Goal: Communication & Community: Answer question/provide support

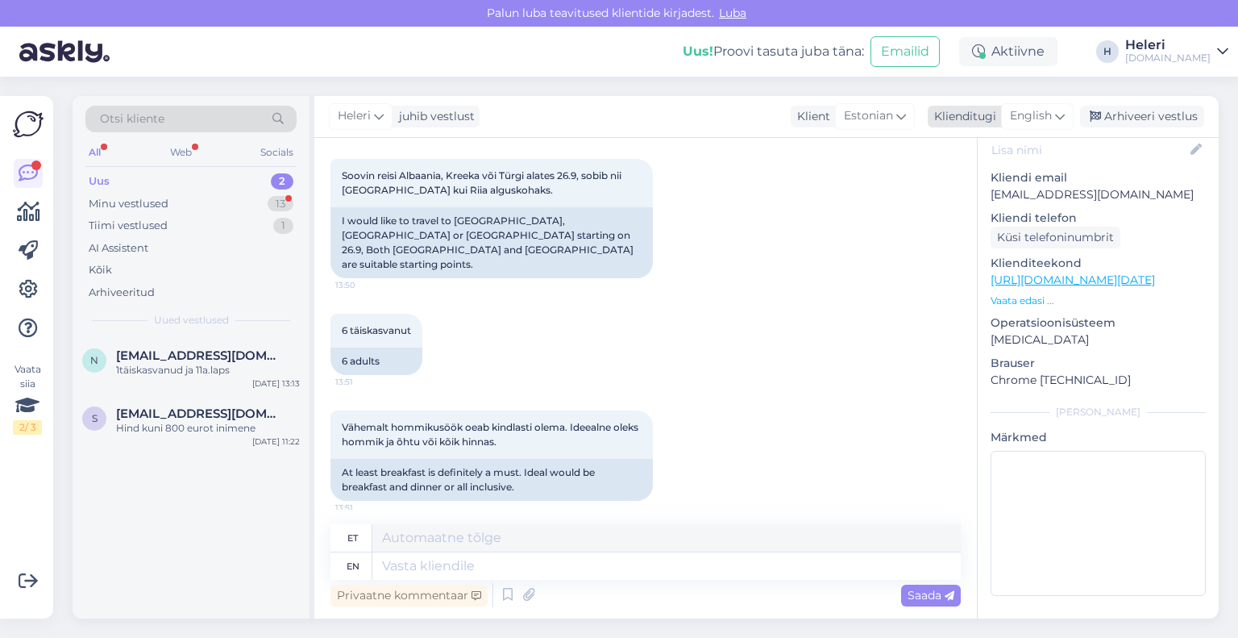
click at [1035, 117] on span "English" at bounding box center [1031, 116] width 42 height 18
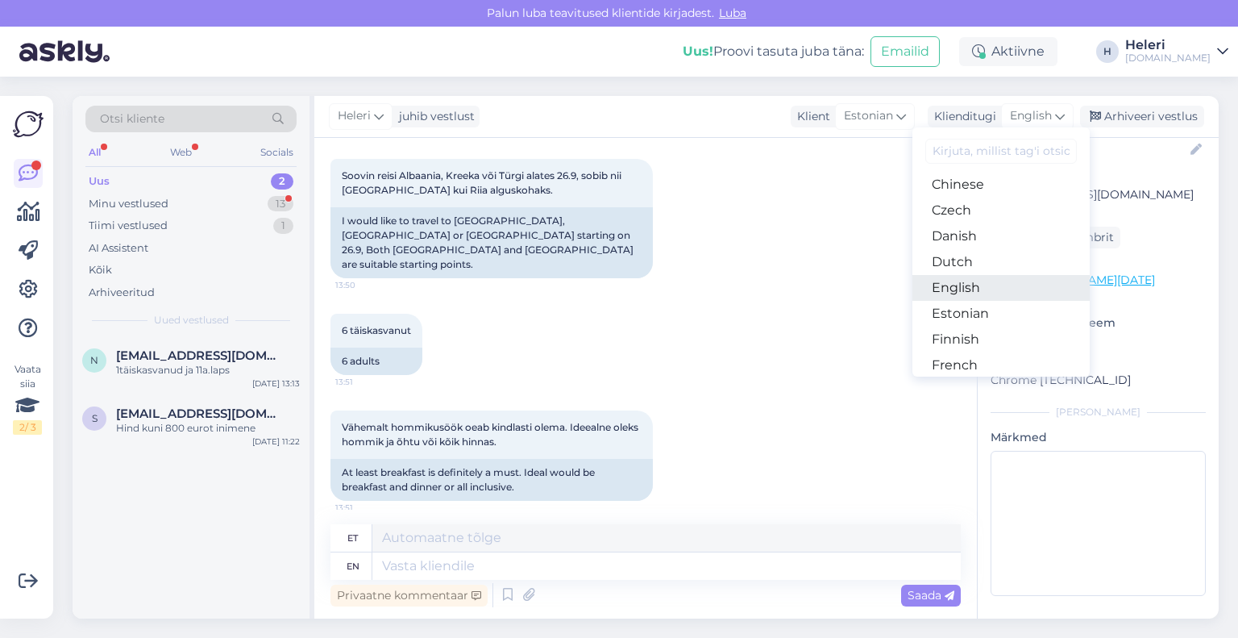
click at [980, 286] on link "English" at bounding box center [1001, 288] width 177 height 26
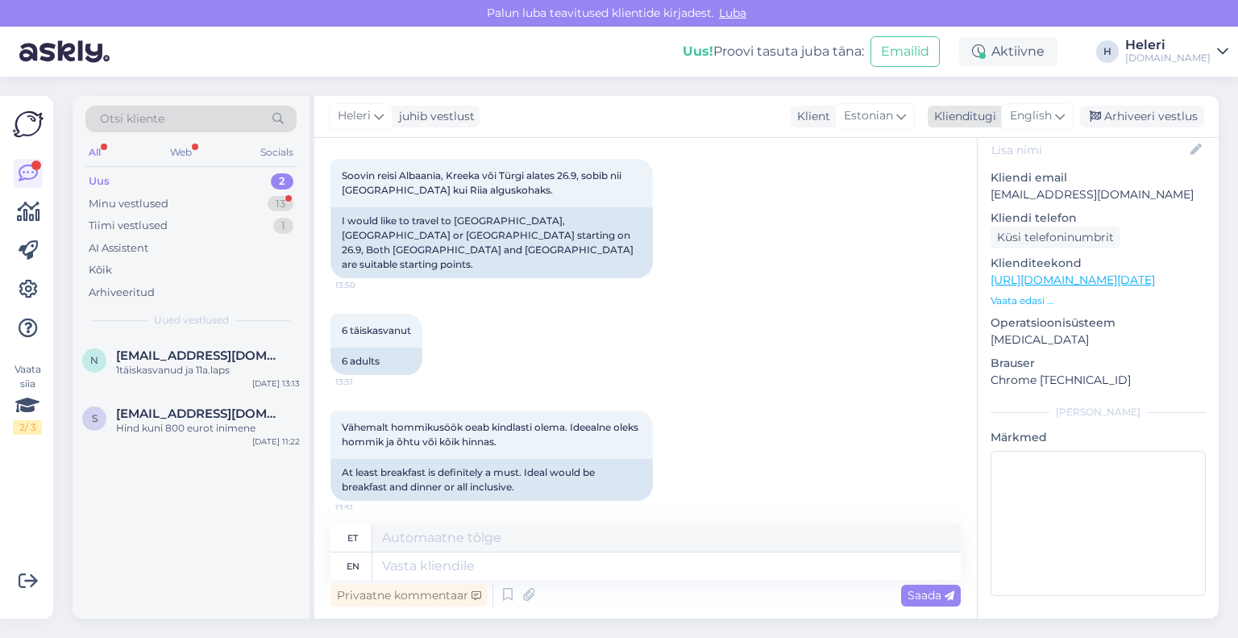
click at [1045, 114] on span "English" at bounding box center [1031, 116] width 42 height 18
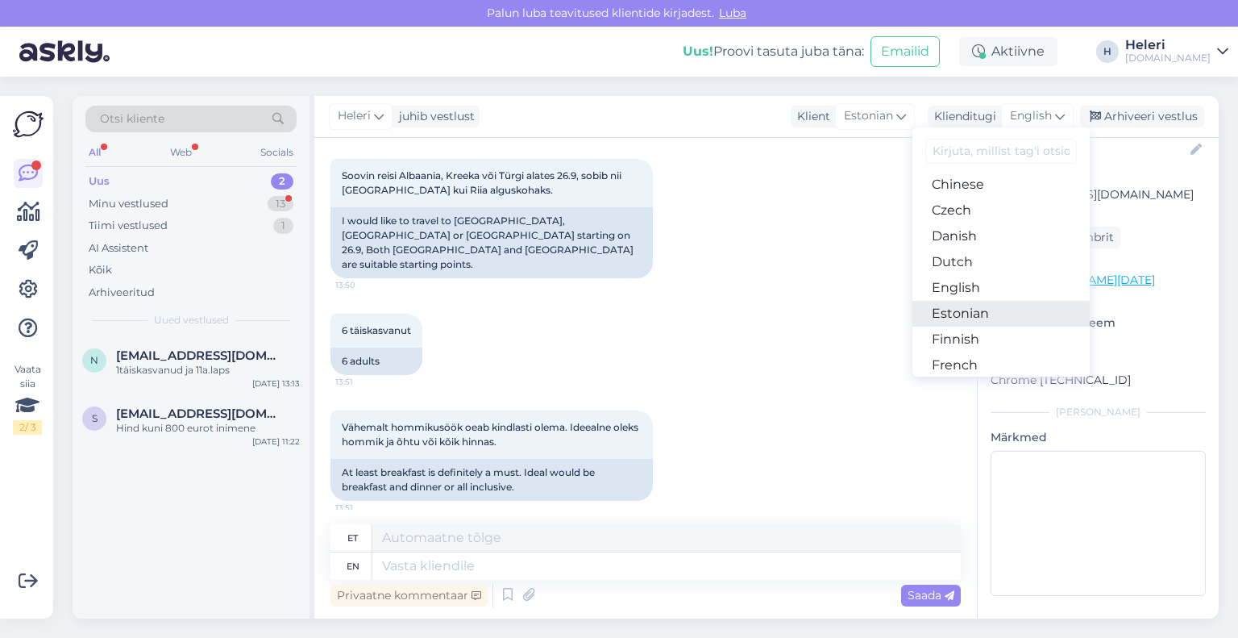
click at [976, 307] on link "Estonian" at bounding box center [1001, 314] width 177 height 26
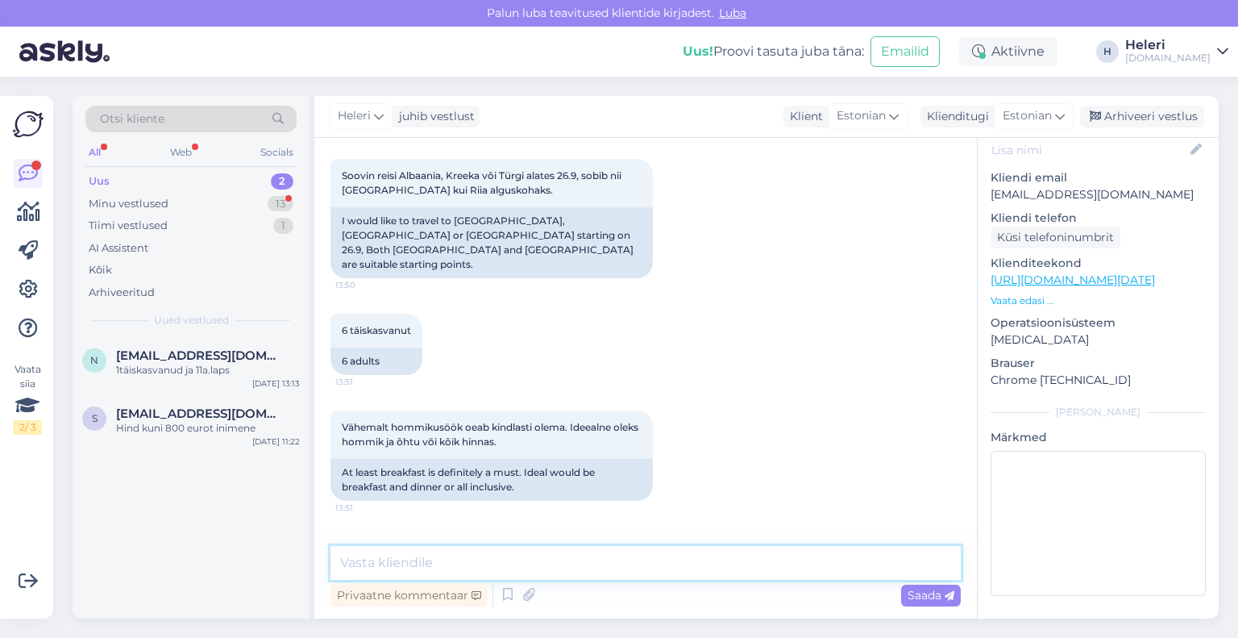
click at [514, 566] on textarea at bounding box center [646, 563] width 630 height 34
drag, startPoint x: 376, startPoint y: 564, endPoint x: 578, endPoint y: 573, distance: 202.6
click at [578, 573] on textarea "Tere. albaania reise on" at bounding box center [646, 563] width 630 height 34
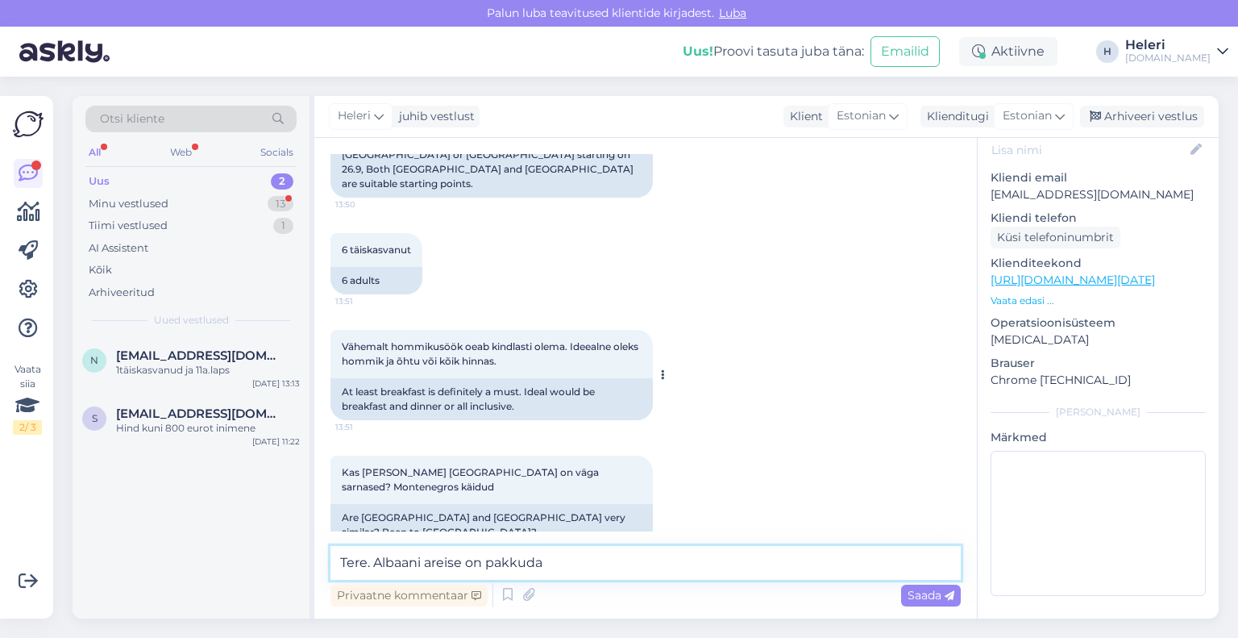
scroll to position [358, 0]
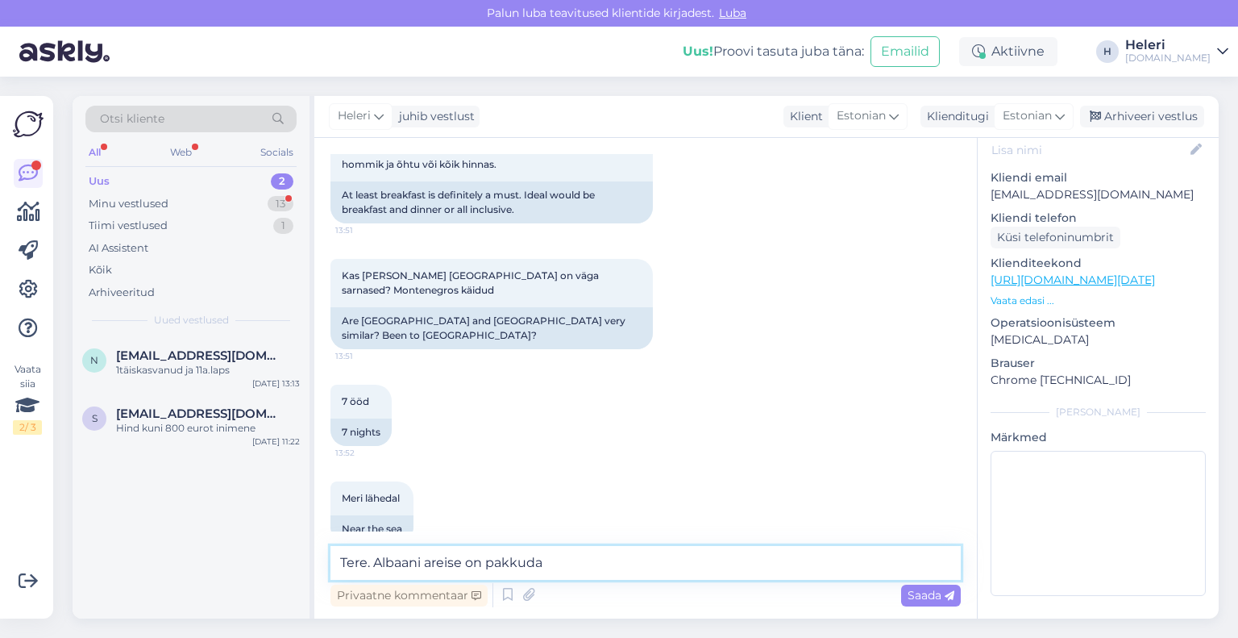
click at [428, 568] on textarea "Tere. Albaani areise on pakkuda" at bounding box center [646, 563] width 630 height 34
click at [432, 568] on textarea "Tere. Albaaniareise on pakkuda" at bounding box center [646, 563] width 630 height 34
click at [432, 567] on textarea "Tere. Albaaniareise on pakkuda" at bounding box center [646, 563] width 630 height 34
click at [575, 560] on textarea "Tere. Albaania reise on pakkuda" at bounding box center [646, 563] width 630 height 34
type textarea "Tere. Albaania reise on pakkuda algusega [GEOGRAPHIC_DATA]. Kas see sobib Teile?"
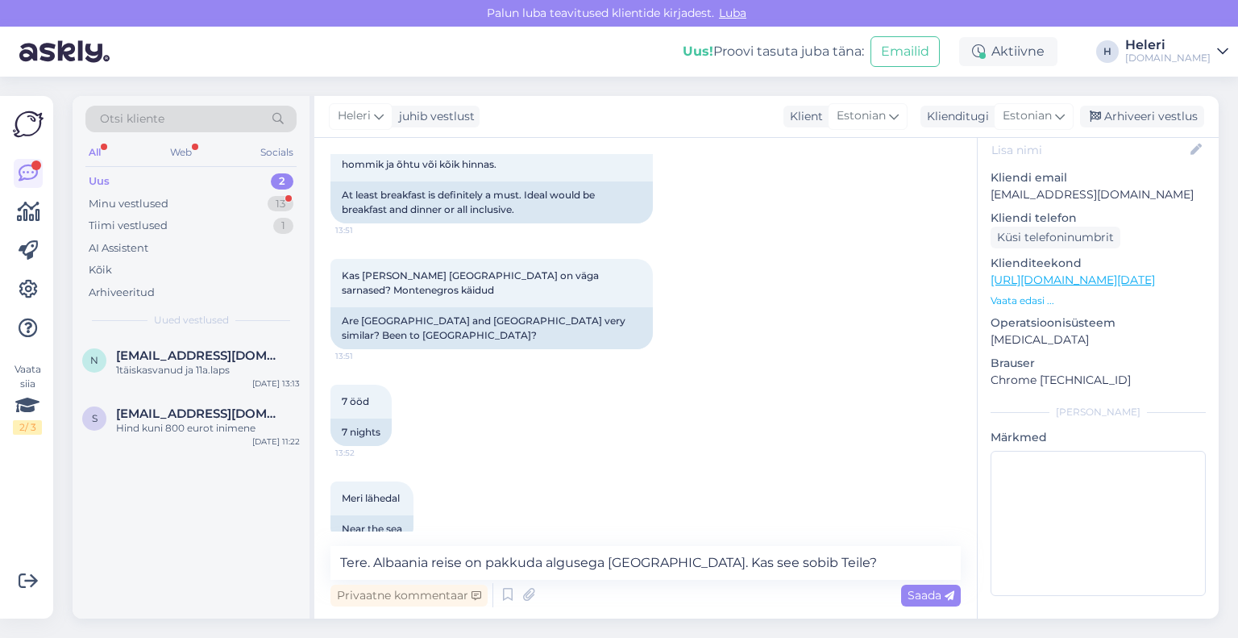
click at [932, 601] on span "Saada" at bounding box center [931, 595] width 47 height 15
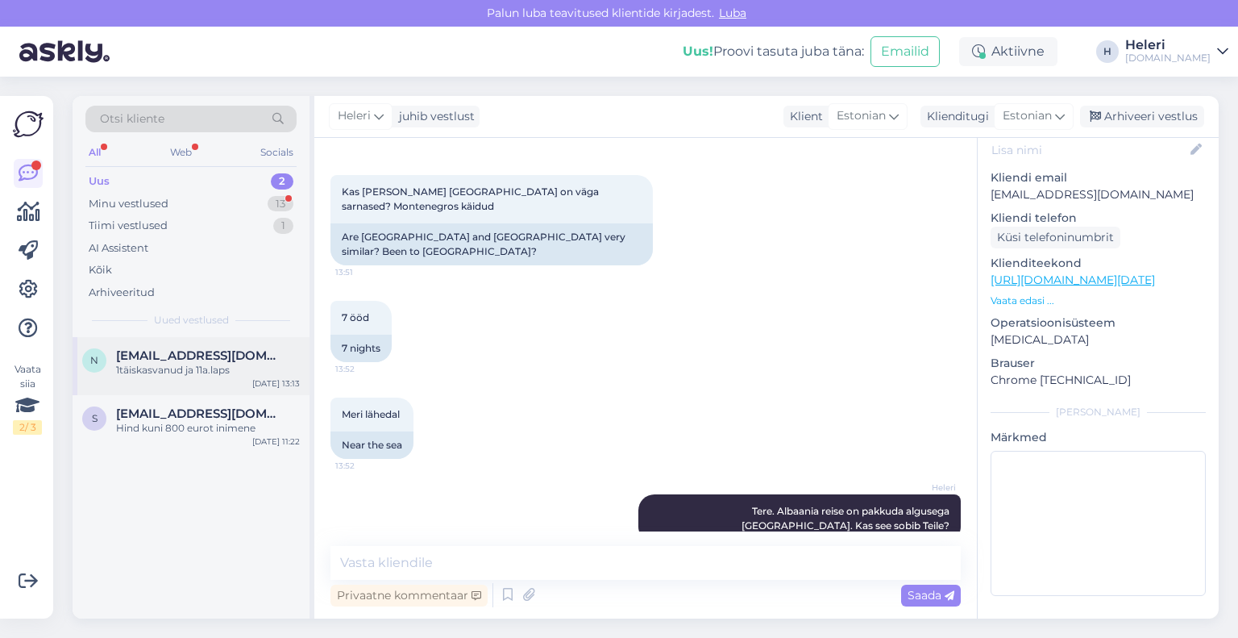
click at [181, 370] on div "1täiskasvanud ja 11a.laps" at bounding box center [208, 370] width 184 height 15
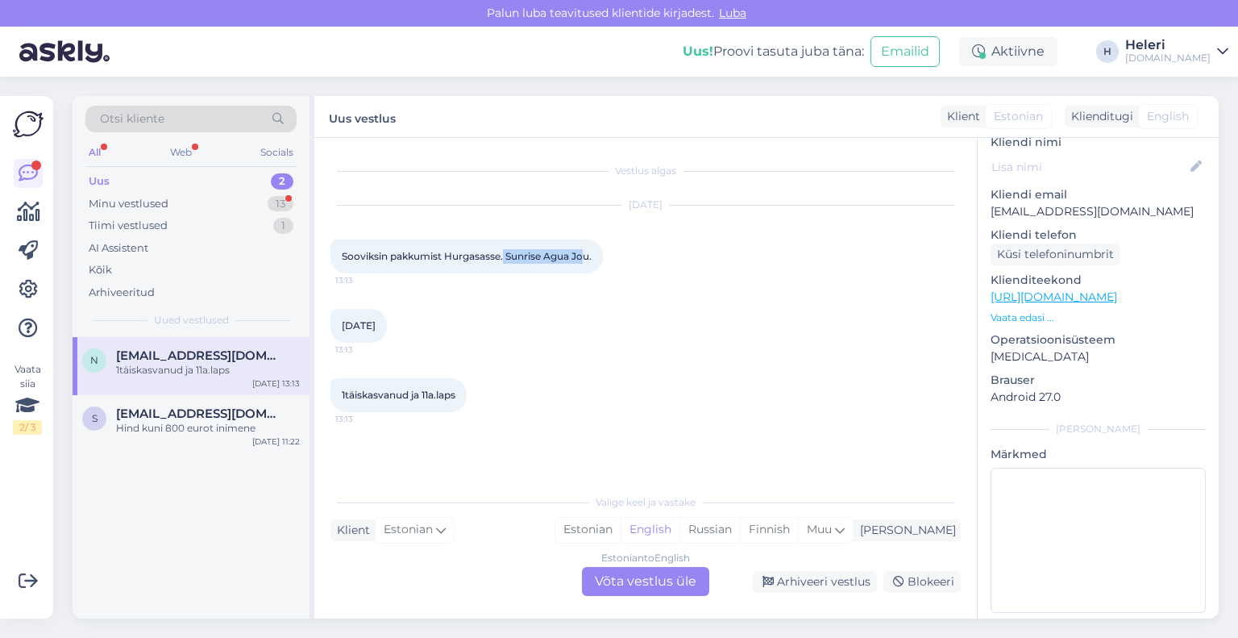
drag, startPoint x: 506, startPoint y: 255, endPoint x: 586, endPoint y: 261, distance: 80.9
click at [586, 261] on span "Sooviksin pakkumist Hurgasasse. Sunrise Agua Jou." at bounding box center [467, 256] width 250 height 12
click at [632, 576] on div "Estonian to English Võta vestlus üle" at bounding box center [645, 581] width 127 height 29
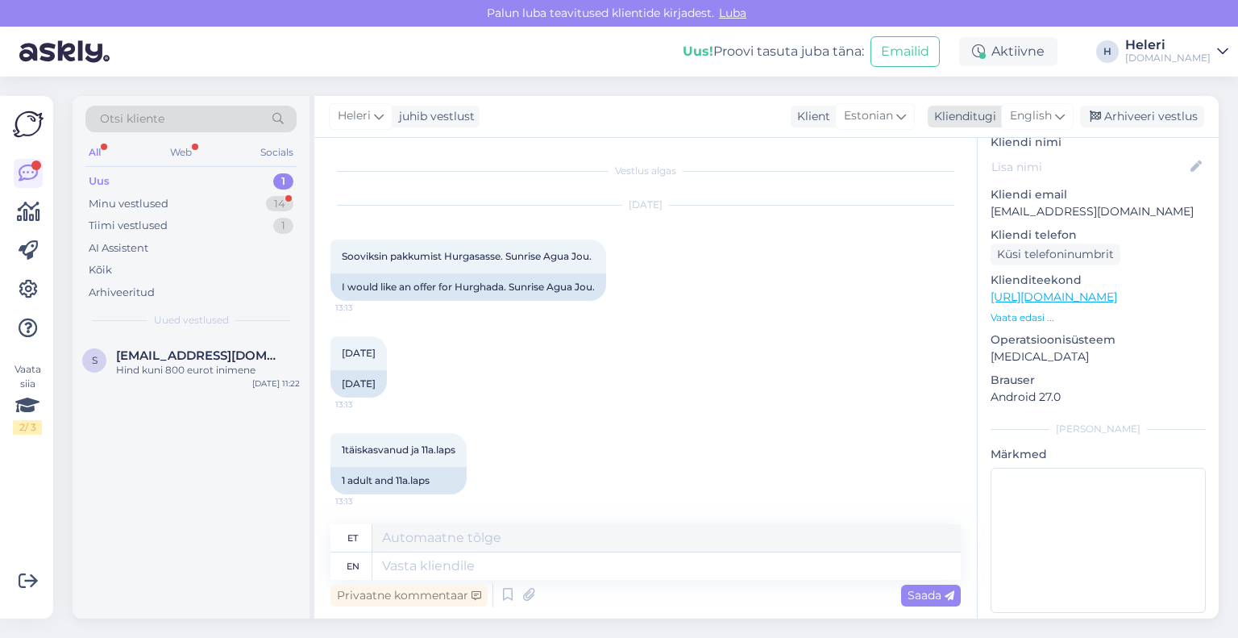
click at [1032, 119] on span "English" at bounding box center [1031, 116] width 42 height 18
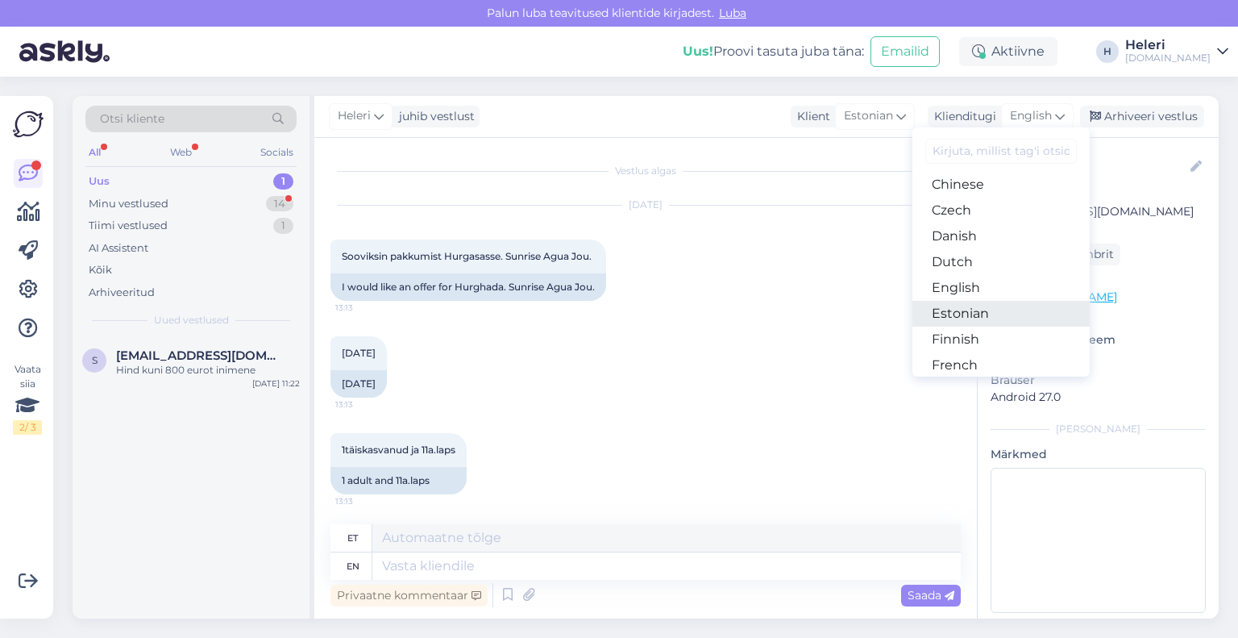
click at [977, 307] on link "Estonian" at bounding box center [1001, 314] width 177 height 26
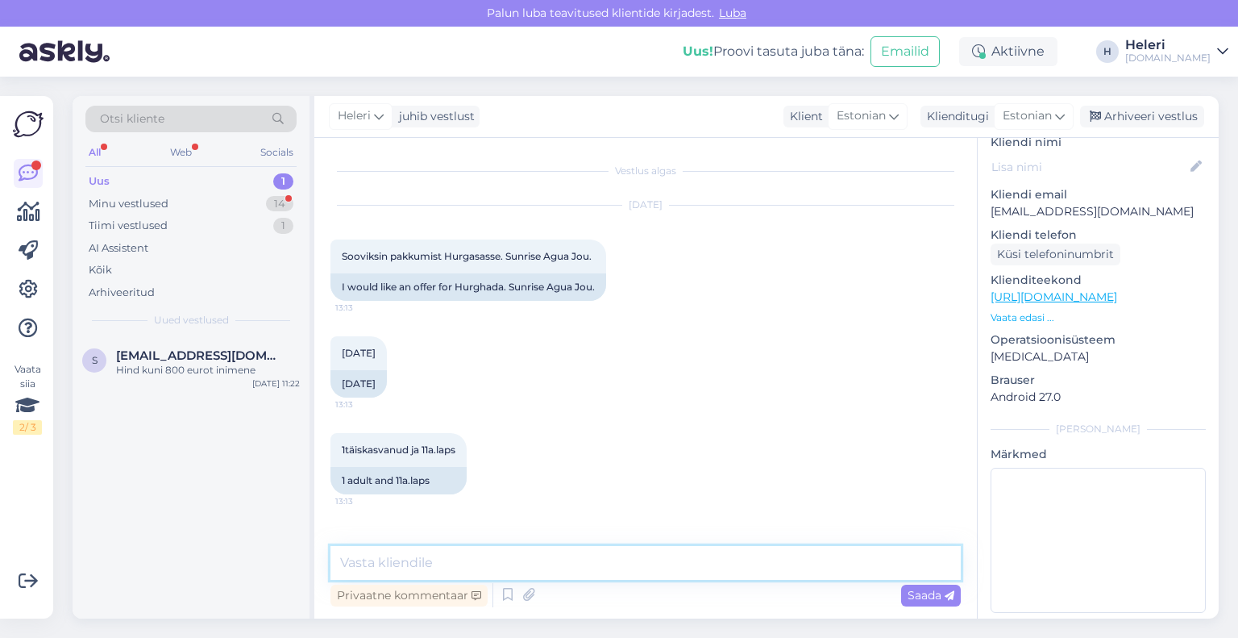
click at [574, 570] on textarea at bounding box center [646, 563] width 630 height 34
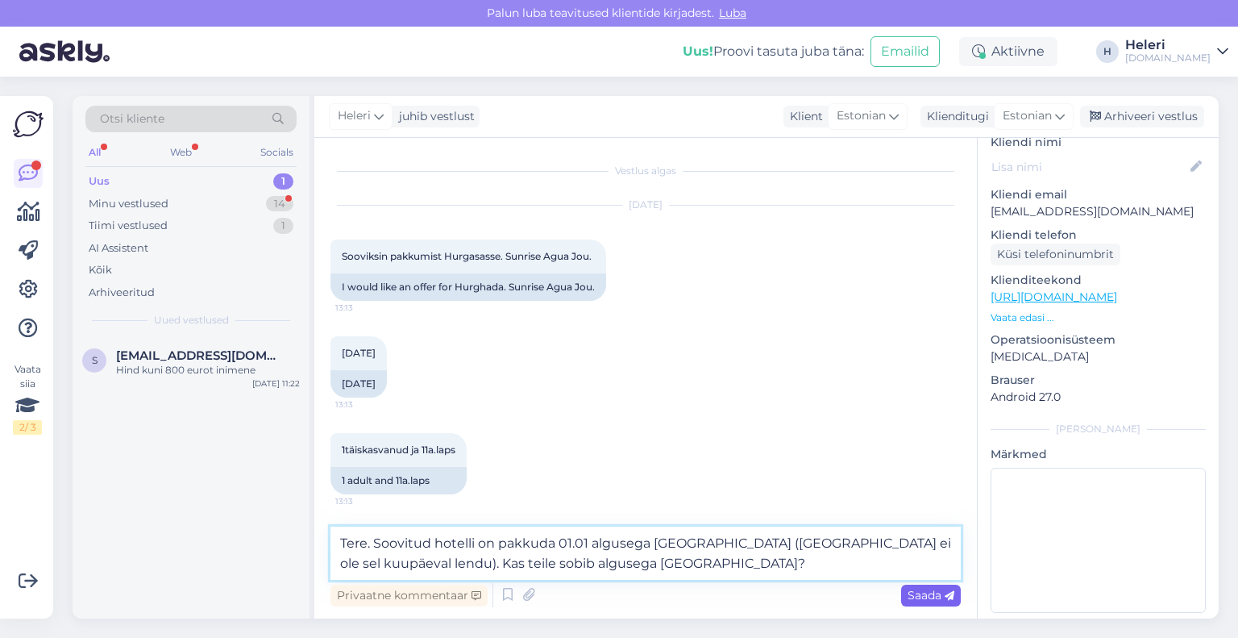
type textarea "Tere. Soovitud hotelli on pakkuda 01.01 algusega [GEOGRAPHIC_DATA] ([GEOGRAPHIC…"
click at [943, 593] on span "Saada" at bounding box center [931, 595] width 47 height 15
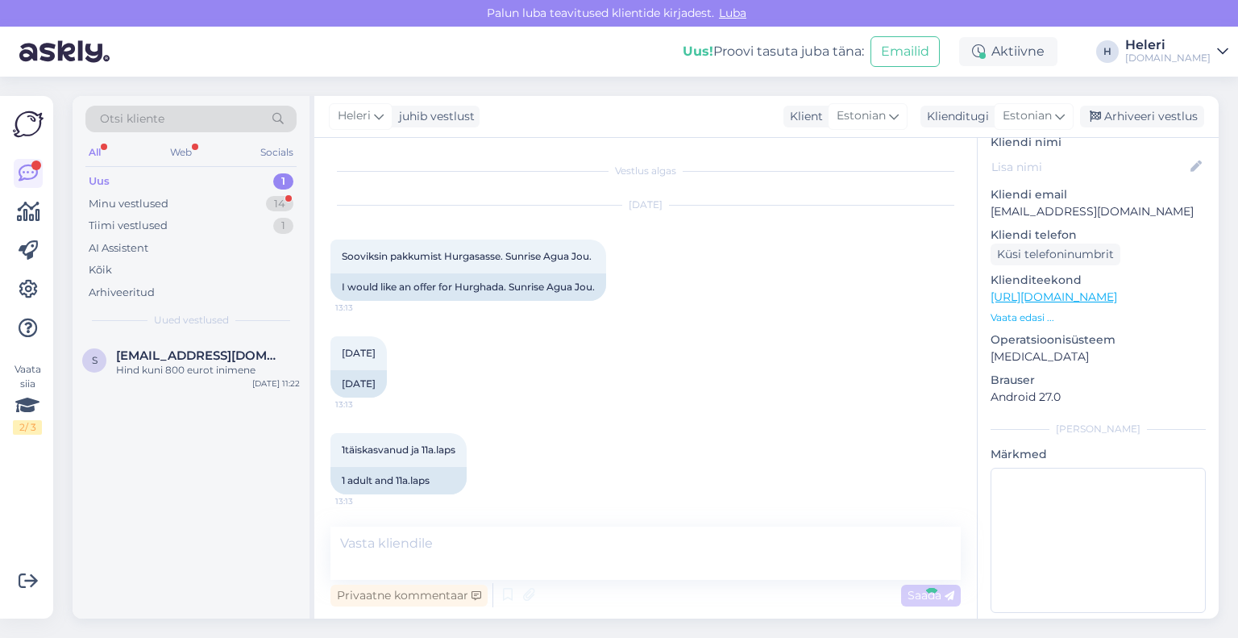
scroll to position [79, 0]
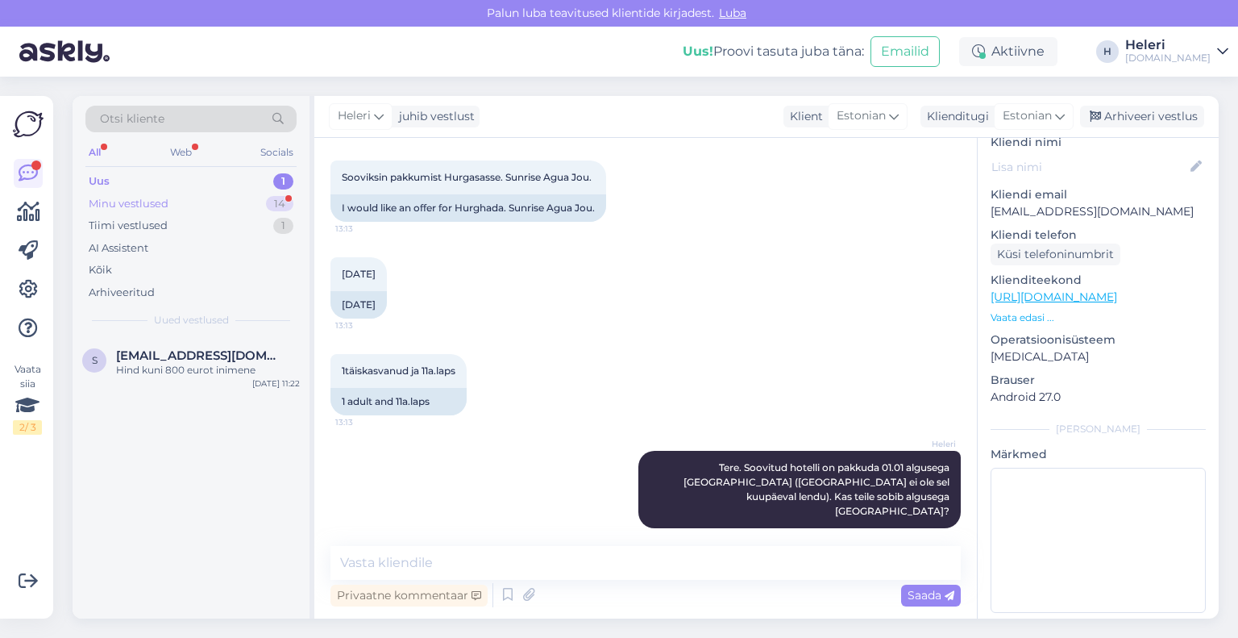
click at [176, 202] on div "Minu vestlused 14" at bounding box center [190, 204] width 211 height 23
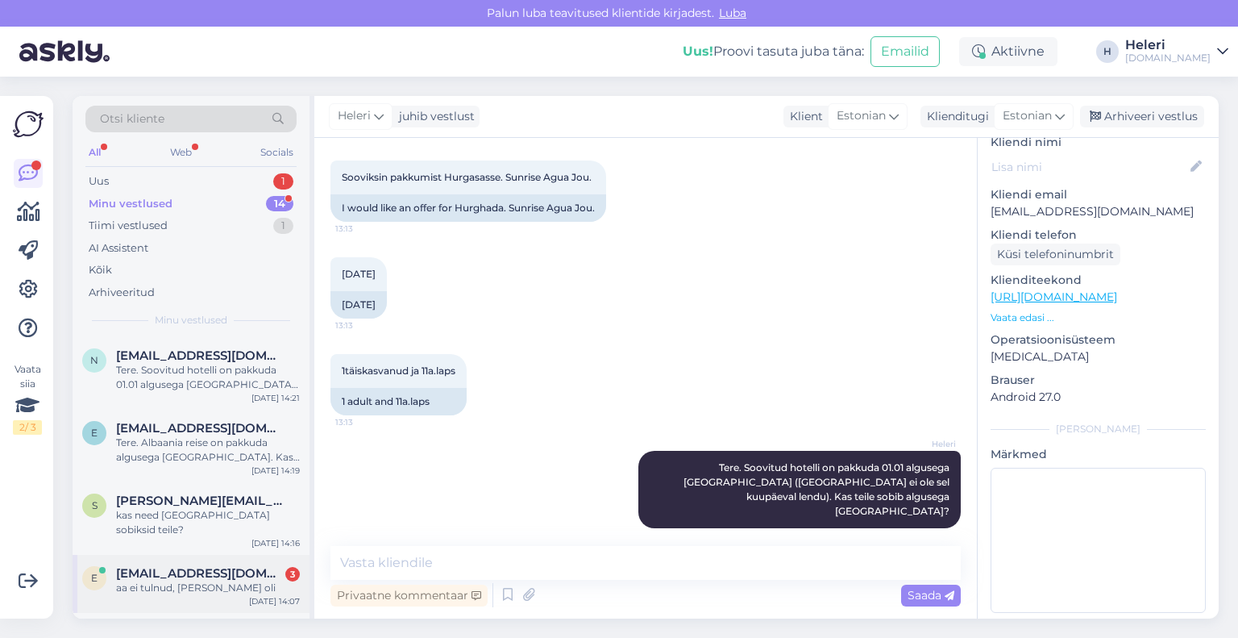
click at [221, 568] on span "[EMAIL_ADDRESS][DOMAIN_NAME]" at bounding box center [200, 573] width 168 height 15
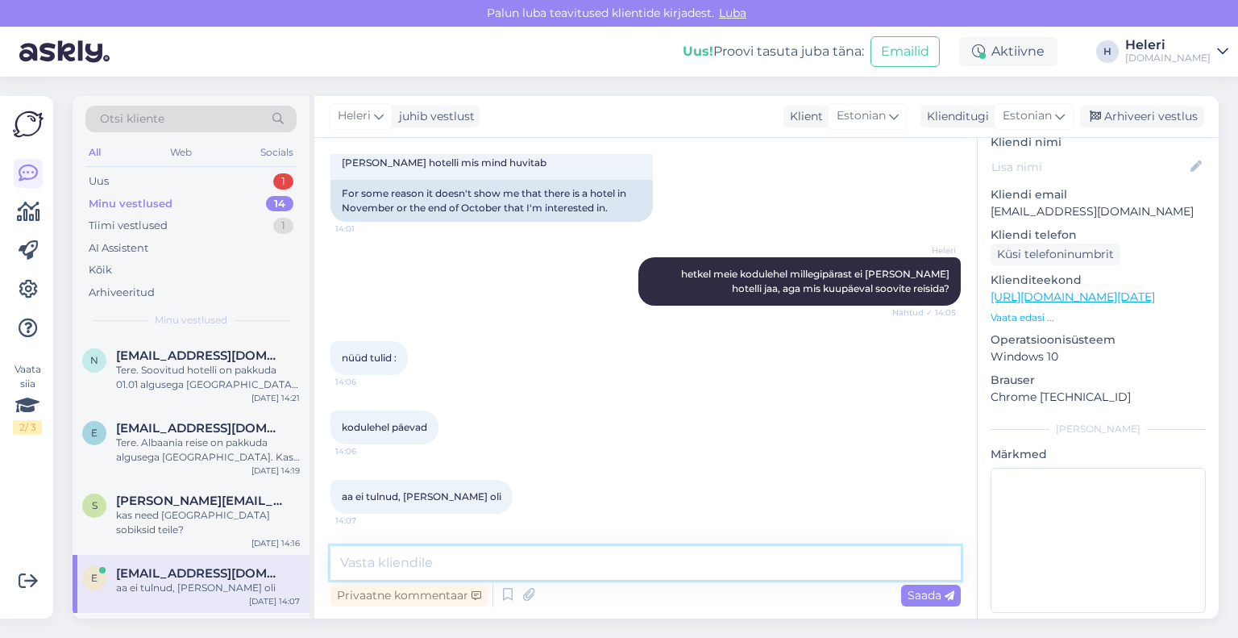
click at [484, 557] on textarea at bounding box center [646, 563] width 630 height 34
click at [542, 560] on textarea at bounding box center [646, 563] width 630 height 34
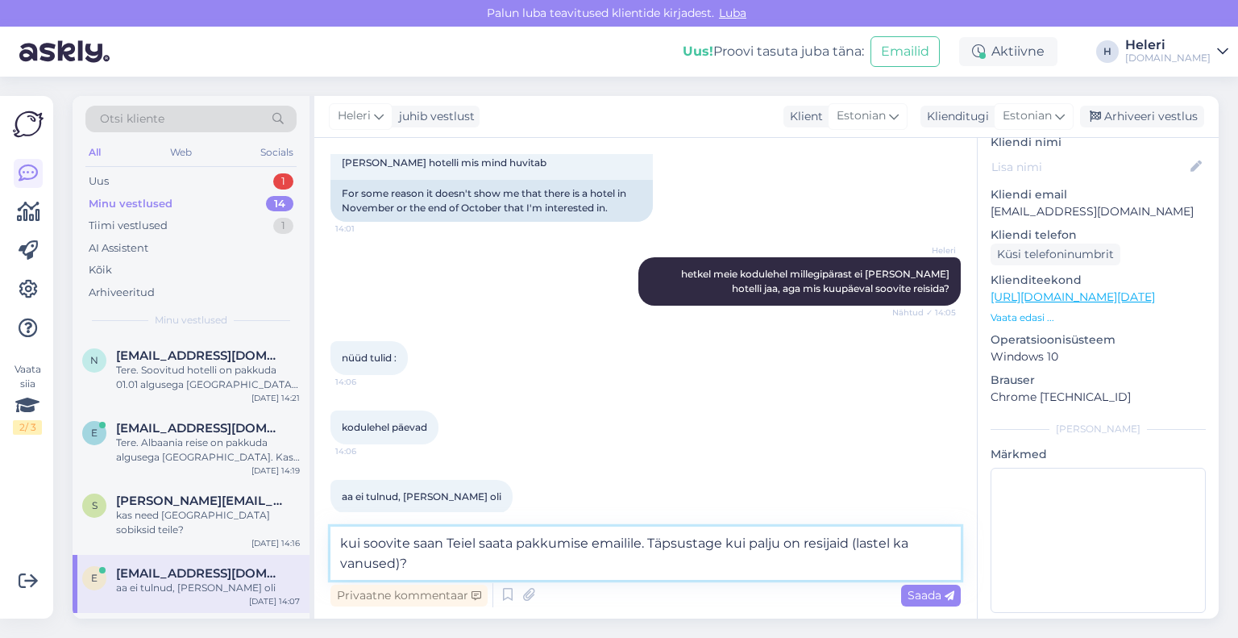
drag, startPoint x: 479, startPoint y: 543, endPoint x: 468, endPoint y: 543, distance: 11.3
click at [468, 543] on textarea "kui soovite saan Teiel saata pakkumise emailile. Täpsustage kui palju on resija…" at bounding box center [646, 552] width 630 height 53
click at [397, 571] on textarea "kui soovite saan Teiele saata pakkumise emailile. Täpsustage kui palju on resij…" at bounding box center [646, 552] width 630 height 53
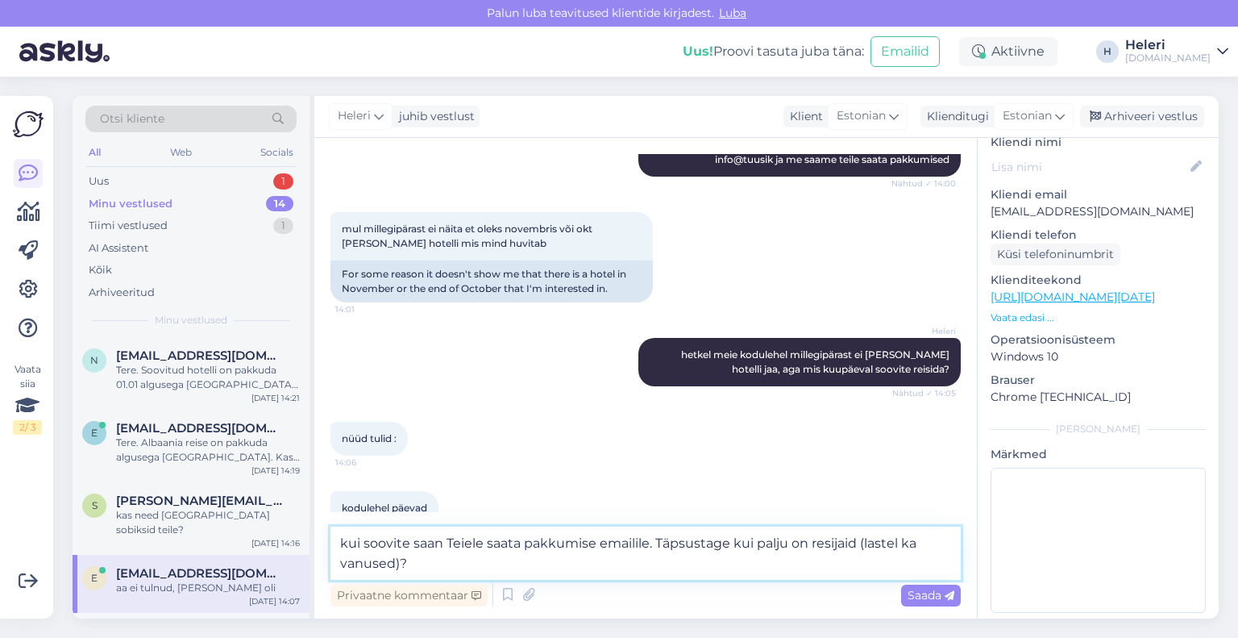
scroll to position [419, 0]
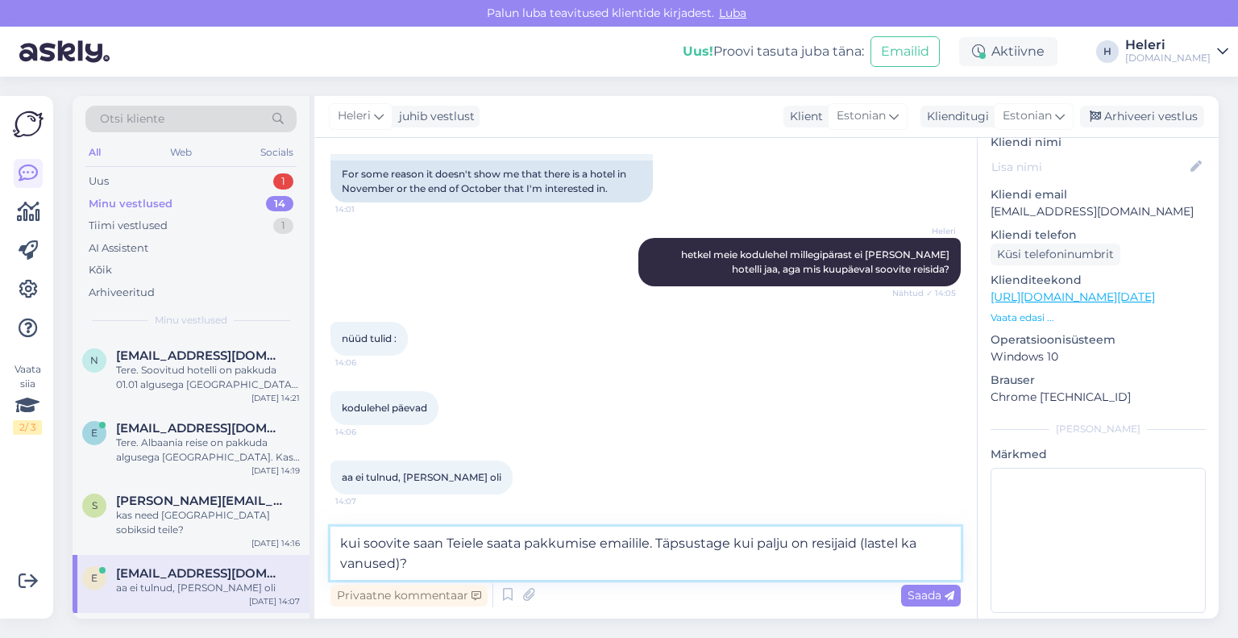
click at [468, 547] on textarea "kui soovite saan Teiele saata pakkumise emailile. Täpsustage kui palju on resij…" at bounding box center [646, 552] width 630 height 53
click at [816, 544] on textarea "kui soovite saan Teile saata pakkumise emailile. Täpsustage kui palju on resija…" at bounding box center [646, 552] width 630 height 53
type textarea "kui soovite saan Teile saata pakkumise emailile. Täpsustage kui palju on reisij…"
click at [934, 598] on span "Saada" at bounding box center [931, 595] width 47 height 15
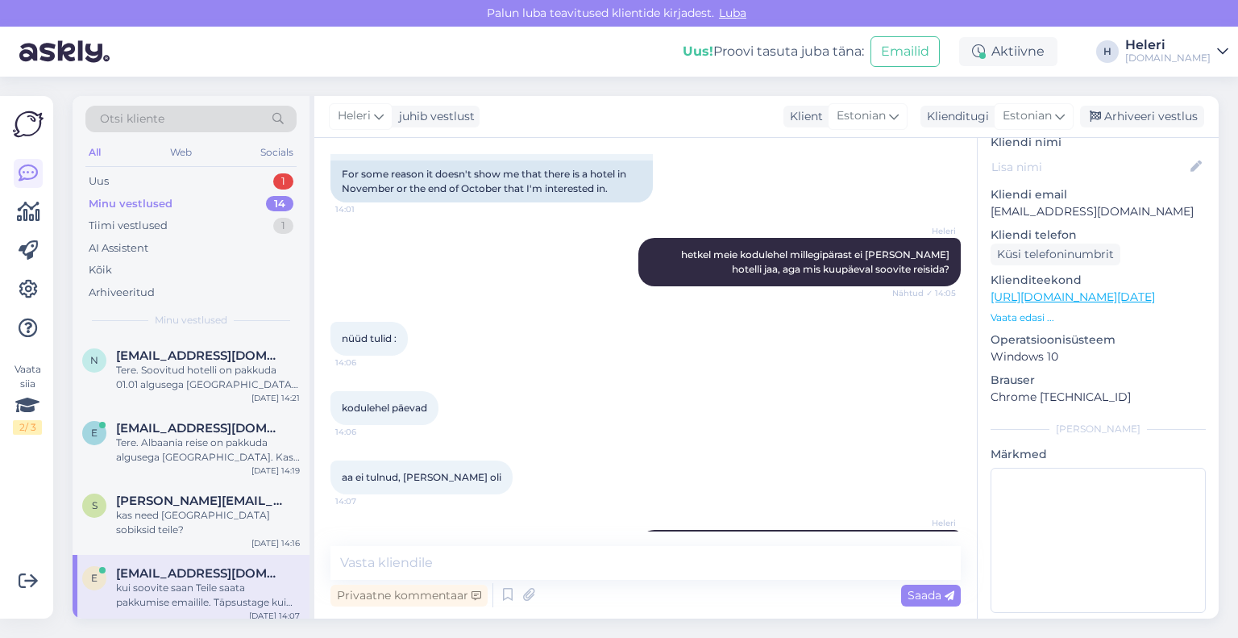
scroll to position [484, 0]
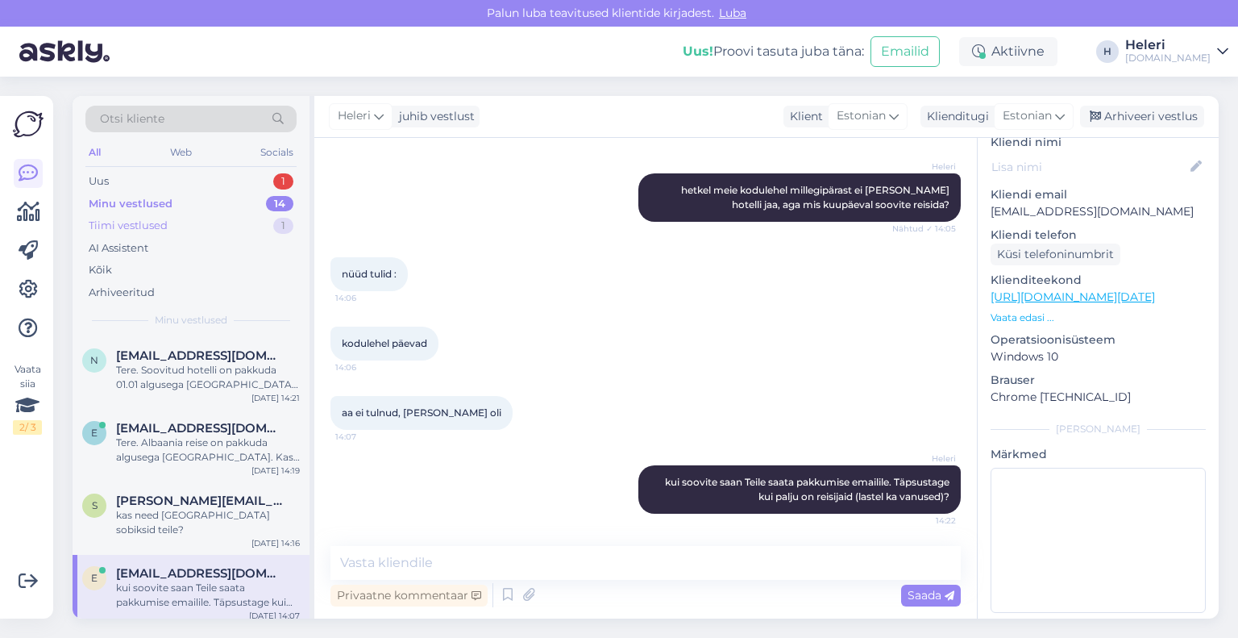
drag, startPoint x: 129, startPoint y: 181, endPoint x: 162, endPoint y: 222, distance: 52.8
click at [129, 181] on div "Uus 1" at bounding box center [190, 181] width 211 height 23
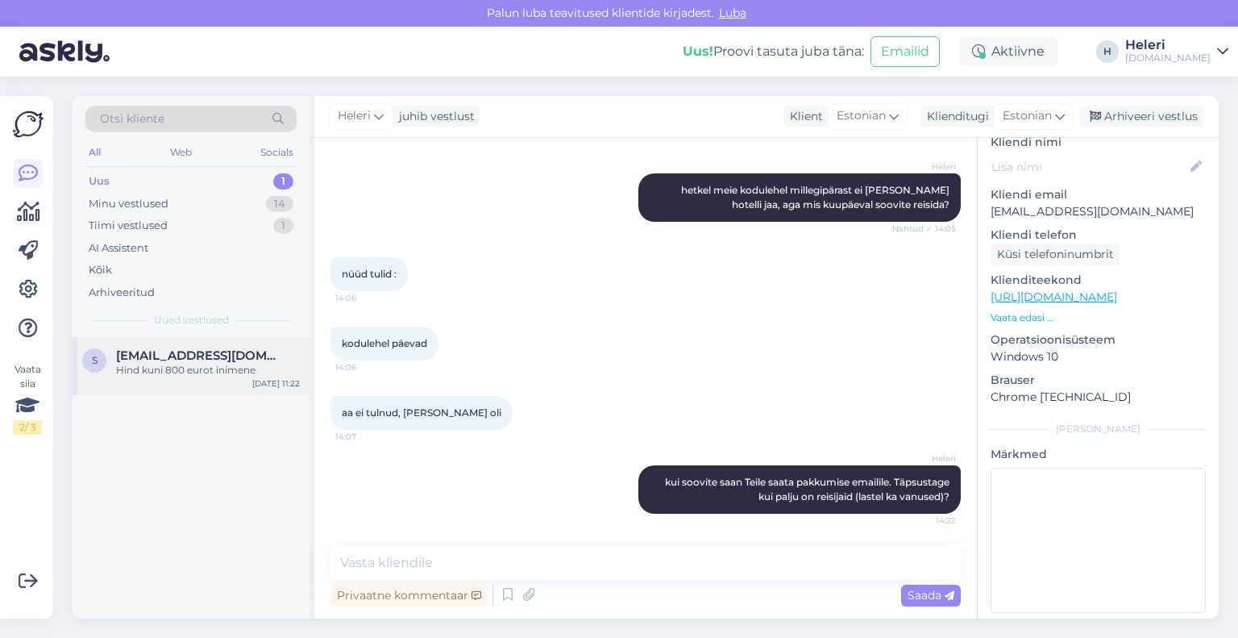
click at [228, 352] on span "[EMAIL_ADDRESS][DOMAIN_NAME]" at bounding box center [200, 355] width 168 height 15
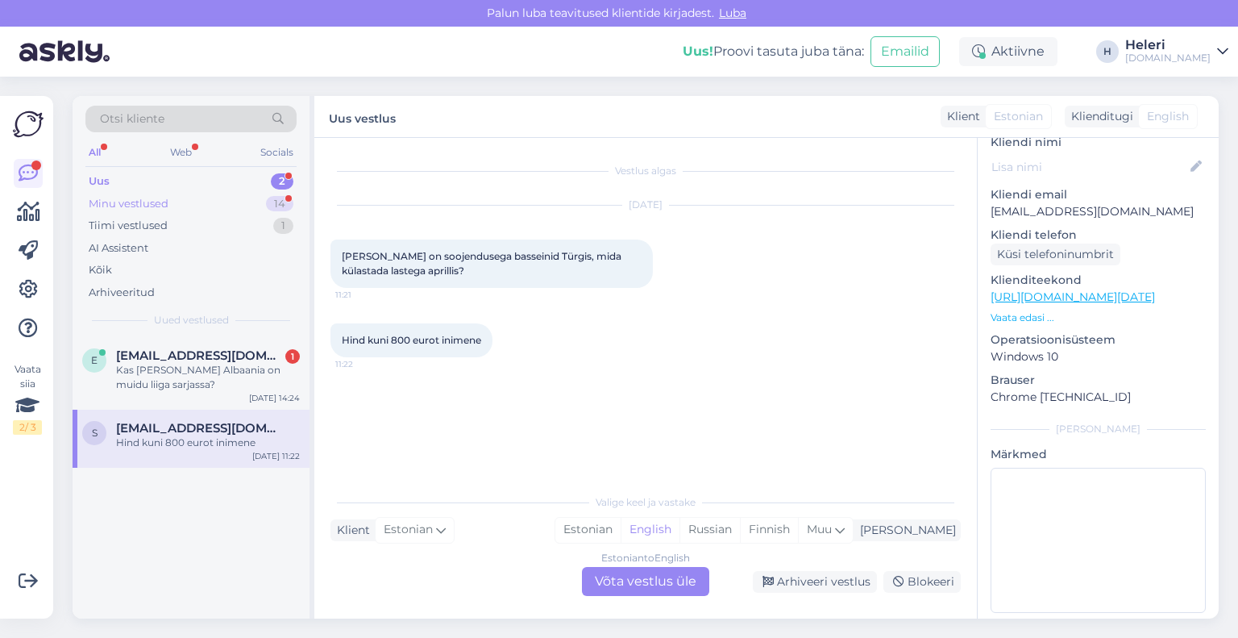
click at [176, 206] on div "Minu vestlused 14" at bounding box center [190, 204] width 211 height 23
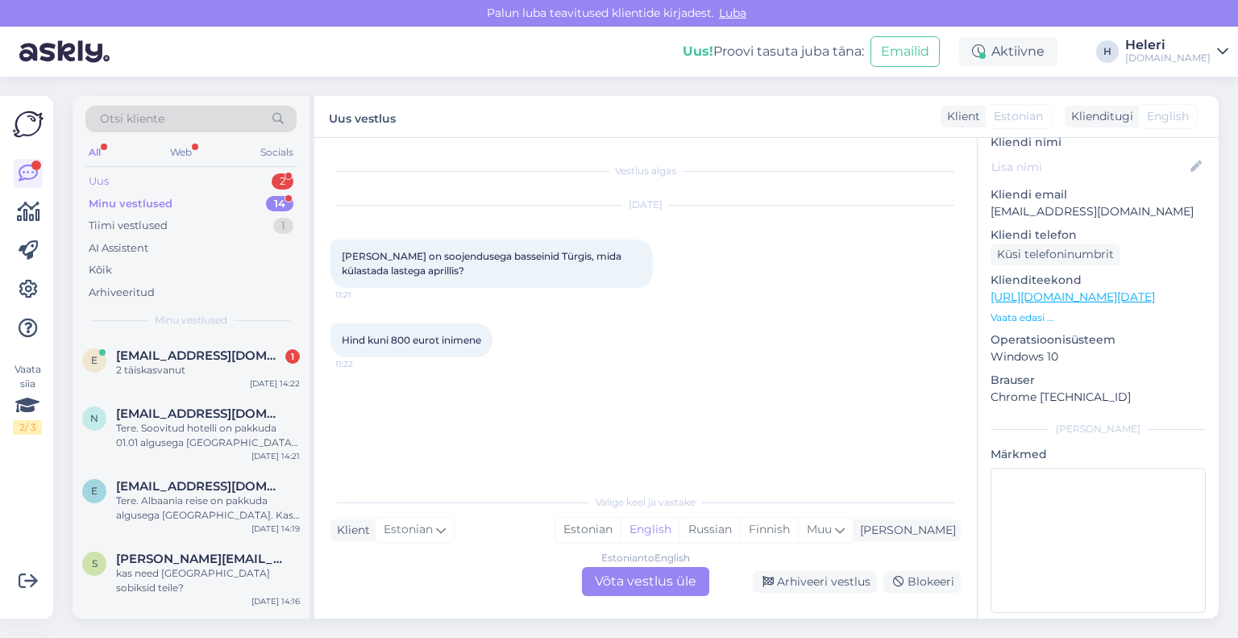
click at [169, 184] on div "Uus 2" at bounding box center [190, 181] width 211 height 23
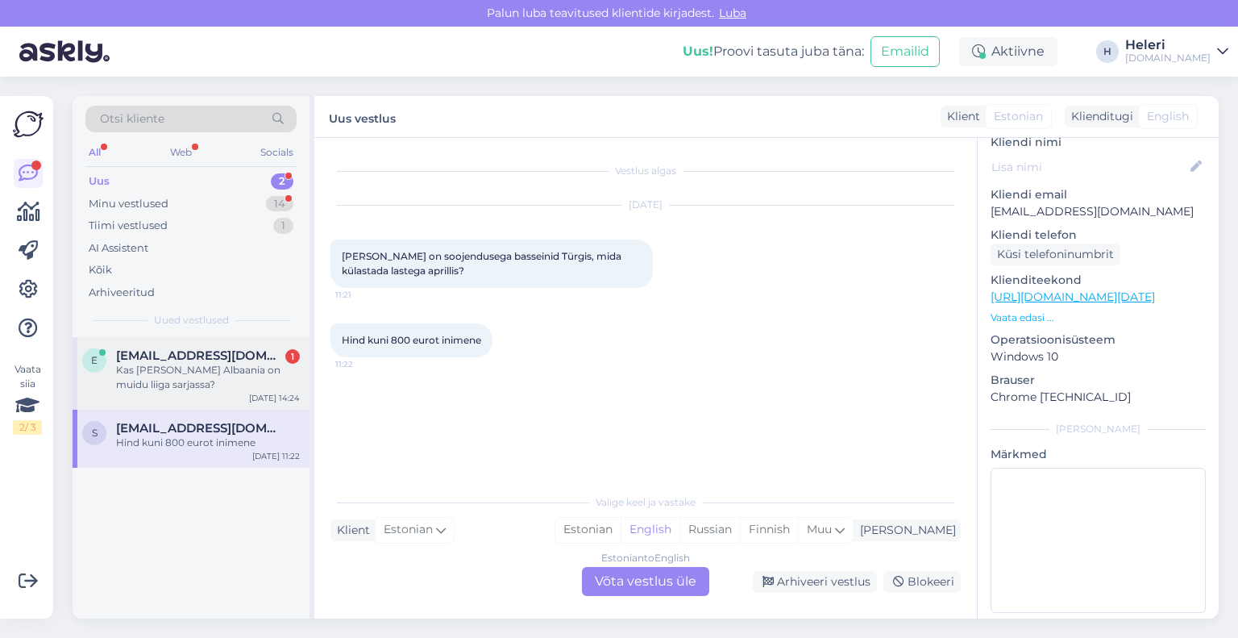
click at [197, 360] on span "[EMAIL_ADDRESS][DOMAIN_NAME]" at bounding box center [200, 355] width 168 height 15
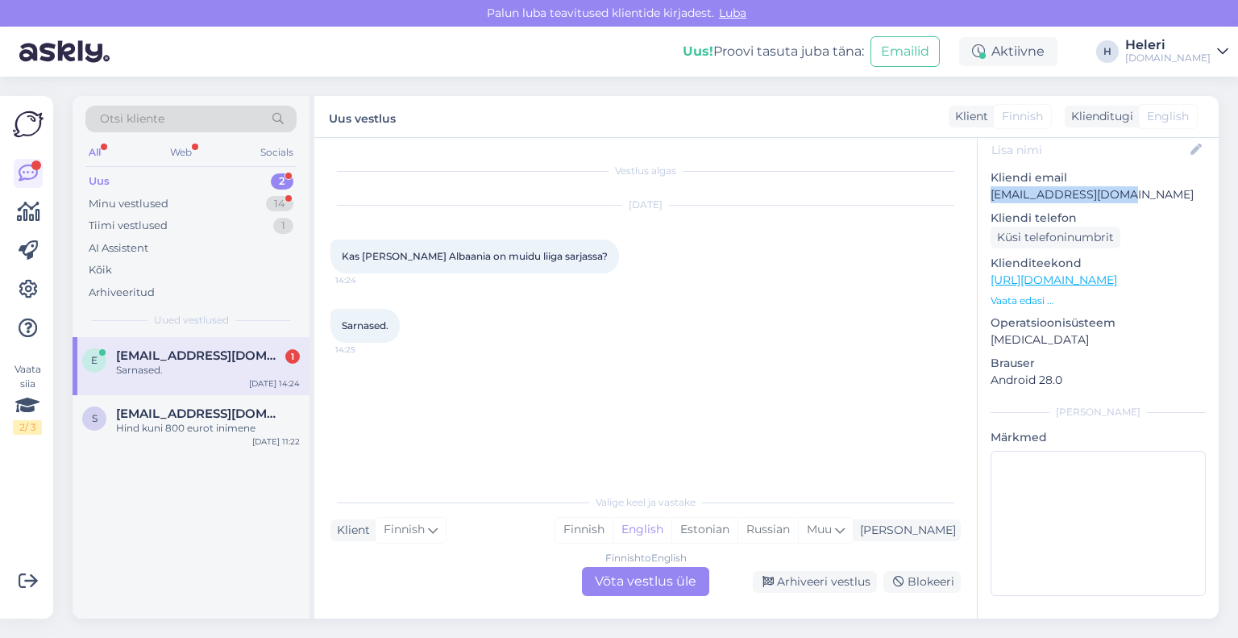
drag, startPoint x: 988, startPoint y: 194, endPoint x: 1088, endPoint y: 194, distance: 99.2
click at [1151, 195] on div "k # kcalf8uh Online [GEOGRAPHIC_DATA], Hiiumaa Kliendi info Kliendi tag'id Klie…" at bounding box center [1098, 288] width 241 height 663
click at [211, 412] on span "[EMAIL_ADDRESS][DOMAIN_NAME]" at bounding box center [200, 413] width 168 height 15
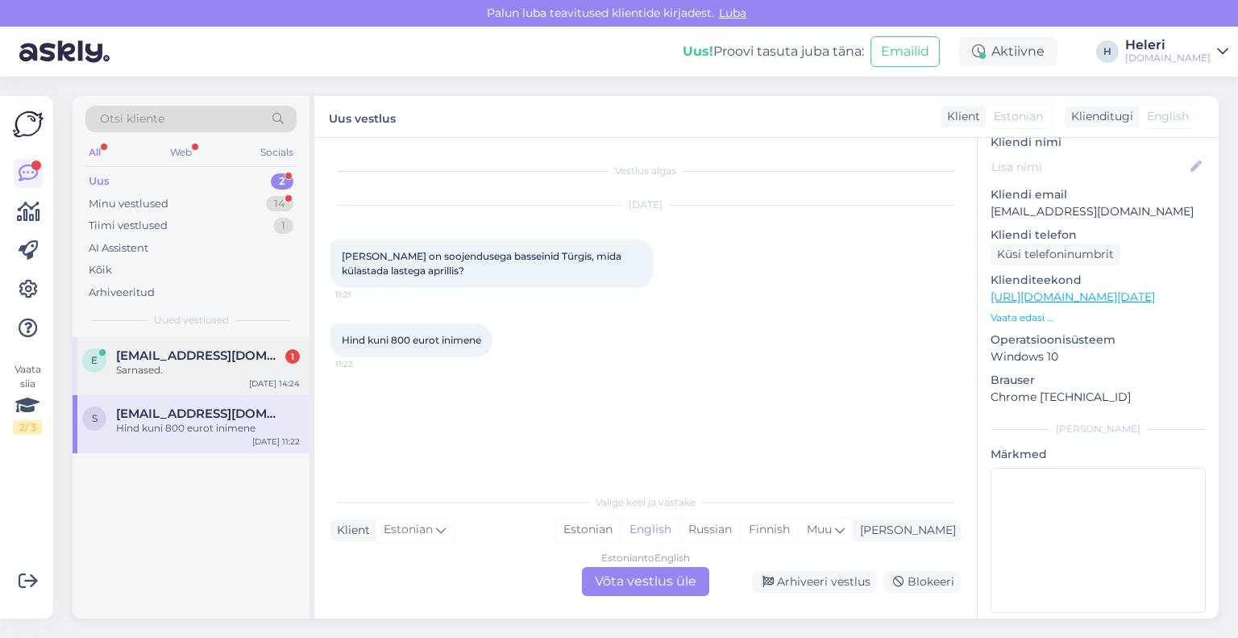
click at [200, 360] on span "[EMAIL_ADDRESS][DOMAIN_NAME]" at bounding box center [200, 355] width 168 height 15
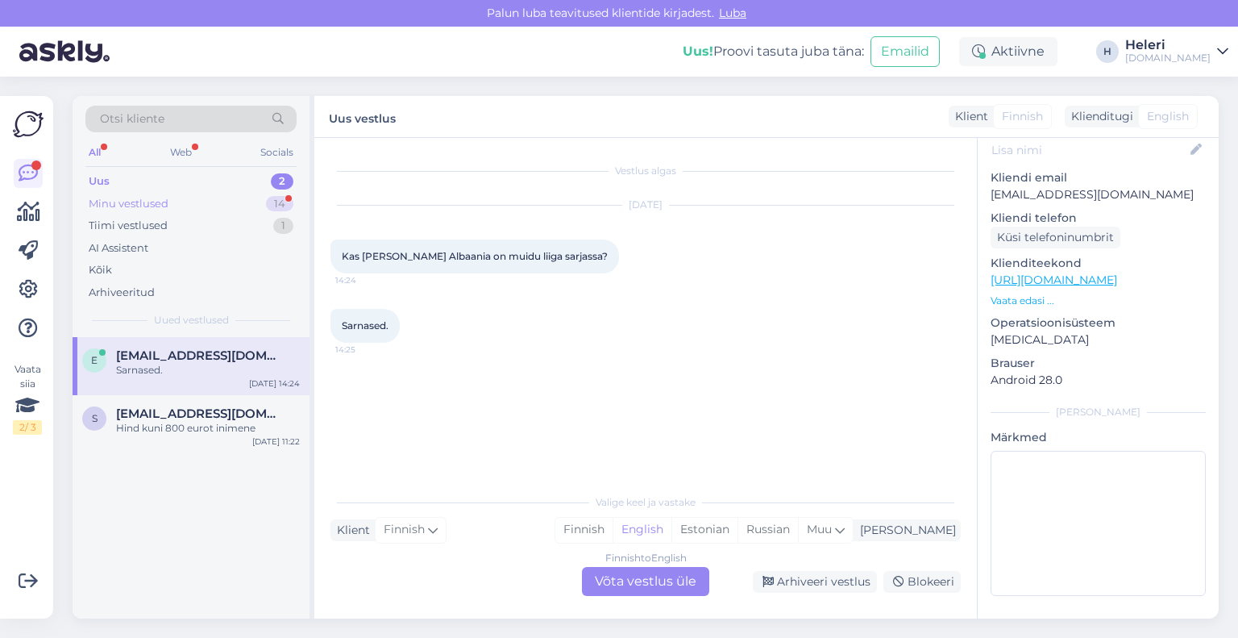
click at [184, 199] on div "Minu vestlused 14" at bounding box center [190, 204] width 211 height 23
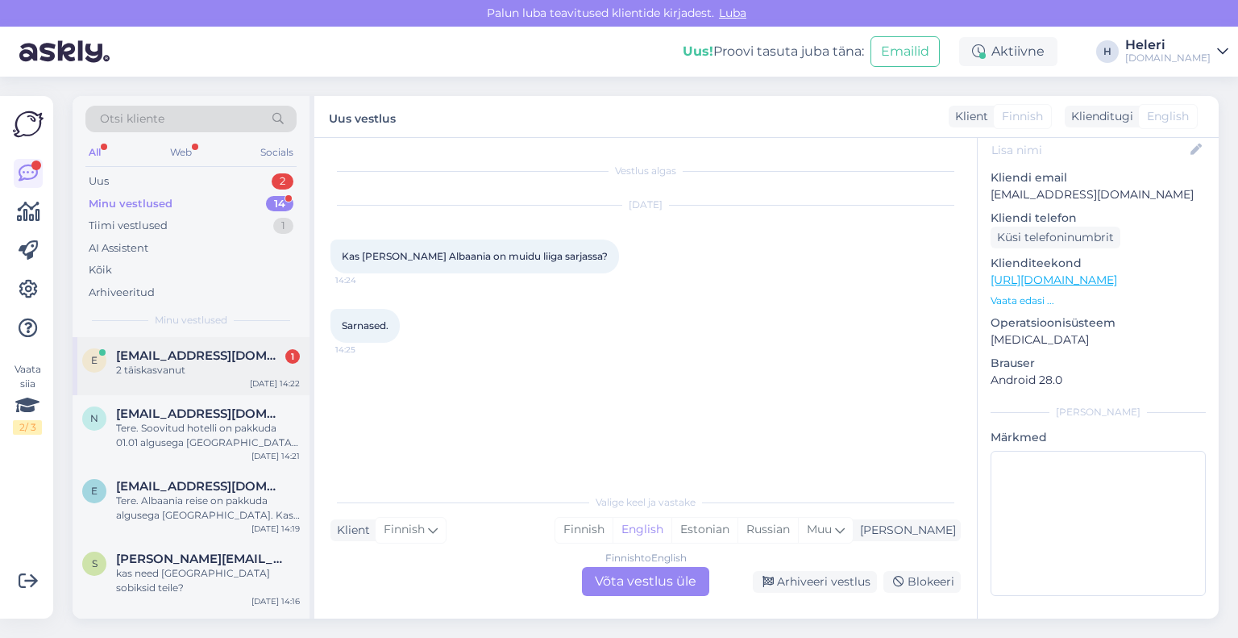
click at [185, 366] on div "2 täiskasvanut" at bounding box center [208, 370] width 184 height 15
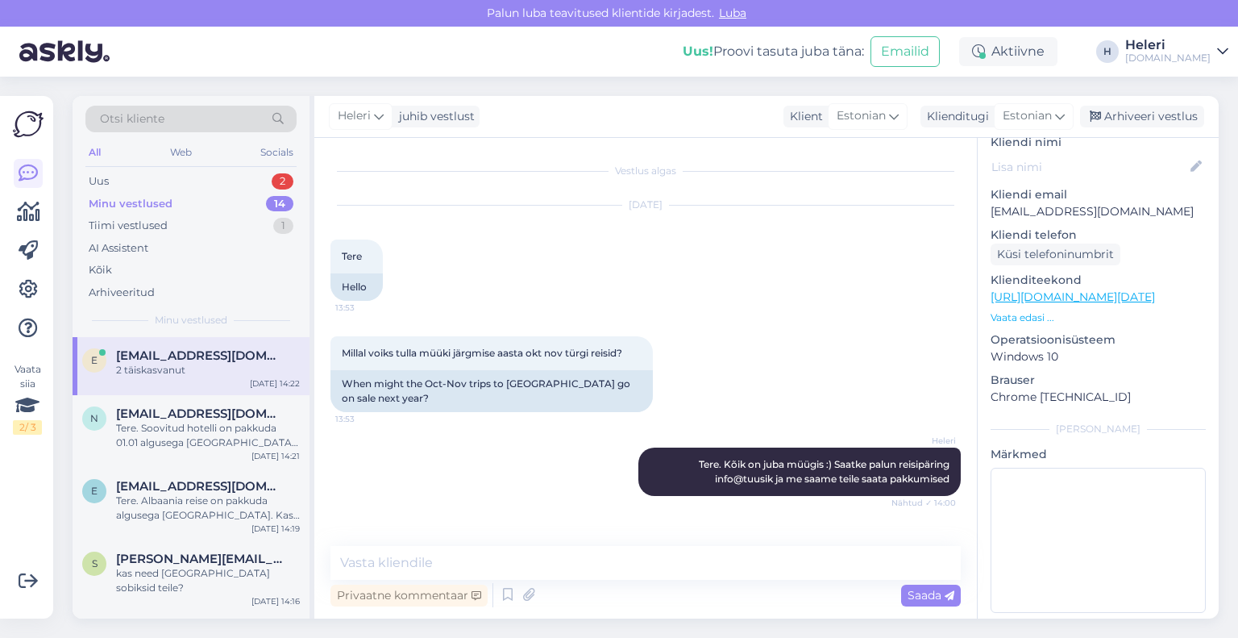
scroll to position [553, 0]
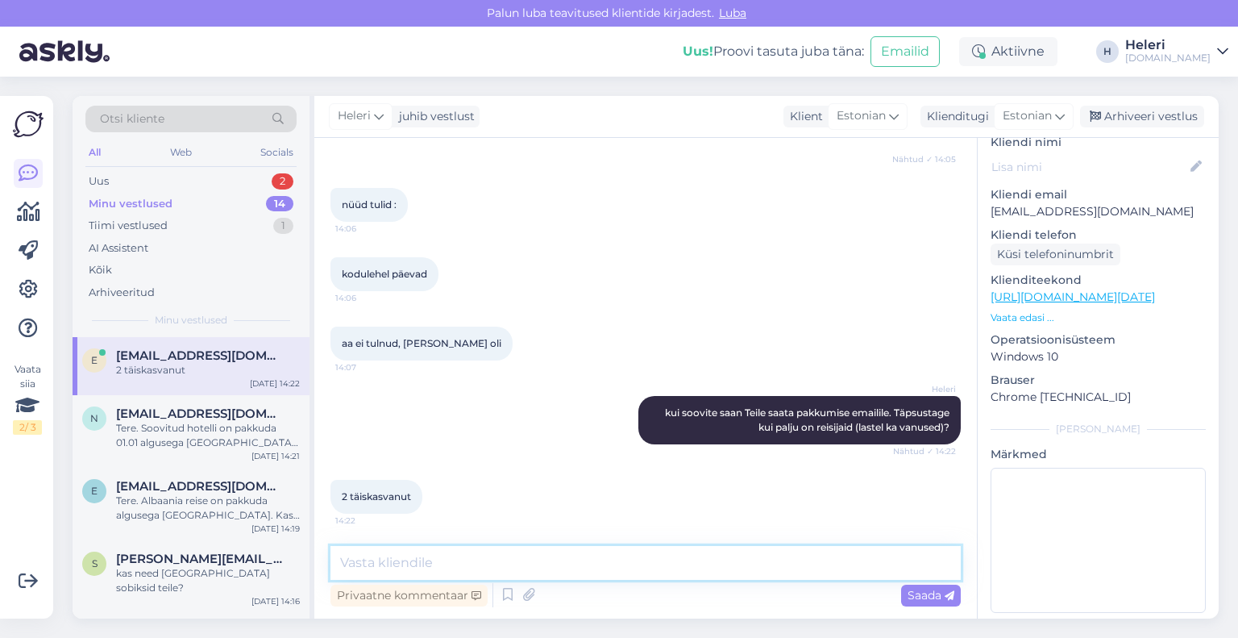
click at [450, 564] on textarea at bounding box center [646, 563] width 630 height 34
click at [466, 564] on textarea "Mis [PERSON_NAME] mis kuupäeval soovite reisida?" at bounding box center [646, 563] width 630 height 34
type textarea "Mis [PERSON_NAME] mis kuupäeval soovite reisida?"
click at [937, 595] on span "Saada" at bounding box center [931, 595] width 47 height 15
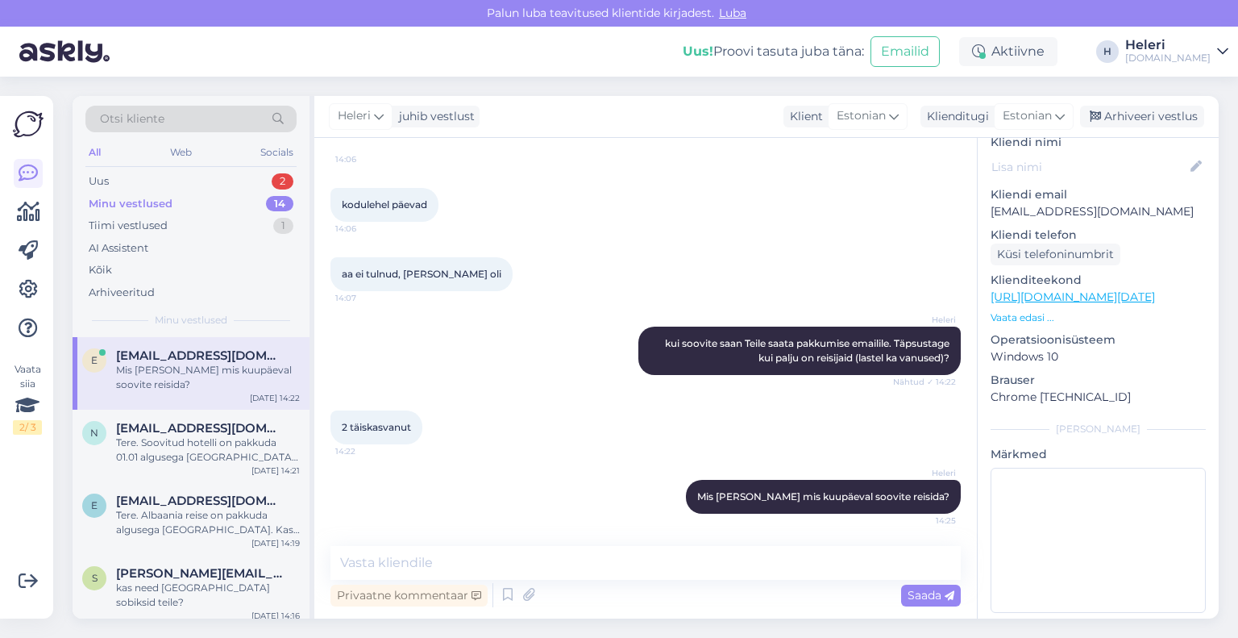
click at [151, 204] on div "Minu vestlused" at bounding box center [131, 204] width 84 height 16
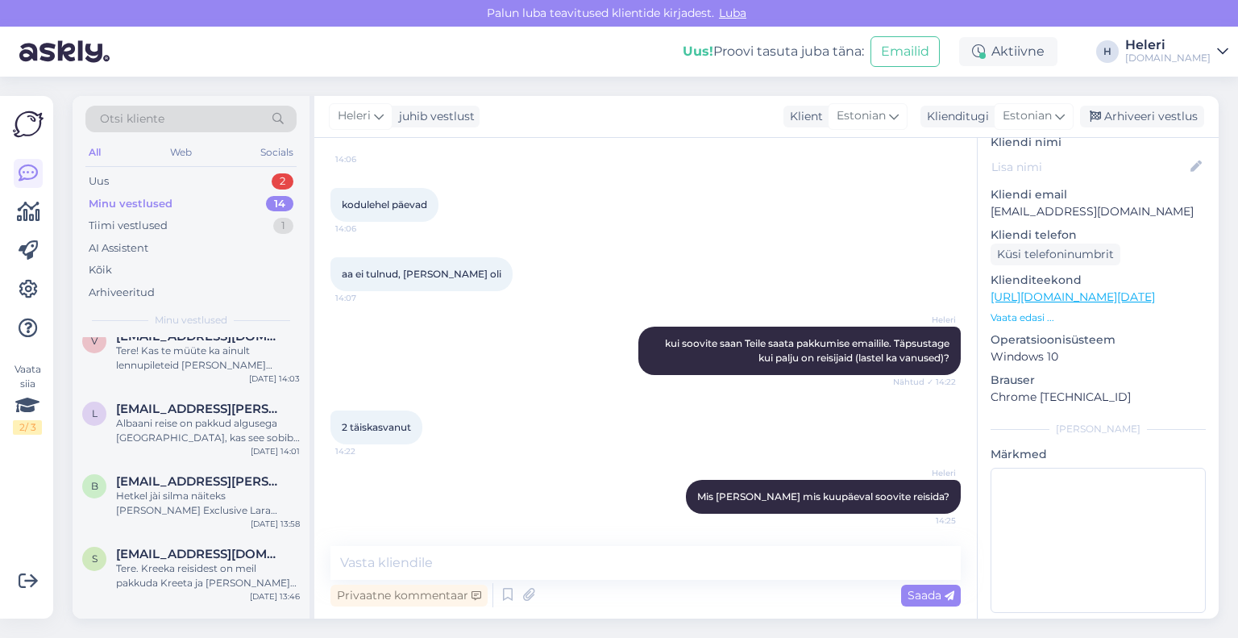
scroll to position [403, 0]
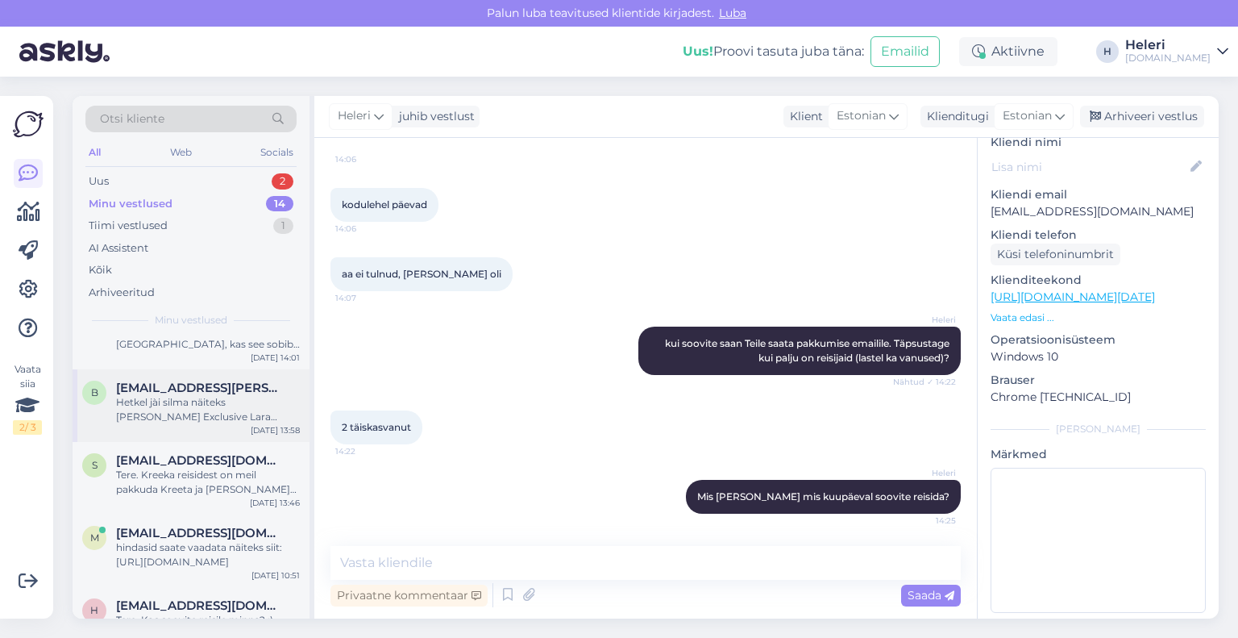
click at [221, 404] on div "Hetkel jài silma näiteks [PERSON_NAME] Exclusive Lara hotell teie valikust" at bounding box center [208, 409] width 184 height 29
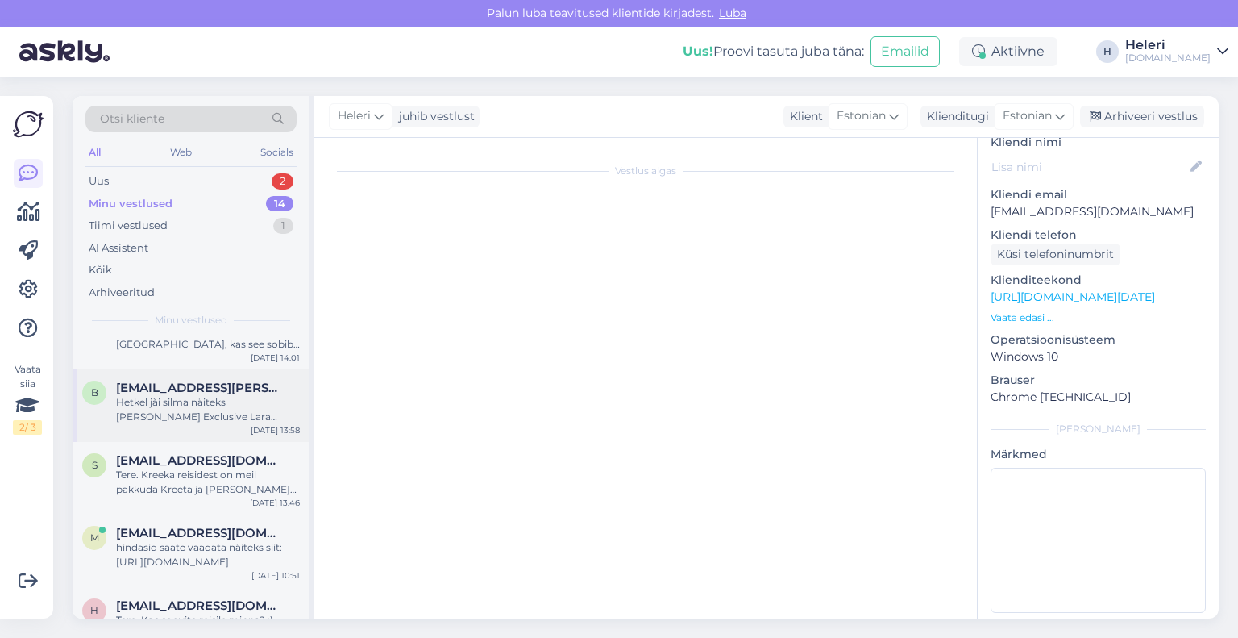
scroll to position [421, 0]
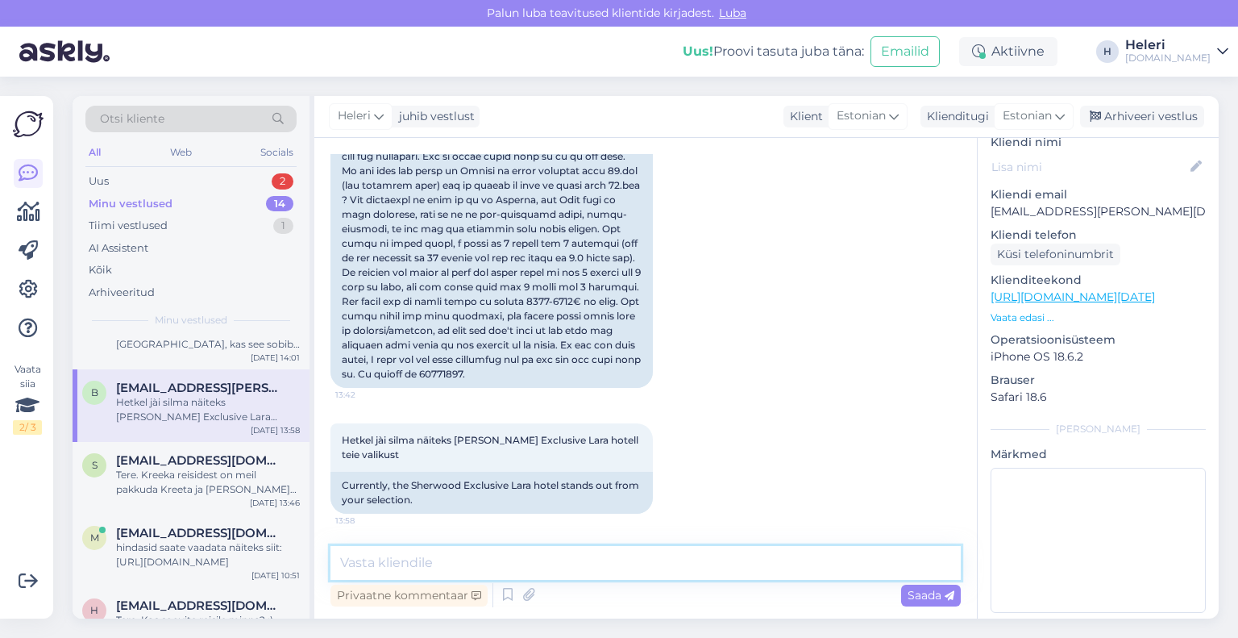
click at [473, 552] on textarea at bounding box center [646, 563] width 630 height 34
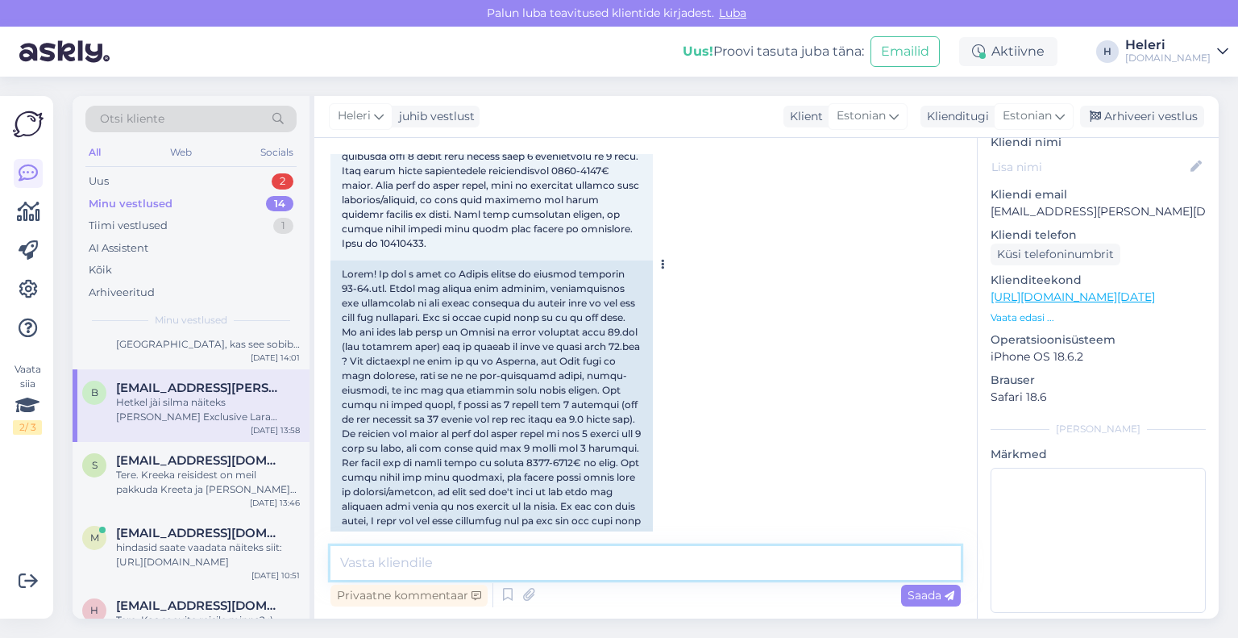
scroll to position [420, 0]
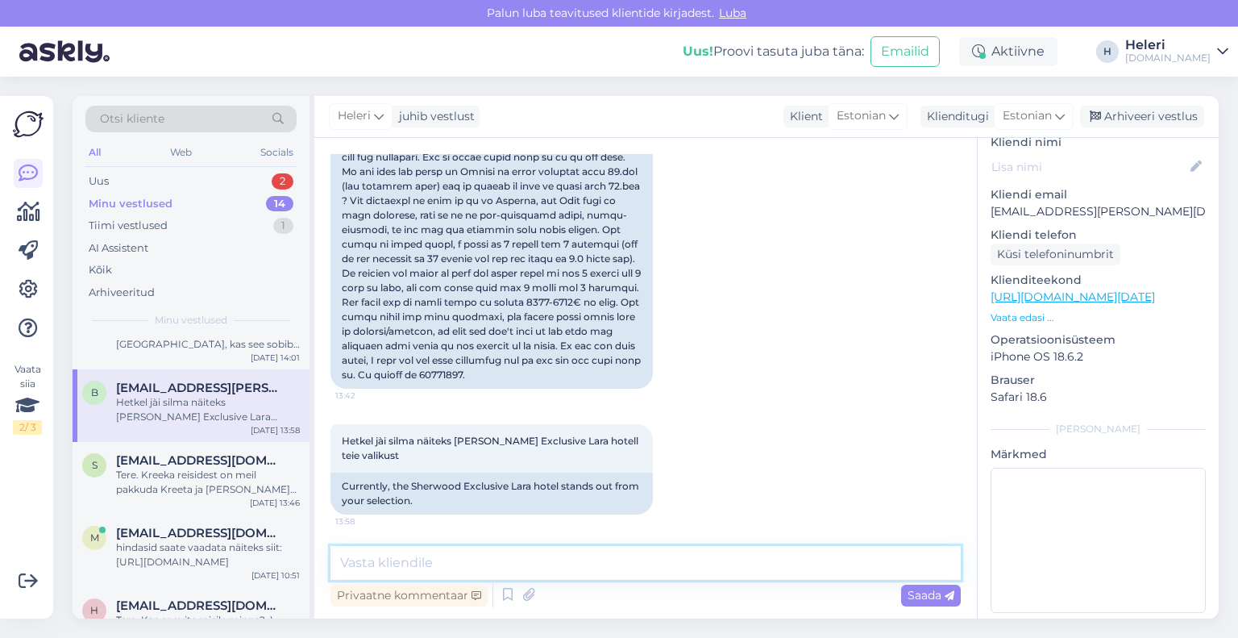
click at [402, 558] on textarea at bounding box center [646, 563] width 630 height 34
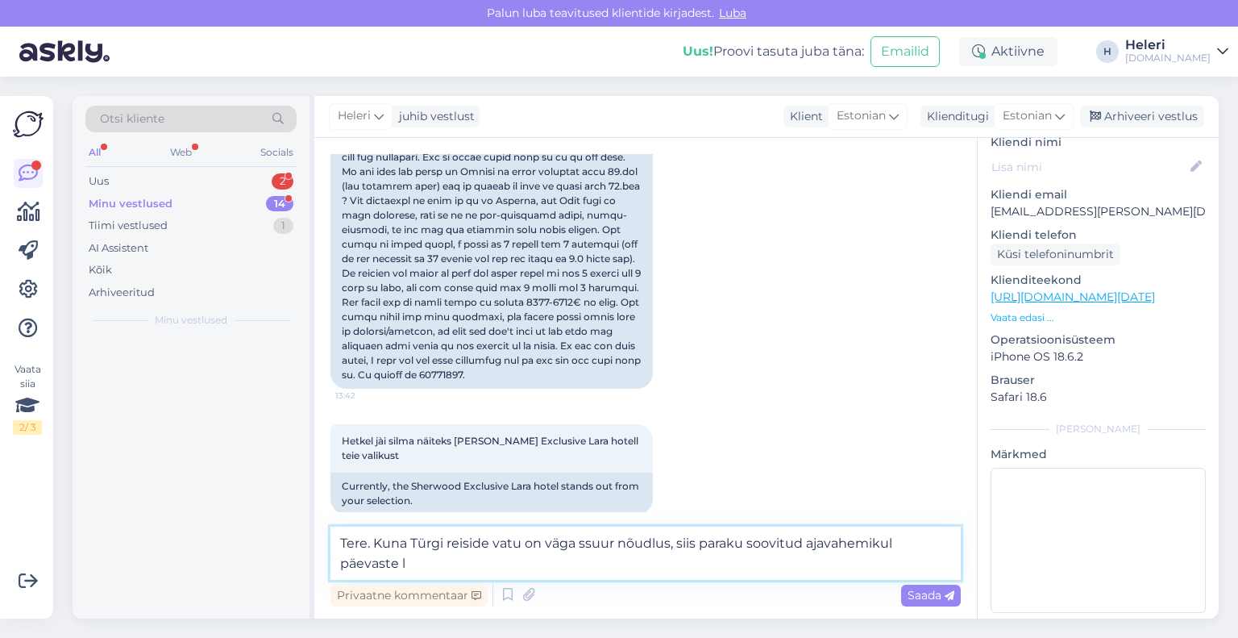
scroll to position [0, 0]
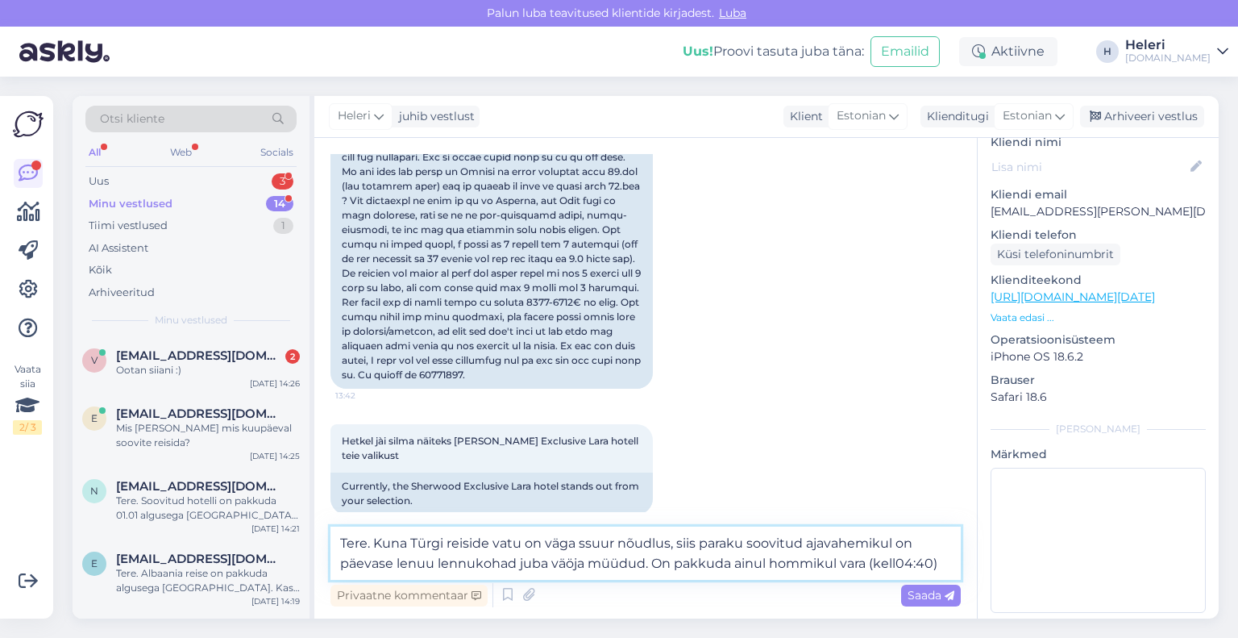
click at [895, 567] on textarea "Tere. Kuna Türgi reiside vatu on väga ssuur nõudlus, siis paraku soovitud ajava…" at bounding box center [646, 552] width 630 height 53
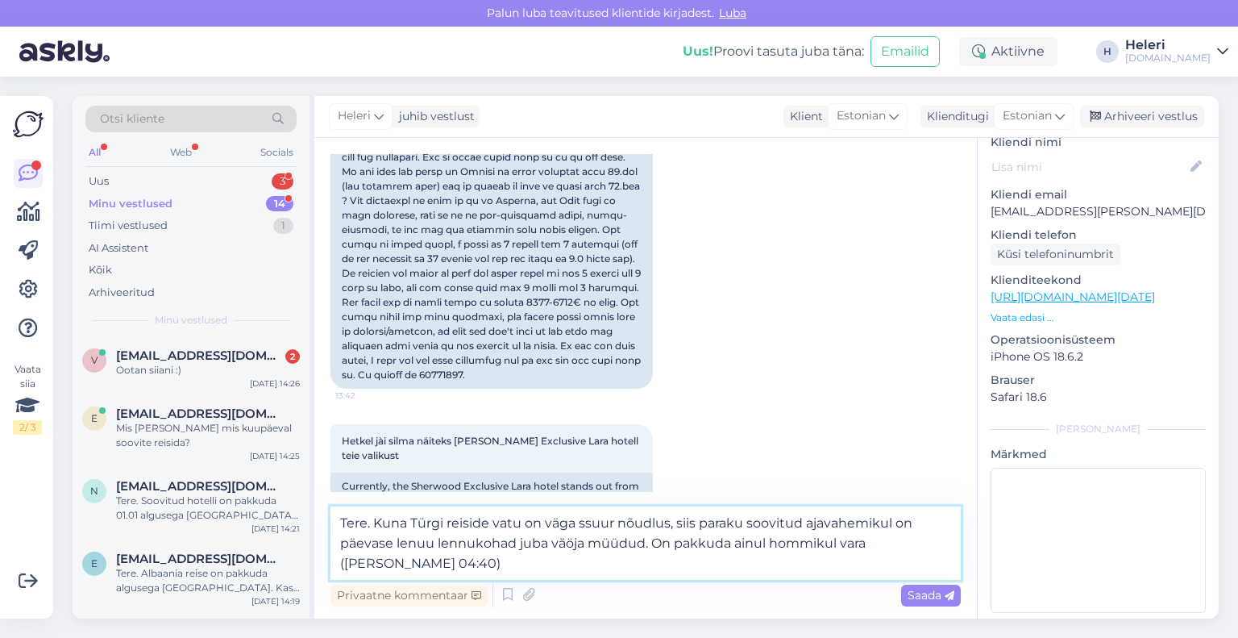
click at [942, 544] on textarea "Tere. Kuna Türgi reiside vatu on väga ssuur nõudlus, siis paraku soovitud ajava…" at bounding box center [646, 542] width 630 height 73
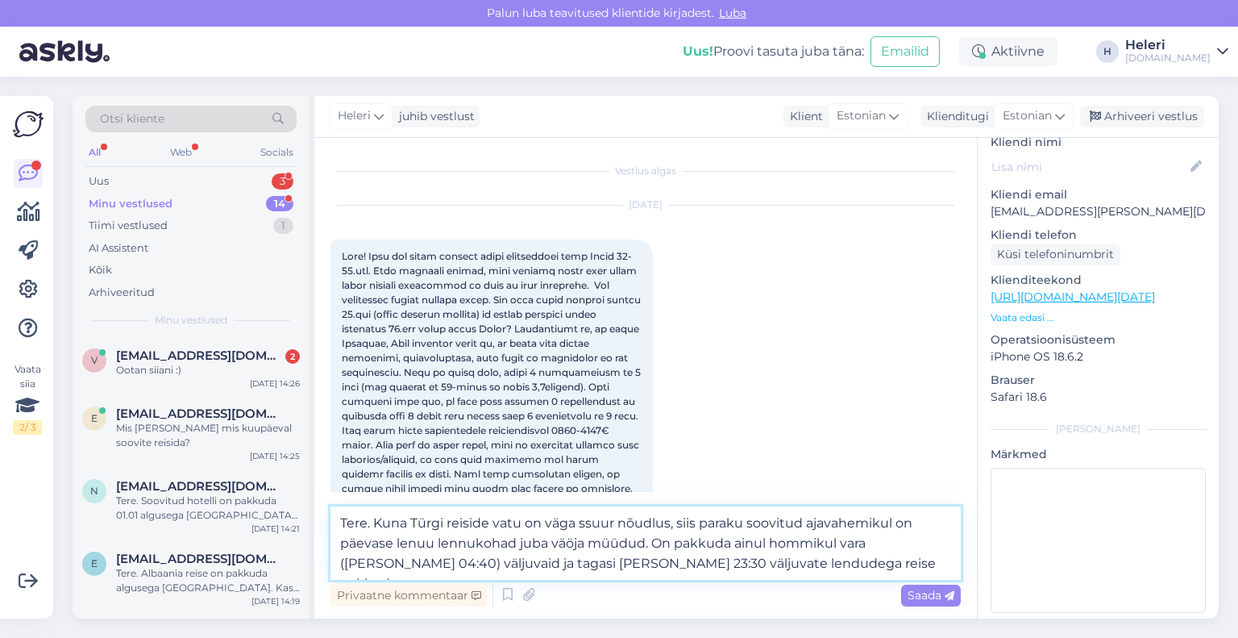
drag, startPoint x: 759, startPoint y: 563, endPoint x: 374, endPoint y: 522, distance: 386.7
click at [374, 522] on textarea "Tere. Kuna Türgi reiside vatu on väga ssuur nõudlus, siis paraku soovitud ajava…" at bounding box center [646, 542] width 630 height 73
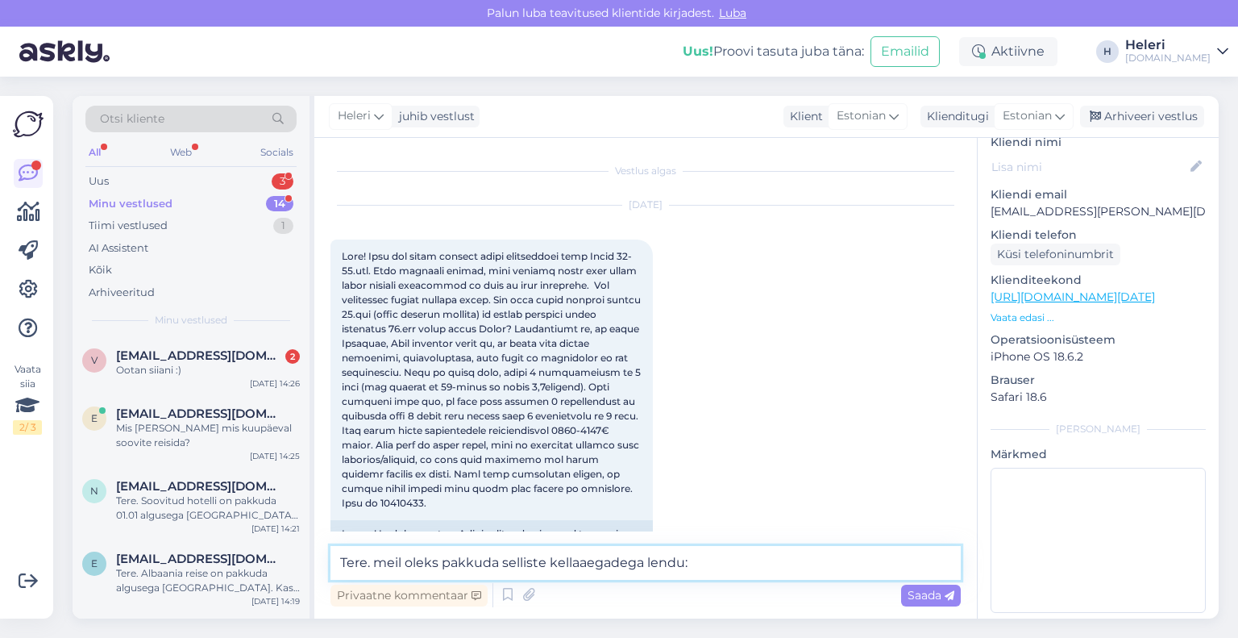
click at [585, 569] on textarea "Tere. meil oleks pakkuda selliste kellaaegadega lendu:" at bounding box center [646, 563] width 630 height 34
click at [580, 570] on textarea "Tere. meil oleks pakkuda selliste kellaaegadega lendu:" at bounding box center [646, 563] width 630 height 34
click at [707, 568] on textarea "Tere. meil oleks pakkuda selliste kella aegadega lendu:" at bounding box center [646, 563] width 630 height 34
type textarea "Tere. meil oleks pakkuda selliste kella aegadega lendu:"
click at [913, 596] on span "Saada" at bounding box center [931, 595] width 47 height 15
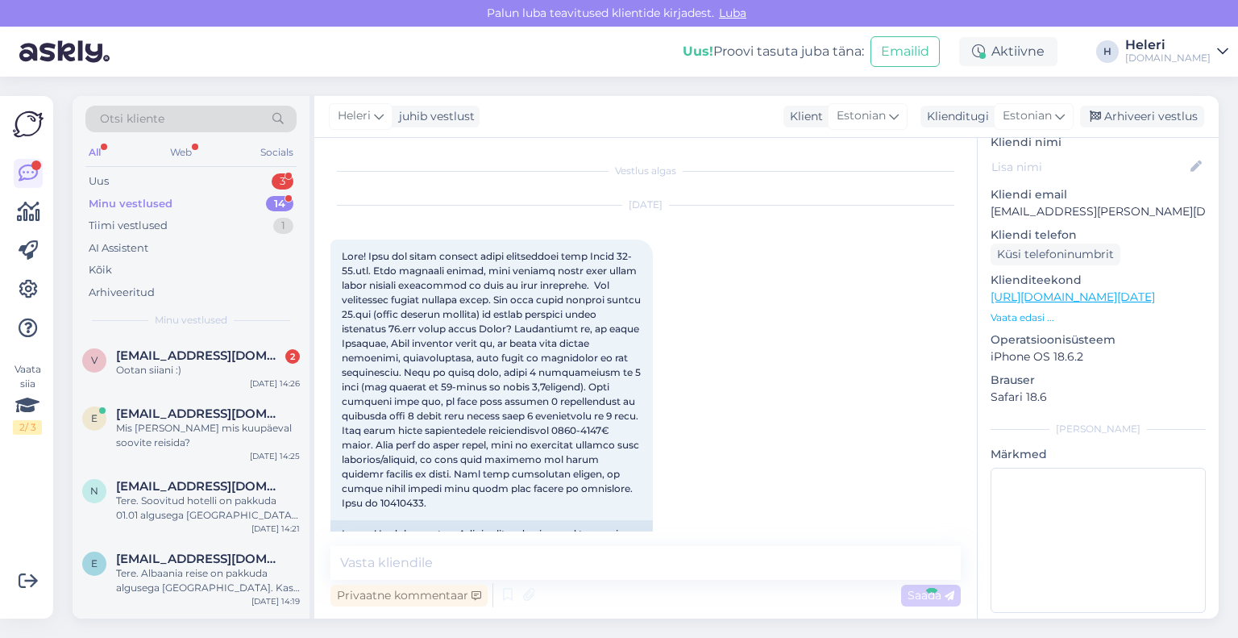
scroll to position [490, 0]
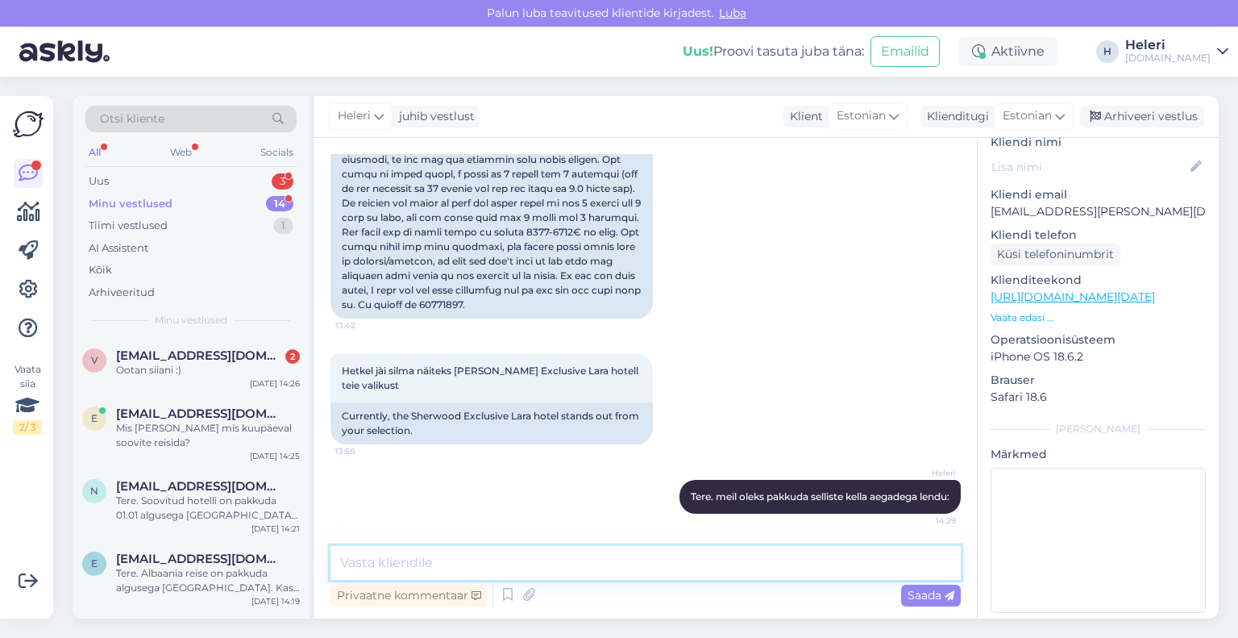
click at [618, 568] on textarea at bounding box center [646, 563] width 630 height 34
type textarea "21.10 [GEOGRAPHIC_DATA]- [GEOGRAPHIC_DATA] 05:30 - 09:30"
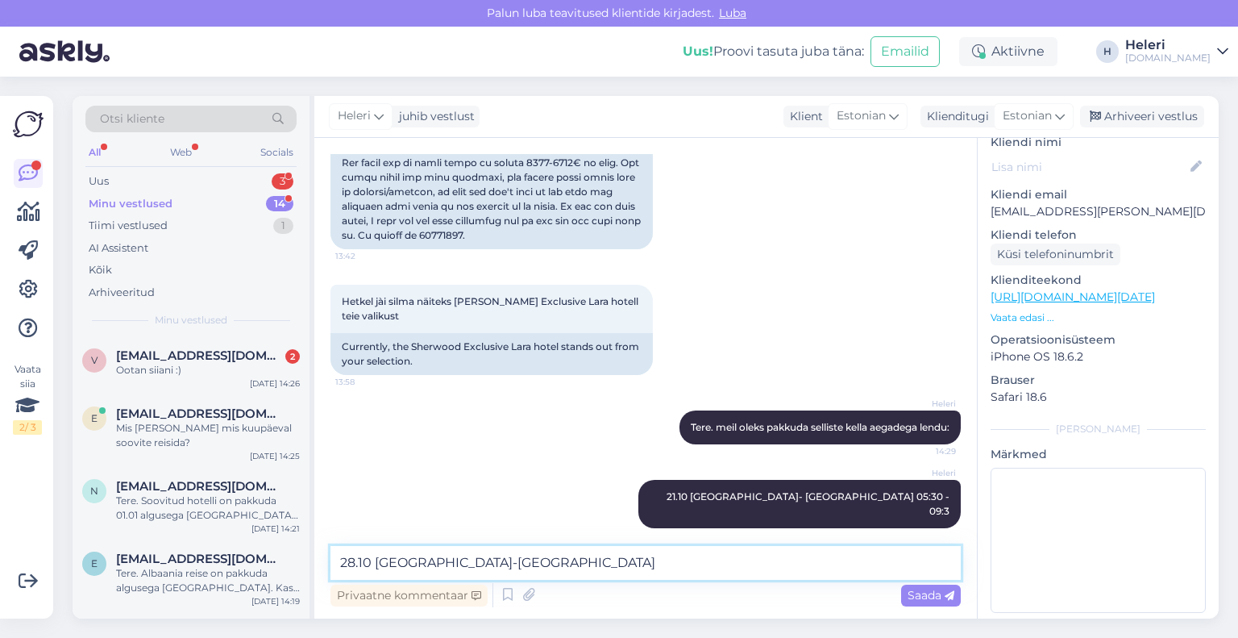
paste textarea "14:30 10+ 16:35"
drag, startPoint x: 558, startPoint y: 562, endPoint x: 509, endPoint y: 564, distance: 49.2
click at [509, 564] on textarea "28.10 [GEOGRAPHIC_DATA]-[GEOGRAPHIC_DATA] 14:30 10+ 16:35" at bounding box center [646, 563] width 630 height 34
click at [507, 560] on textarea "28.10 [GEOGRAPHIC_DATA]-[GEOGRAPHIC_DATA] 14:30- 16:35" at bounding box center [646, 563] width 630 height 34
type textarea "28.10 [GEOGRAPHIC_DATA]-[GEOGRAPHIC_DATA] 14:30 - 16:35"
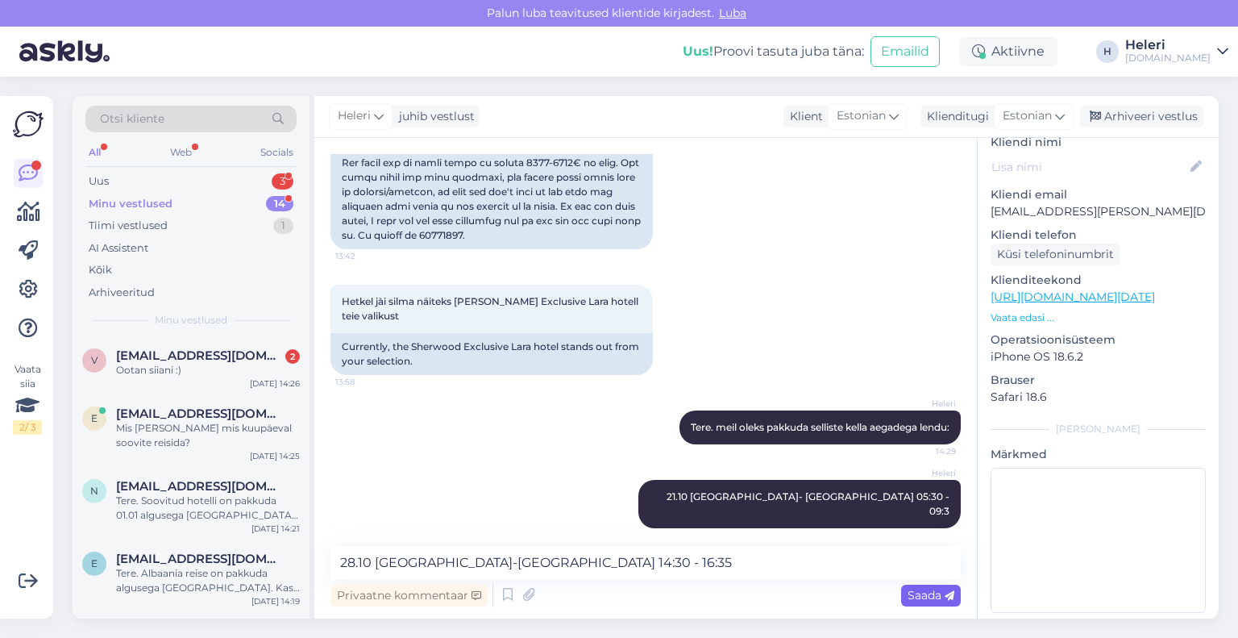
click at [923, 596] on span "Saada" at bounding box center [931, 595] width 47 height 15
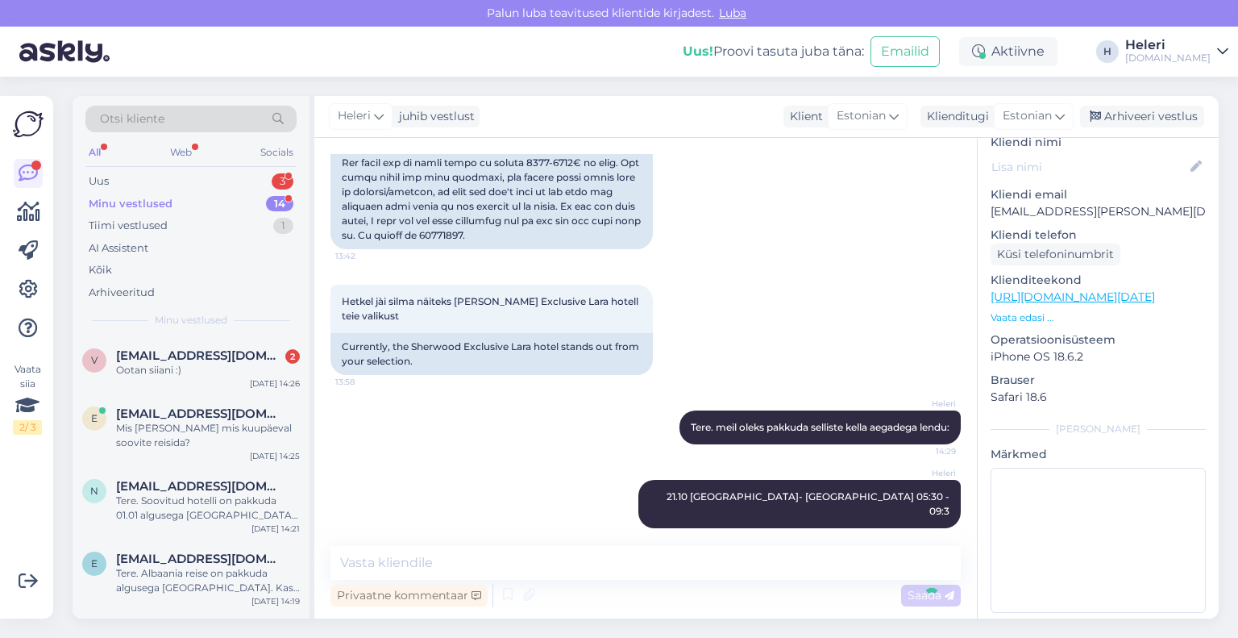
scroll to position [629, 0]
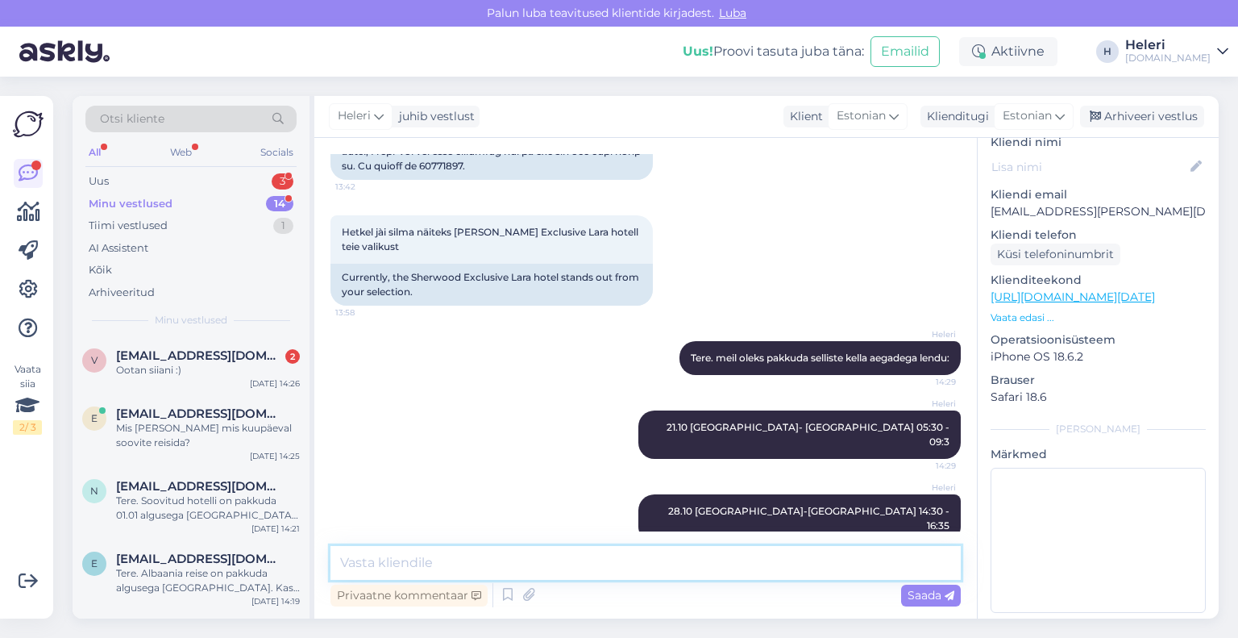
click at [784, 560] on textarea at bounding box center [646, 563] width 630 height 34
type textarea "kas need lennuajad sobiksid Teile?"
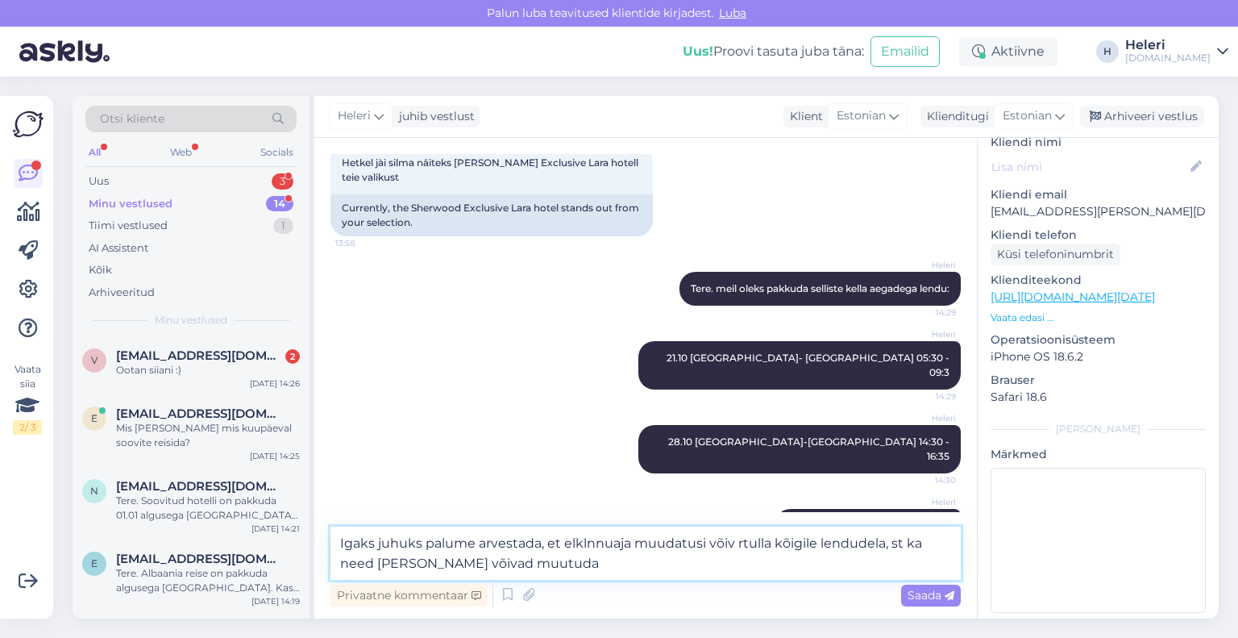
click at [572, 547] on textarea "Igaks juhuks palume arvestada, et elklnnuaja muudatusi võiv rtulla kõigile lend…" at bounding box center [646, 552] width 630 height 53
drag, startPoint x: 629, startPoint y: 546, endPoint x: 561, endPoint y: 549, distance: 67.8
click at [561, 549] on textarea "Igaks juhuks palume arvestada, et elklnnuaja muudatusi võiv rtulla kõigile lend…" at bounding box center [646, 552] width 630 height 53
click at [716, 546] on textarea "Igaks juhuks palume arvestada, et lennuaja muudatusi võiv rtulla kõigile lendud…" at bounding box center [646, 552] width 630 height 53
click at [735, 545] on textarea "Igaks juhuks palume arvestada, et lennuaja muudatusi võib rtulla kõigile lendud…" at bounding box center [646, 552] width 630 height 53
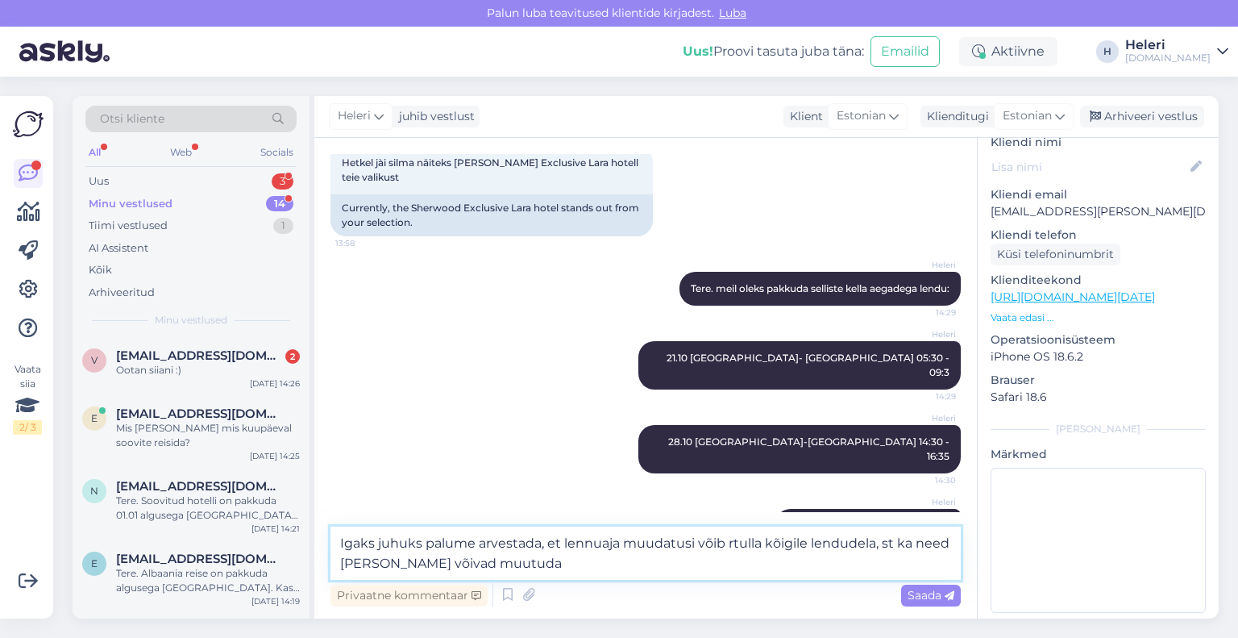
click at [732, 548] on textarea "Igaks juhuks palume arvestada, et lennuaja muudatusi võib rtulla kõigile lendud…" at bounding box center [646, 552] width 630 height 53
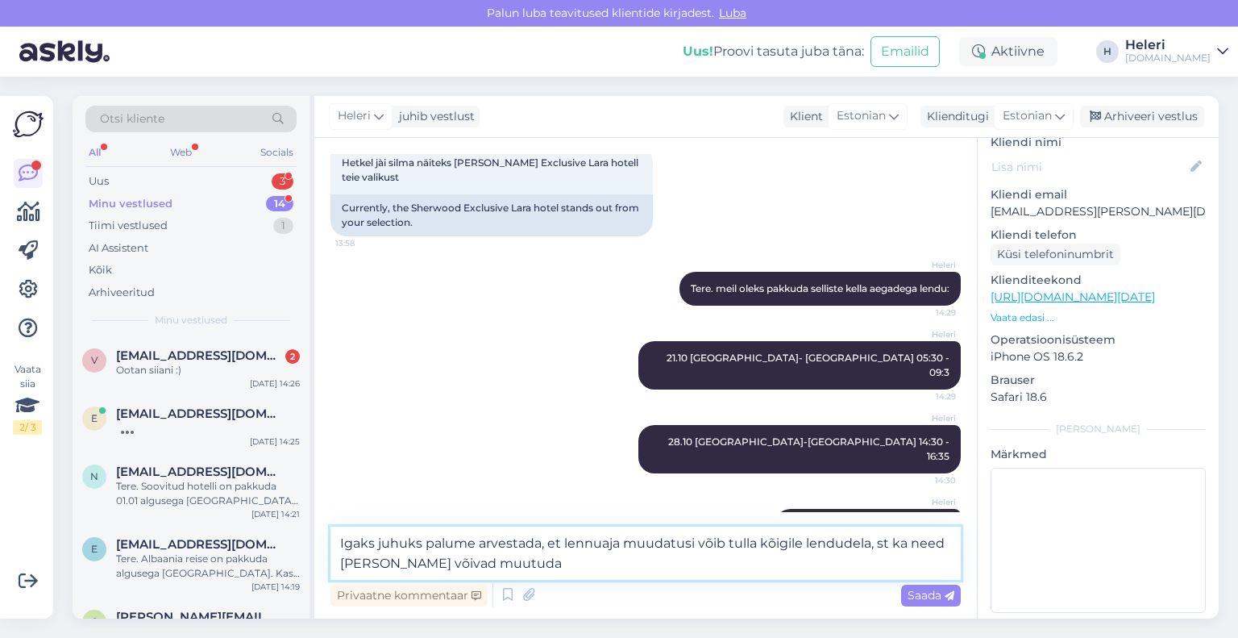
click at [759, 546] on textarea "Igaks juhuks palume arvestada, et lennuaja muudatusi võib tulla kõigile lendude…" at bounding box center [646, 552] width 630 height 53
click at [513, 564] on textarea "Igaks juhuks palume arvestada, et lennuaja muudatusi võib tulla ette kõigile le…" at bounding box center [646, 552] width 630 height 53
type textarea "Igaks juhuks palume arvestada, et lennuaja muudatusi võib tulla ette kõigile le…"
click at [939, 597] on span "Saada" at bounding box center [931, 595] width 47 height 15
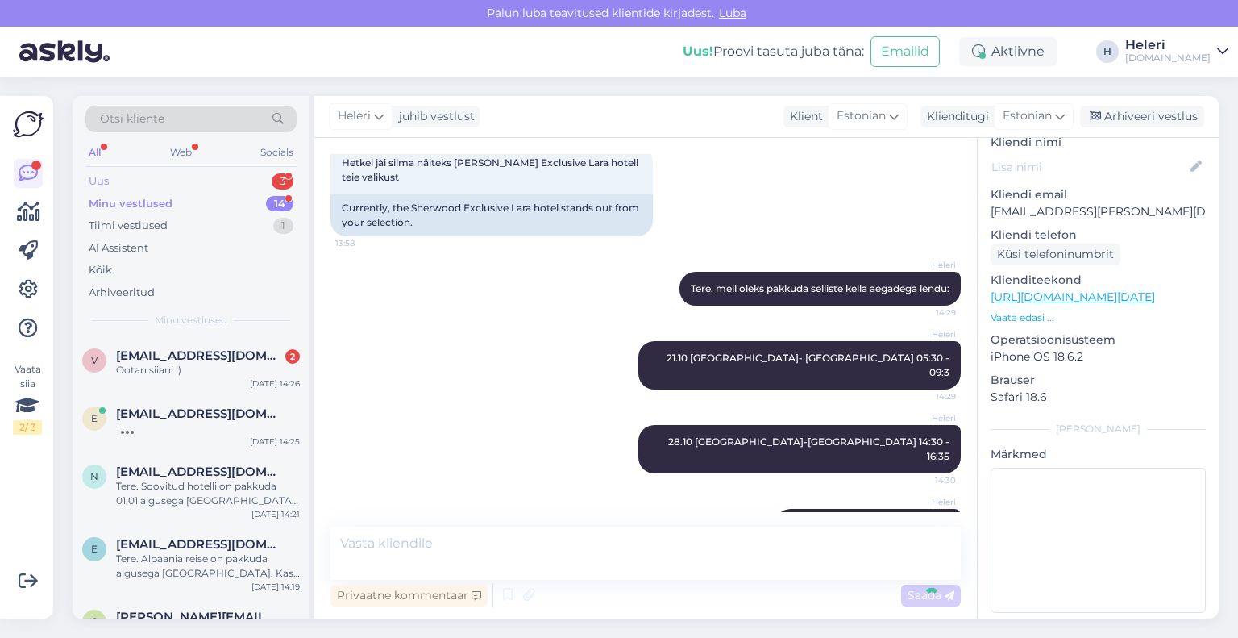
scroll to position [782, 0]
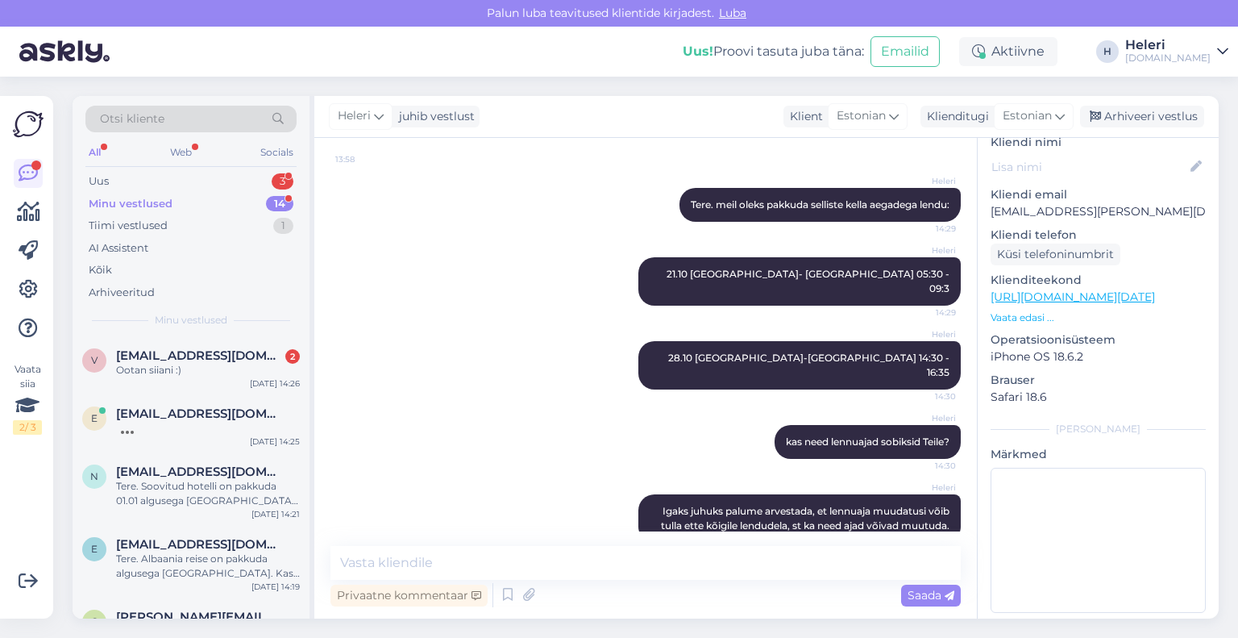
click at [201, 199] on div "Minu vestlused 14" at bounding box center [190, 204] width 211 height 23
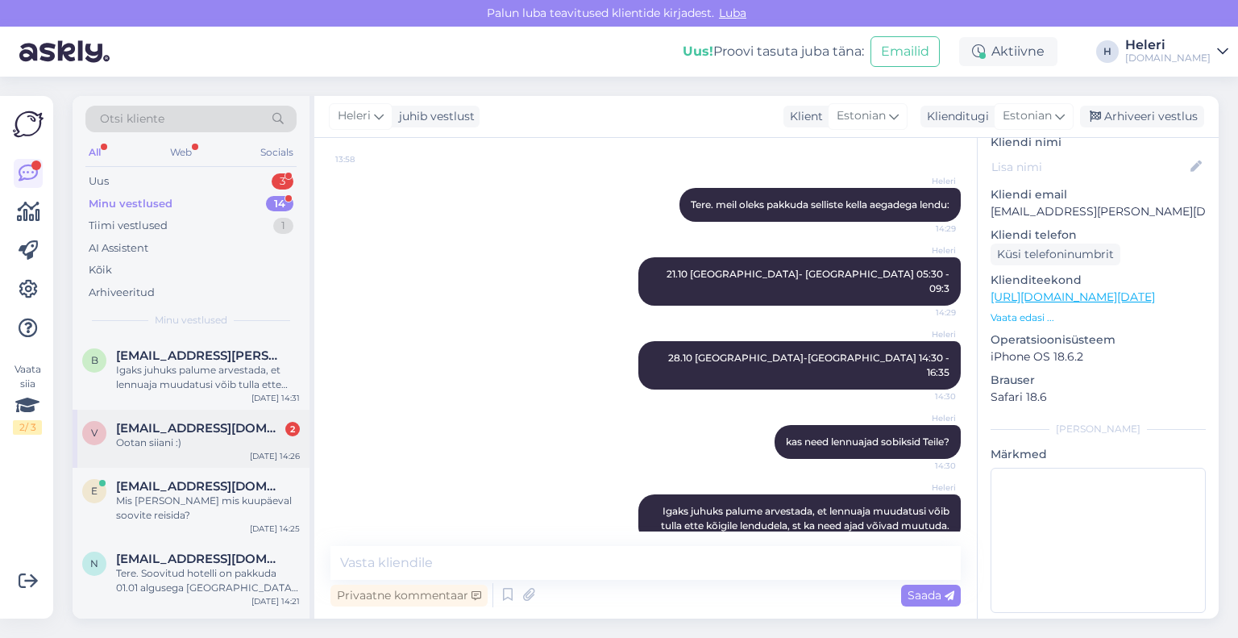
click at [203, 445] on div "Ootan siiani :)" at bounding box center [208, 442] width 184 height 15
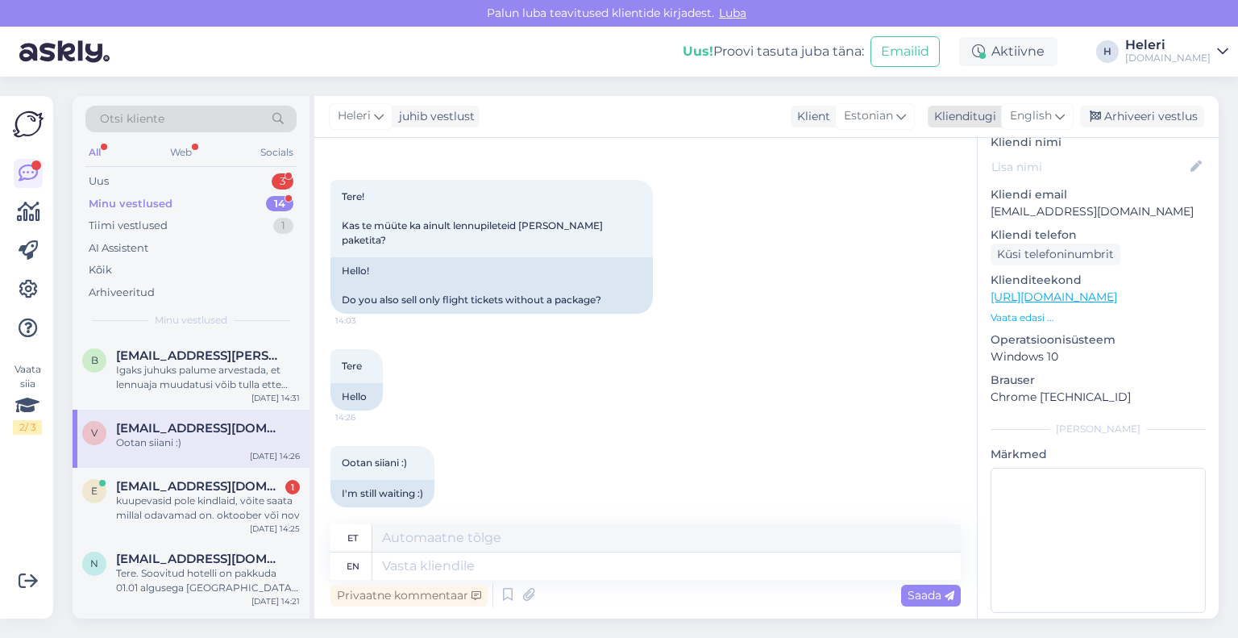
click at [1030, 118] on span "English" at bounding box center [1031, 116] width 42 height 18
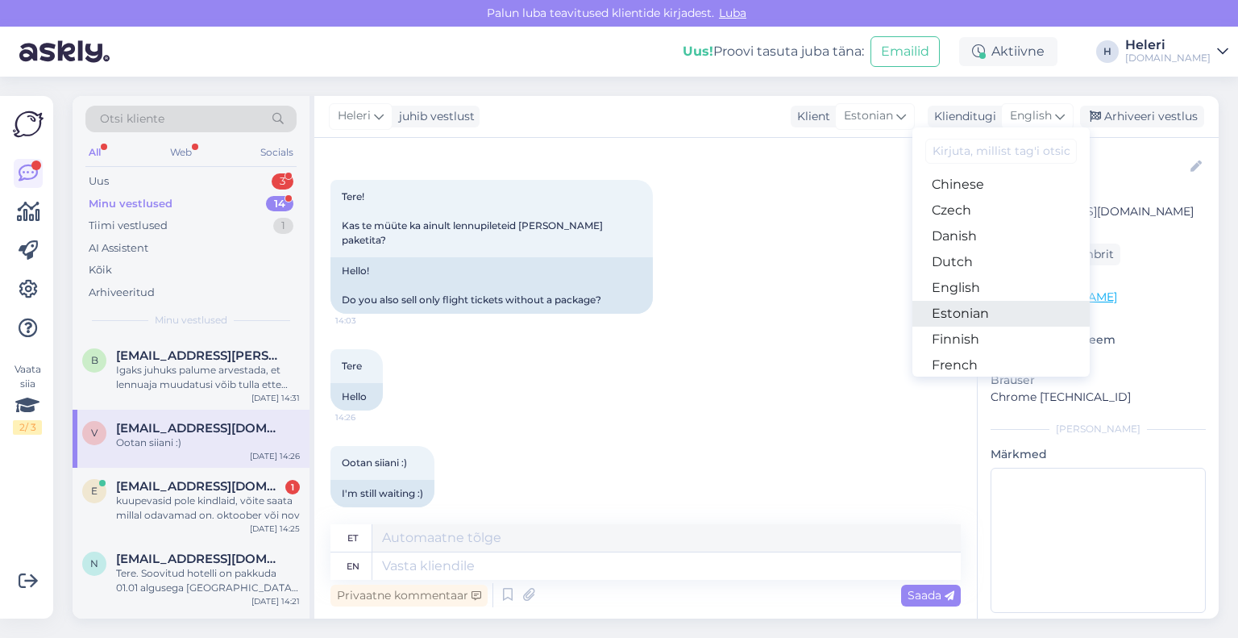
click at [974, 309] on link "Estonian" at bounding box center [1001, 314] width 177 height 26
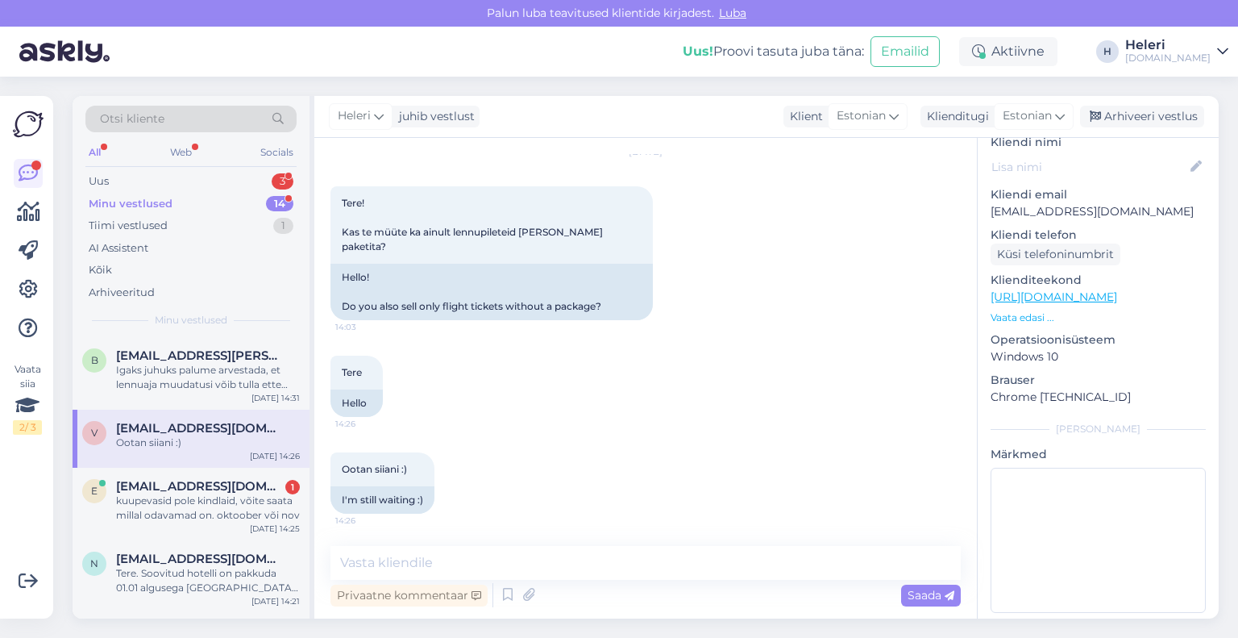
scroll to position [39, 0]
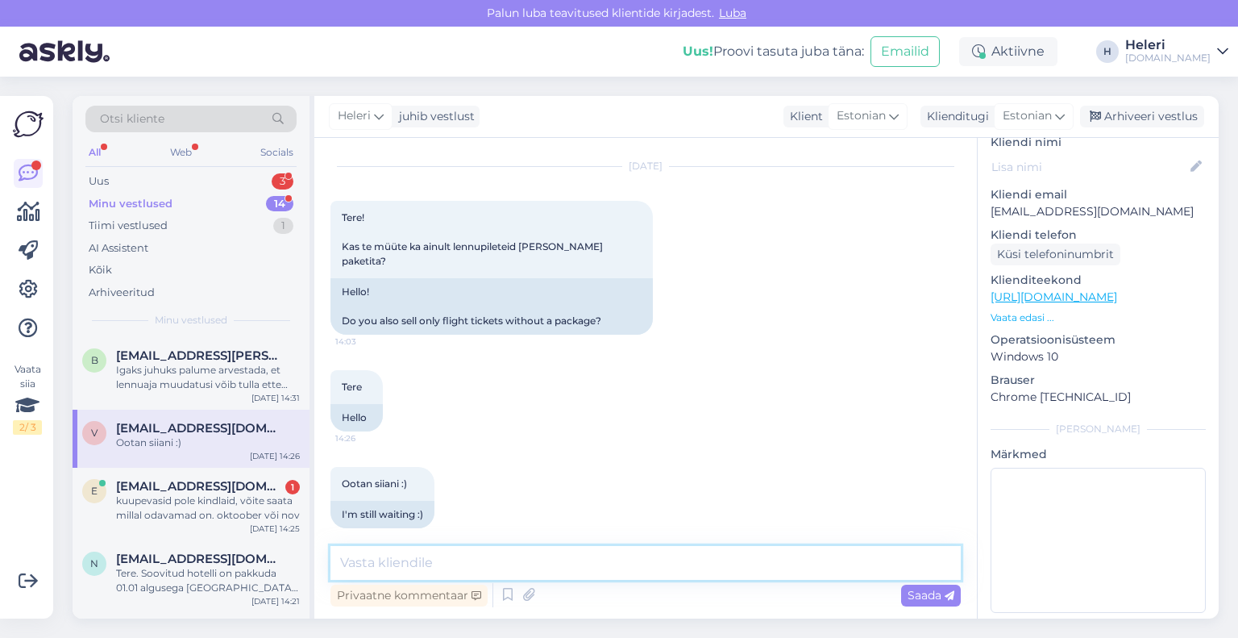
click at [480, 570] on textarea at bounding box center [646, 563] width 630 height 34
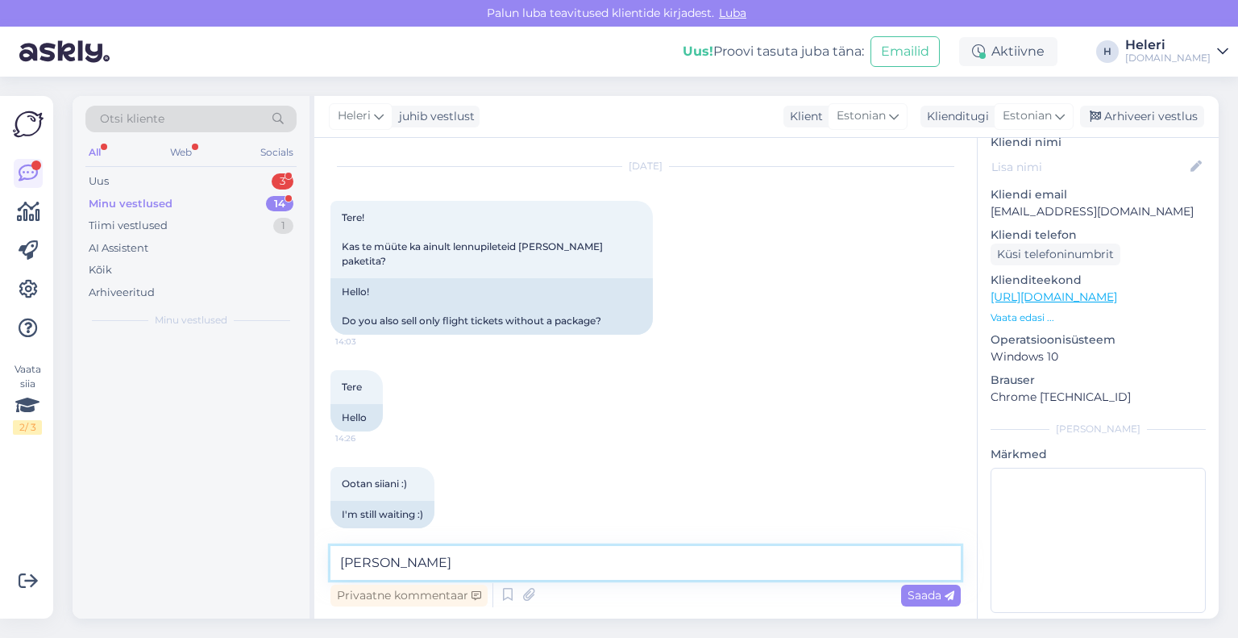
type textarea "J"
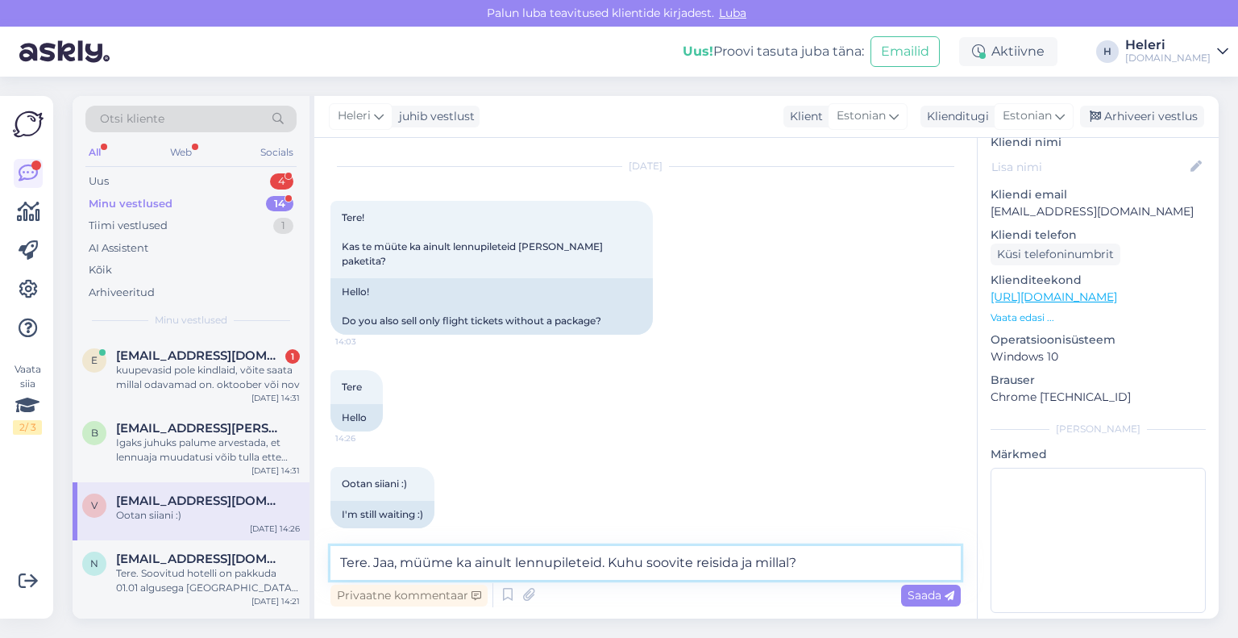
drag, startPoint x: 414, startPoint y: 567, endPoint x: 375, endPoint y: 564, distance: 38.8
click at [376, 566] on textarea "Tere. Jaa, müüme ka ainult lennupileteid. Kuhu soovite reisida ja millal?" at bounding box center [646, 563] width 630 height 34
type textarea "Tere. Müüme ka ainult lennupileteid. Kuhu soovite reisida ja millal?"
drag, startPoint x: 922, startPoint y: 596, endPoint x: 905, endPoint y: 586, distance: 20.2
click at [922, 595] on span "Saada" at bounding box center [931, 595] width 47 height 15
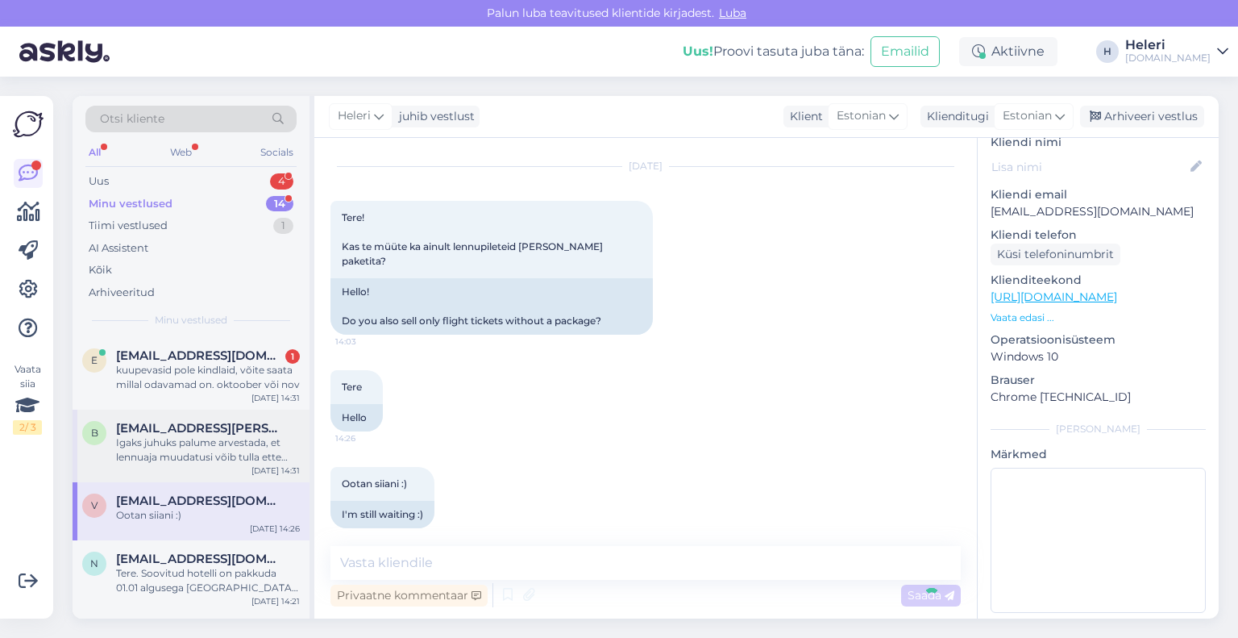
scroll to position [123, 0]
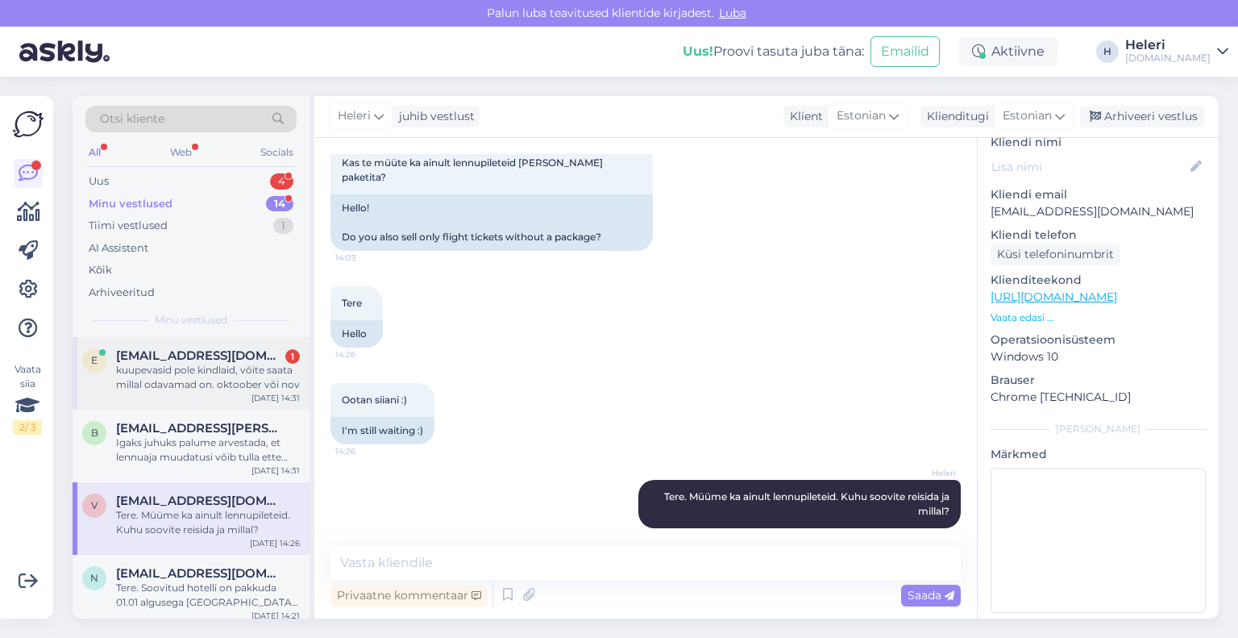
click at [189, 385] on div "kuupevasid pole kindlaid, võite saata millal odavamad on. oktoober või nov" at bounding box center [208, 377] width 184 height 29
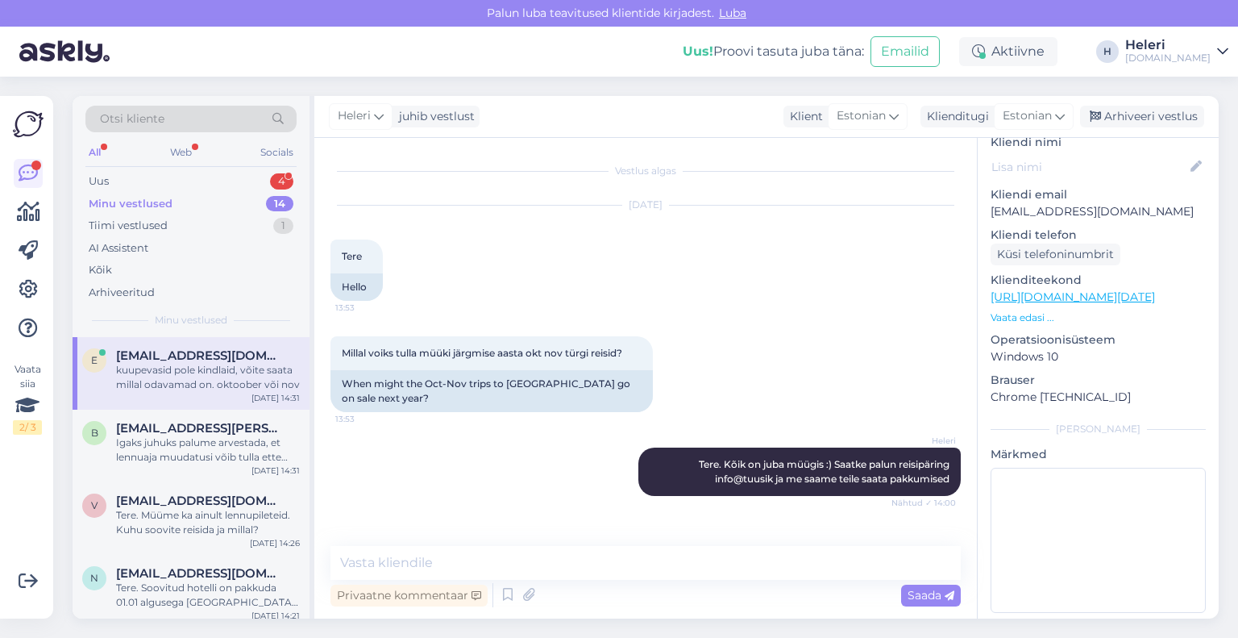
scroll to position [706, 0]
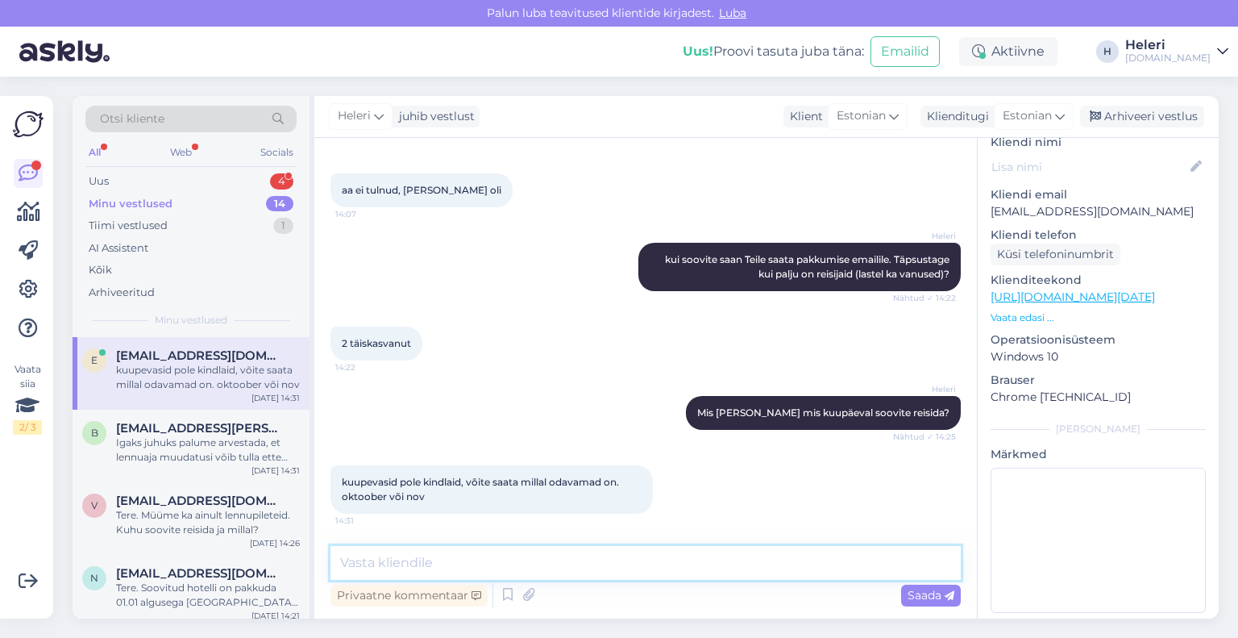
click at [446, 570] on textarea at bounding box center [646, 563] width 630 height 34
drag, startPoint x: 987, startPoint y: 194, endPoint x: 1099, endPoint y: 189, distance: 112.2
click at [1157, 186] on div "i # iadcsj44 Online [GEOGRAPHIC_DATA], [GEOGRAPHIC_DATA] Kliendi info Kliendi t…" at bounding box center [1098, 297] width 241 height 680
click at [580, 560] on textarea at bounding box center [646, 563] width 630 height 34
paste textarea "[EMAIL_ADDRESS][DOMAIN_NAME]"
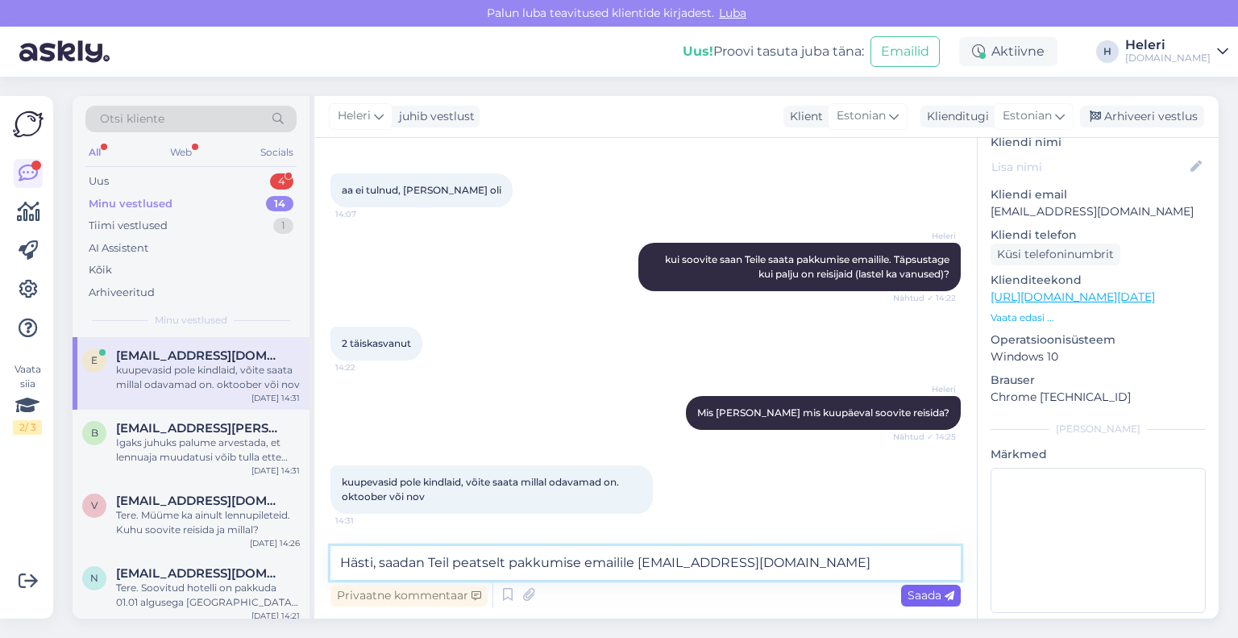
type textarea "Hästi, saadan Teil peatselt pakkumise emailile [EMAIL_ADDRESS][DOMAIN_NAME]"
click at [938, 600] on span "Saada" at bounding box center [931, 595] width 47 height 15
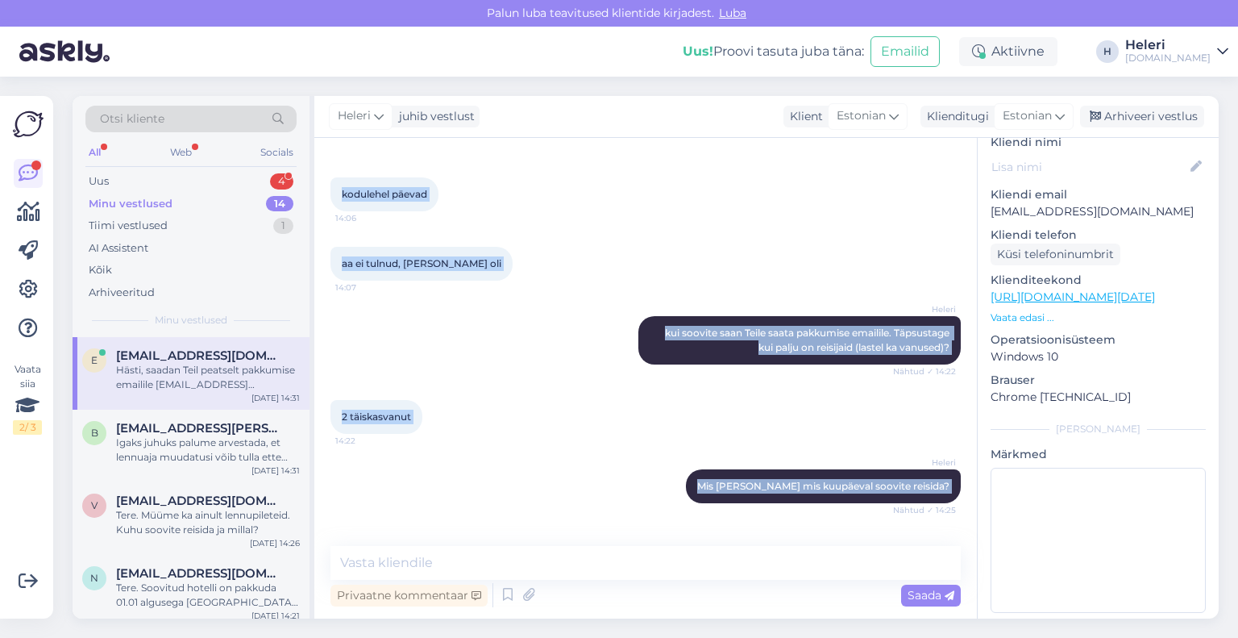
scroll to position [790, 0]
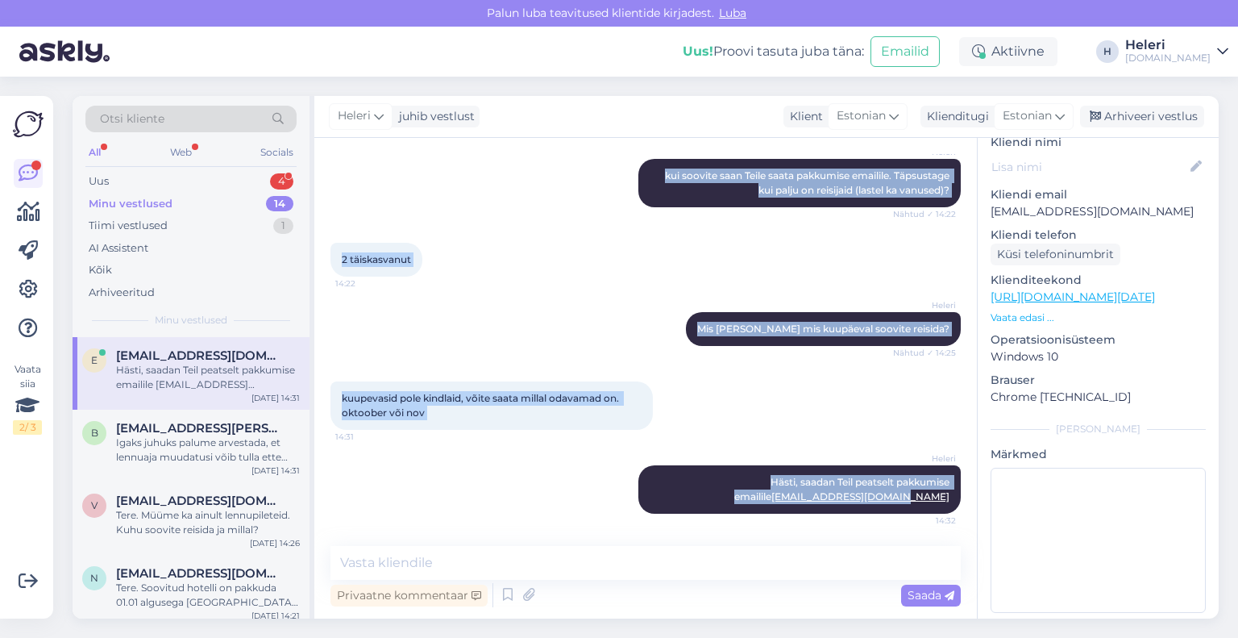
drag, startPoint x: 335, startPoint y: 248, endPoint x: 971, endPoint y: 535, distance: 697.5
click at [971, 535] on div "Vestlus algas [DATE] Tere 13:53 Hello Millal voiks tulla müüki järgmise aasta o…" at bounding box center [645, 378] width 663 height 481
drag, startPoint x: 1158, startPoint y: 119, endPoint x: 1055, endPoint y: 102, distance: 104.7
click at [1156, 118] on div "Arhiveeri vestlus" at bounding box center [1142, 117] width 124 height 22
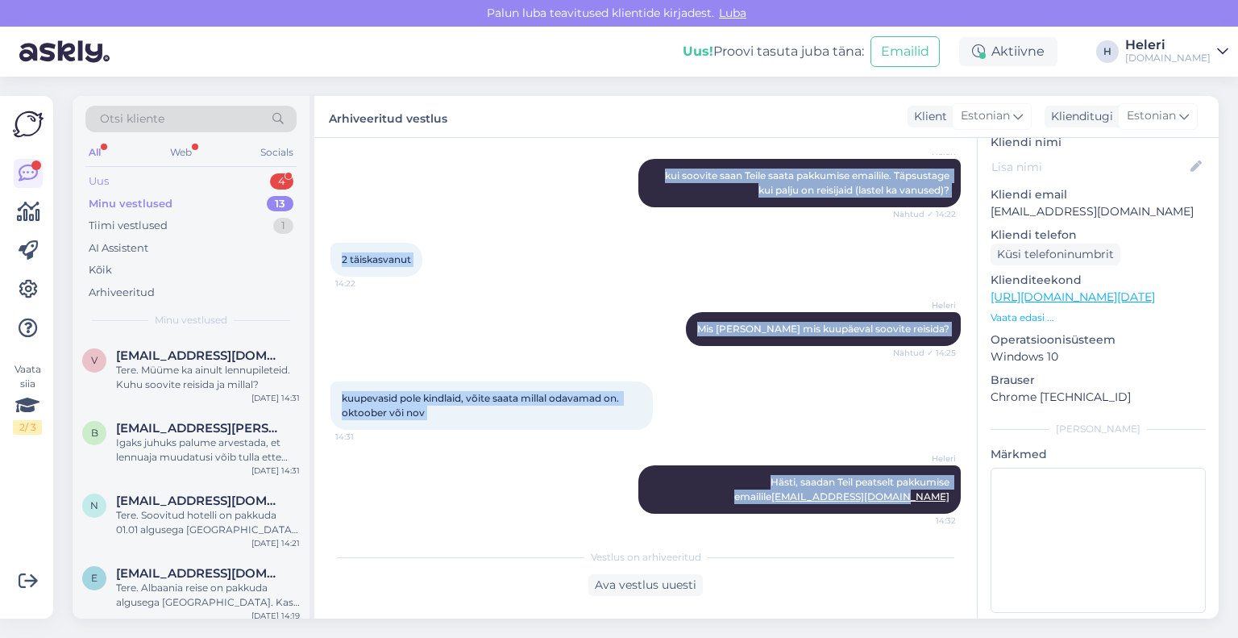
click at [193, 178] on div "Uus 4" at bounding box center [190, 181] width 211 height 23
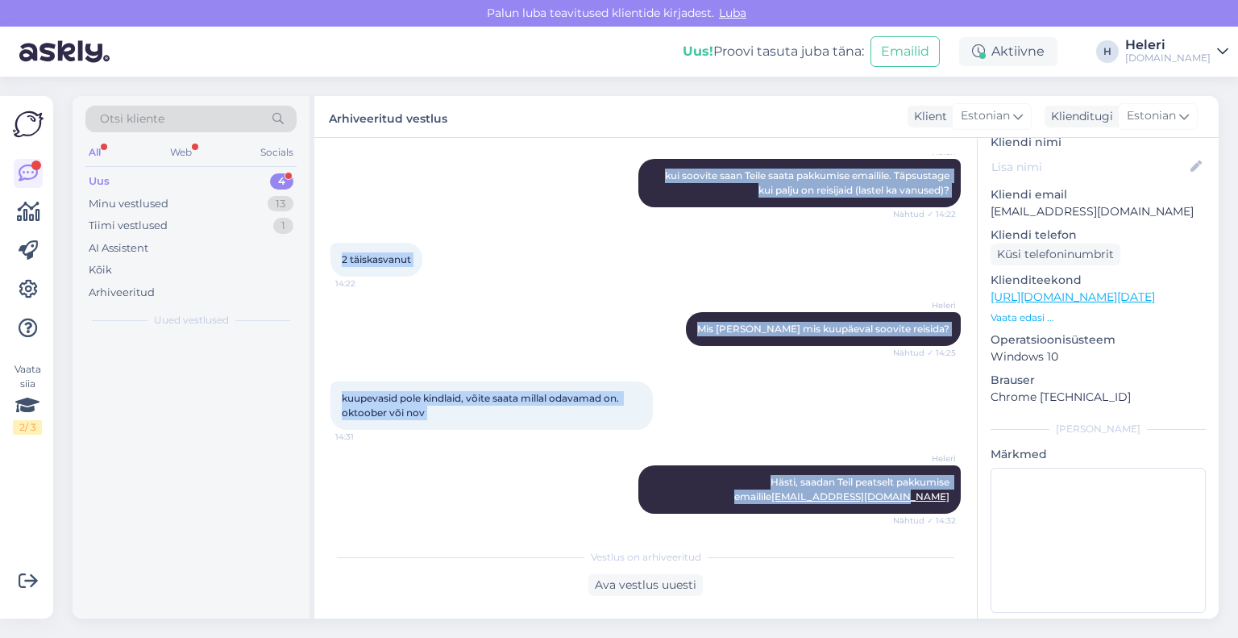
scroll to position [864, 0]
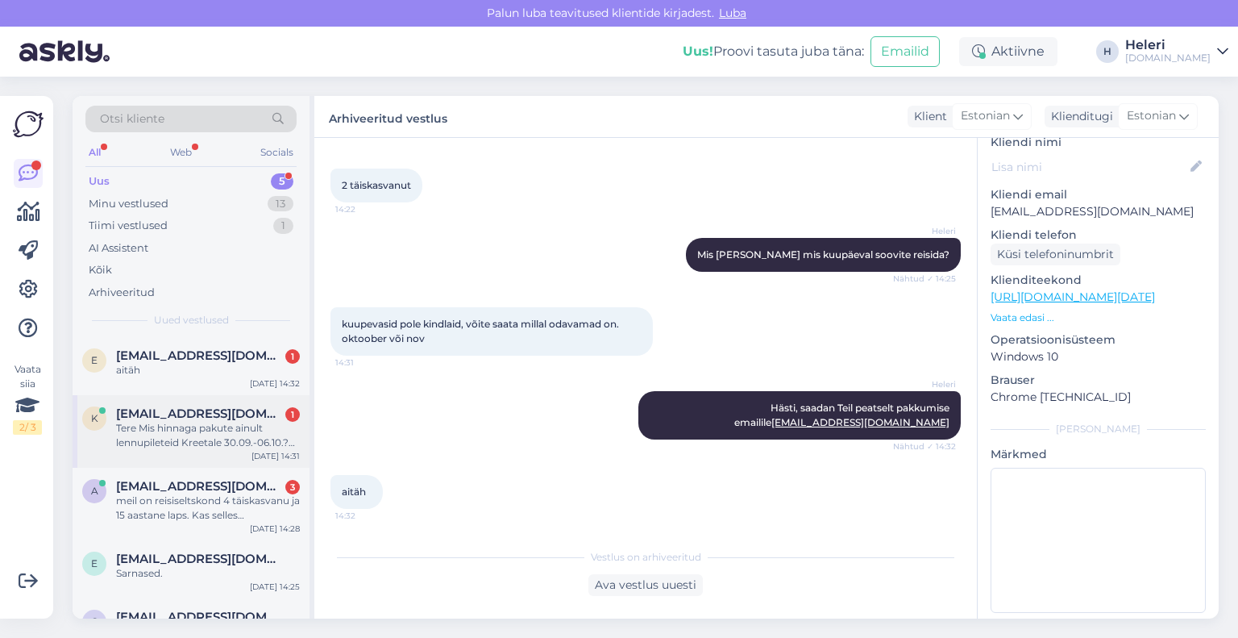
click at [218, 394] on div "e [EMAIL_ADDRESS][DOMAIN_NAME] 1 aitäh [DATE] 14:32 k [EMAIL_ADDRESS][DOMAIN_NA…" at bounding box center [191, 496] width 237 height 319
click at [218, 413] on span "[EMAIL_ADDRESS][DOMAIN_NAME]" at bounding box center [200, 413] width 168 height 15
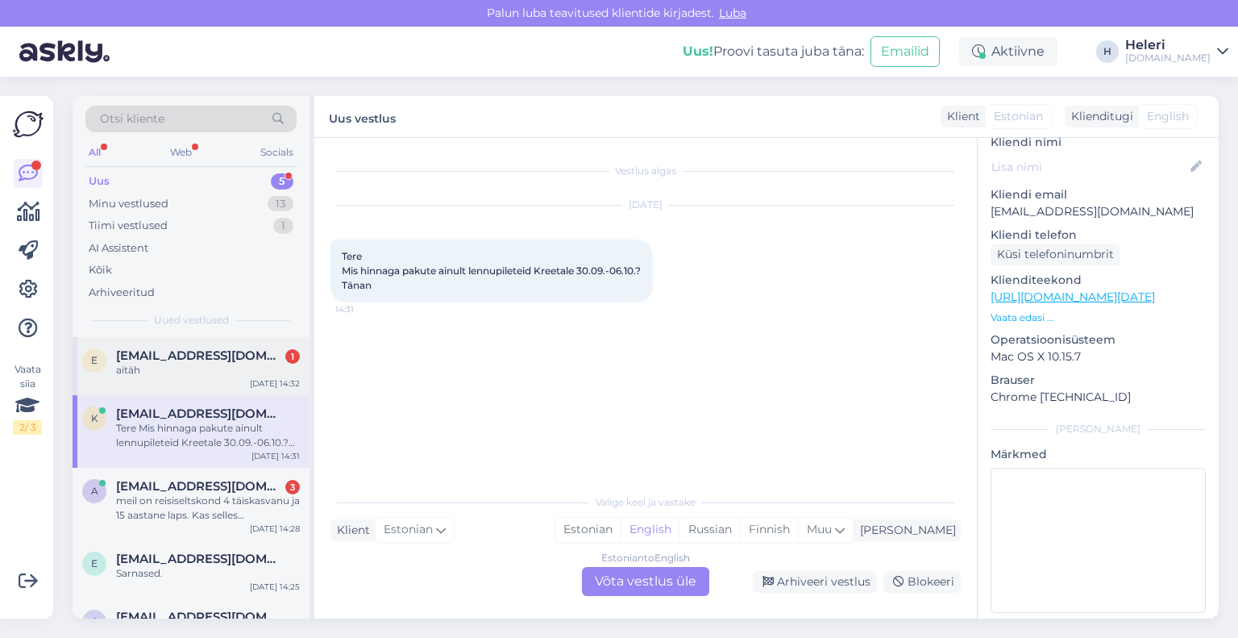
click at [190, 346] on div "e [EMAIL_ADDRESS][DOMAIN_NAME] 1 aitäh [DATE] 14:32" at bounding box center [191, 366] width 237 height 58
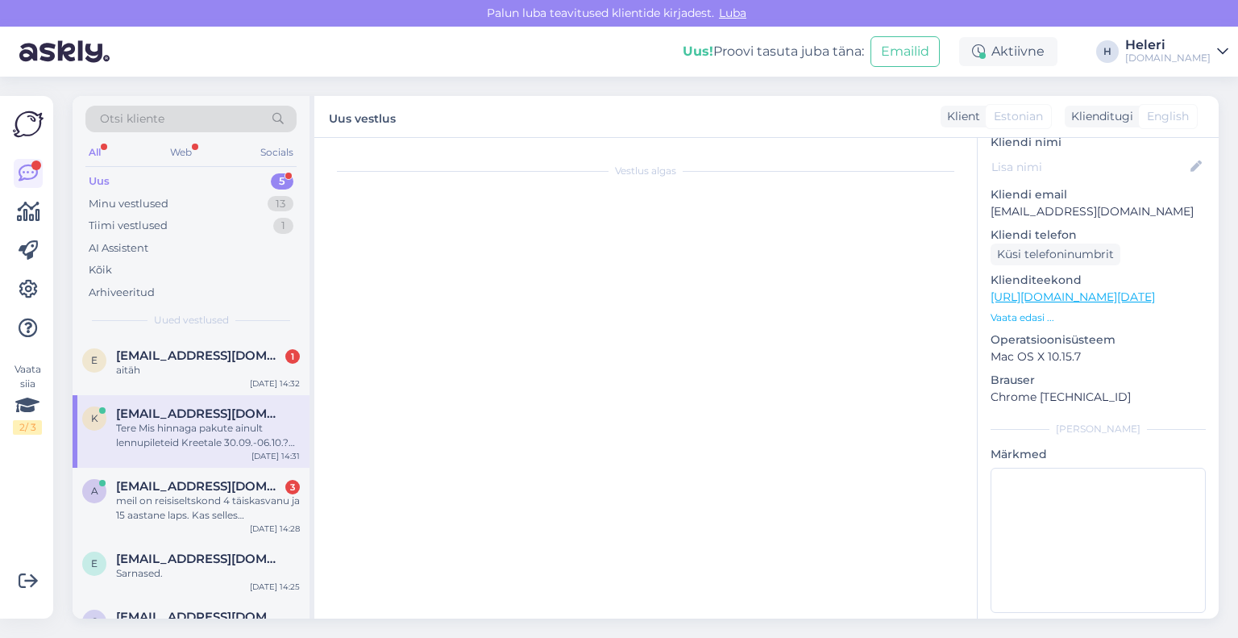
scroll to position [919, 0]
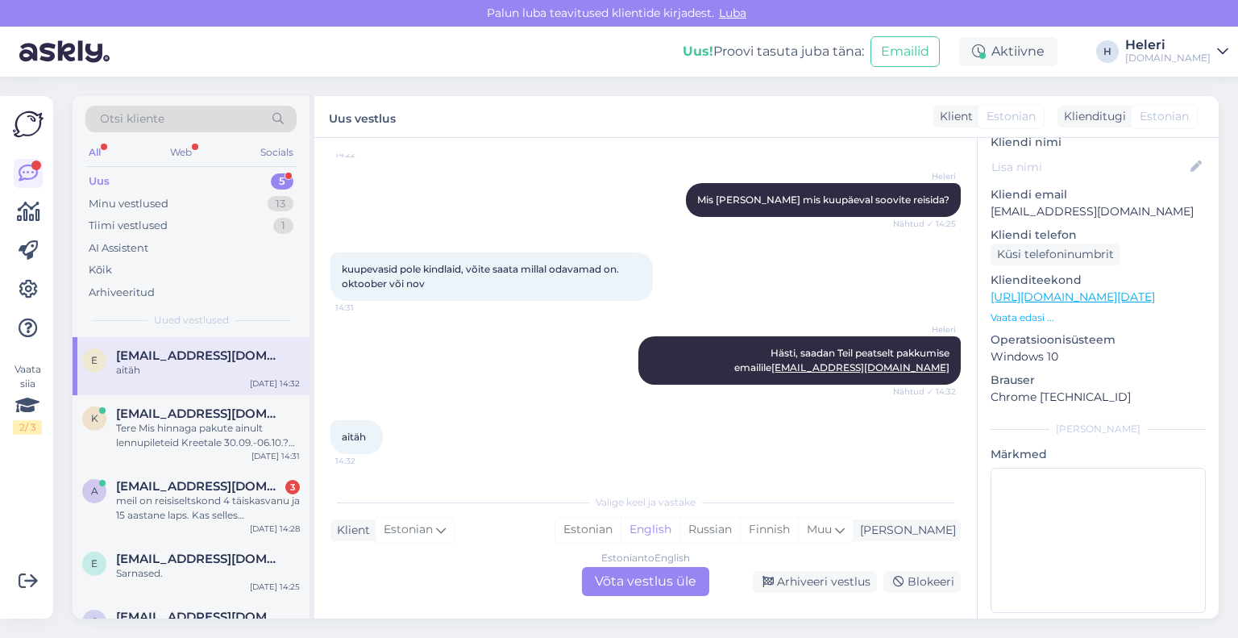
click at [665, 576] on div "Estonian to English Võta vestlus üle" at bounding box center [645, 581] width 127 height 29
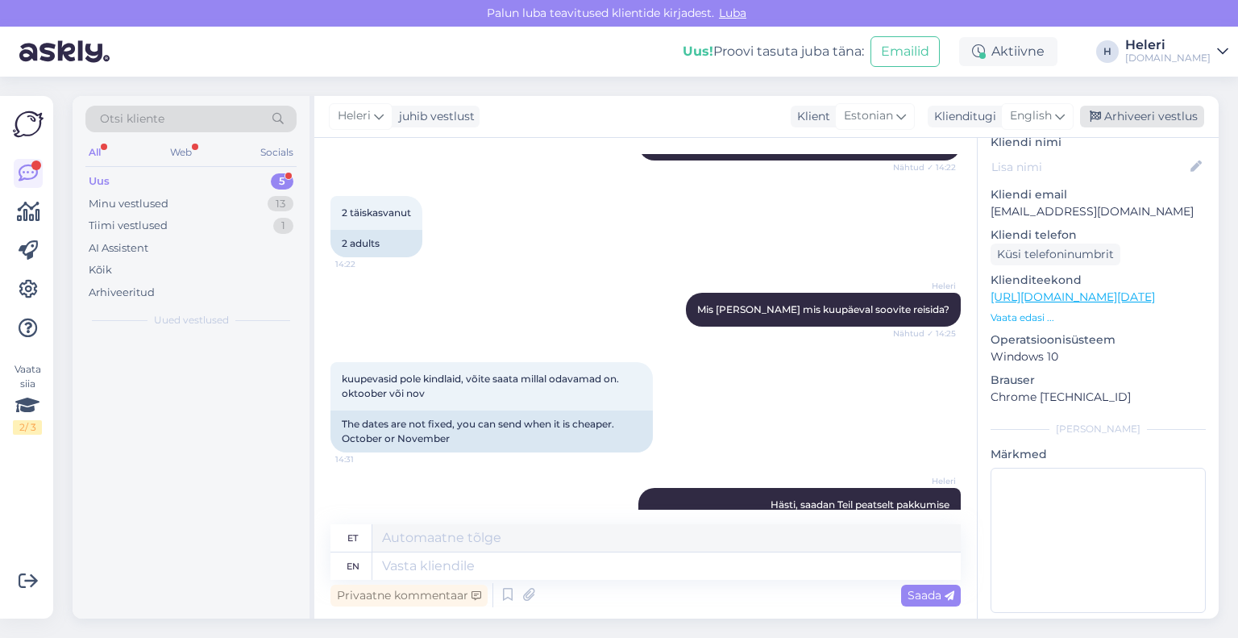
scroll to position [1029, 0]
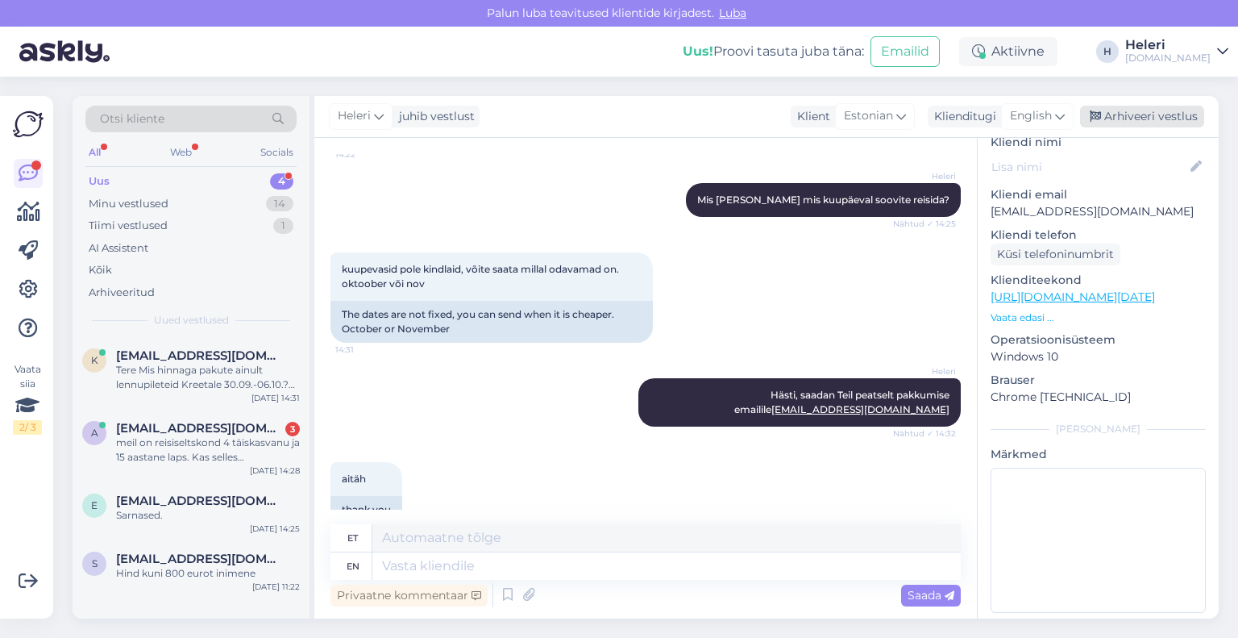
click at [1129, 114] on div "Arhiveeri vestlus" at bounding box center [1142, 117] width 124 height 22
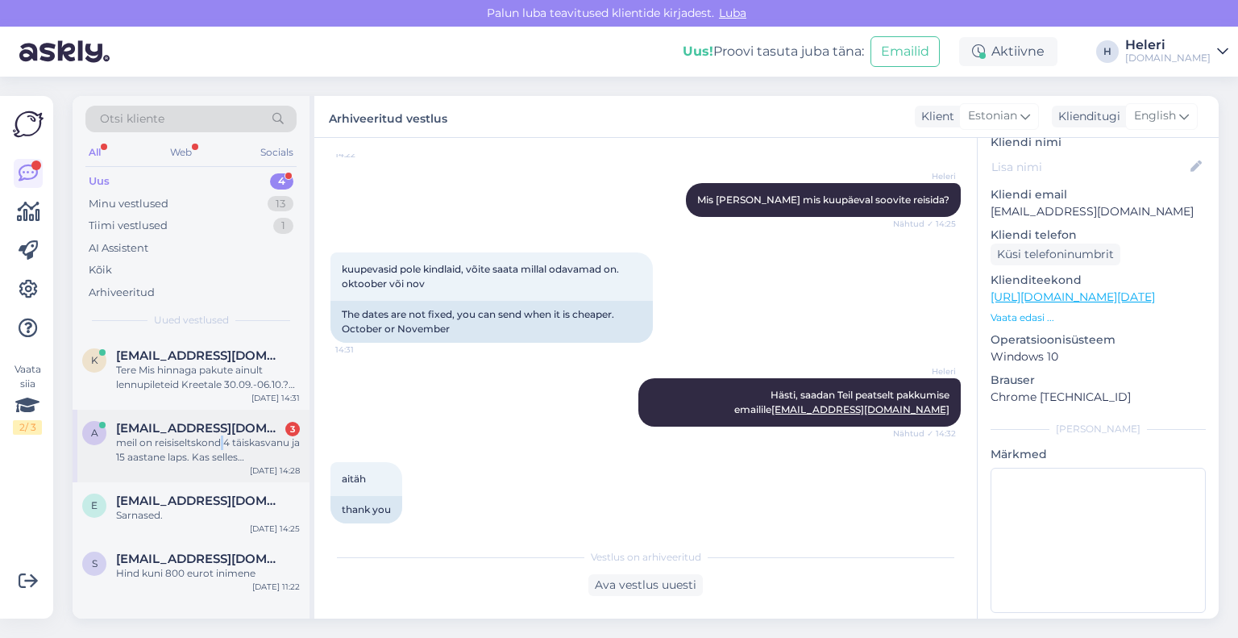
click at [223, 435] on div "meil on reisiseltskond 4 täiskasvanu ja 15 aastane laps. Kas selles majutusasut…" at bounding box center [208, 449] width 184 height 29
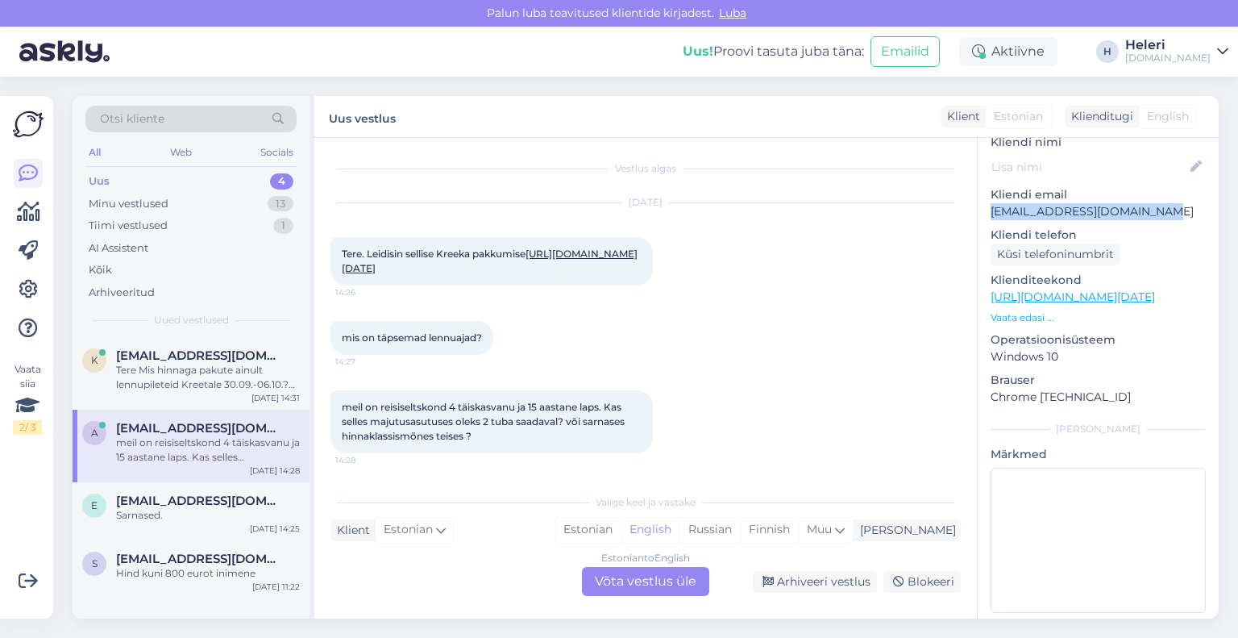
drag, startPoint x: 988, startPoint y: 194, endPoint x: 1123, endPoint y: 194, distance: 135.5
click at [1231, 188] on div "Otsi kliente All Web Socials Uus 4 Minu vestlused 13 Tiimi vestlused 1 AI Assis…" at bounding box center [651, 357] width 1176 height 561
drag, startPoint x: 635, startPoint y: 580, endPoint x: 645, endPoint y: 562, distance: 20.2
click at [635, 580] on div "Estonian to English Võta vestlus üle" at bounding box center [645, 581] width 127 height 29
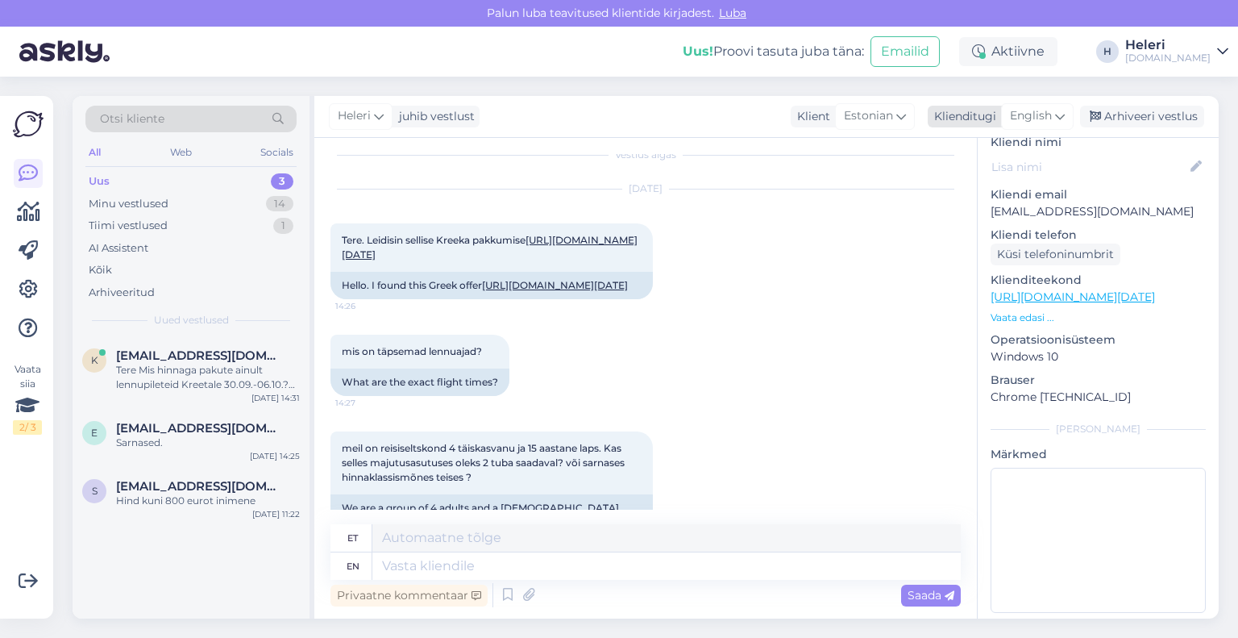
click at [1040, 113] on span "English" at bounding box center [1031, 116] width 42 height 18
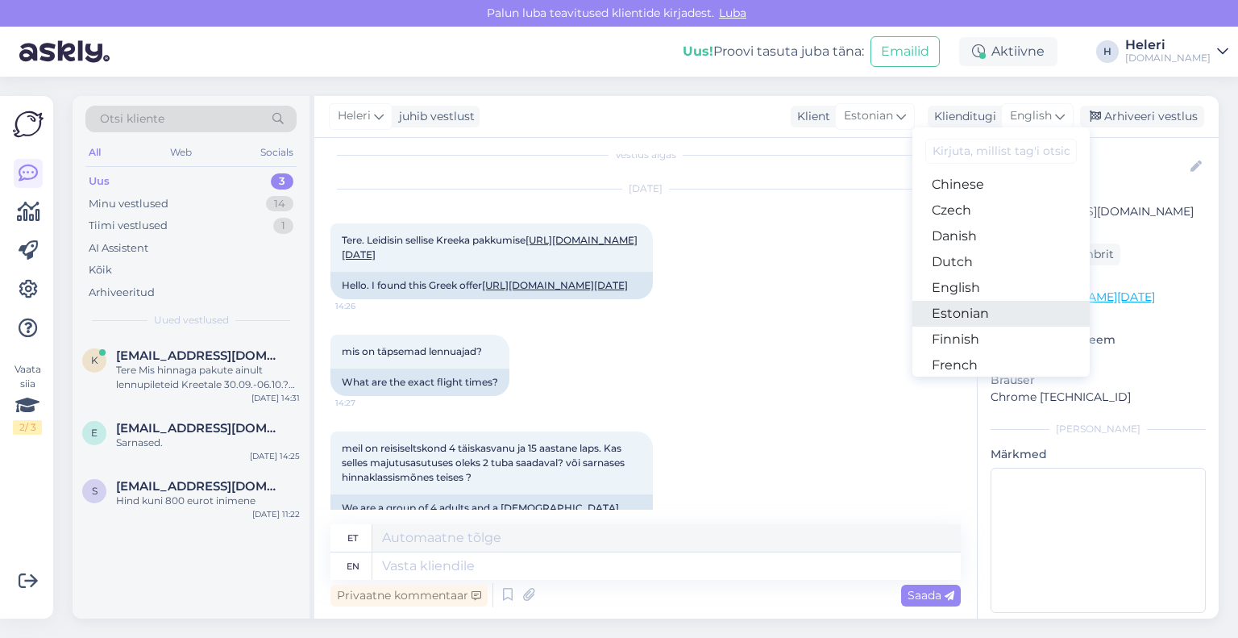
click at [956, 310] on link "Estonian" at bounding box center [1001, 314] width 177 height 26
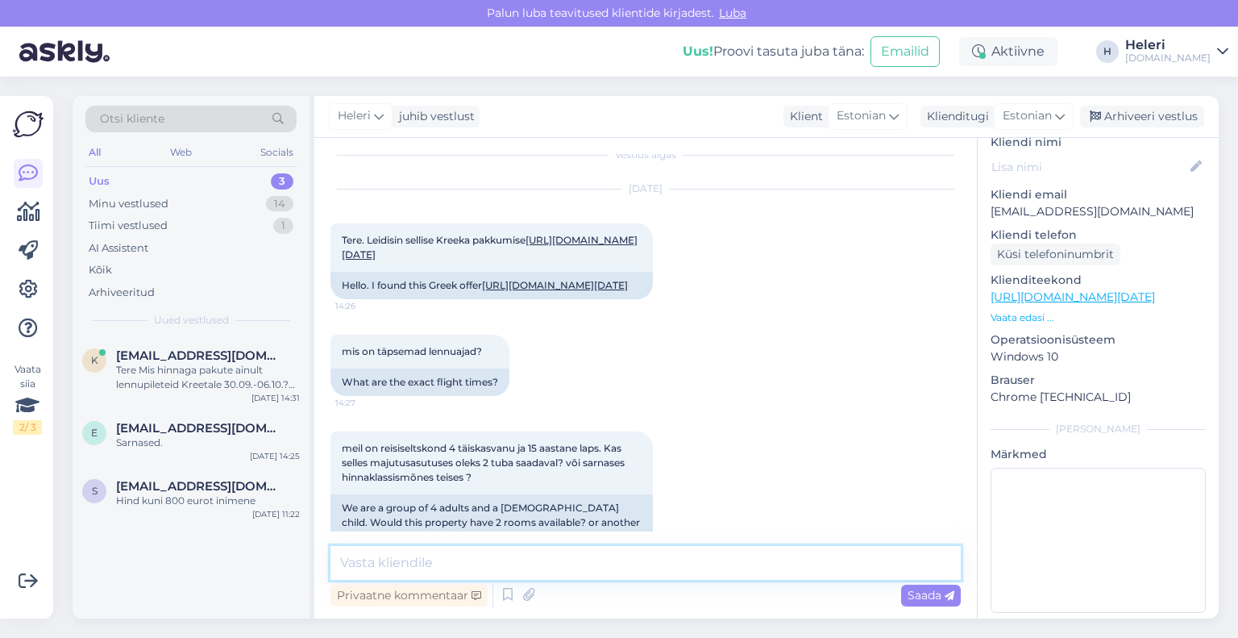
click at [551, 558] on textarea at bounding box center [646, 563] width 630 height 34
drag, startPoint x: 990, startPoint y: 195, endPoint x: 1162, endPoint y: 189, distance: 171.8
click at [1162, 189] on div "a # ab7zsaim Online [GEOGRAPHIC_DATA], [GEOGRAPHIC_DATA] Kliendi info Kliendi t…" at bounding box center [1098, 297] width 241 height 680
paste textarea "[EMAIL_ADDRESS][DOMAIN_NAME]"
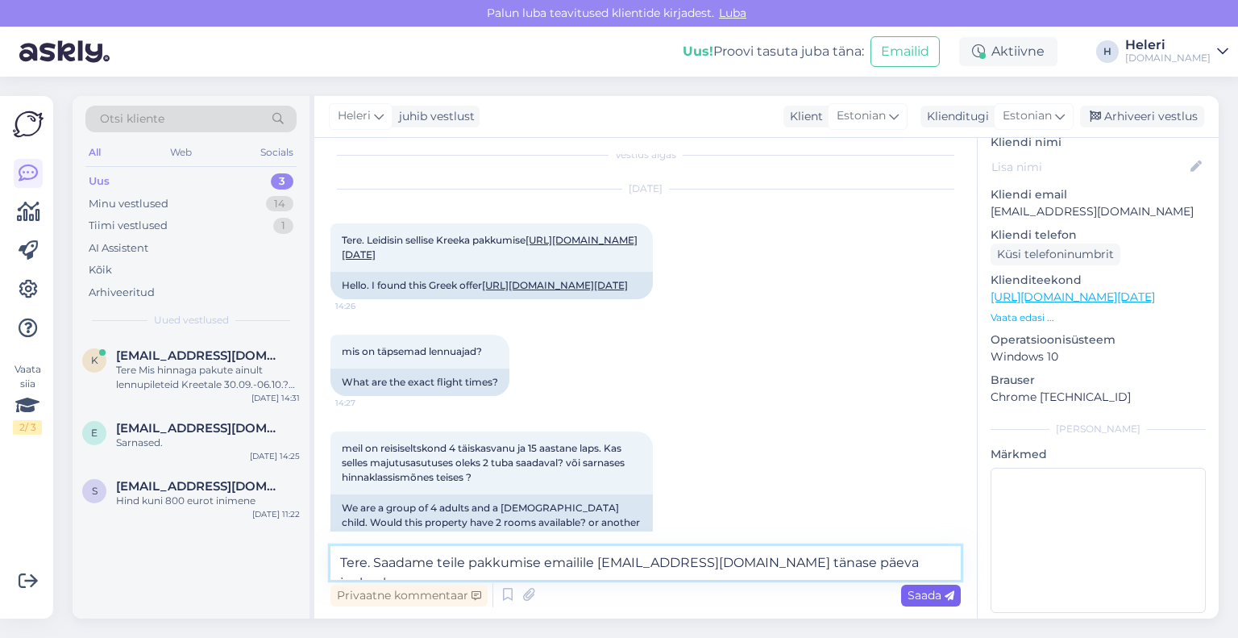
type textarea "Tere. Saadame teile pakkumise emailile [EMAIL_ADDRESS][DOMAIN_NAME] tänase päev…"
click at [930, 585] on div "Saada" at bounding box center [931, 596] width 60 height 22
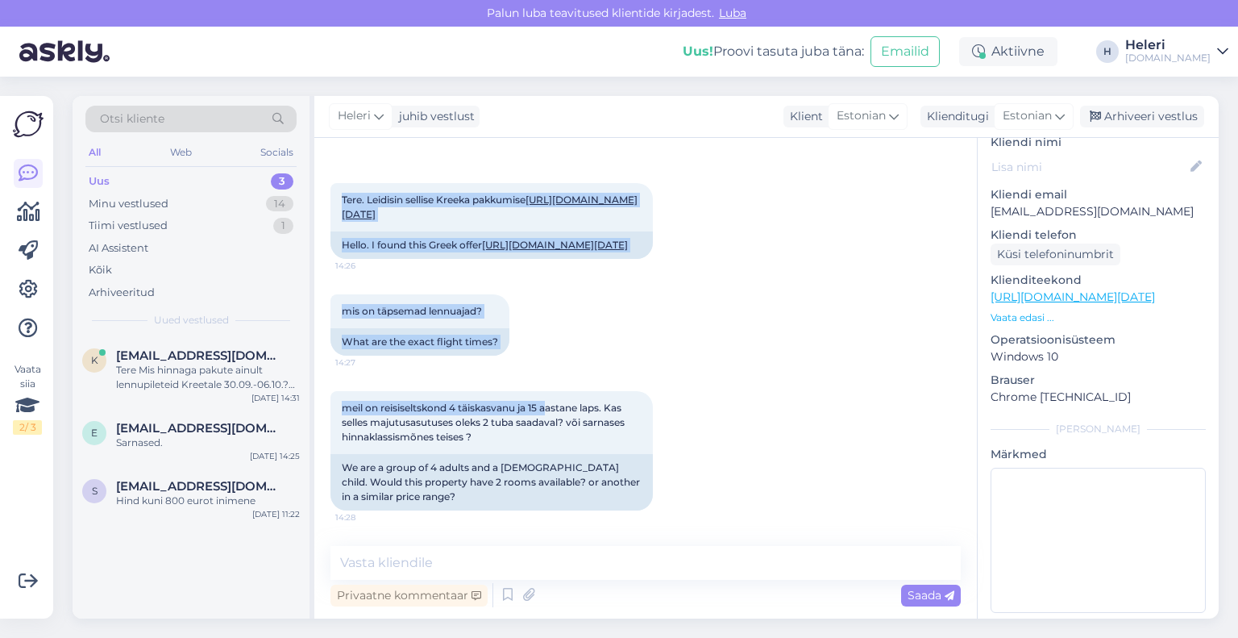
scroll to position [181, 0]
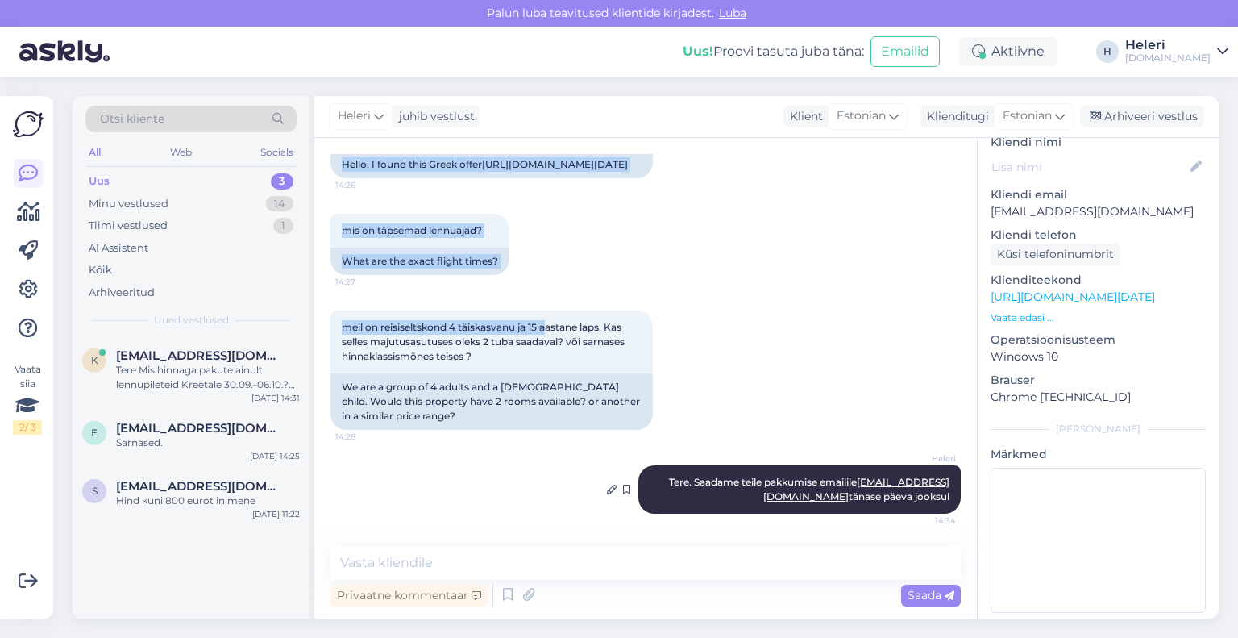
drag, startPoint x: 337, startPoint y: 245, endPoint x: 943, endPoint y: 496, distance: 656.1
click at [943, 496] on div "Vestlus algas [DATE] Tere. Leidisin sellise Kreeka pakkumise [URL][DOMAIN_NAME]…" at bounding box center [653, 342] width 645 height 377
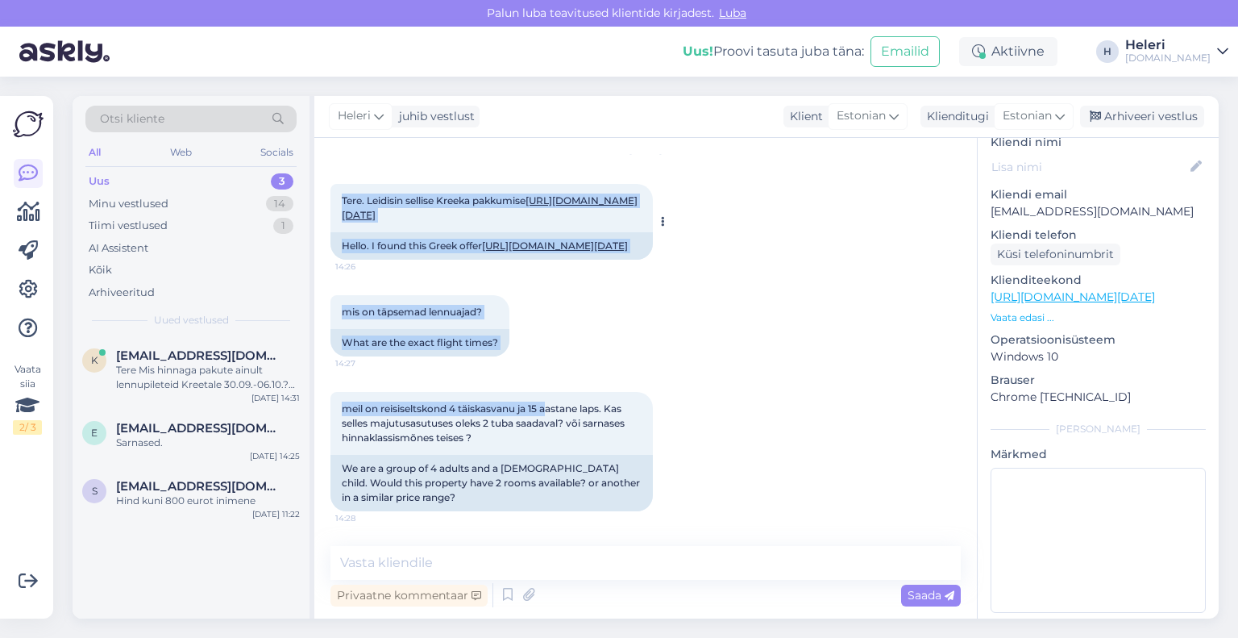
scroll to position [0, 0]
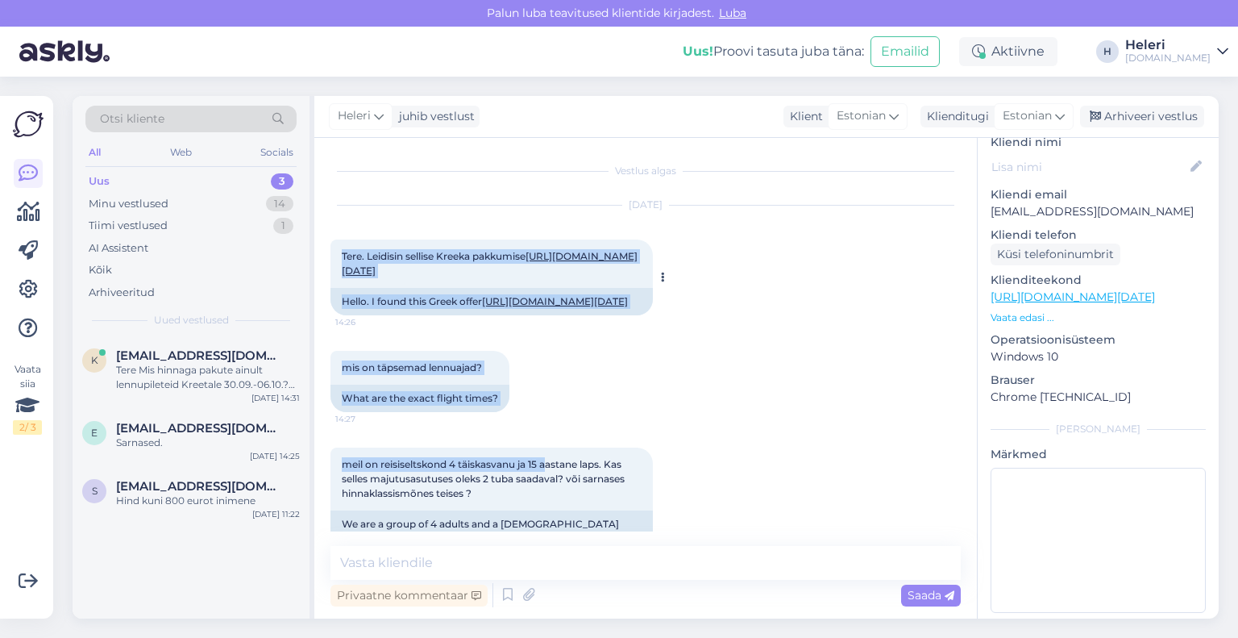
click at [405, 269] on link "[URL][DOMAIN_NAME][DATE]" at bounding box center [490, 263] width 296 height 27
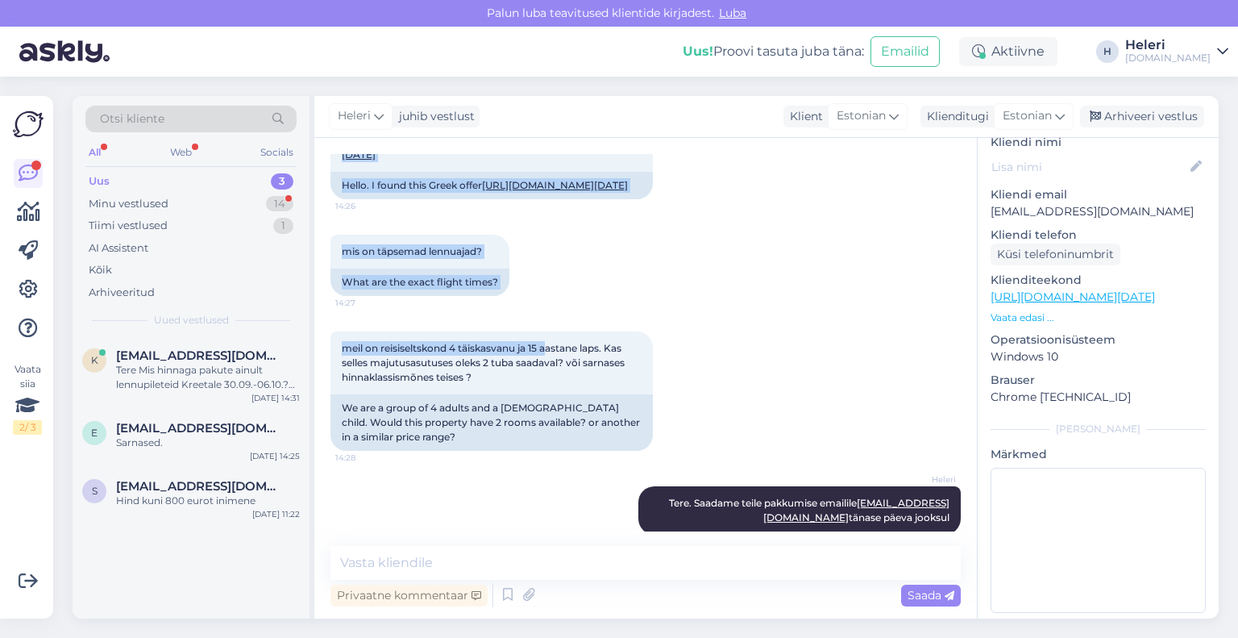
scroll to position [181, 0]
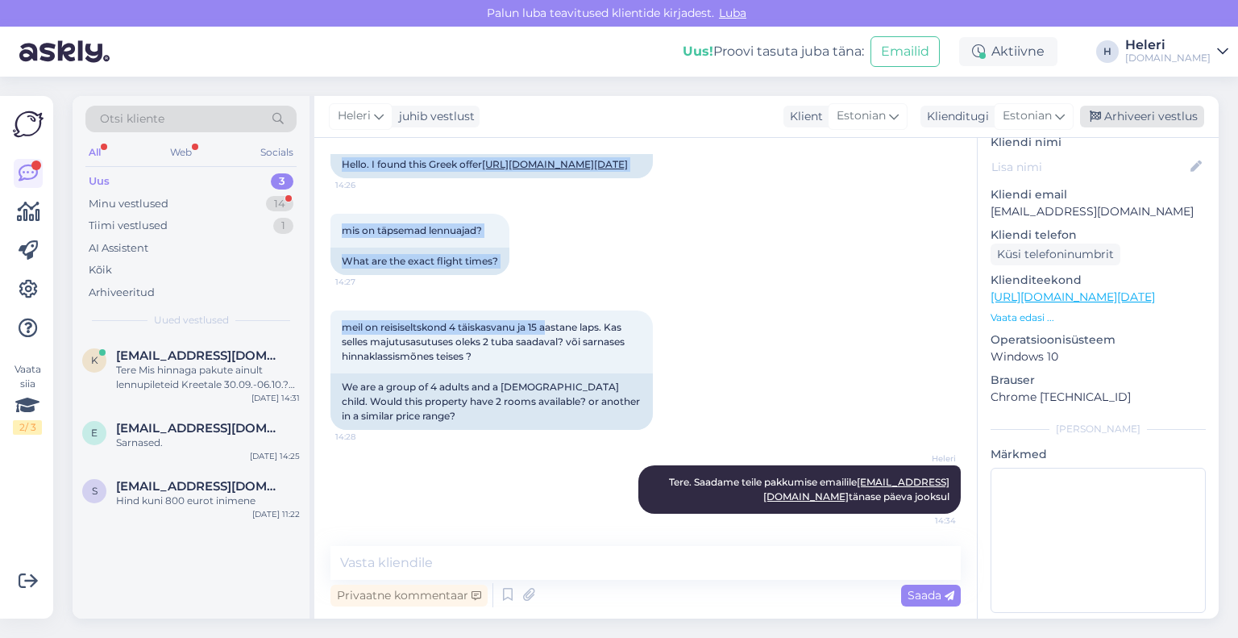
click at [1133, 112] on div "Arhiveeri vestlus" at bounding box center [1142, 117] width 124 height 22
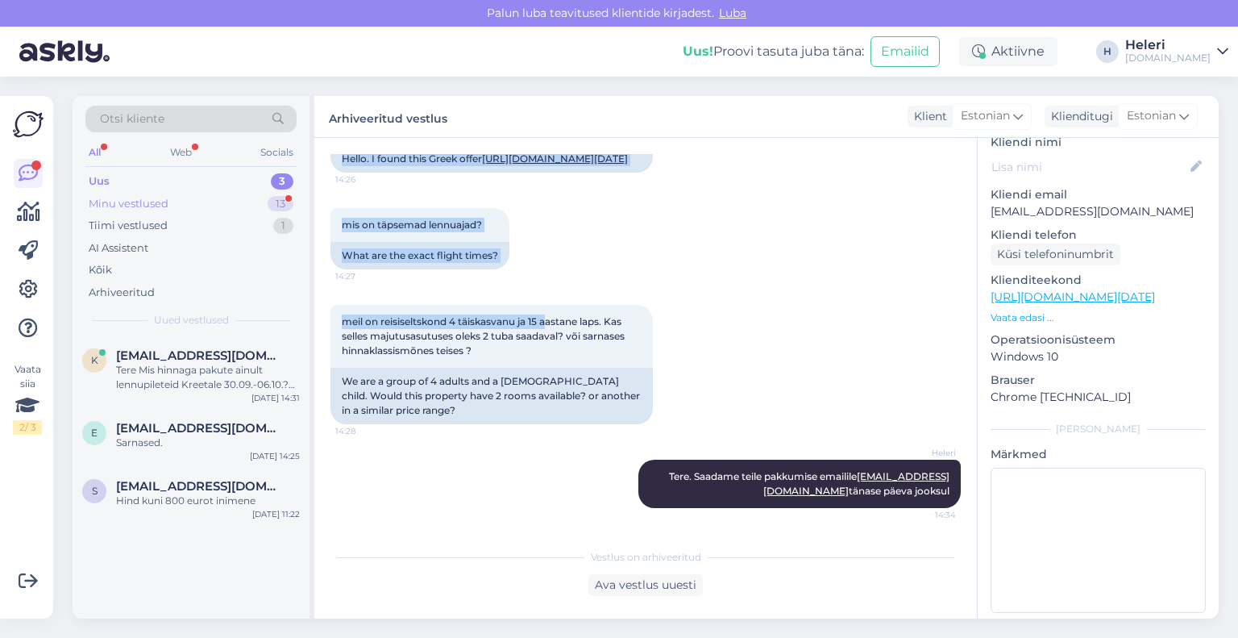
click at [198, 210] on div "Minu vestlused 13" at bounding box center [190, 204] width 211 height 23
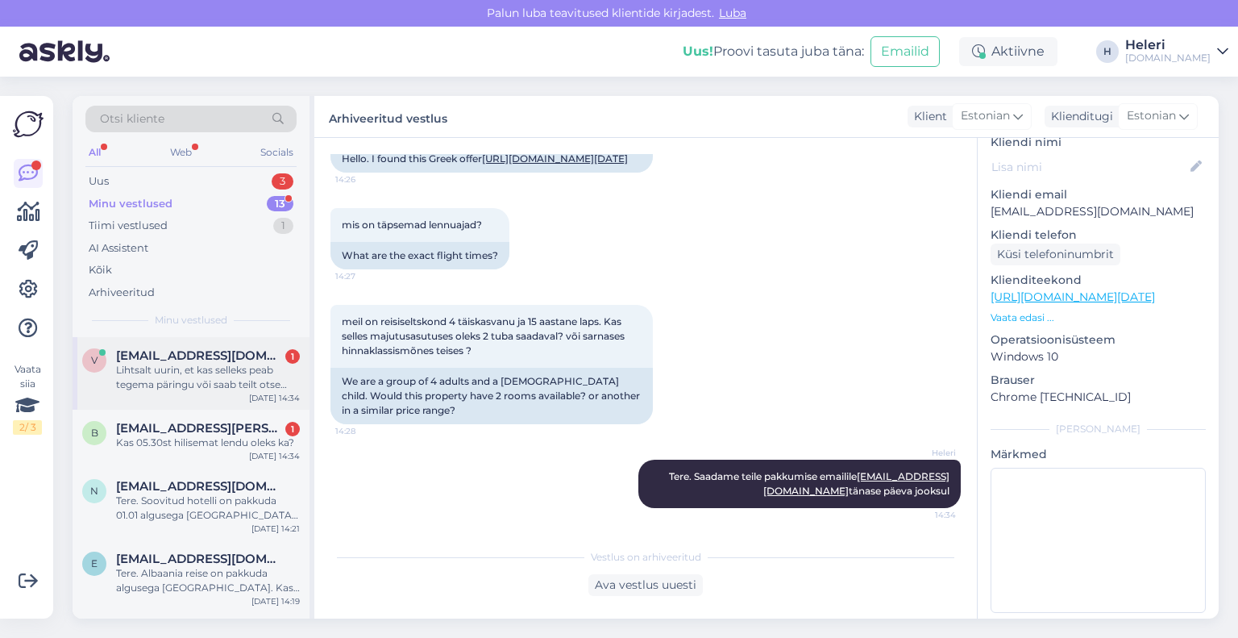
click at [216, 380] on div "Lihtsalt uurin, et kas selleks peab tegema päringu või saab teilt otse kodulehe…" at bounding box center [208, 377] width 184 height 29
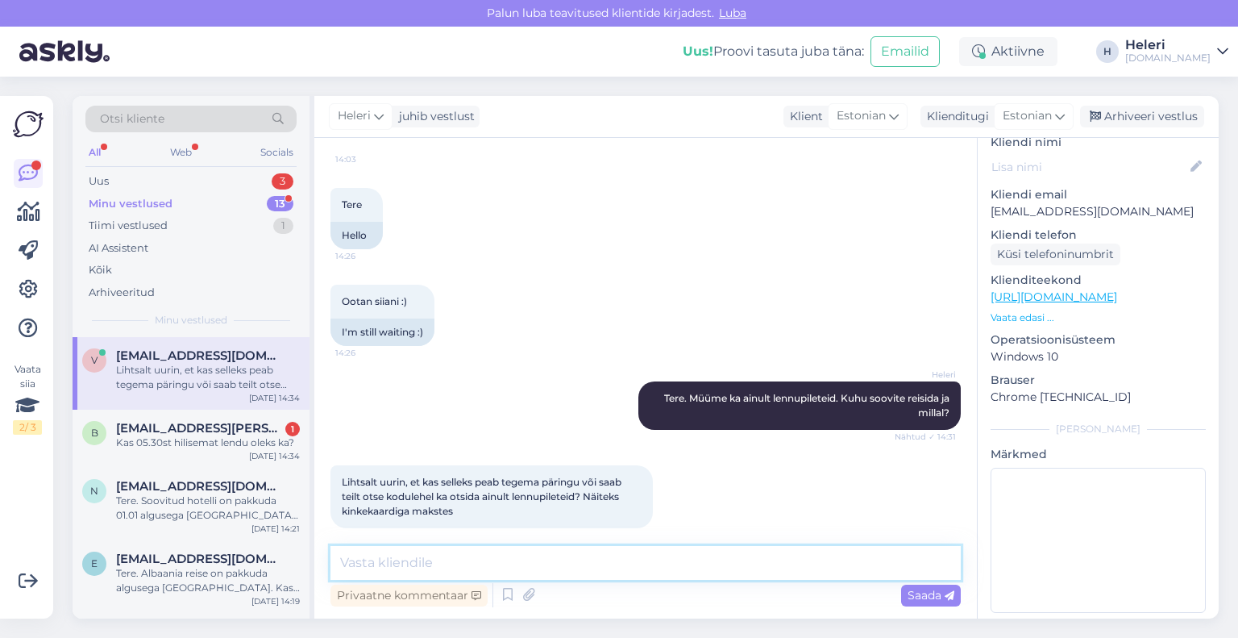
click at [572, 562] on textarea at bounding box center [646, 563] width 630 height 34
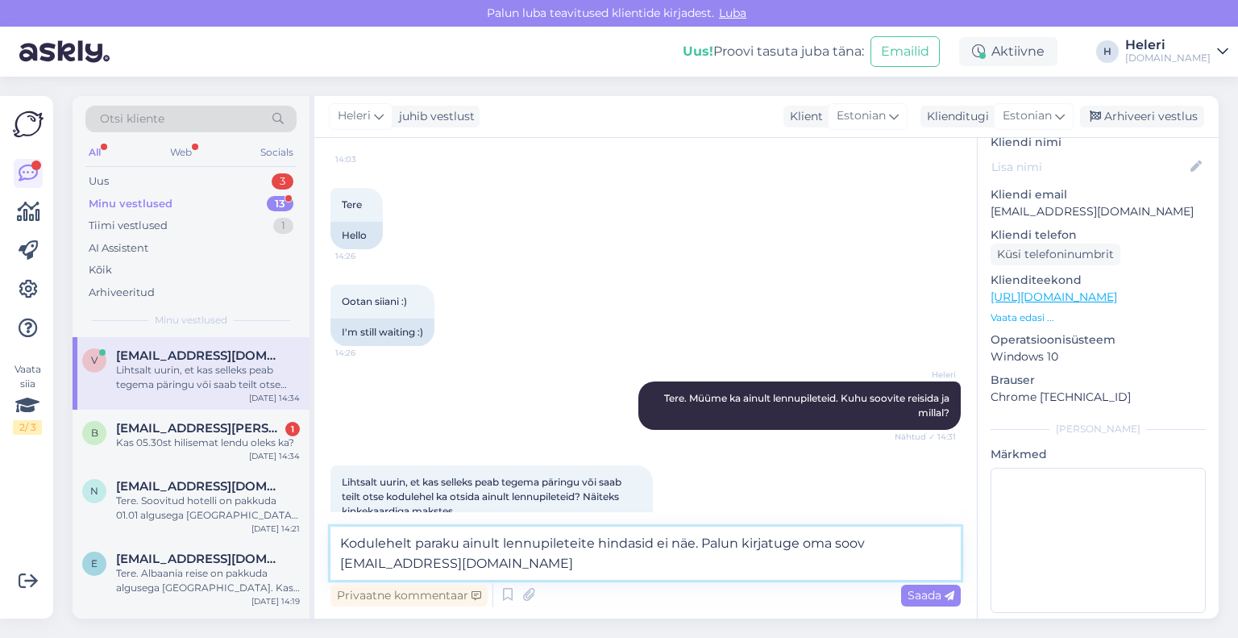
click at [766, 546] on textarea "Kodulehelt paraku ainult lennupileteite hindasid ei näe. Palun kirjatuge oma so…" at bounding box center [646, 552] width 630 height 53
click at [461, 567] on textarea "Kodulehelt paraku ainult lennupileteite hindasid ei näe. Palun kirjutuge oma so…" at bounding box center [646, 552] width 630 height 53
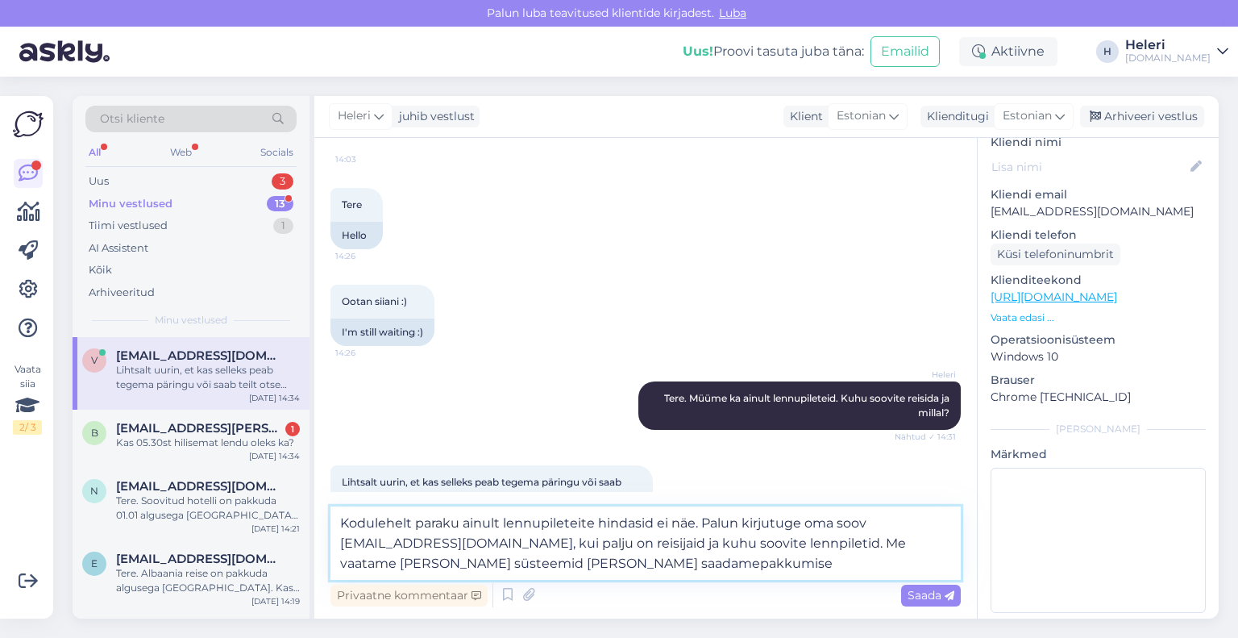
click at [438, 567] on textarea "Kodulehelt paraku ainult lennupileteite hindasid ei näe. Palun kirjutuge oma so…" at bounding box center [646, 542] width 630 height 73
type textarea "Kodulehelt paraku ainult lennupileteite hindasid ei näe. Palun kirjutuge oma so…"
drag, startPoint x: 929, startPoint y: 589, endPoint x: 912, endPoint y: 589, distance: 17.0
click at [926, 596] on span "Saada" at bounding box center [931, 595] width 47 height 15
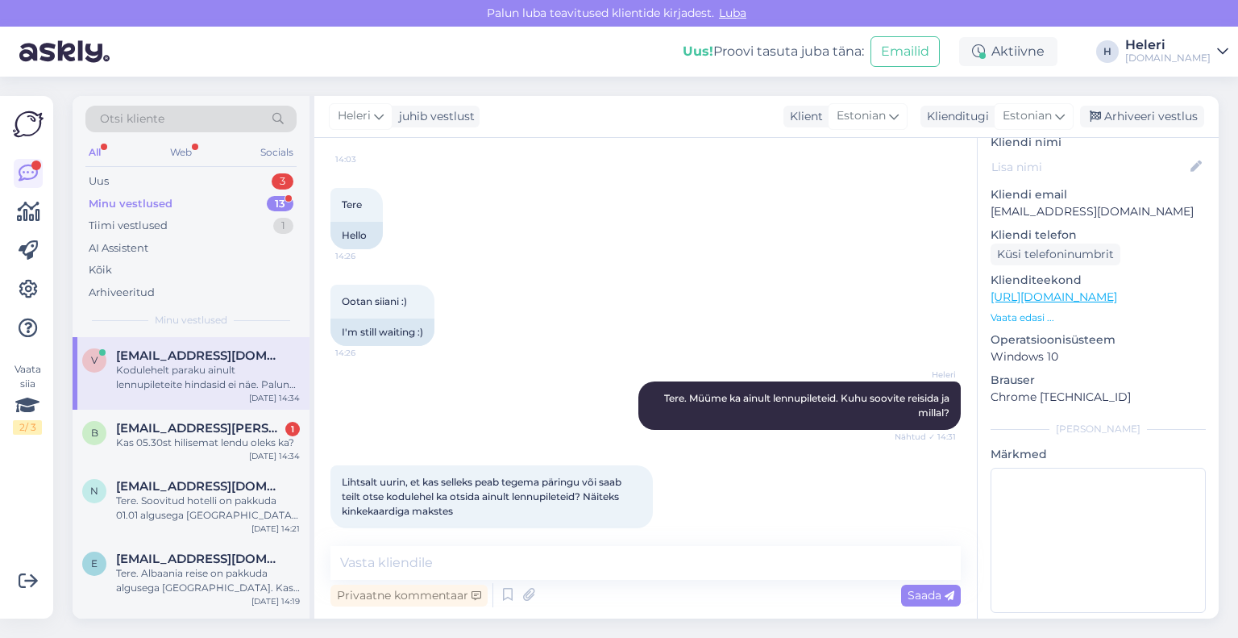
scroll to position [334, 0]
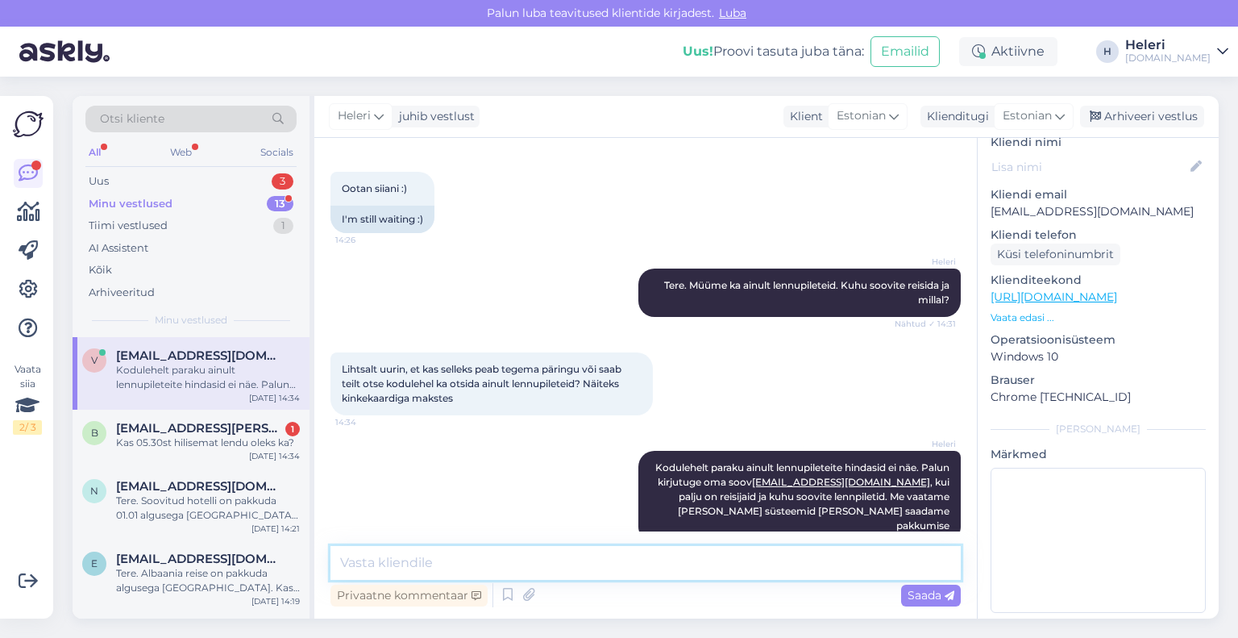
click at [848, 551] on textarea at bounding box center [646, 563] width 630 height 34
click at [607, 492] on icon at bounding box center [612, 497] width 10 height 10
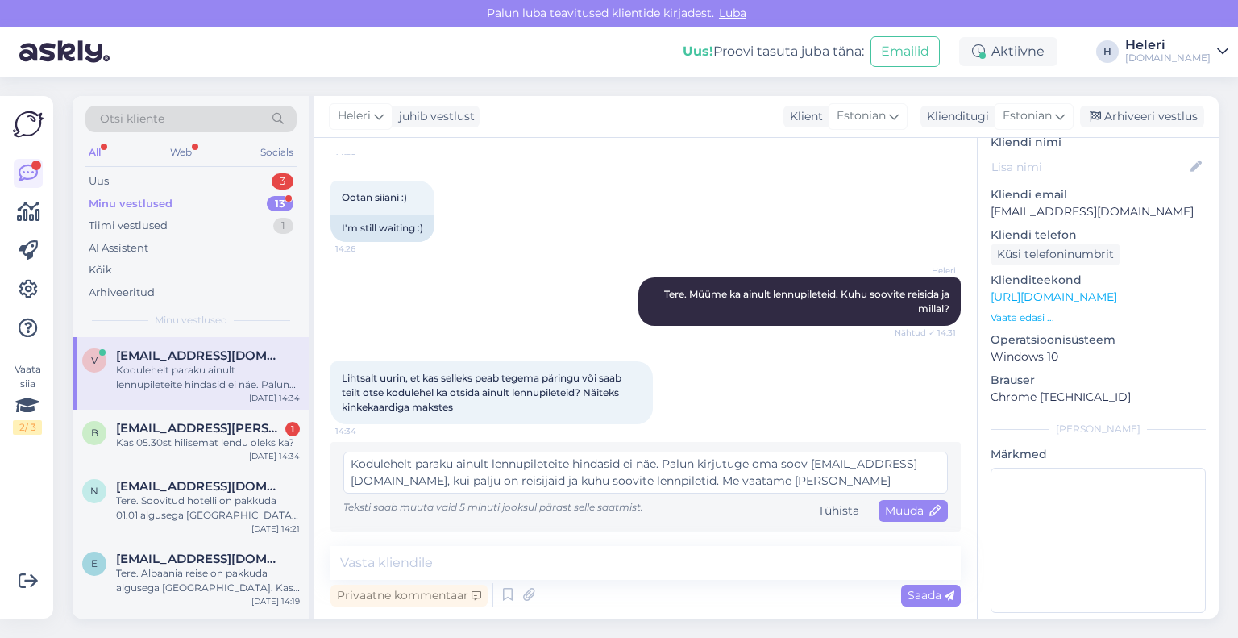
scroll to position [310, 0]
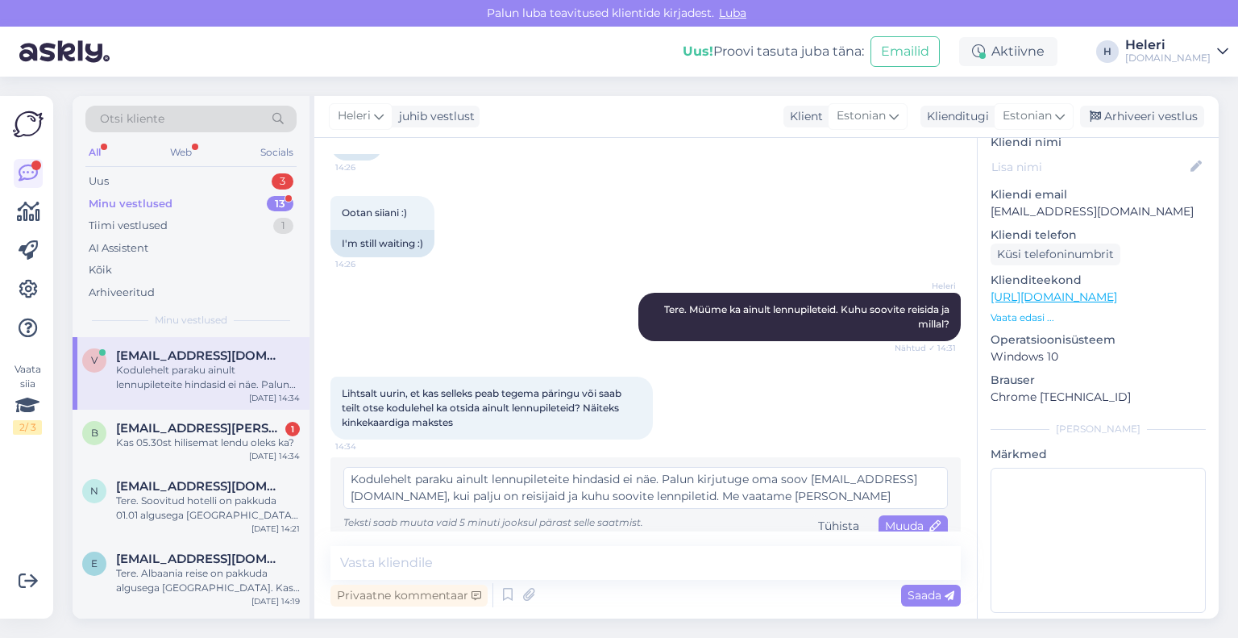
click at [693, 483] on textarea "Kodulehelt paraku ainult lennupileteite hindasid ei näe. Palun kirjutuge oma so…" at bounding box center [645, 488] width 605 height 42
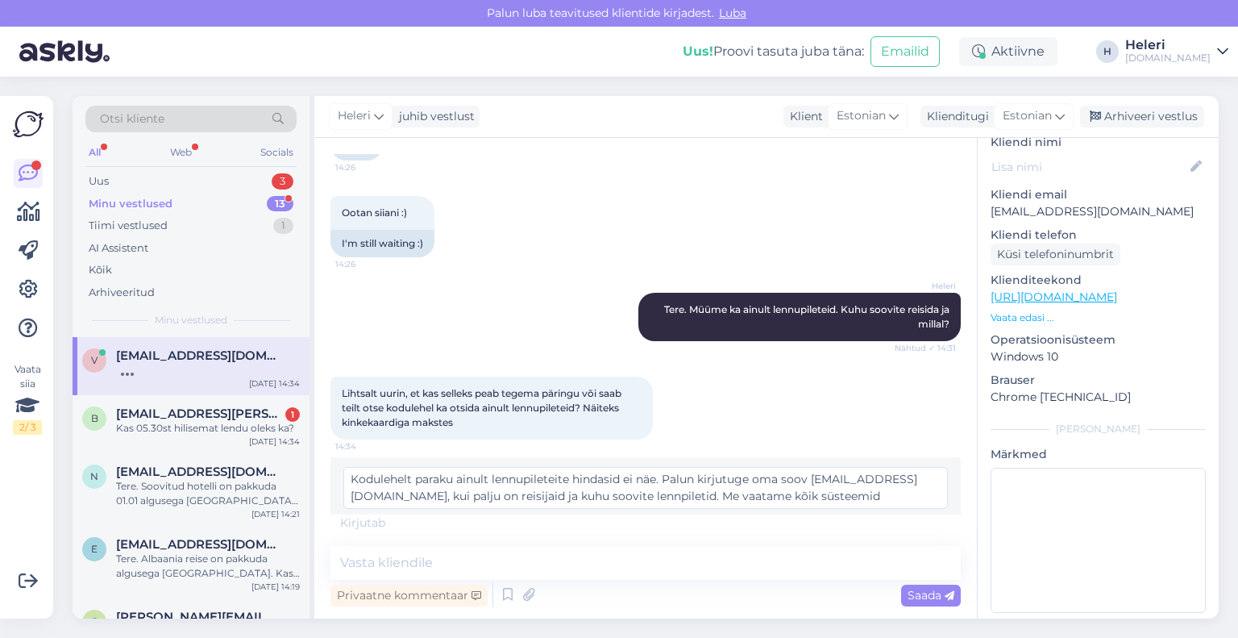
type textarea "Kodulehelt paraku ainult lennupileteite hindasid ei näe. Palun kirjutuge oma so…"
click at [908, 518] on span "Muuda" at bounding box center [913, 525] width 56 height 15
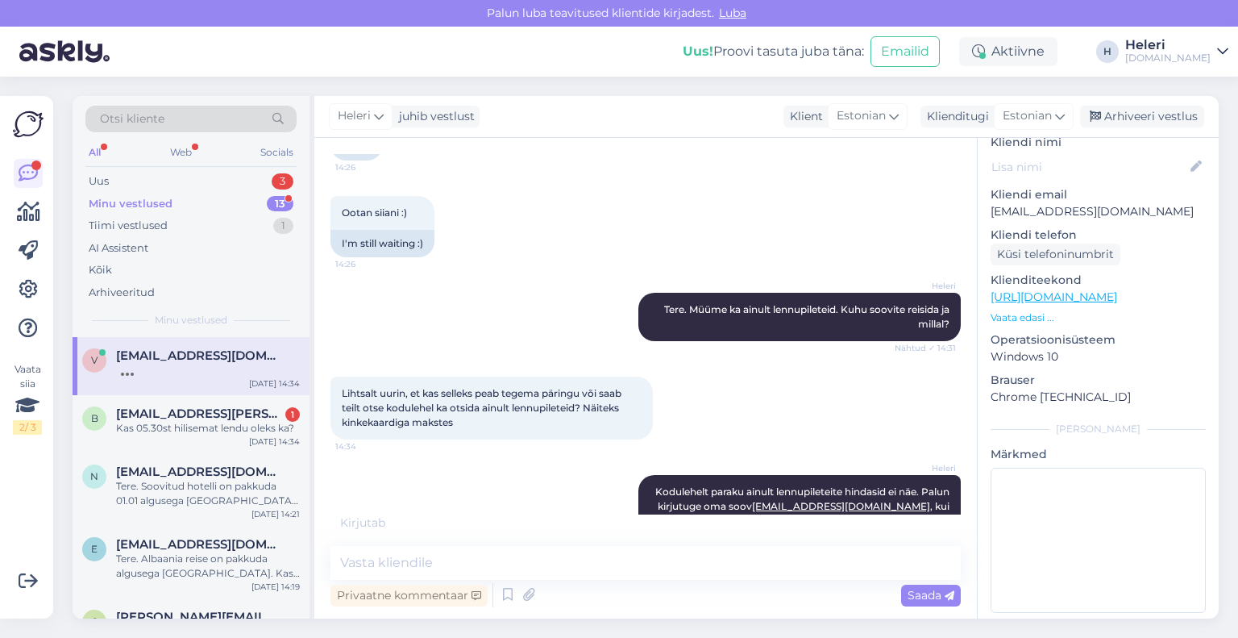
scroll to position [403, 0]
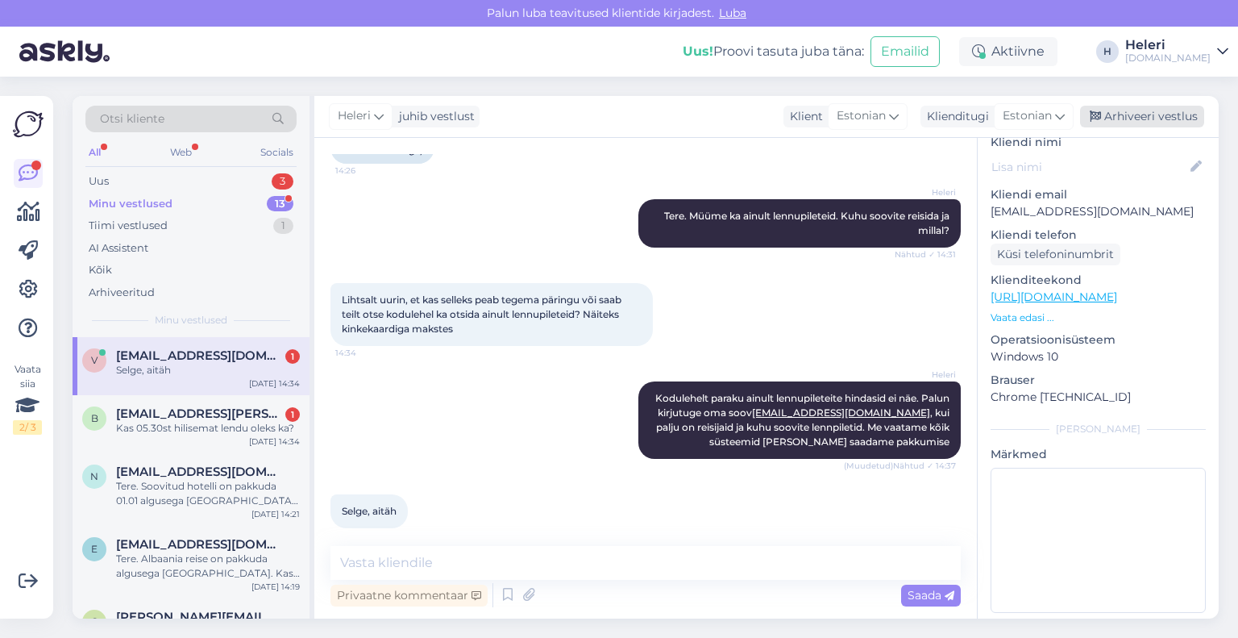
drag, startPoint x: 1153, startPoint y: 115, endPoint x: 1138, endPoint y: 112, distance: 15.7
click at [1153, 114] on div "Arhiveeri vestlus" at bounding box center [1142, 117] width 124 height 22
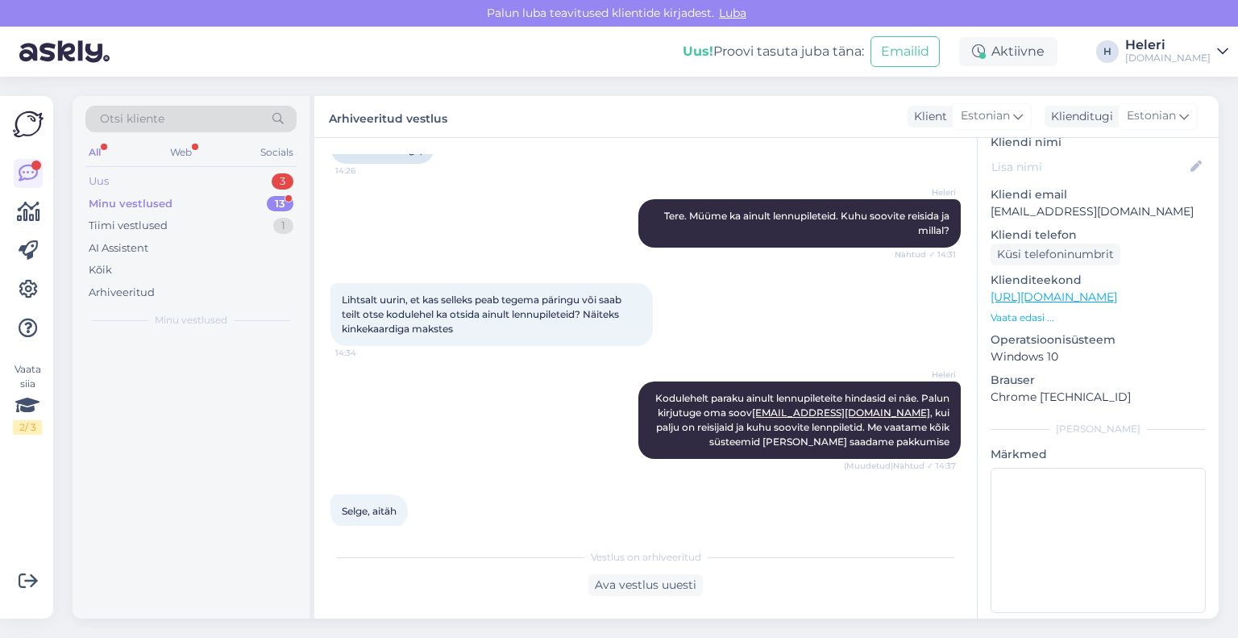
scroll to position [408, 0]
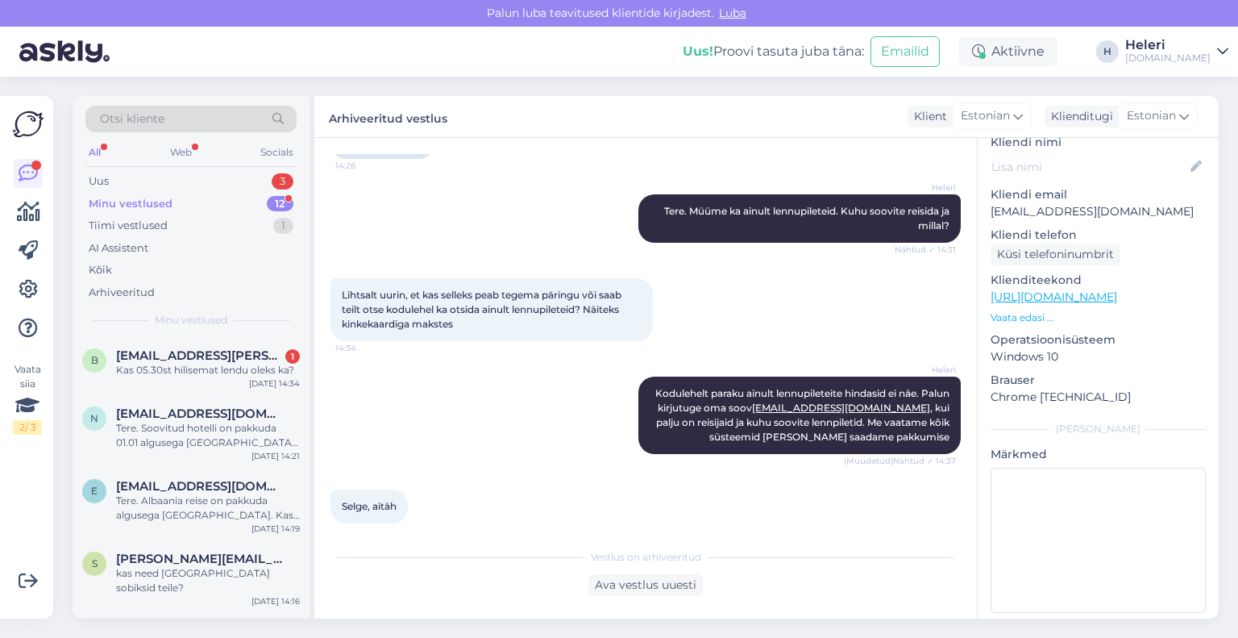
click at [189, 206] on div "Minu vestlused 12" at bounding box center [190, 204] width 211 height 23
click at [165, 188] on div "Uus 3" at bounding box center [190, 181] width 211 height 23
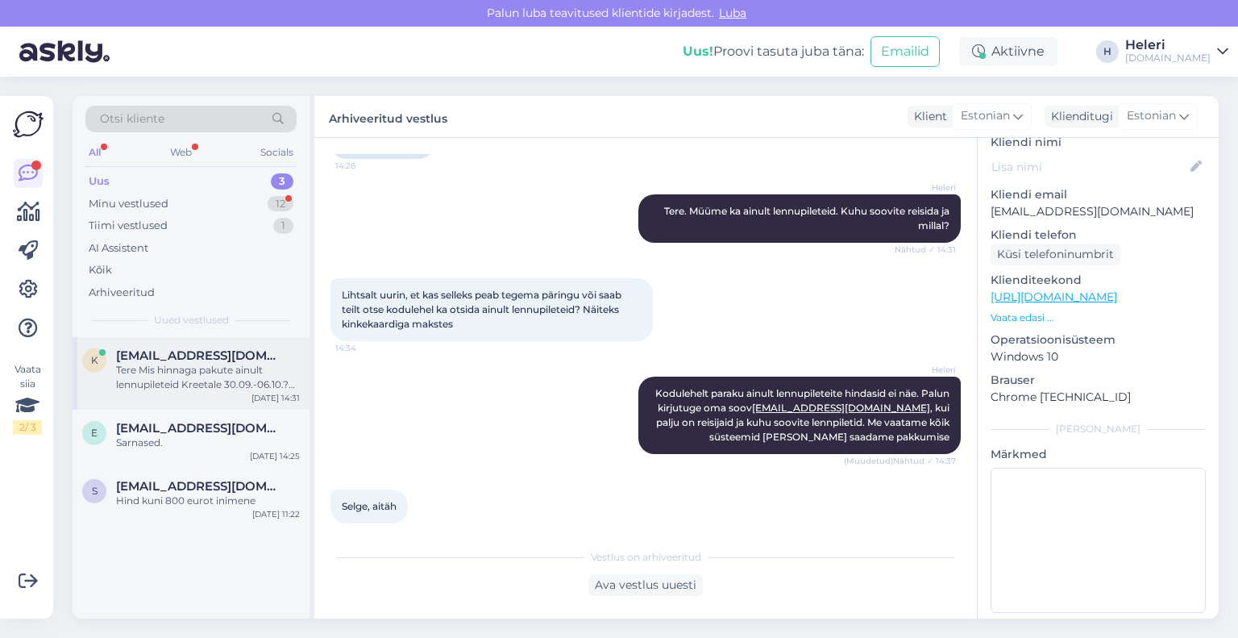
click at [203, 377] on div "Tere Mis hinnaga pakute ainult lennupileteid Kreetale 30.09.-06.10.? Tänan" at bounding box center [208, 377] width 184 height 29
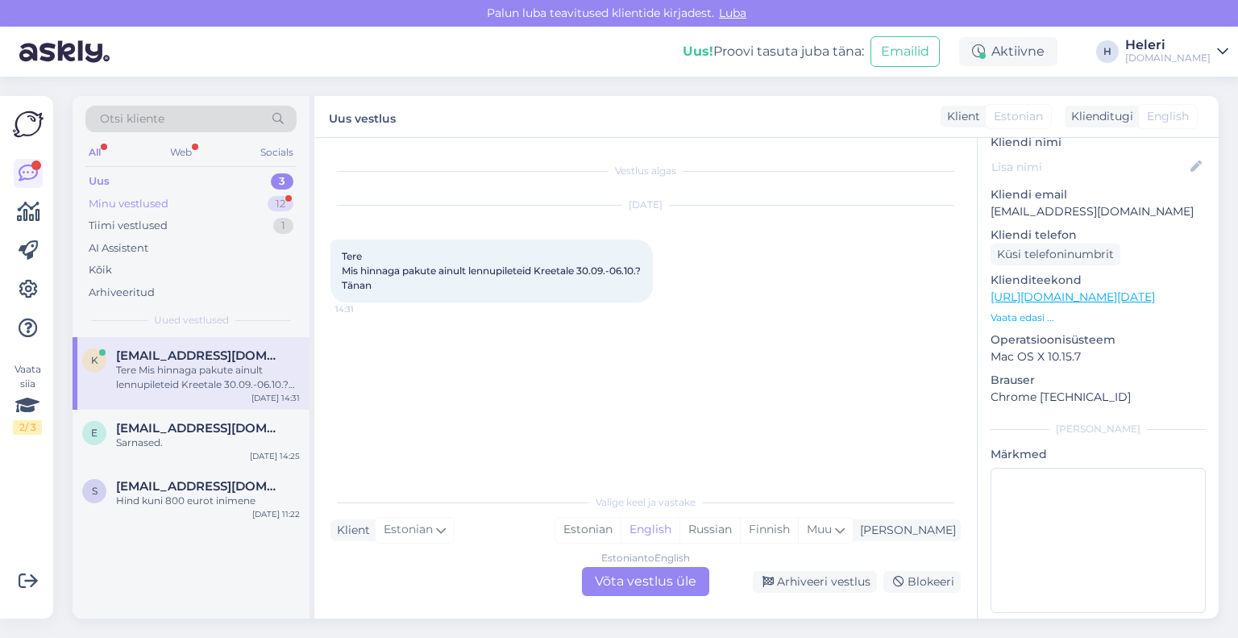
click at [164, 197] on div "Minu vestlused" at bounding box center [129, 204] width 80 height 16
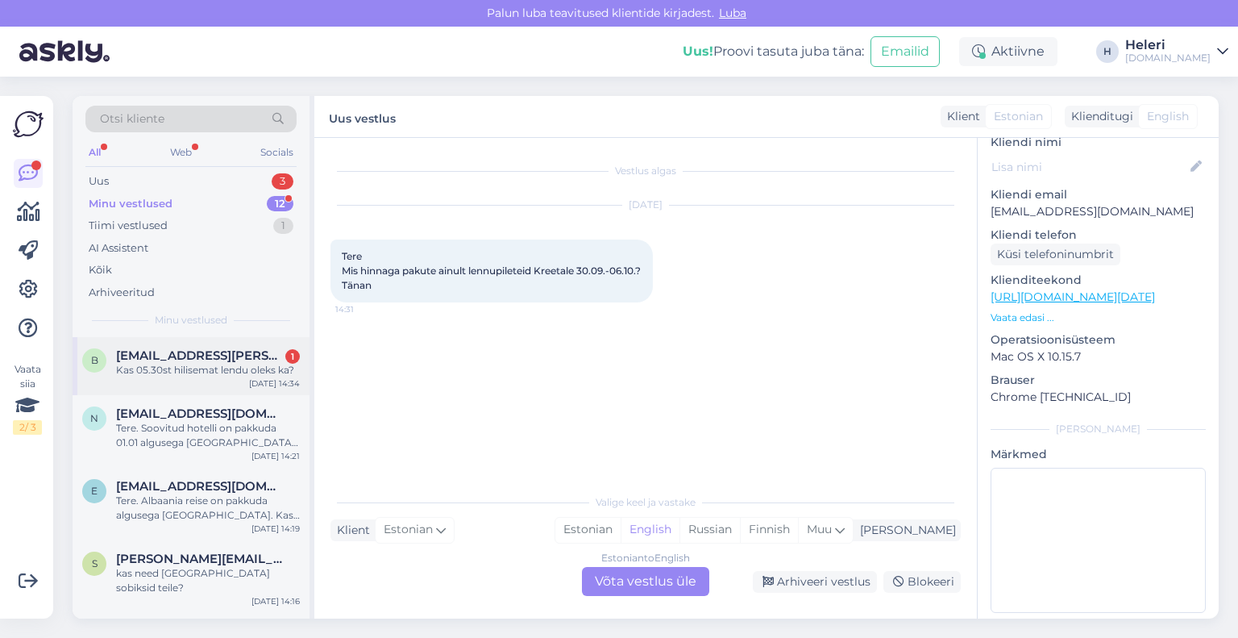
click at [200, 363] on div "Kas 05.30st hilisemat lendu oleks ka?" at bounding box center [208, 370] width 184 height 15
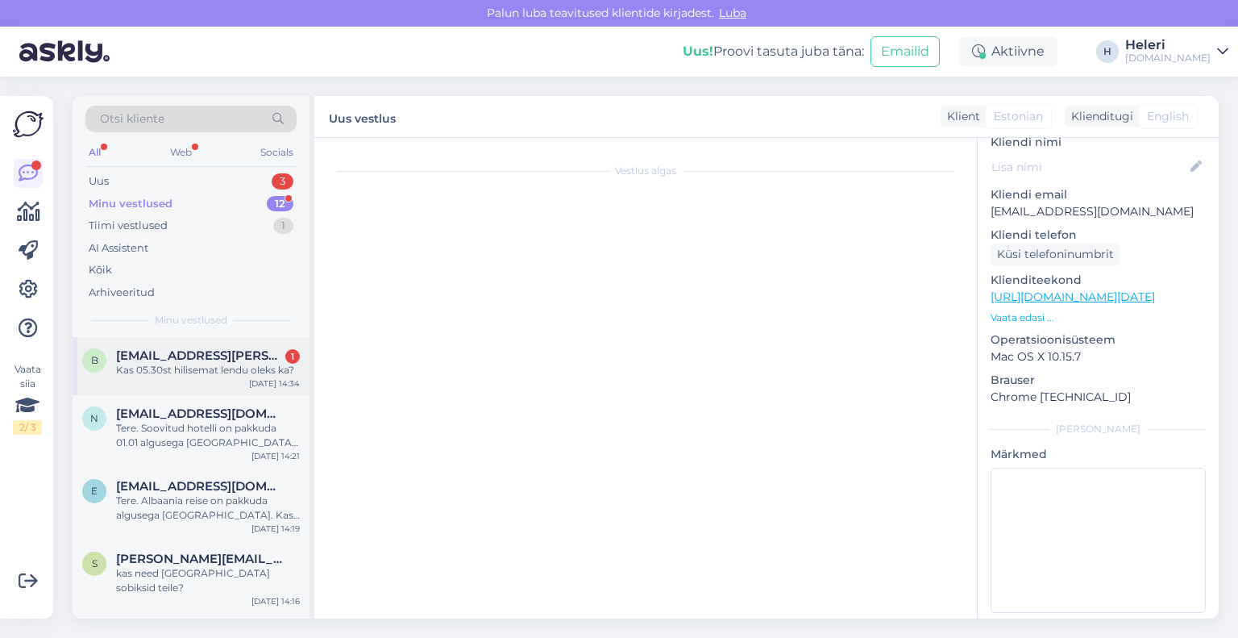
scroll to position [851, 0]
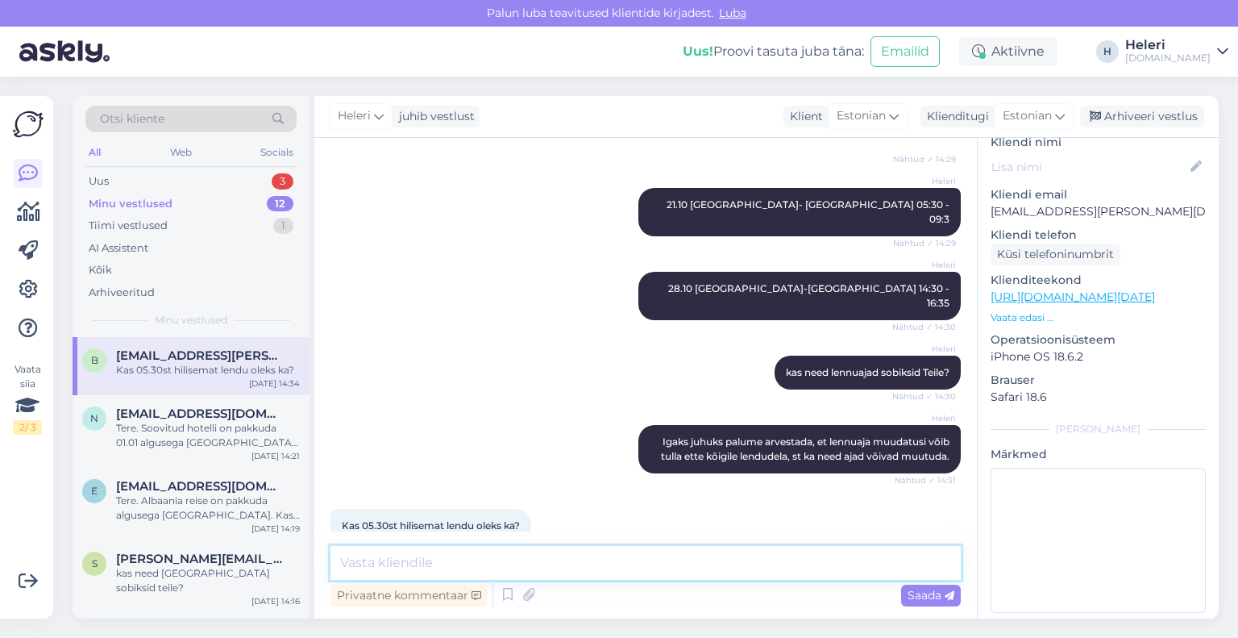
click at [467, 562] on textarea at bounding box center [646, 563] width 630 height 34
type textarea "k"
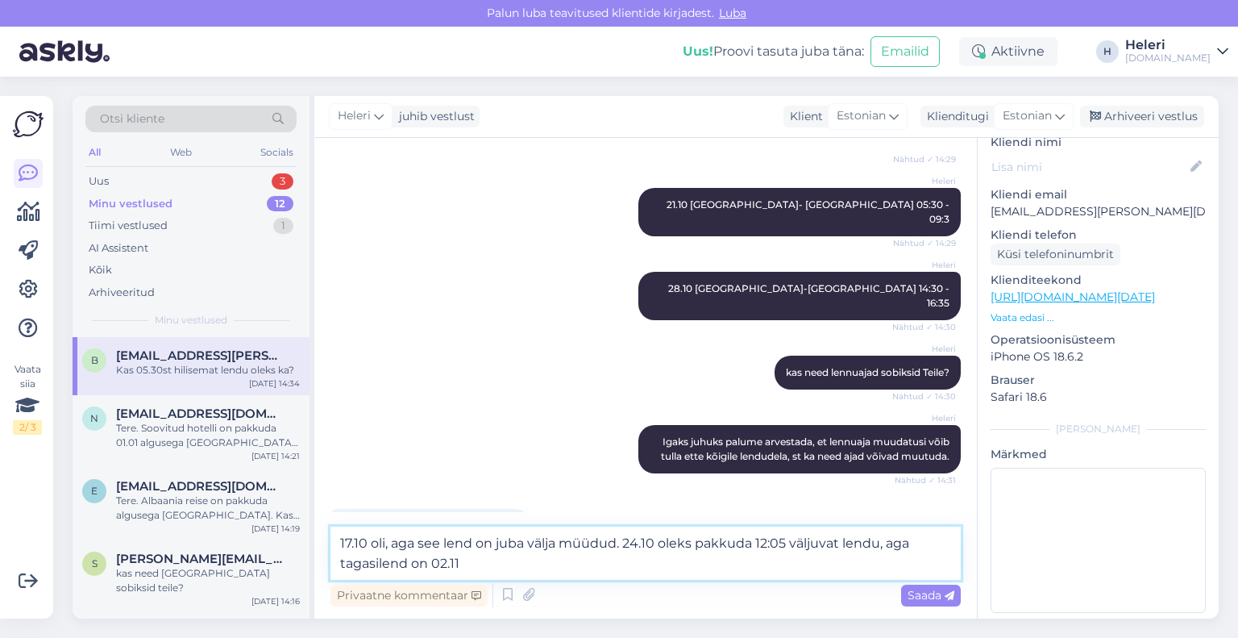
click at [758, 550] on textarea "17.10 oli, aga see lend on juba välja müüdud. 24.10 oleks pakkuda 12:05 väljuva…" at bounding box center [646, 552] width 630 height 53
type textarea "17.10 oli, aga see lend on juba välja müüdud. 24.10 oleks pakkuda kell 12:05 vä…"
click at [914, 589] on span "Saada" at bounding box center [931, 595] width 47 height 15
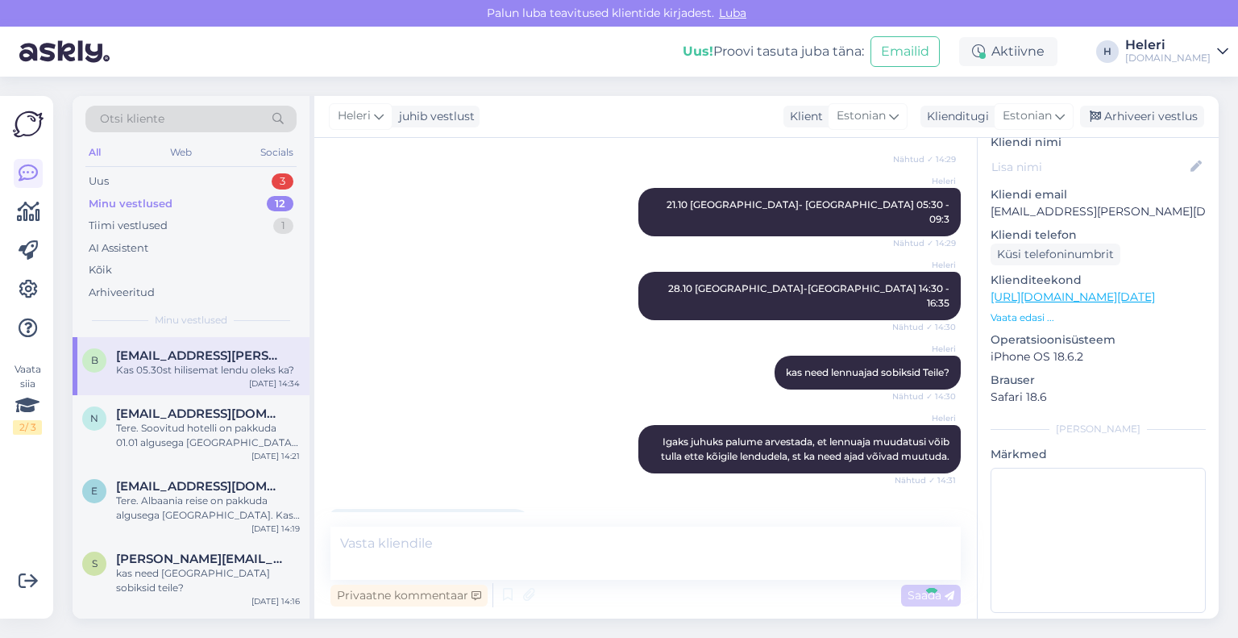
scroll to position [935, 0]
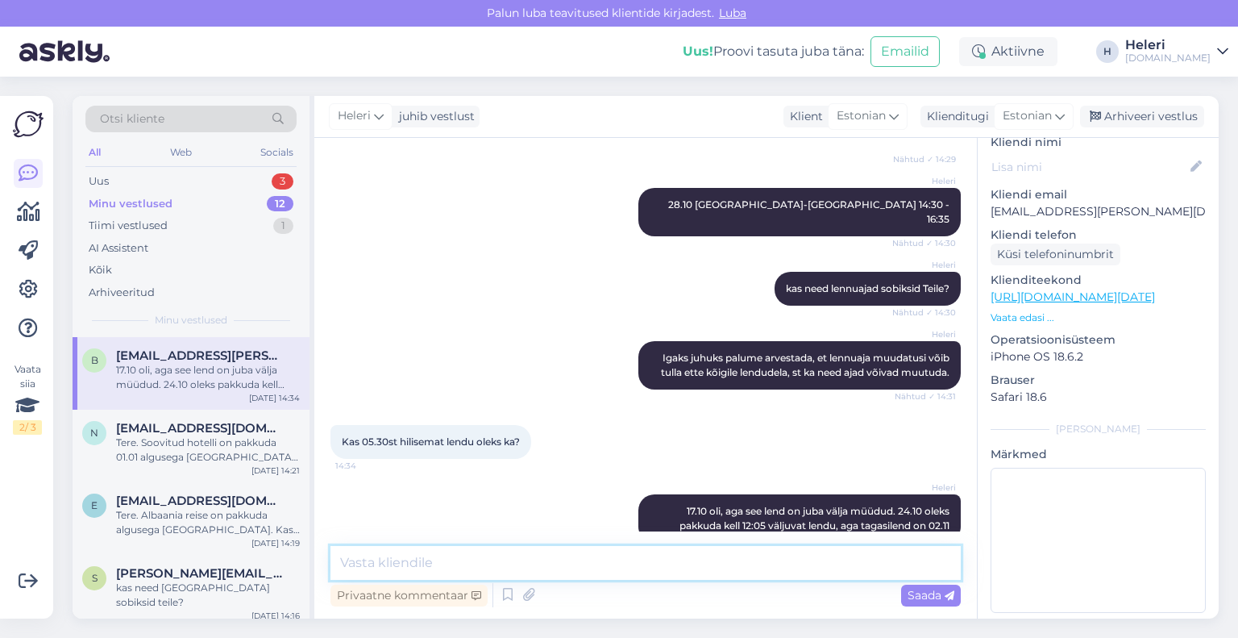
click at [556, 560] on textarea at bounding box center [646, 563] width 630 height 34
click at [152, 177] on div "Uus 3" at bounding box center [190, 181] width 211 height 23
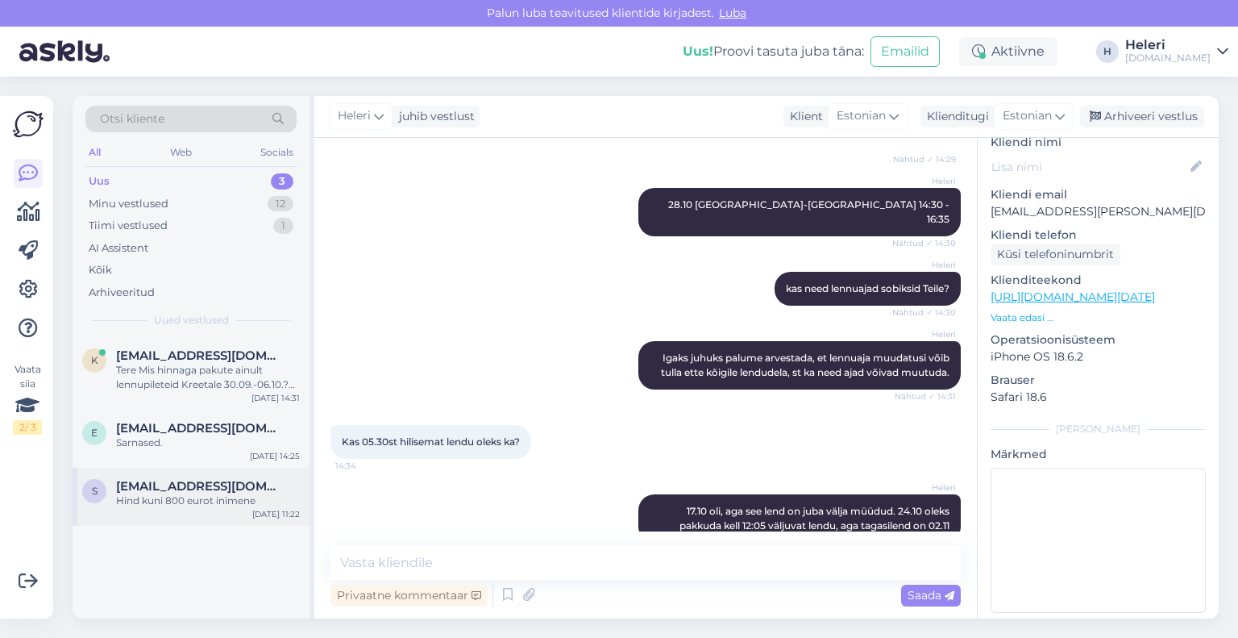
click at [198, 493] on div "Hind kuni 800 eurot inimene" at bounding box center [208, 500] width 184 height 15
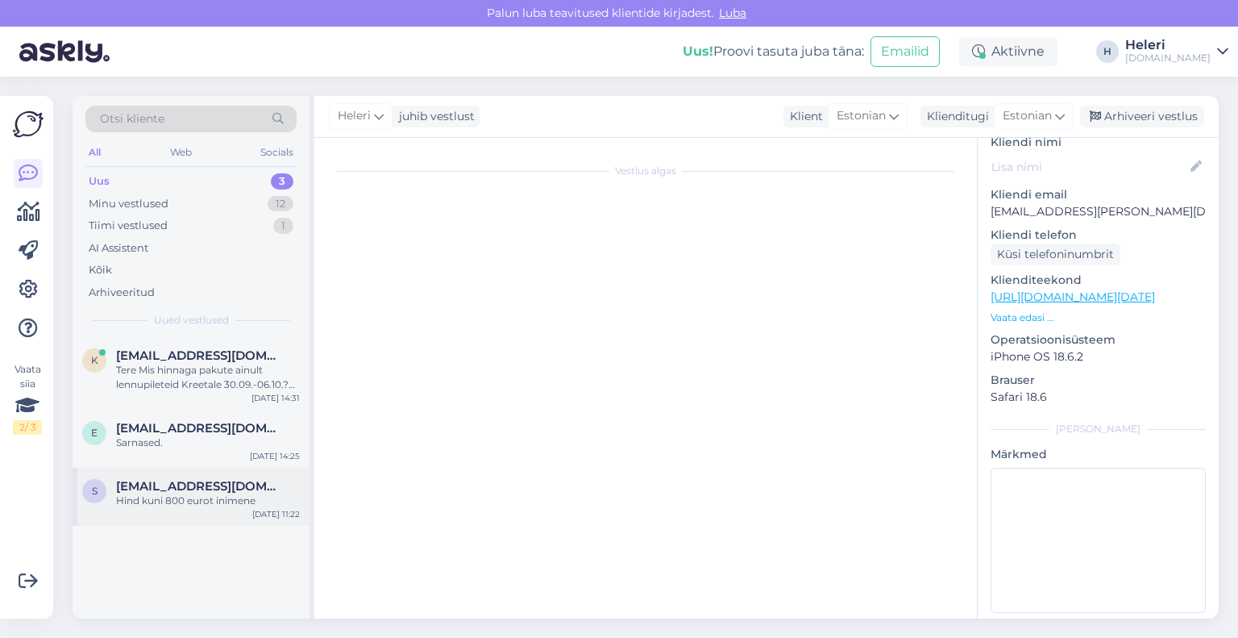
scroll to position [0, 0]
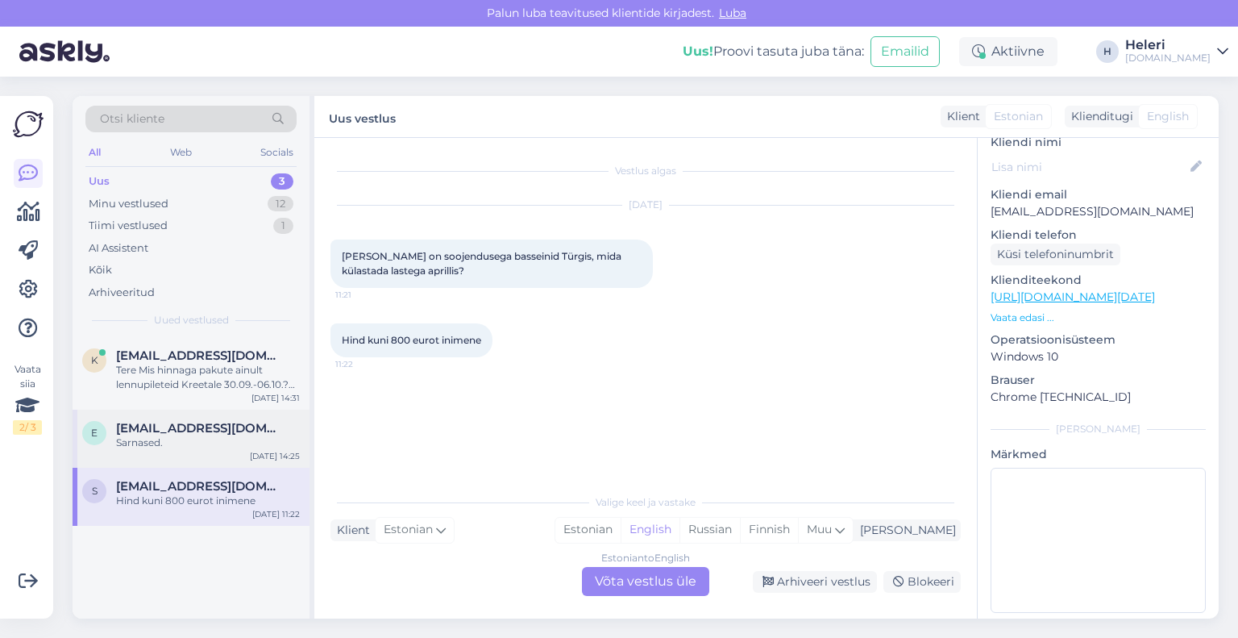
click at [193, 438] on div "Sarnased." at bounding box center [208, 442] width 184 height 15
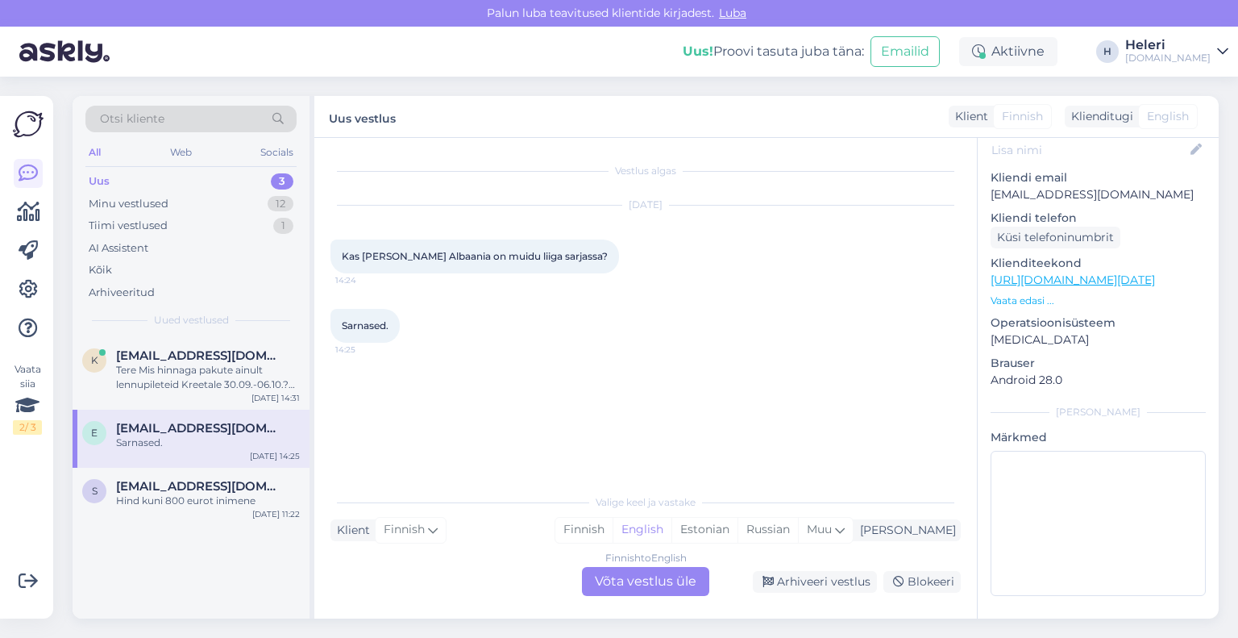
click at [652, 581] on div "Finnish to English Võta vestlus üle" at bounding box center [645, 581] width 127 height 29
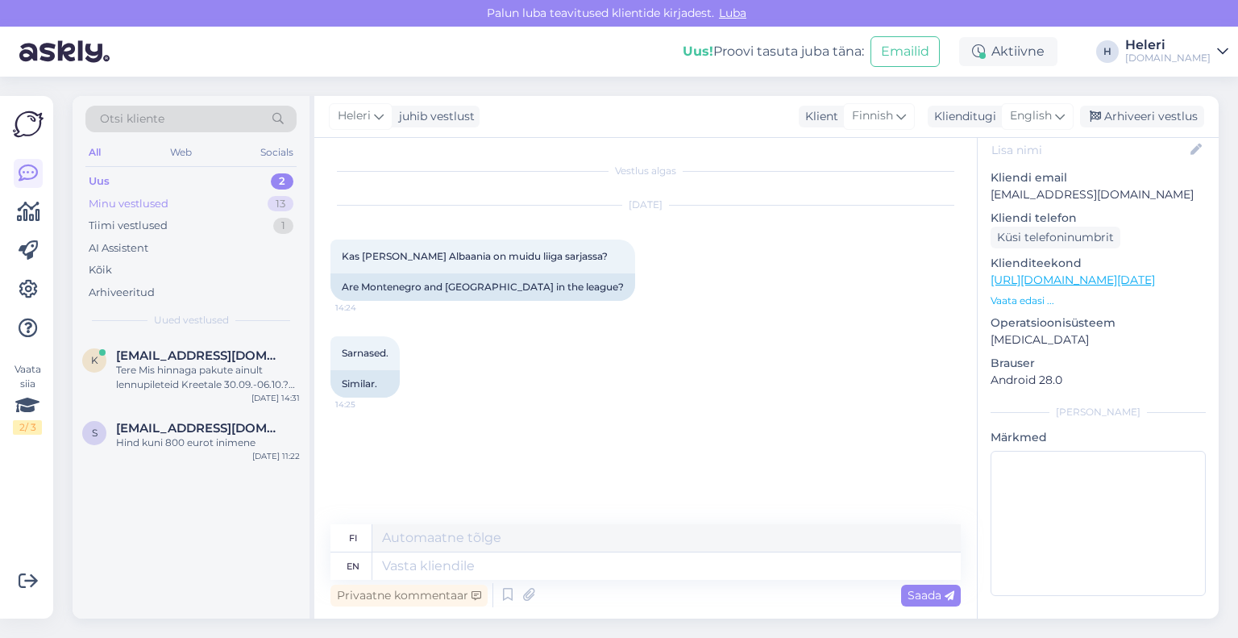
click at [216, 205] on div "Minu vestlused 13" at bounding box center [190, 204] width 211 height 23
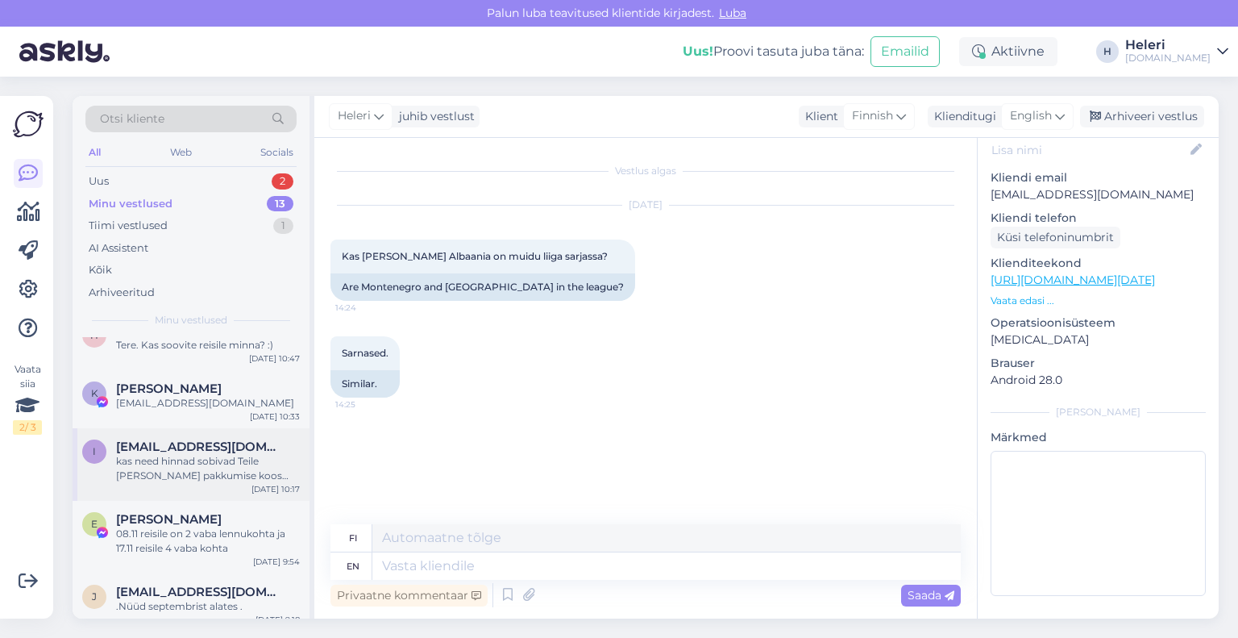
scroll to position [603, 0]
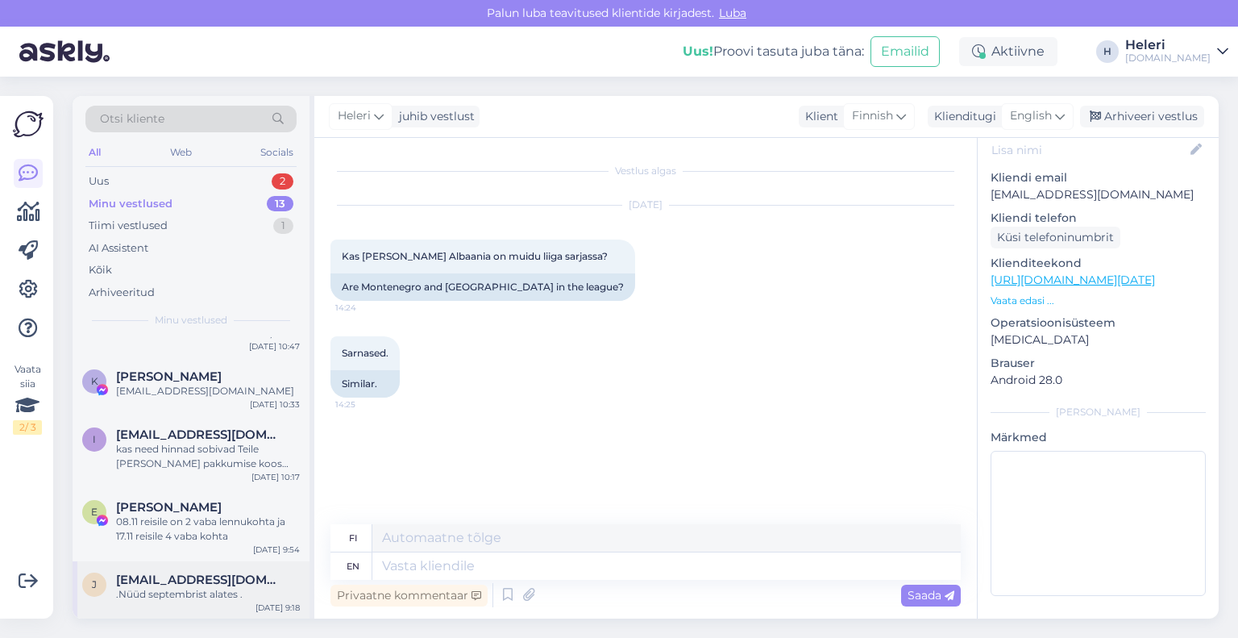
click at [218, 580] on span "[EMAIL_ADDRESS][DOMAIN_NAME]" at bounding box center [200, 579] width 168 height 15
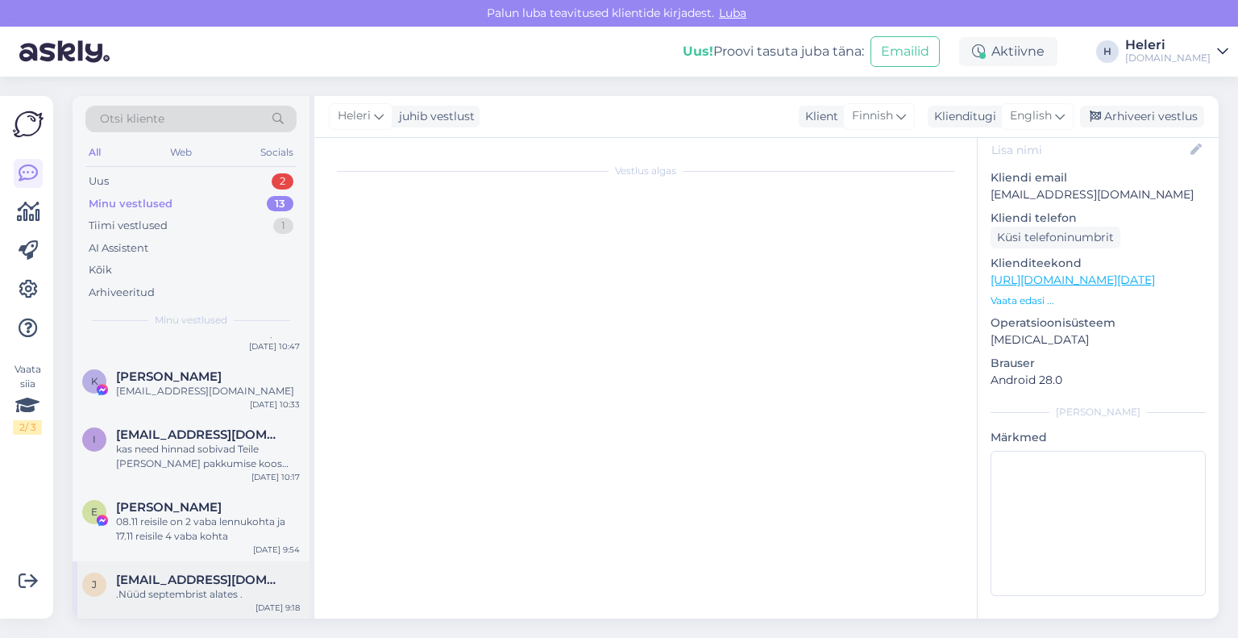
scroll to position [3596, 0]
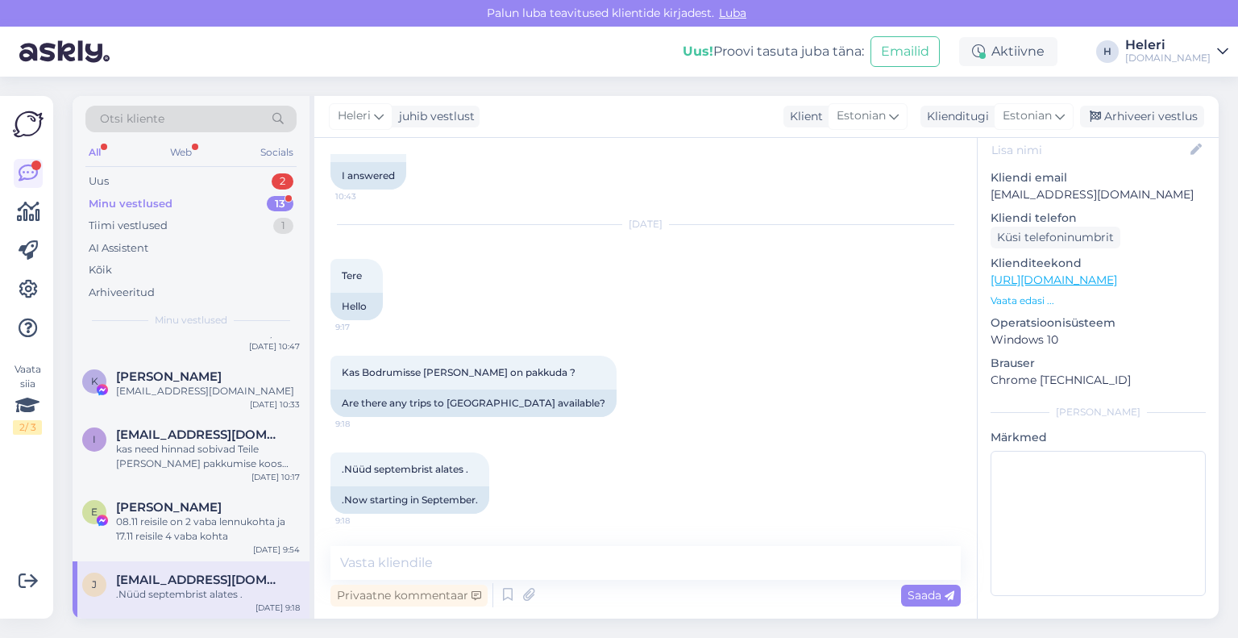
drag, startPoint x: 1038, startPoint y: 118, endPoint x: 1026, endPoint y: 136, distance: 22.1
click at [1038, 117] on span "Estonian" at bounding box center [1027, 116] width 49 height 18
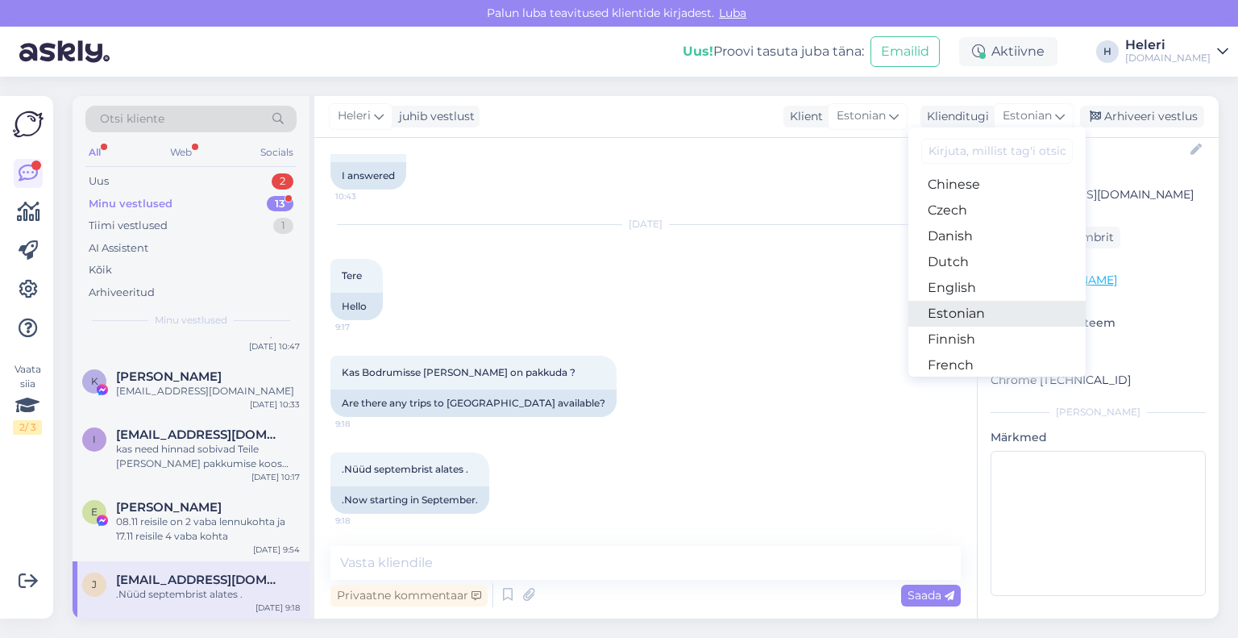
click at [967, 310] on link "Estonian" at bounding box center [997, 314] width 177 height 26
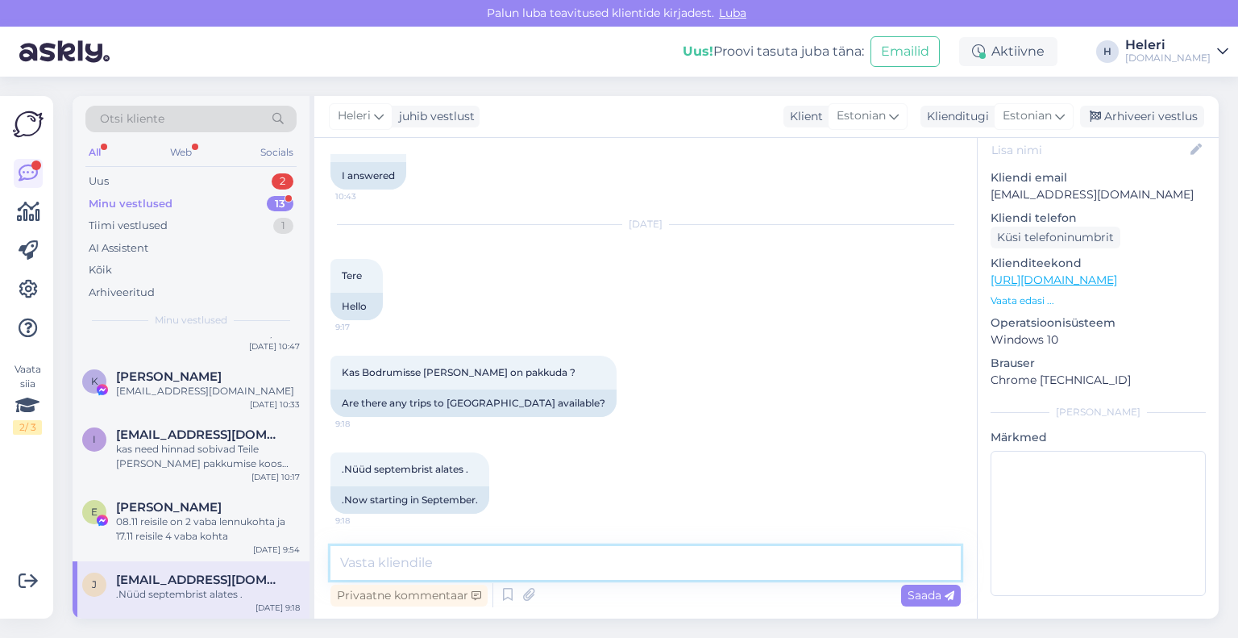
click at [556, 560] on textarea at bounding box center [646, 563] width 630 height 34
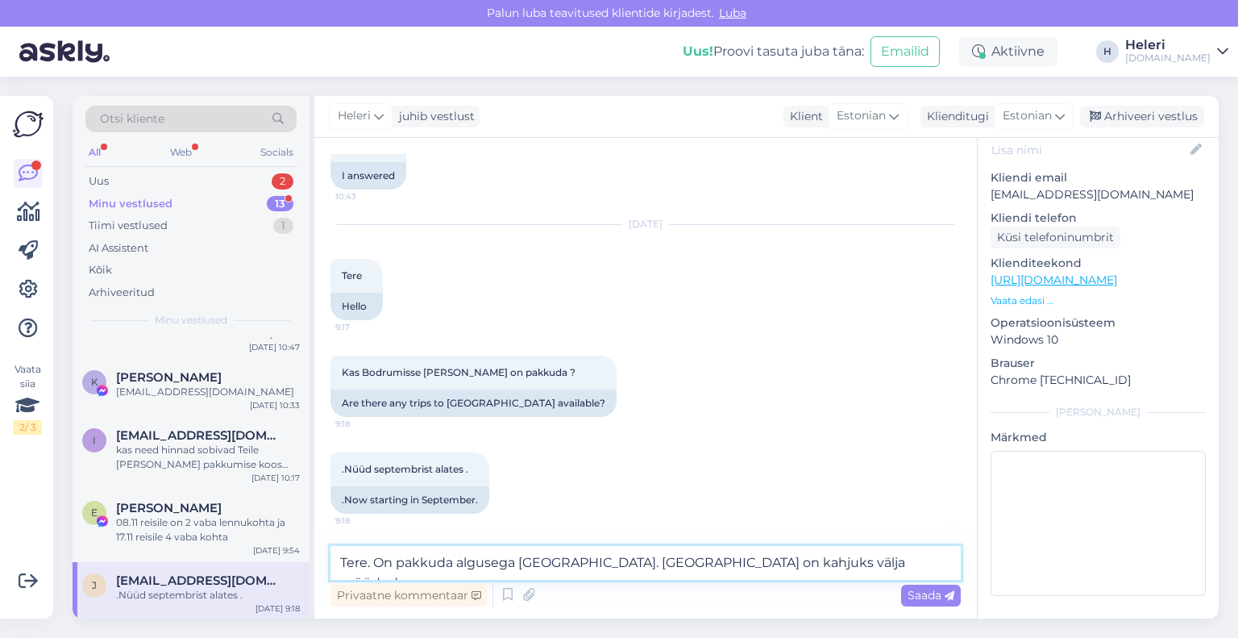
scroll to position [603, 0]
click at [554, 566] on textarea "Tere. On pakkuda algusega [GEOGRAPHIC_DATA]. [GEOGRAPHIC_DATA] on kahjuks välja…" at bounding box center [646, 563] width 630 height 34
drag, startPoint x: 560, startPoint y: 564, endPoint x: 609, endPoint y: 568, distance: 48.5
click at [609, 568] on textarea "Tere. On pakkuda algusega Riiast 17.09 ja 24.09 . [GEOGRAPHIC_DATA] on kahjuks …" at bounding box center [646, 563] width 630 height 34
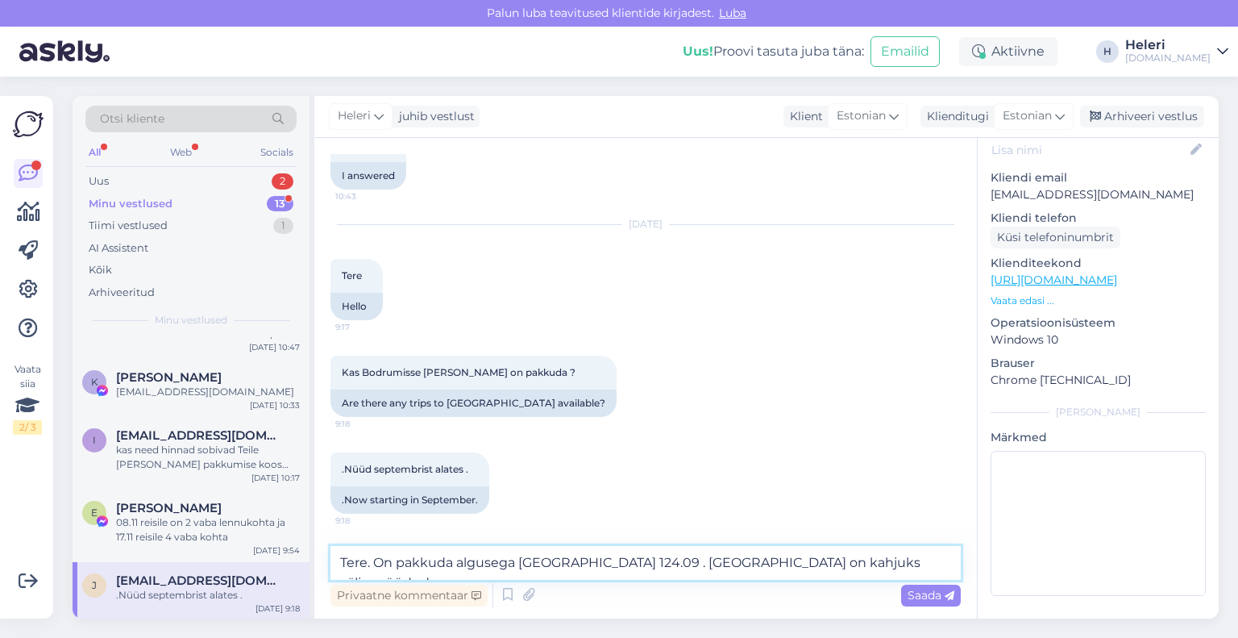
click at [843, 567] on textarea "Tere. On pakkuda algusega [GEOGRAPHIC_DATA] 124.09 . [GEOGRAPHIC_DATA] on kahju…" at bounding box center [646, 563] width 630 height 34
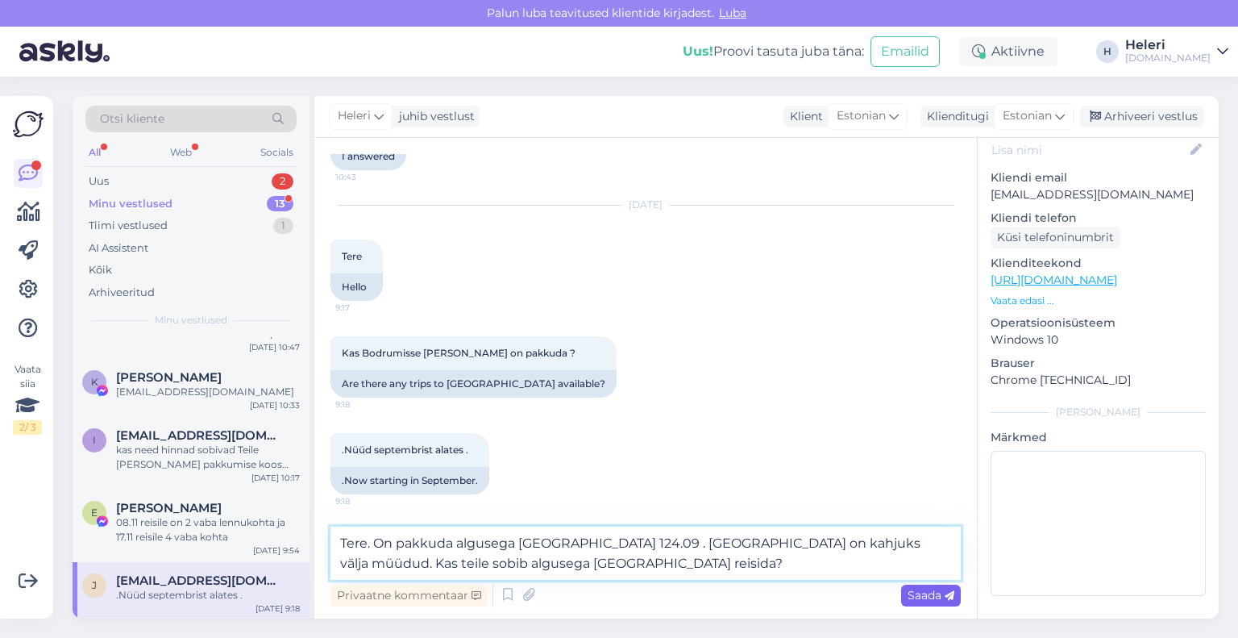
type textarea "Tere. On pakkuda algusega [GEOGRAPHIC_DATA] 124.09 . [GEOGRAPHIC_DATA] on kahju…"
click at [933, 591] on span "Saada" at bounding box center [931, 595] width 47 height 15
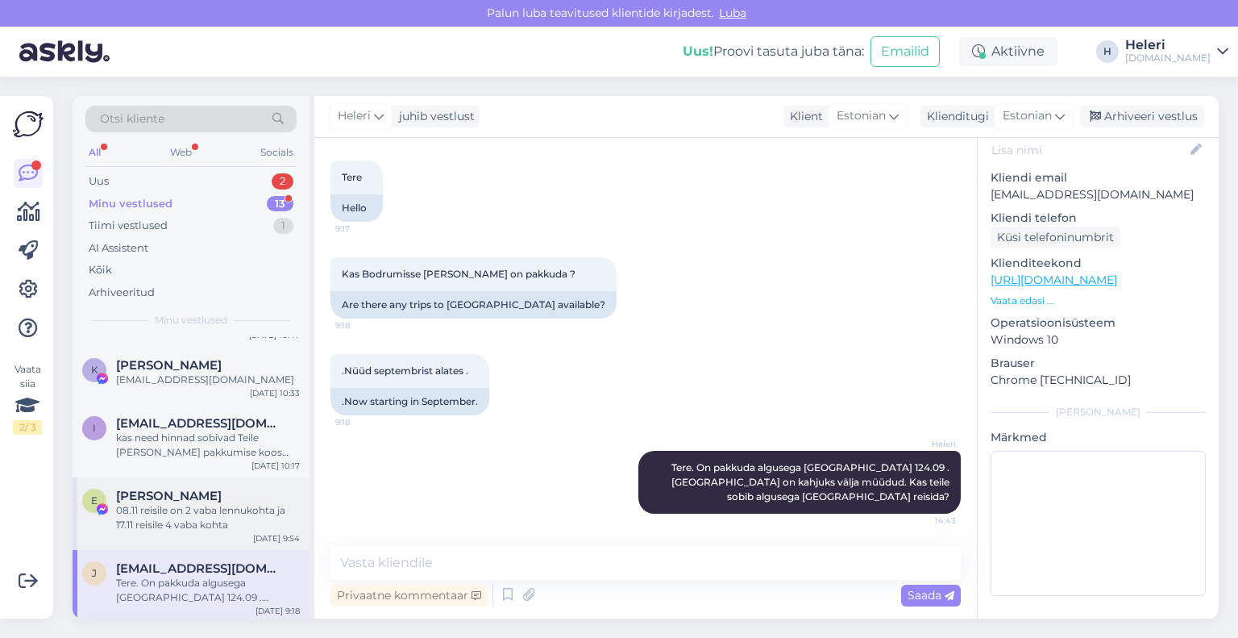
scroll to position [603, 0]
click at [239, 589] on div "Tere. On pakkuda algusega [GEOGRAPHIC_DATA] 124.09 . [GEOGRAPHIC_DATA] on kahju…" at bounding box center [208, 586] width 184 height 29
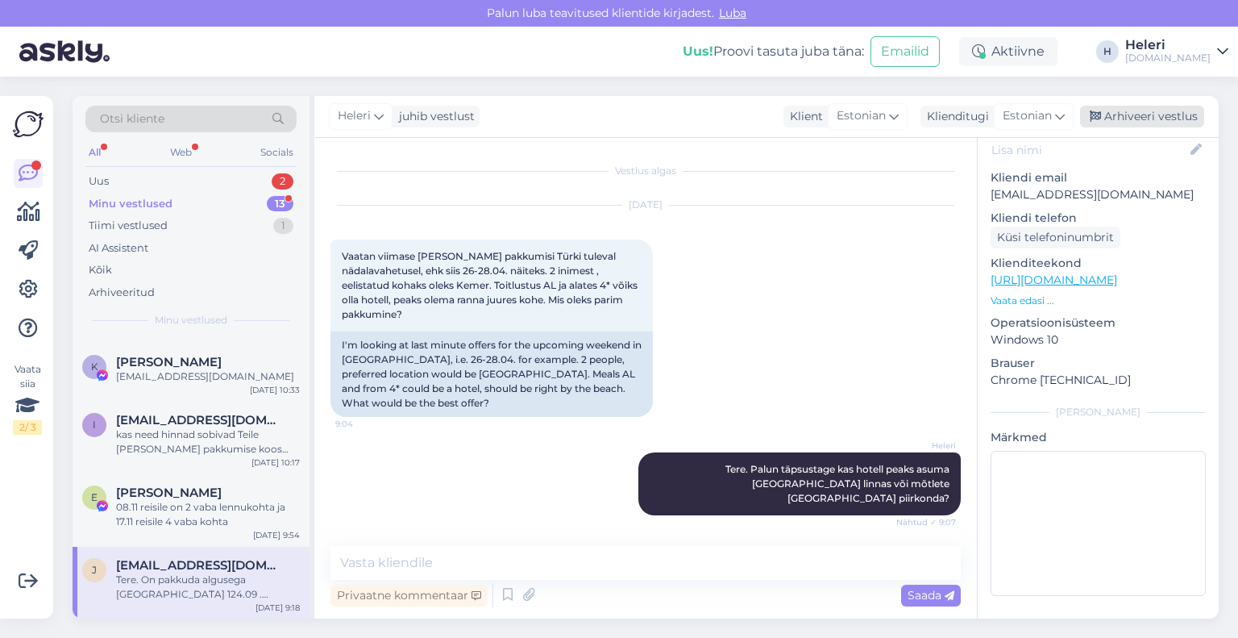
click at [1148, 113] on div "Arhiveeri vestlus" at bounding box center [1142, 117] width 124 height 22
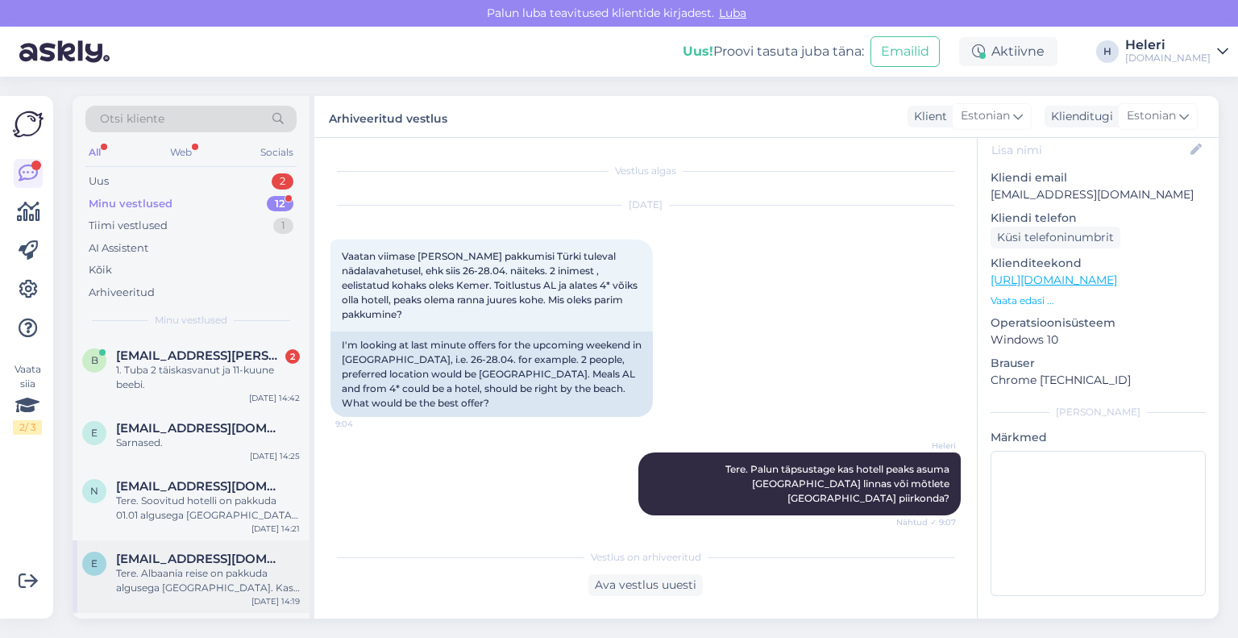
click at [226, 560] on span "[EMAIL_ADDRESS][DOMAIN_NAME]" at bounding box center [200, 558] width 168 height 15
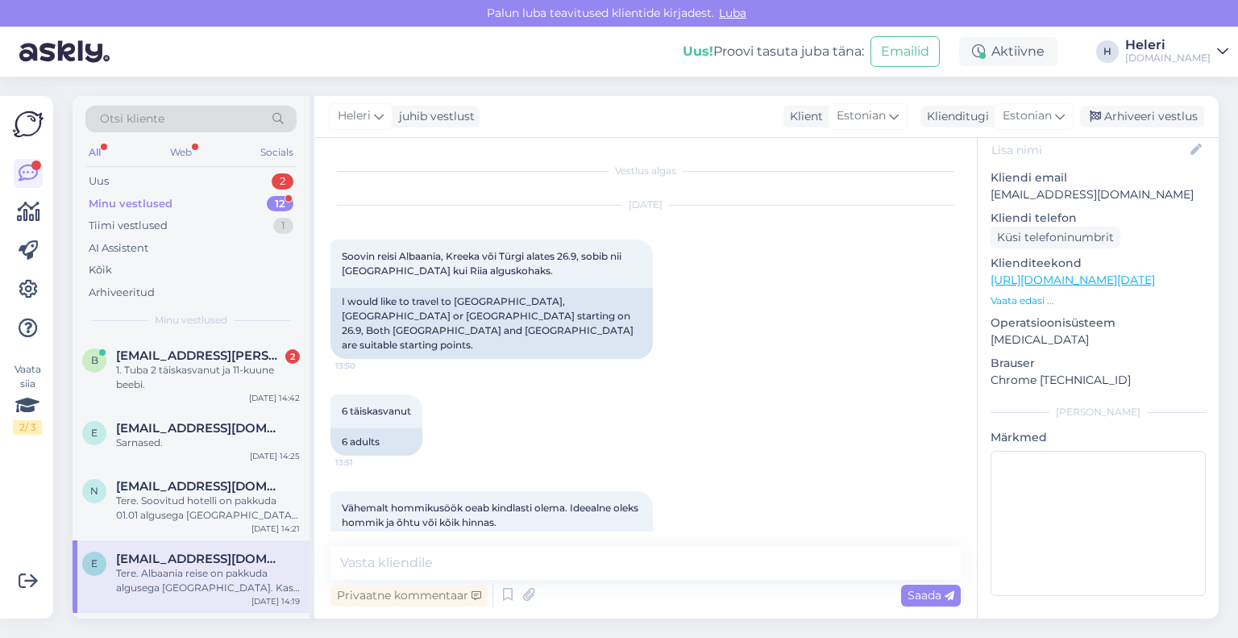
scroll to position [442, 0]
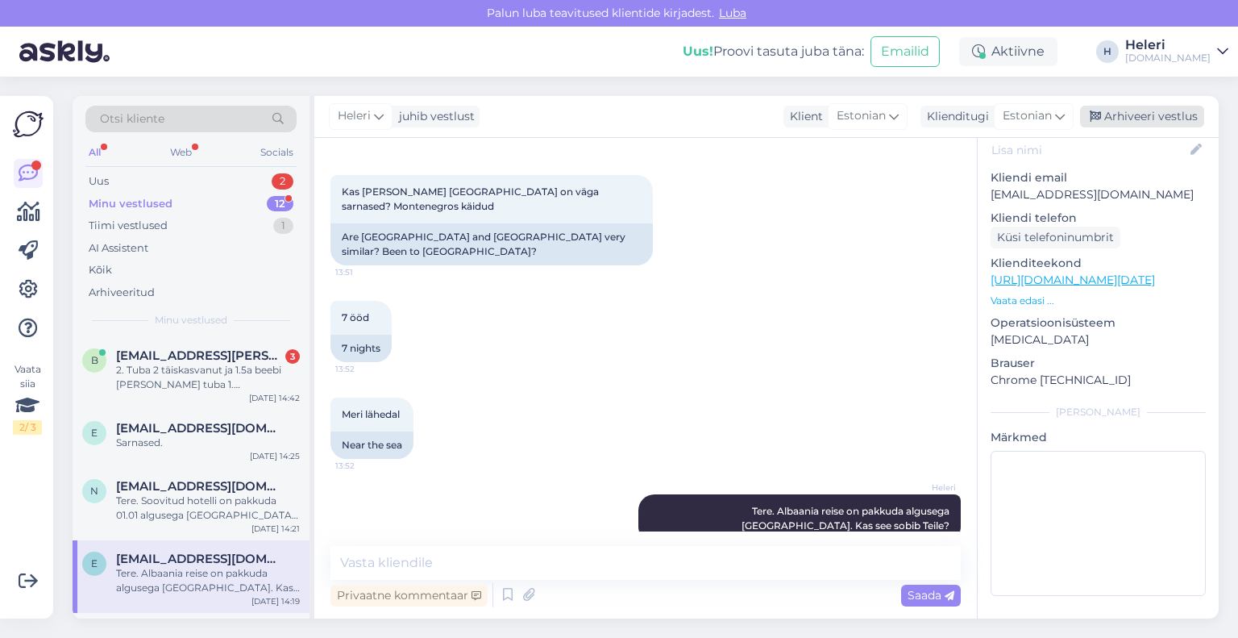
click at [1132, 112] on div "Arhiveeri vestlus" at bounding box center [1142, 117] width 124 height 22
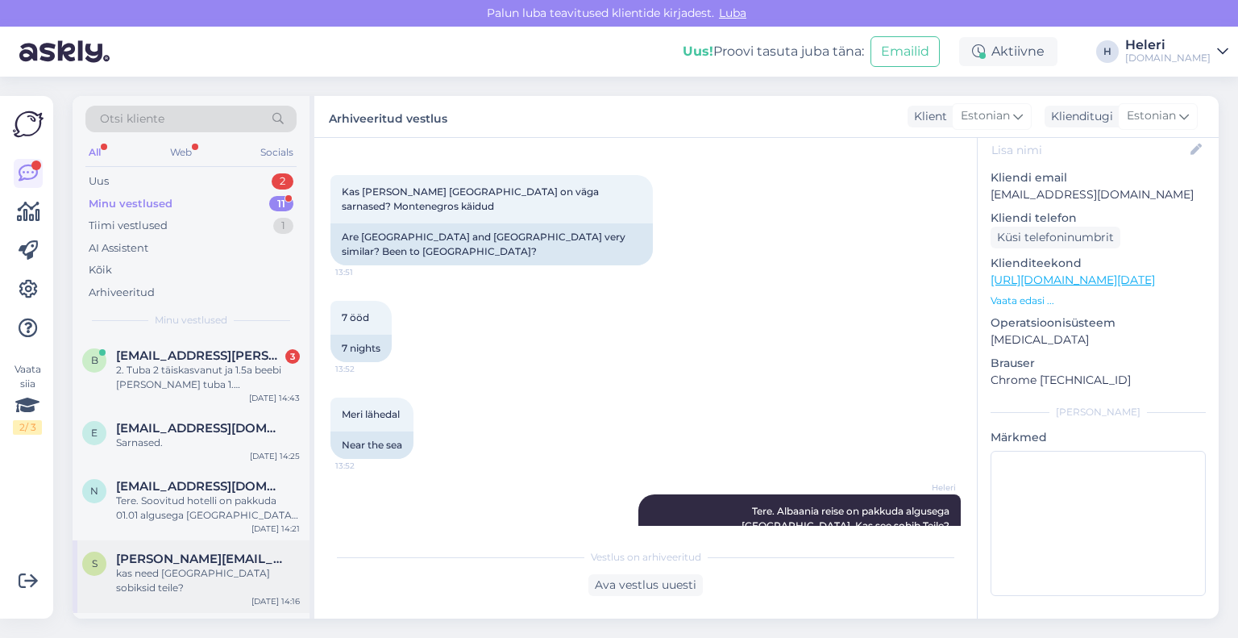
click at [222, 555] on span "[PERSON_NAME][EMAIL_ADDRESS][PERSON_NAME]" at bounding box center [200, 558] width 168 height 15
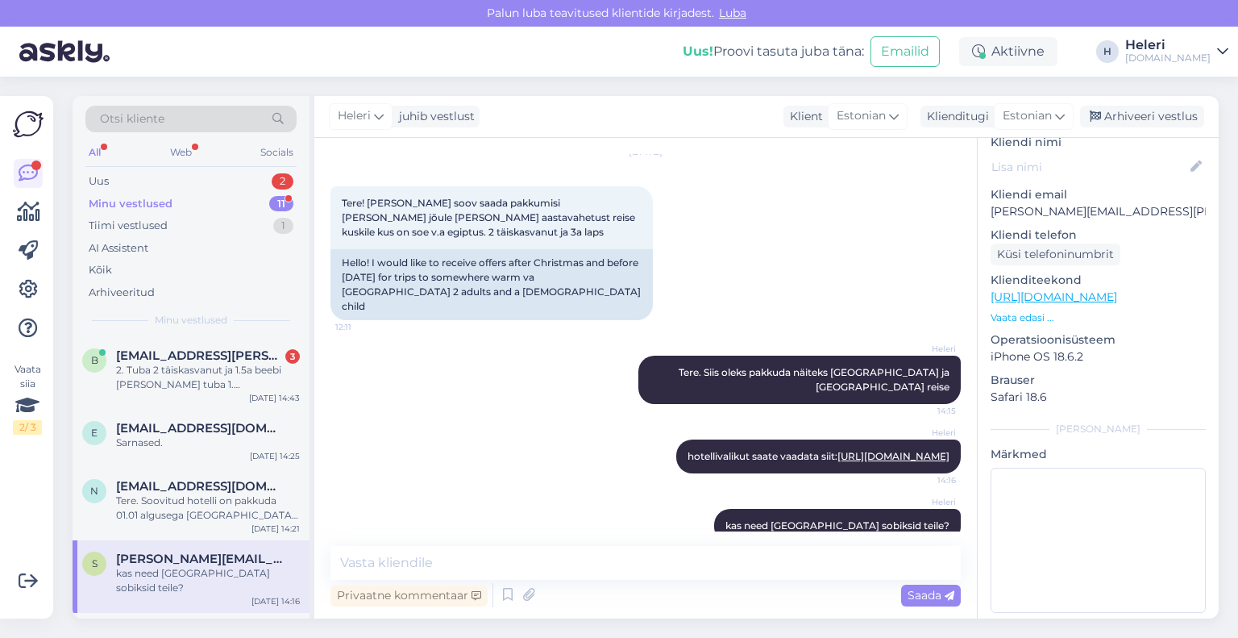
scroll to position [52, 0]
click at [1138, 112] on div "Arhiveeri vestlus" at bounding box center [1142, 117] width 124 height 22
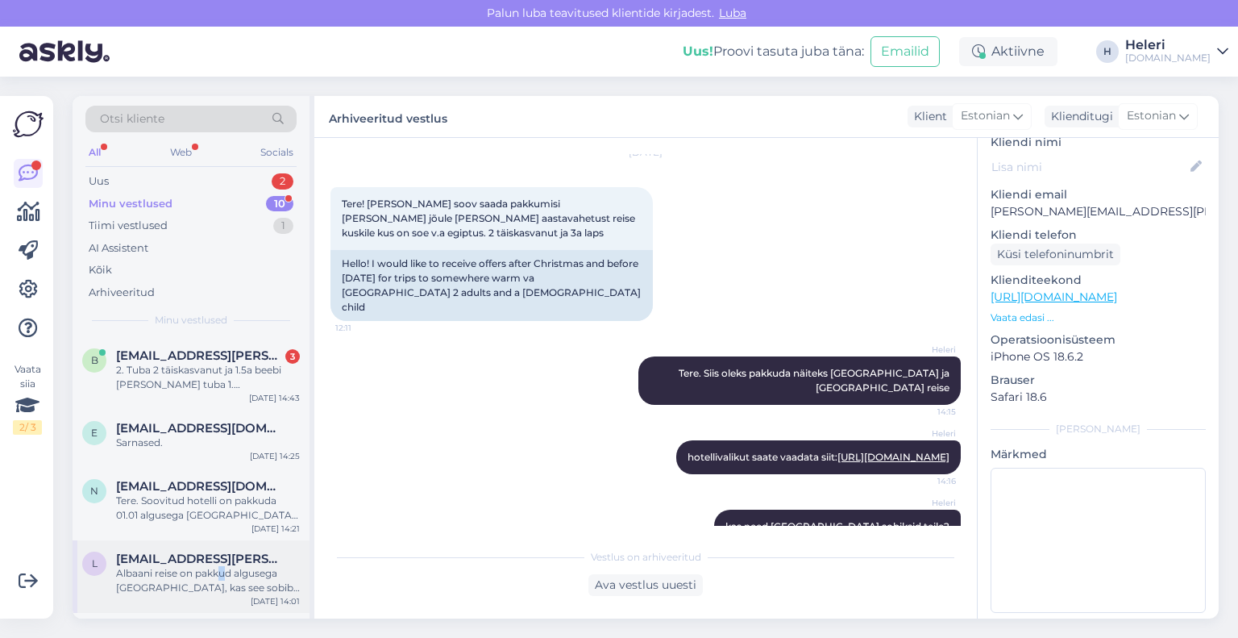
click at [223, 569] on div "Albaani reise on pakkud algusega [GEOGRAPHIC_DATA], kas see sobib Teile? [GEOGR…" at bounding box center [208, 580] width 184 height 29
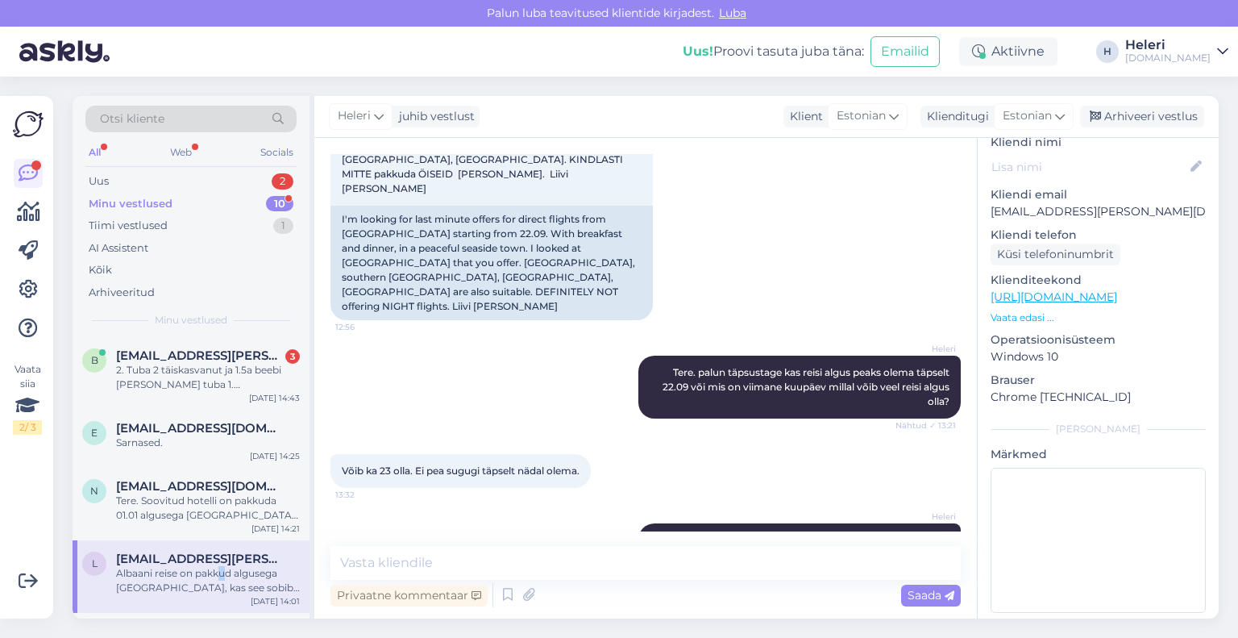
click at [223, 568] on div "Albaani reise on pakkud algusega [GEOGRAPHIC_DATA], kas see sobib Teile? [GEOGR…" at bounding box center [208, 580] width 184 height 29
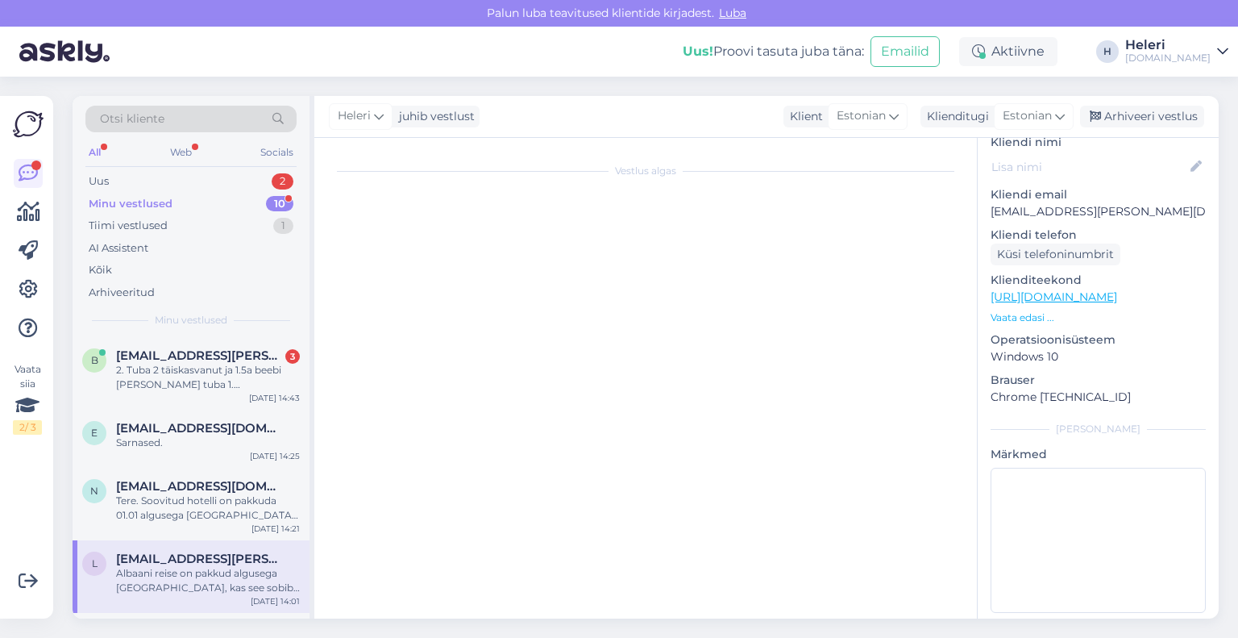
scroll to position [0, 0]
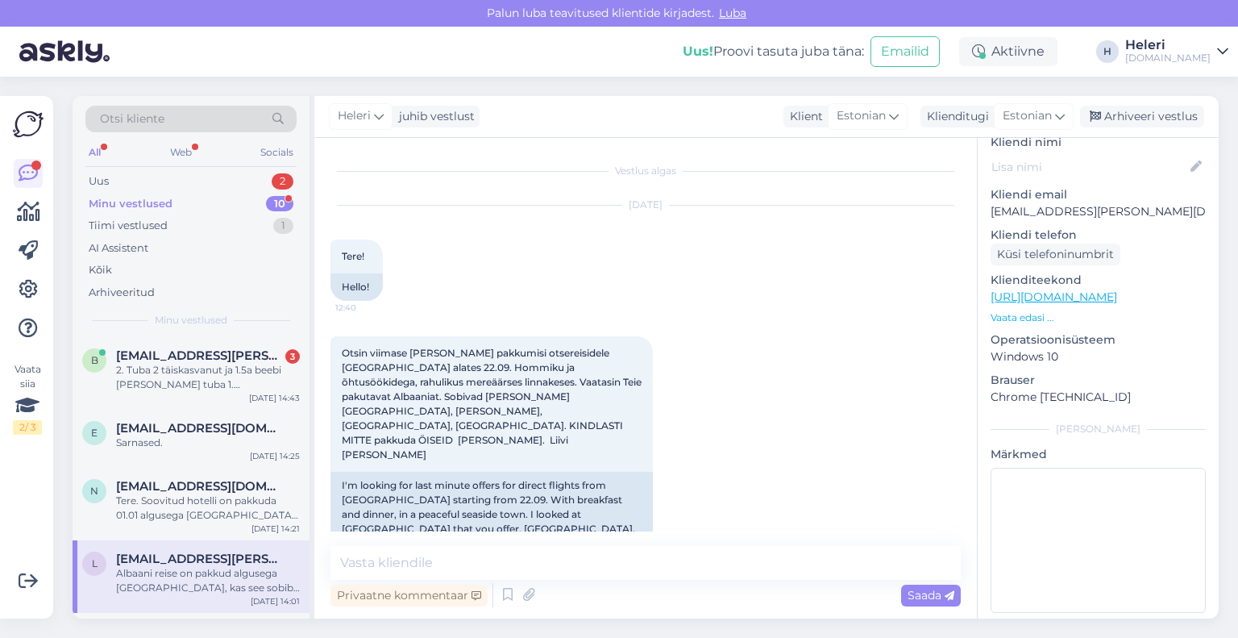
click at [223, 568] on div "Albaani reise on pakkud algusega [GEOGRAPHIC_DATA], kas see sobib Teile? [GEOGR…" at bounding box center [208, 580] width 184 height 29
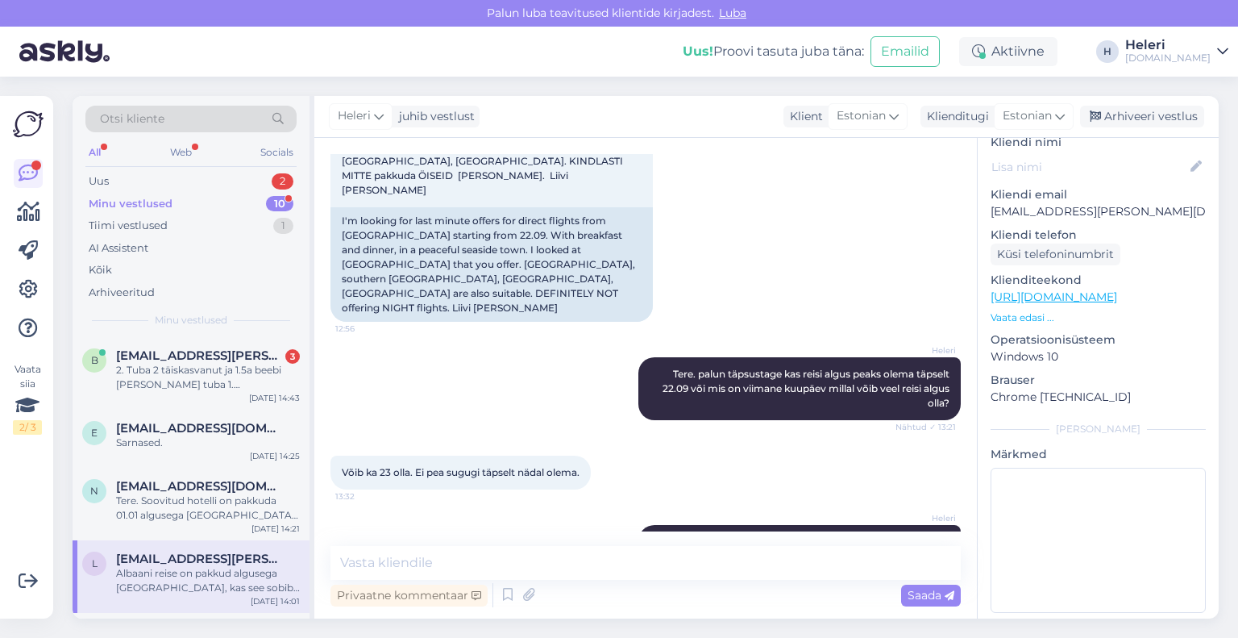
scroll to position [265, 0]
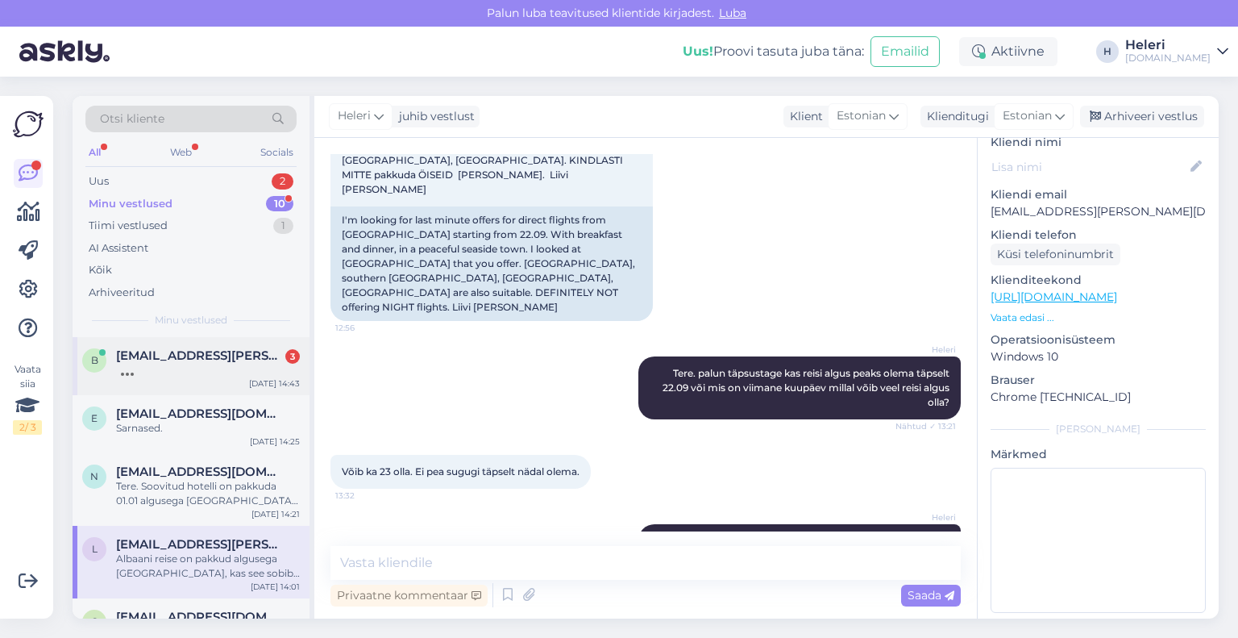
click at [238, 372] on div at bounding box center [208, 370] width 184 height 15
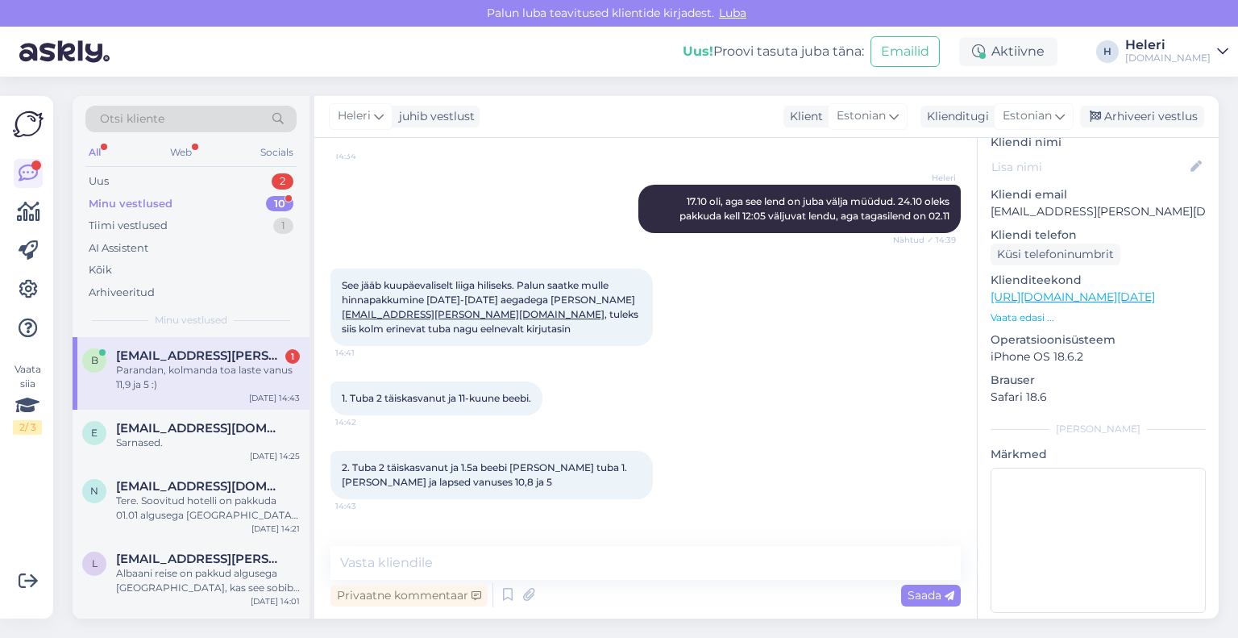
scroll to position [1271, 0]
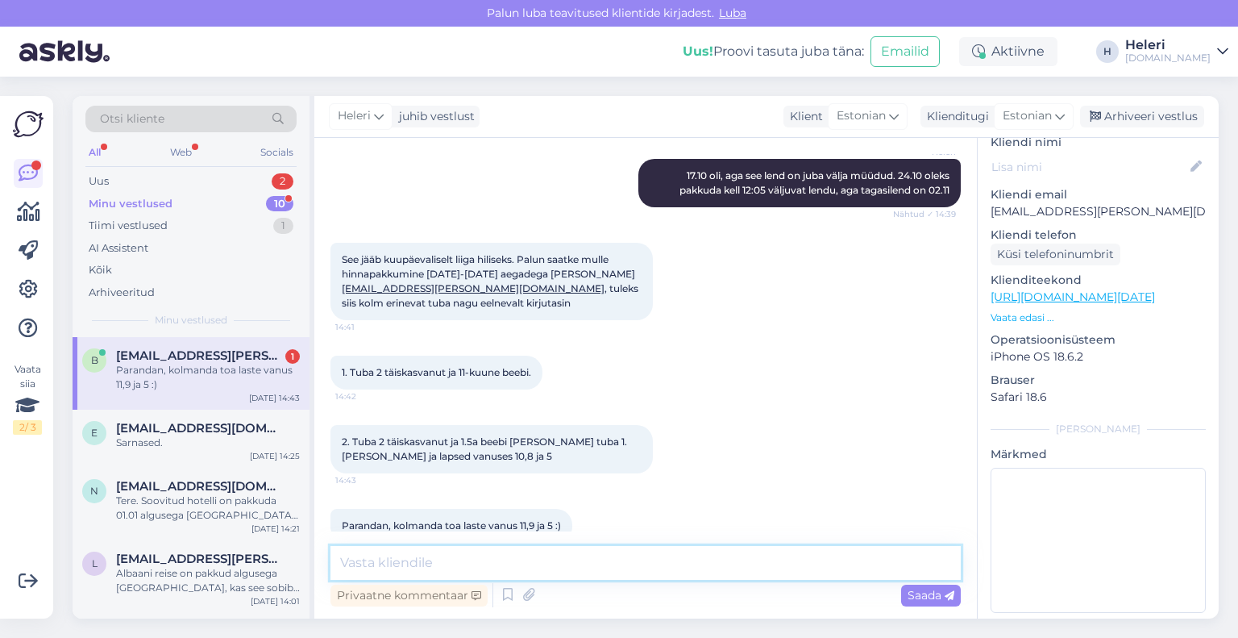
click at [522, 567] on textarea at bounding box center [646, 563] width 630 height 34
click at [388, 568] on textarea "saadan soovitud hotelli pakkumise emailile" at bounding box center [646, 563] width 630 height 34
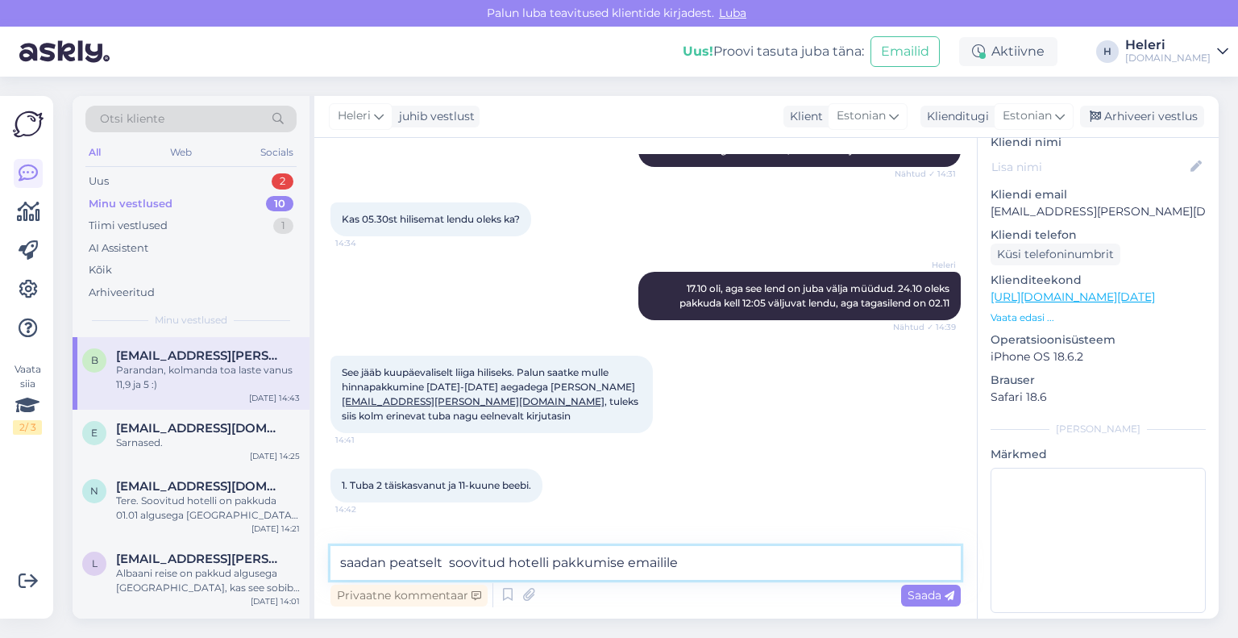
scroll to position [1029, 0]
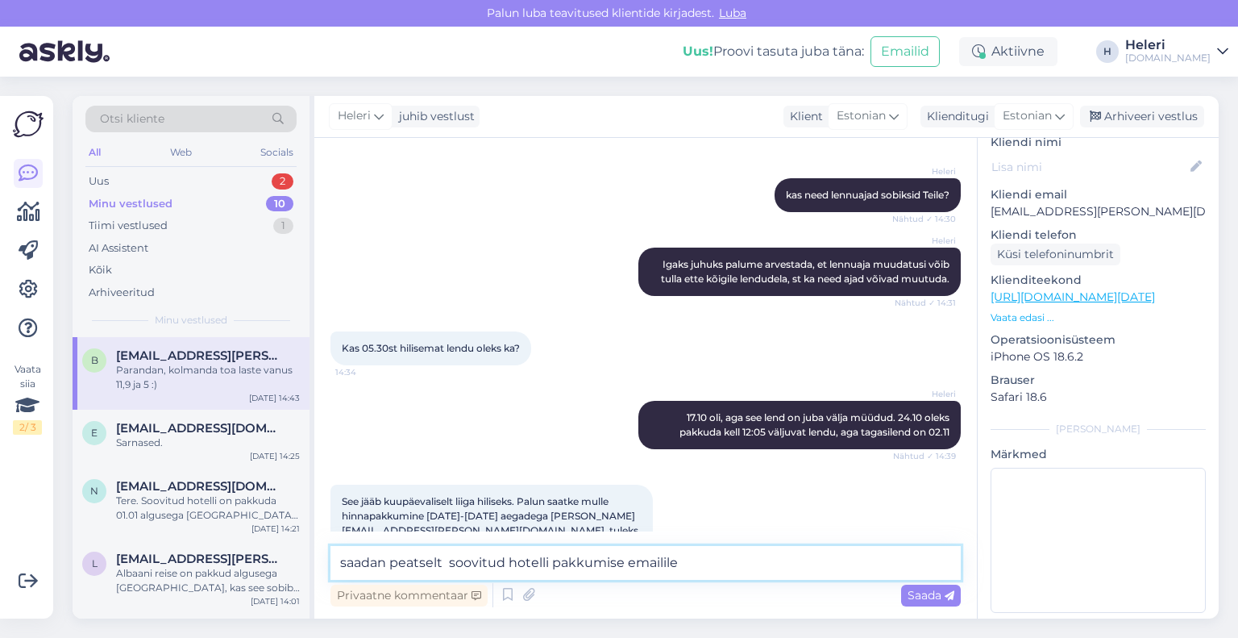
drag, startPoint x: 776, startPoint y: 564, endPoint x: 832, endPoint y: 571, distance: 56.1
click at [777, 563] on textarea "saadan peatselt soovitud hotelli pakkumise emailile" at bounding box center [646, 563] width 630 height 34
type textarea "saadan peatselt soovitud hotelli pakkumise emailile"
click at [928, 596] on span "Saada" at bounding box center [931, 595] width 47 height 15
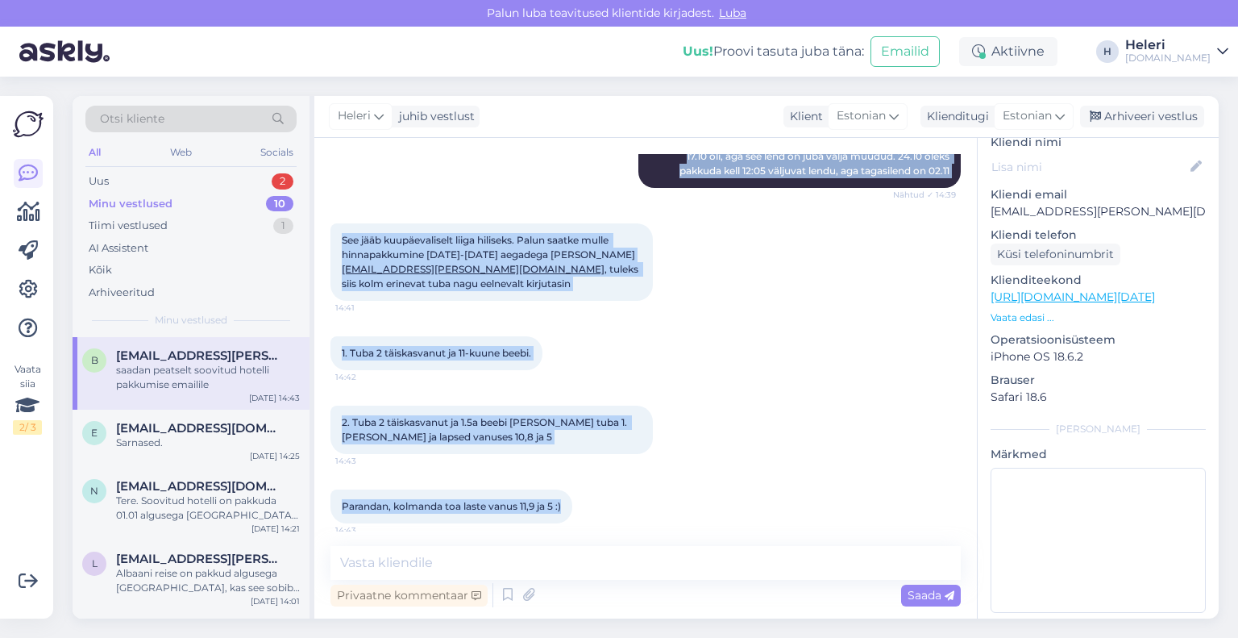
scroll to position [1339, 0]
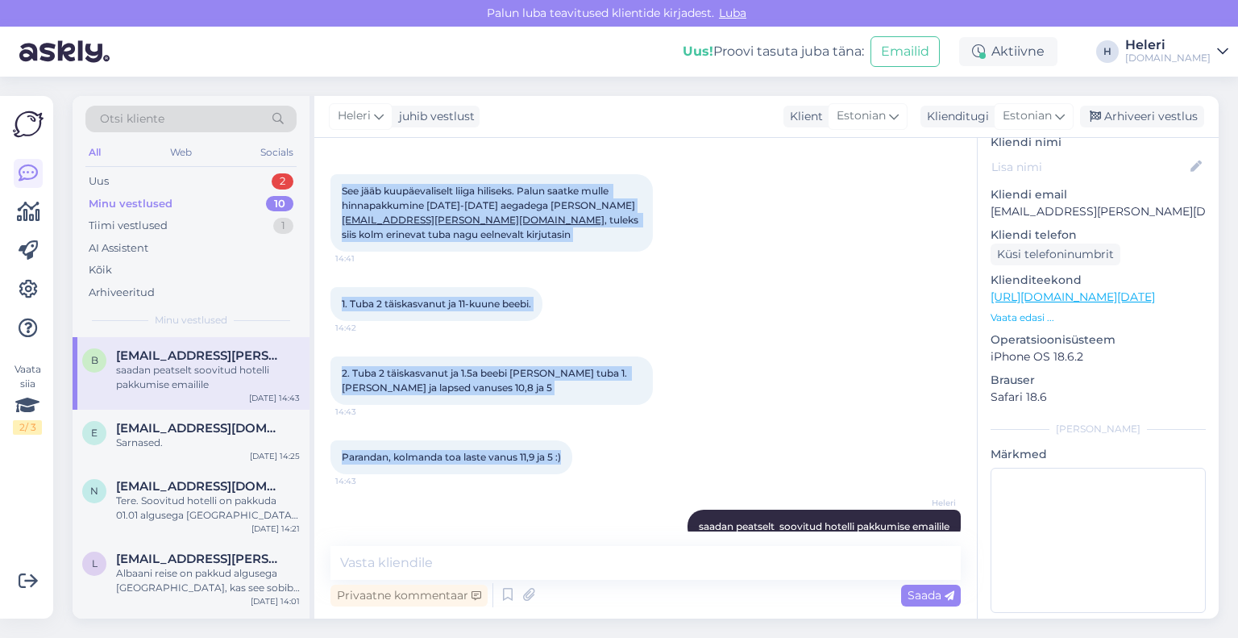
drag, startPoint x: 335, startPoint y: 251, endPoint x: 961, endPoint y: 502, distance: 674.3
click at [968, 499] on div "Vestlus algas [DATE] 13:42 Hetkel jài silma näiteks [PERSON_NAME] Exclusive Lar…" at bounding box center [653, 342] width 645 height 377
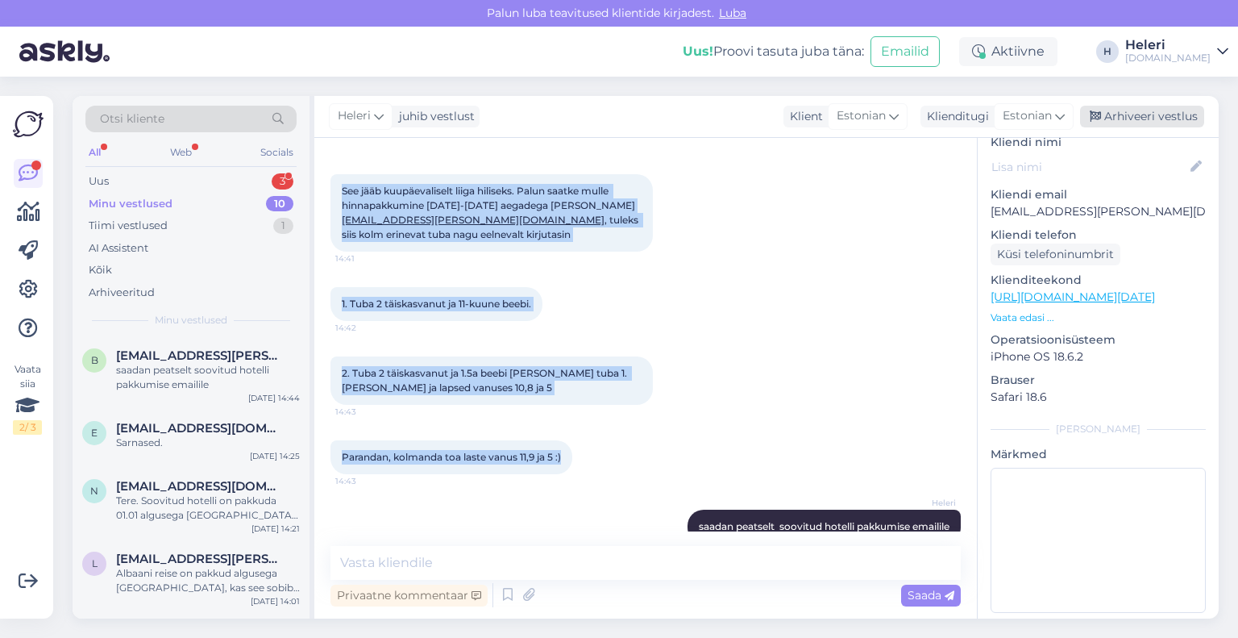
click at [1146, 117] on div "Arhiveeri vestlus" at bounding box center [1142, 117] width 124 height 22
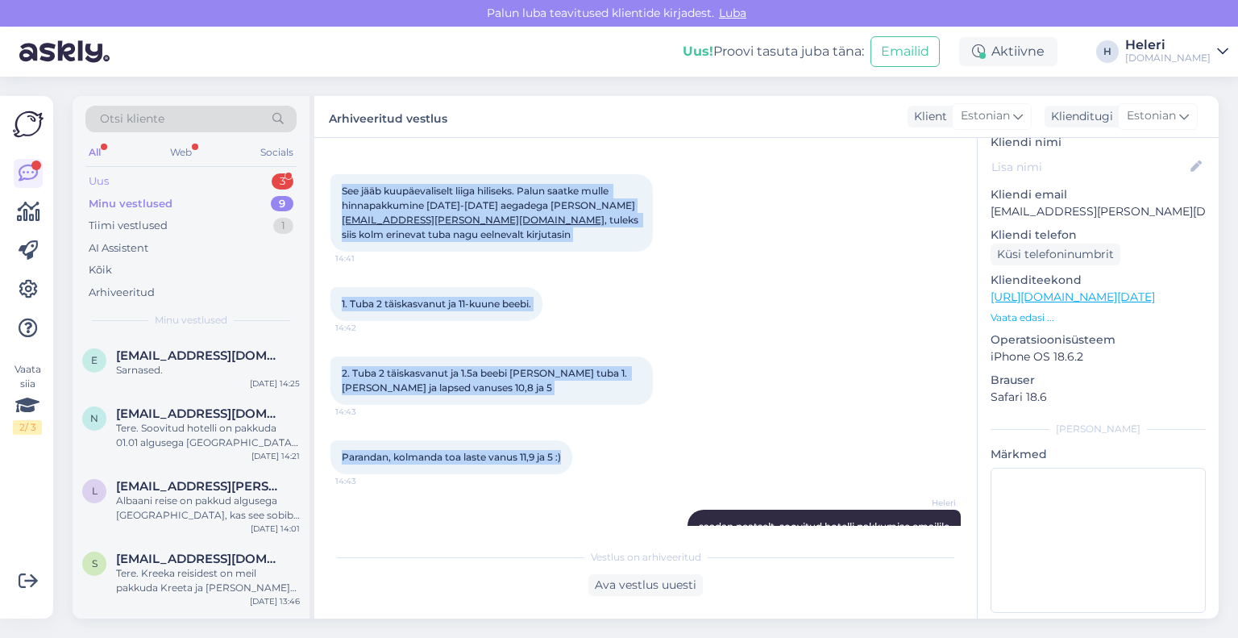
click at [177, 181] on div "Uus 3" at bounding box center [190, 181] width 211 height 23
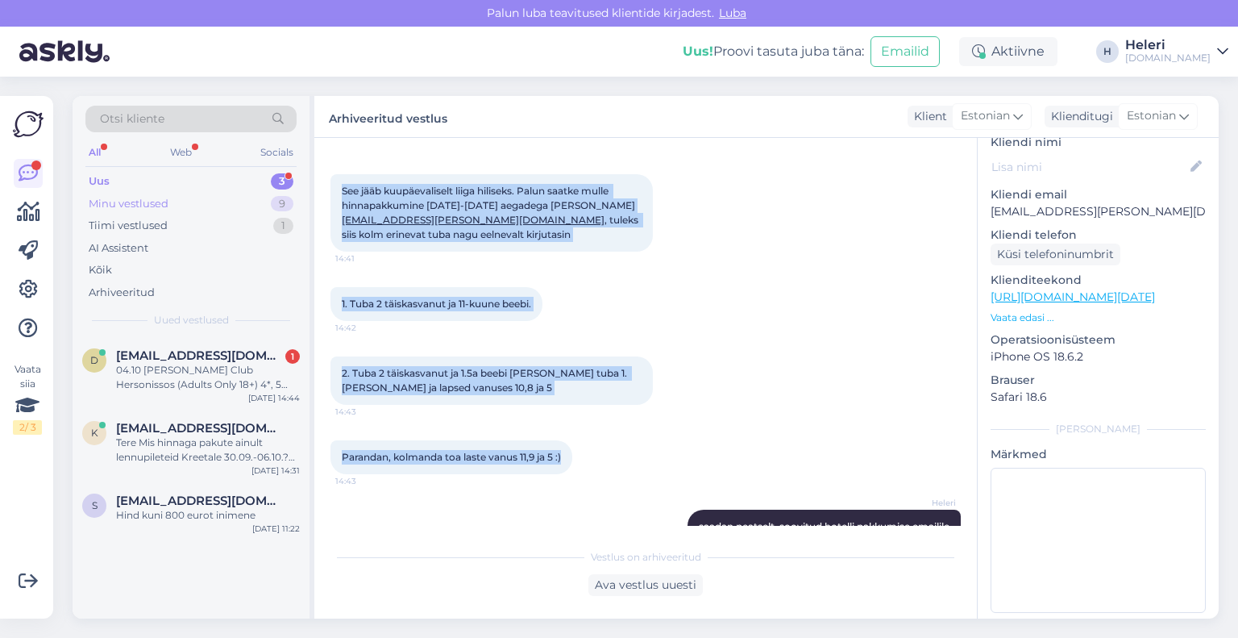
click at [173, 204] on div "Minu vestlused 9" at bounding box center [190, 204] width 211 height 23
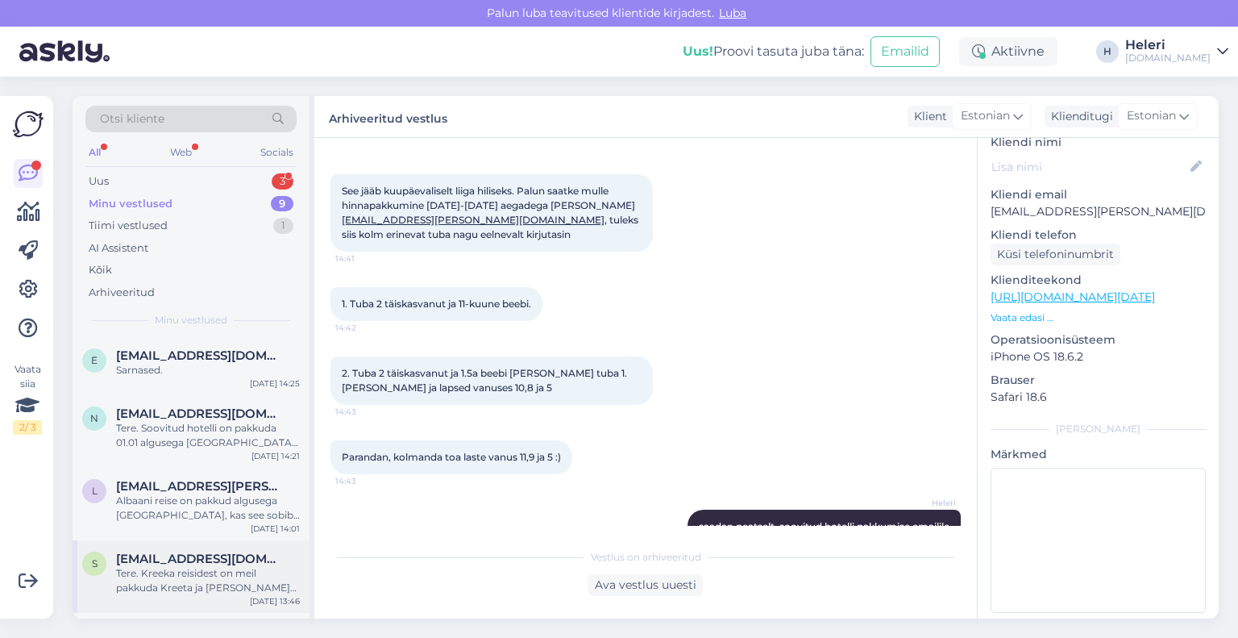
click at [186, 576] on div "Tere. Kreeka reisidest on meil pakkuda Kreeta ja [PERSON_NAME] [PERSON_NAME] 7 …" at bounding box center [208, 580] width 184 height 29
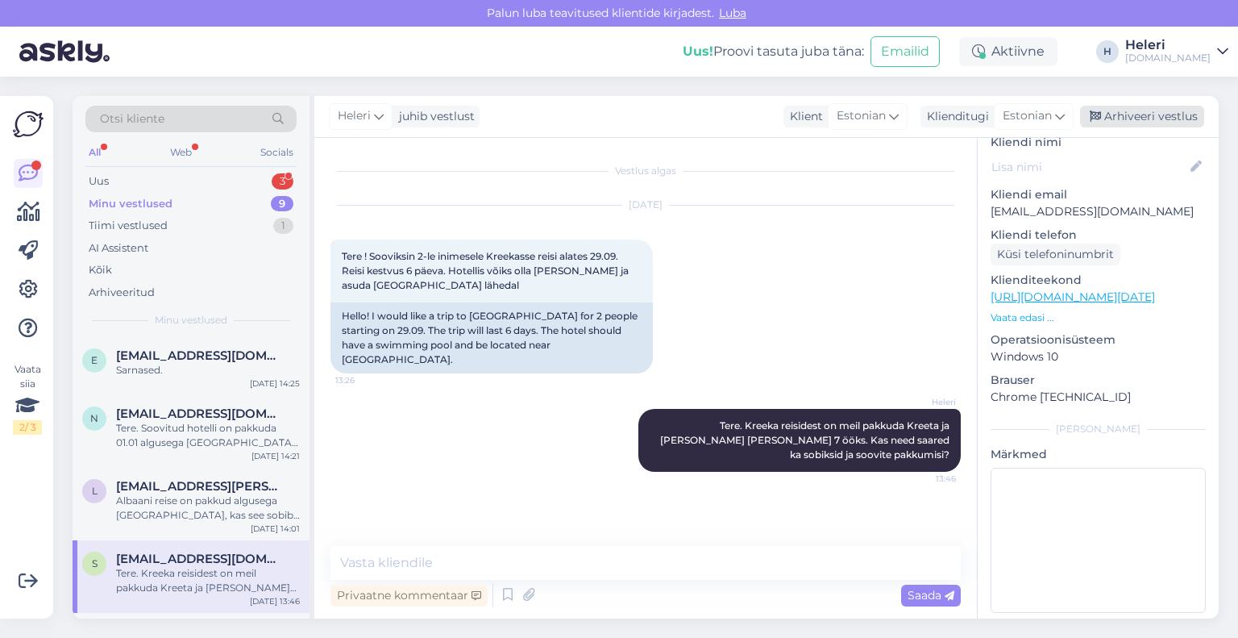
click at [1159, 112] on div "Arhiveeri vestlus" at bounding box center [1142, 117] width 124 height 22
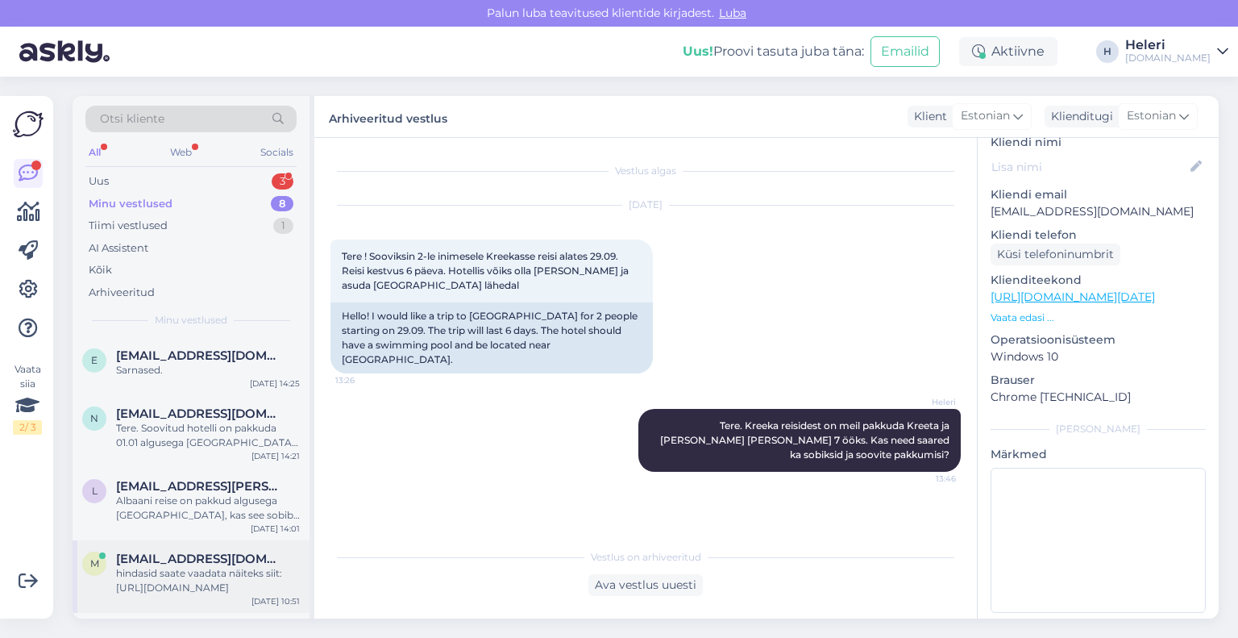
click at [218, 567] on div "hindasid saate vaadata näiteks siit: [URL][DOMAIN_NAME]" at bounding box center [208, 580] width 184 height 29
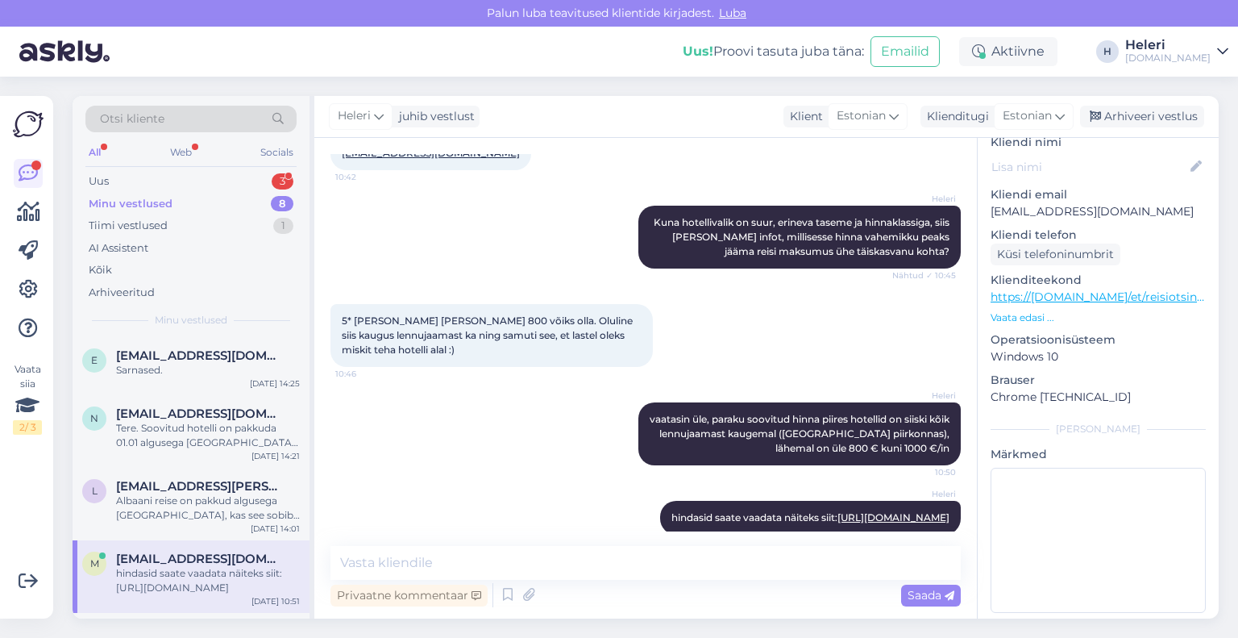
scroll to position [558, 0]
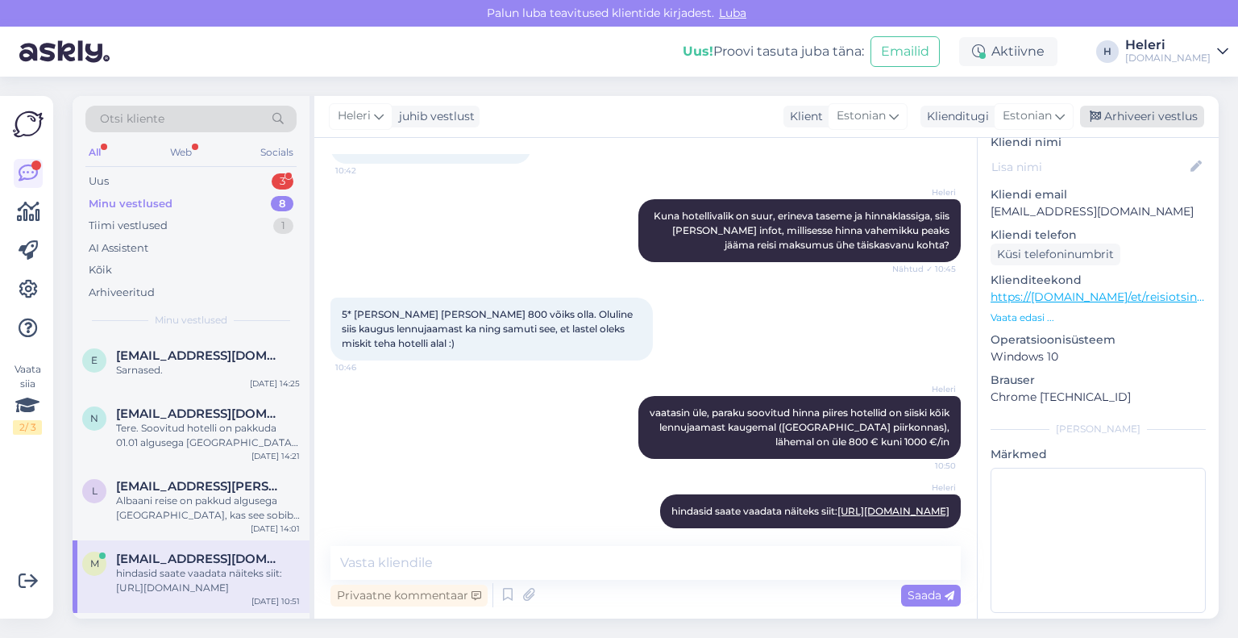
click at [1175, 121] on div "Arhiveeri vestlus" at bounding box center [1142, 117] width 124 height 22
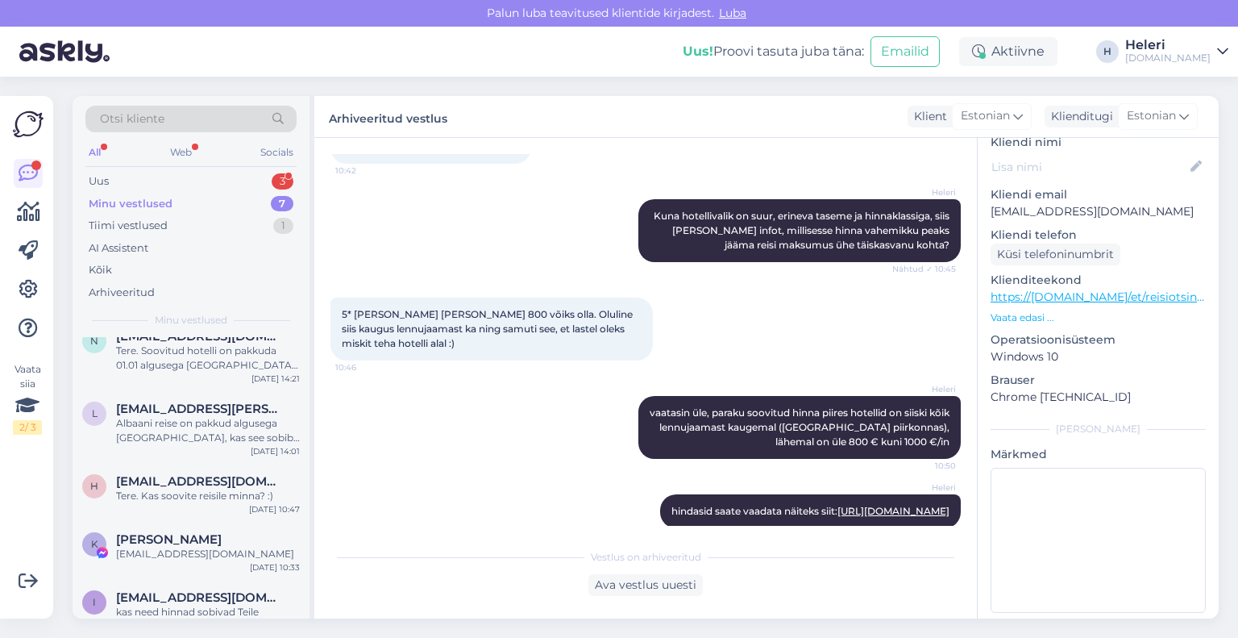
scroll to position [182, 0]
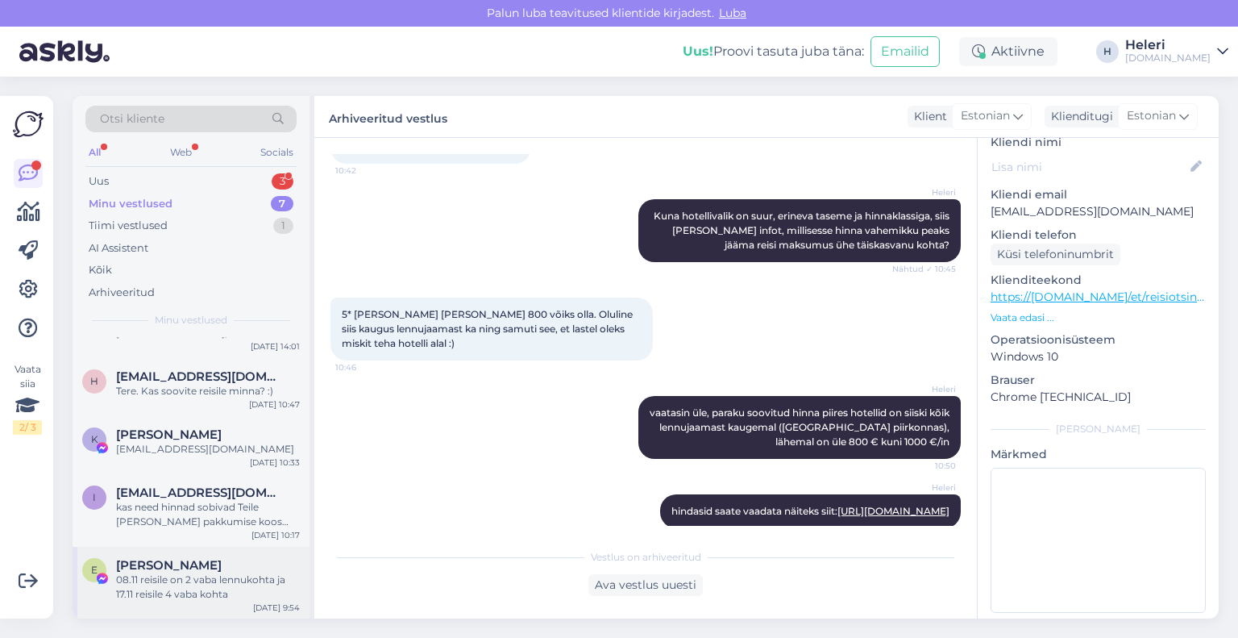
click at [200, 589] on div "08.11 reisile on 2 vaba lennukohta ja 17.11 reisile 4 vaba kohta" at bounding box center [208, 586] width 184 height 29
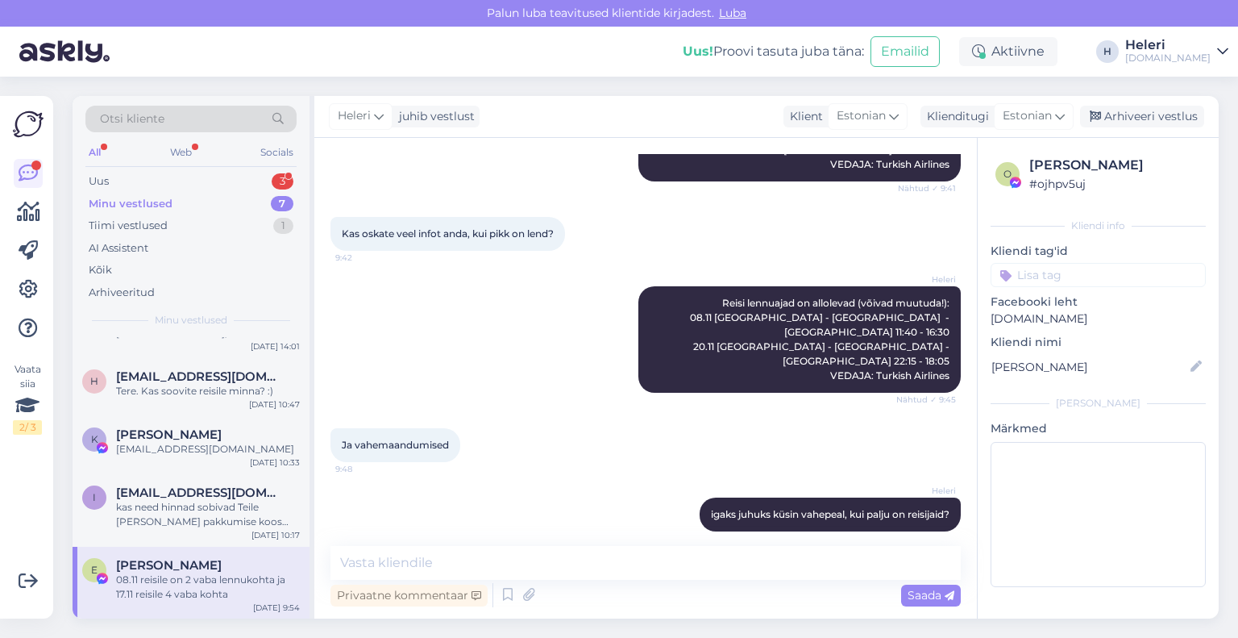
scroll to position [0, 0]
click at [1151, 113] on div "Arhiveeri vestlus" at bounding box center [1142, 117] width 124 height 22
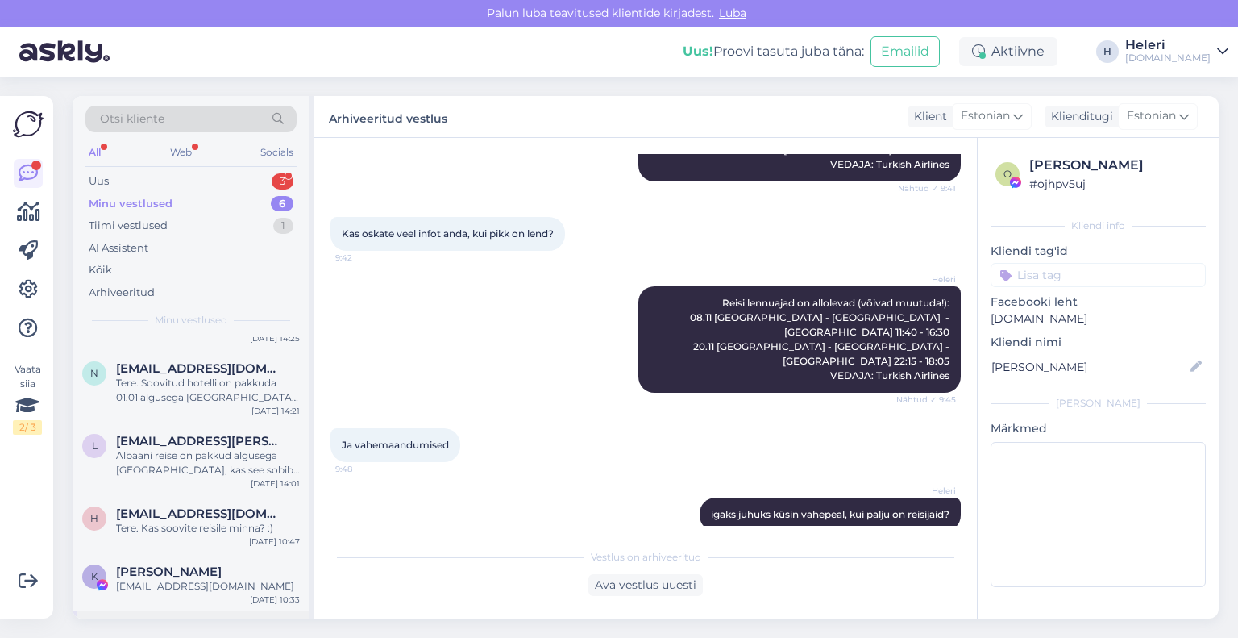
scroll to position [110, 0]
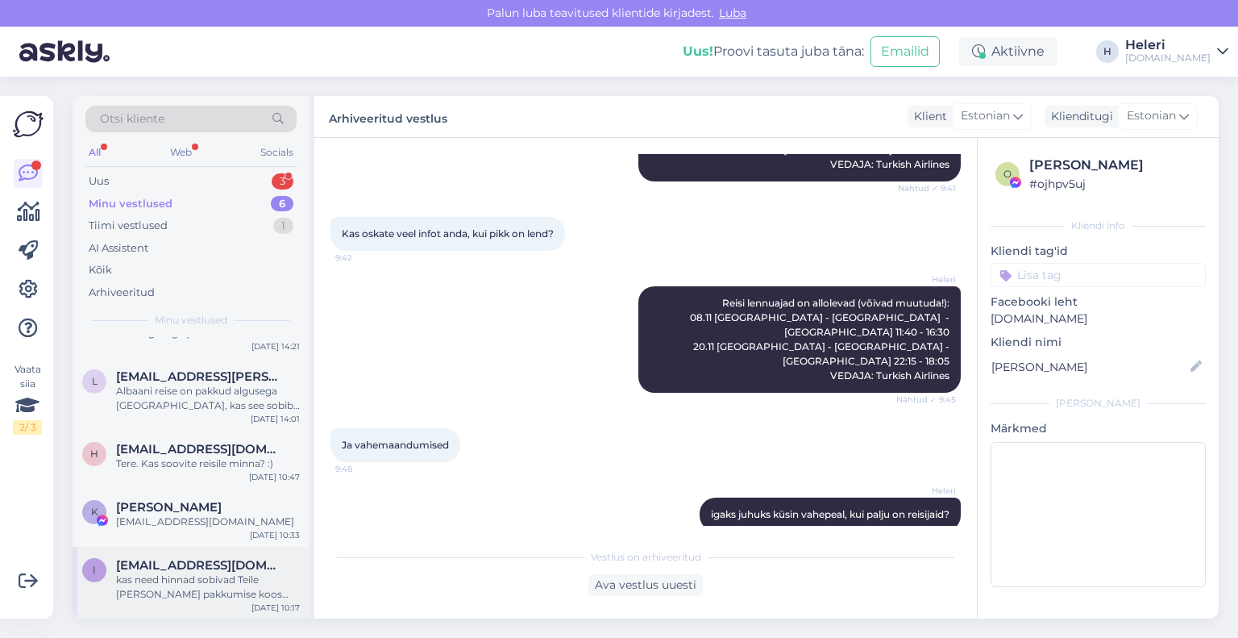
click at [200, 594] on div "kas need hinnad sobivad Teile [PERSON_NAME] pakkumise koos lennuinfoga emailile?" at bounding box center [208, 586] width 184 height 29
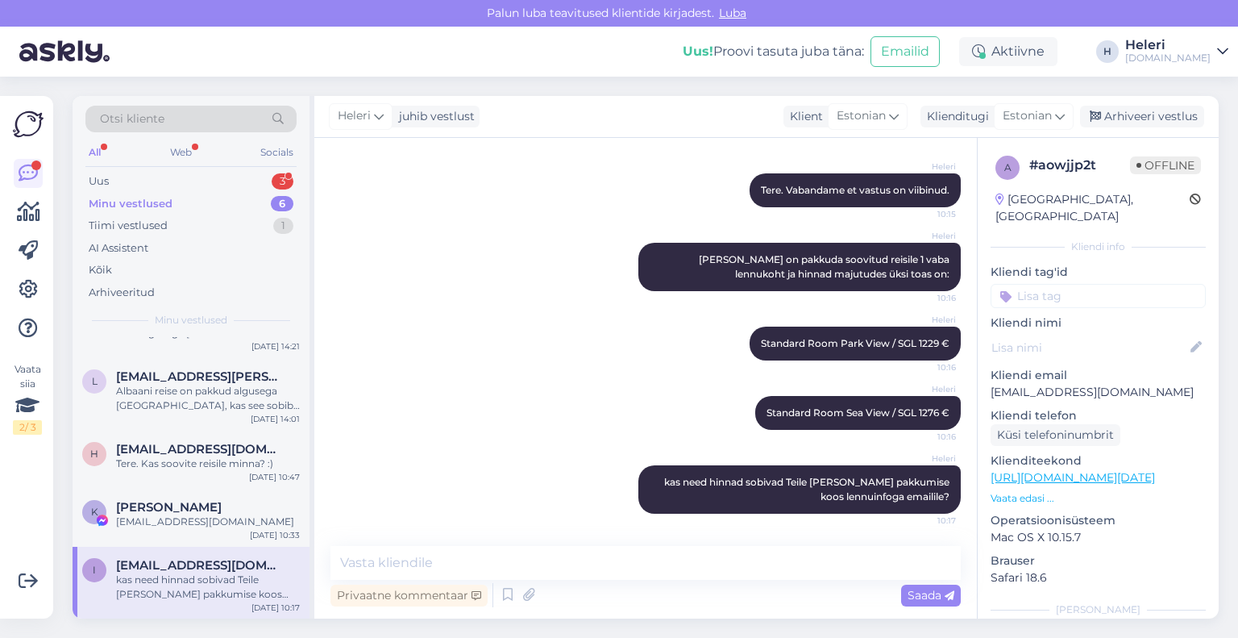
scroll to position [191, 0]
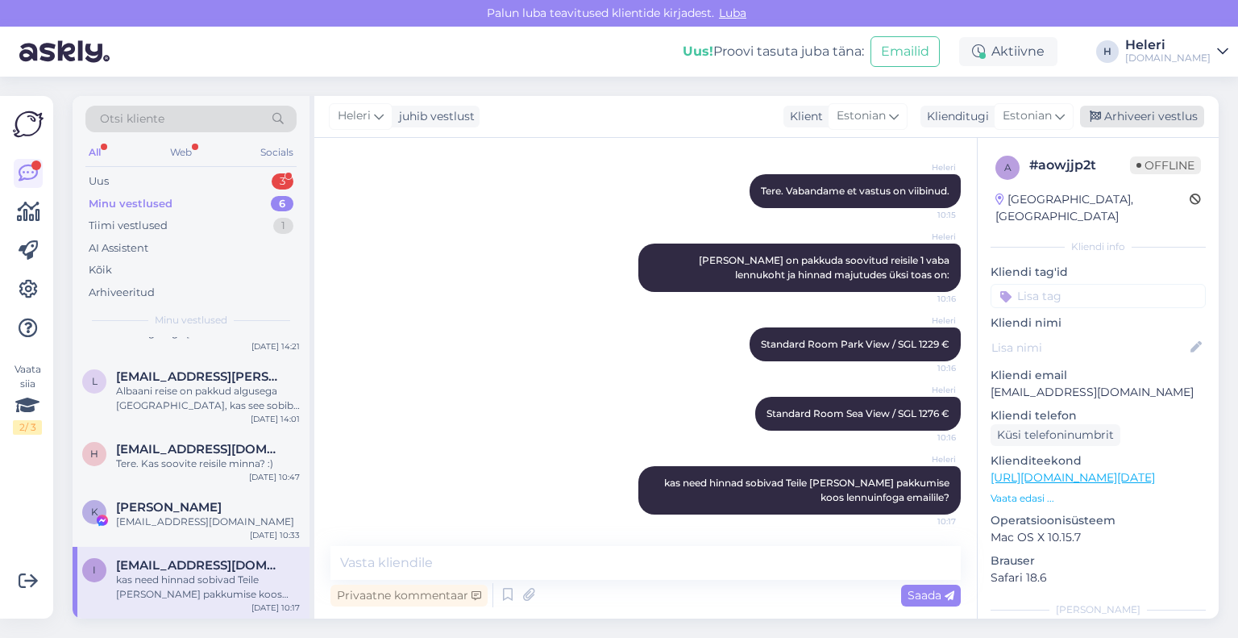
click at [1143, 116] on div "Arhiveeri vestlus" at bounding box center [1142, 117] width 124 height 22
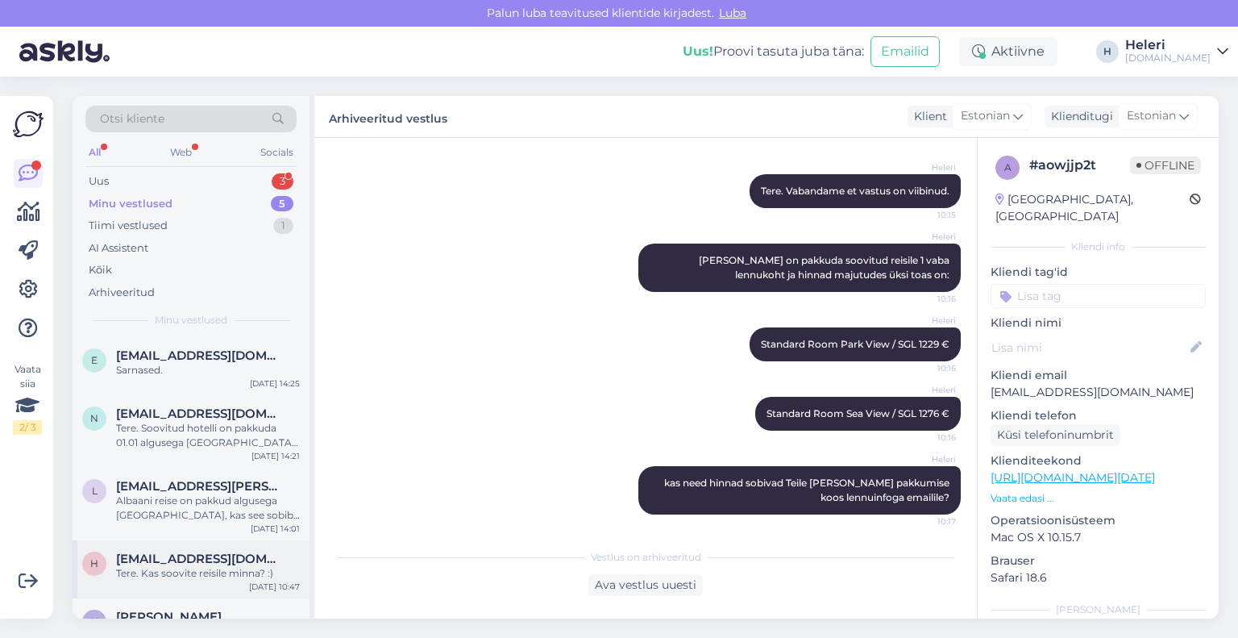
scroll to position [37, 0]
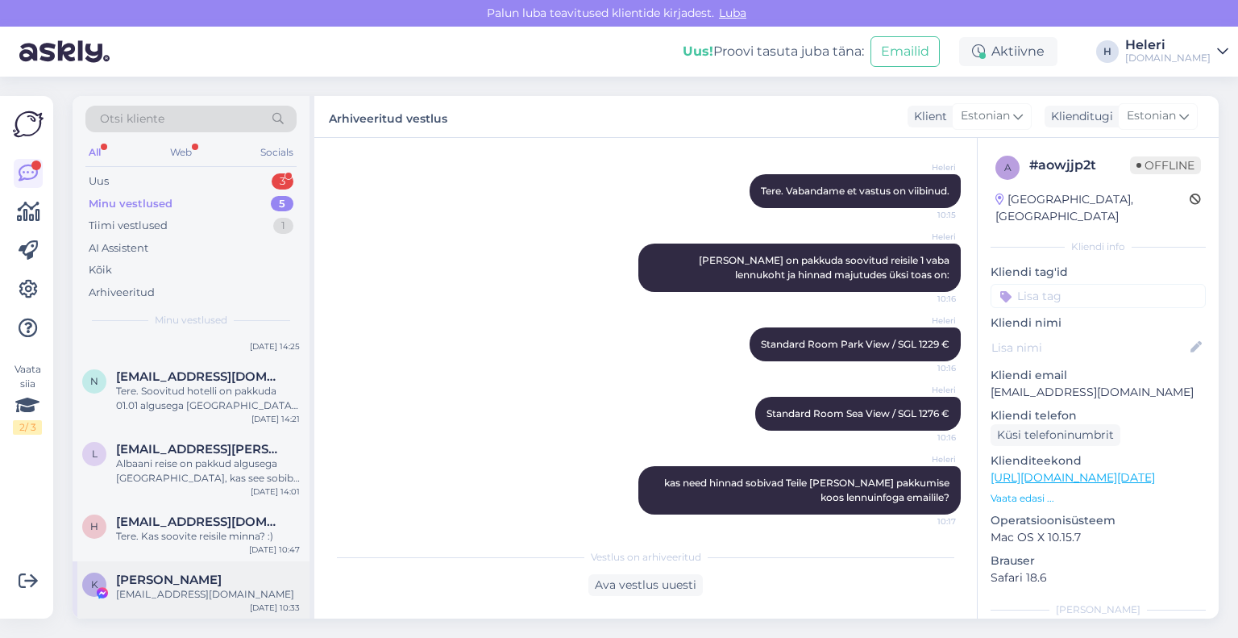
click at [200, 589] on div "[EMAIL_ADDRESS][DOMAIN_NAME]" at bounding box center [208, 594] width 184 height 15
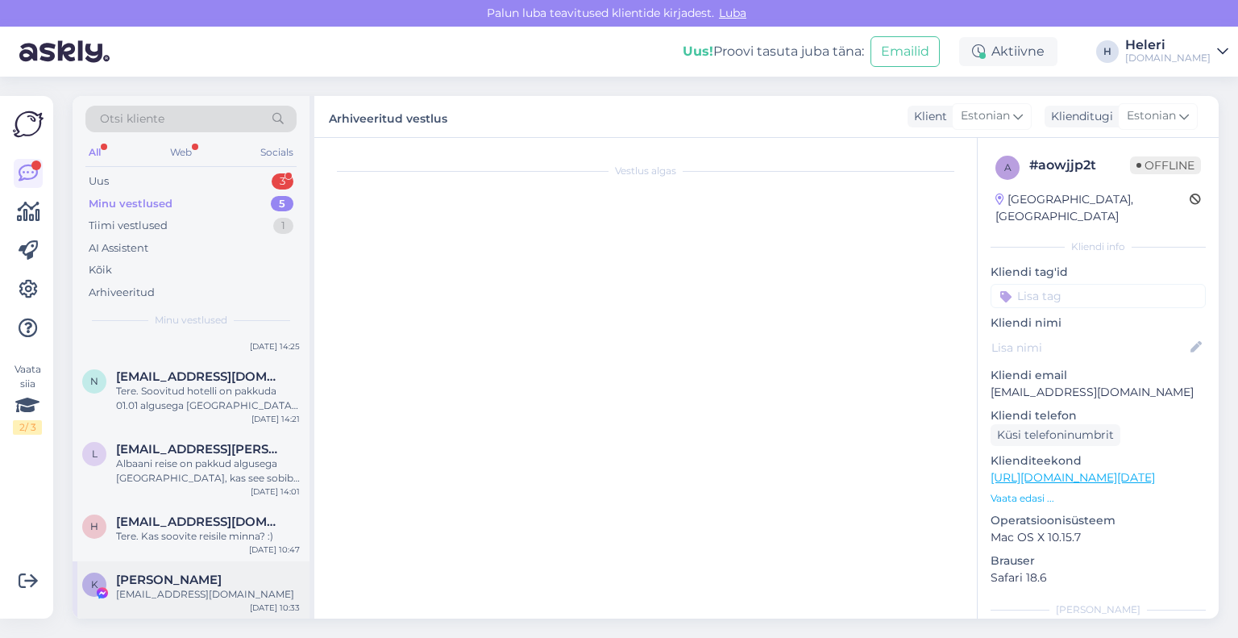
scroll to position [0, 0]
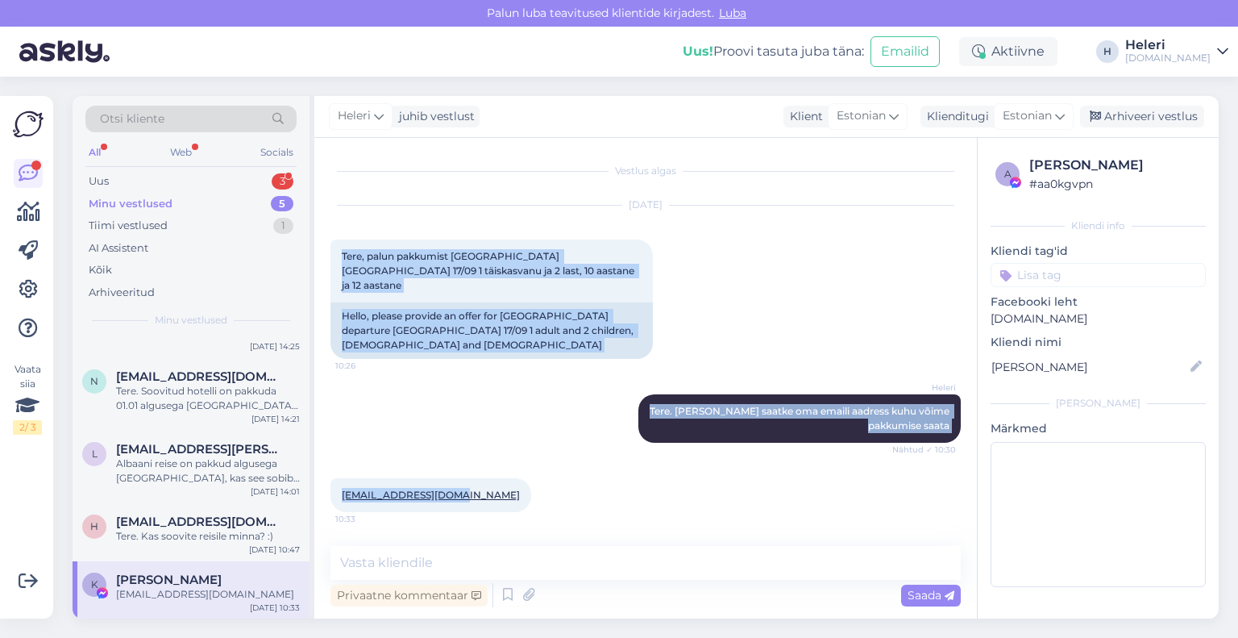
drag, startPoint x: 339, startPoint y: 254, endPoint x: 561, endPoint y: 489, distance: 324.0
click at [561, 489] on div "Vestlus algas [DATE] Tere, palun pakkumist [GEOGRAPHIC_DATA] [GEOGRAPHIC_DATA] …" at bounding box center [653, 342] width 645 height 377
click at [498, 490] on div "[EMAIL_ADDRESS][DOMAIN_NAME] 10:33" at bounding box center [646, 494] width 630 height 69
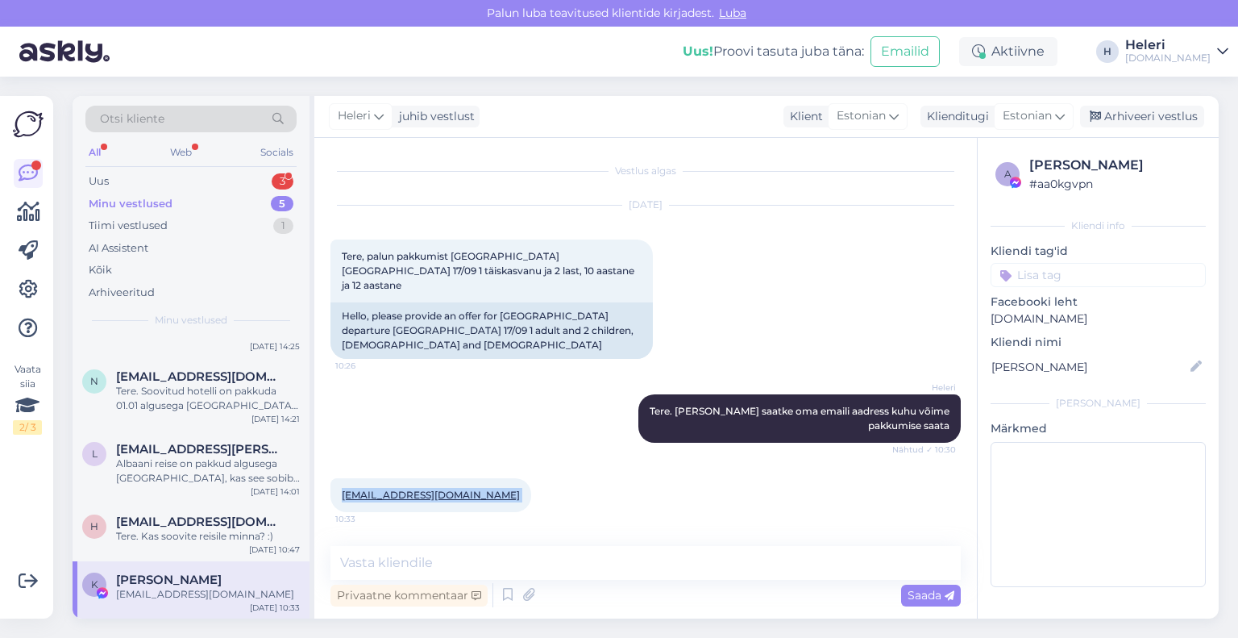
drag, startPoint x: 339, startPoint y: 478, endPoint x: 493, endPoint y: 485, distance: 154.1
click at [493, 485] on div "[EMAIL_ADDRESS][DOMAIN_NAME] 10:33" at bounding box center [431, 495] width 201 height 34
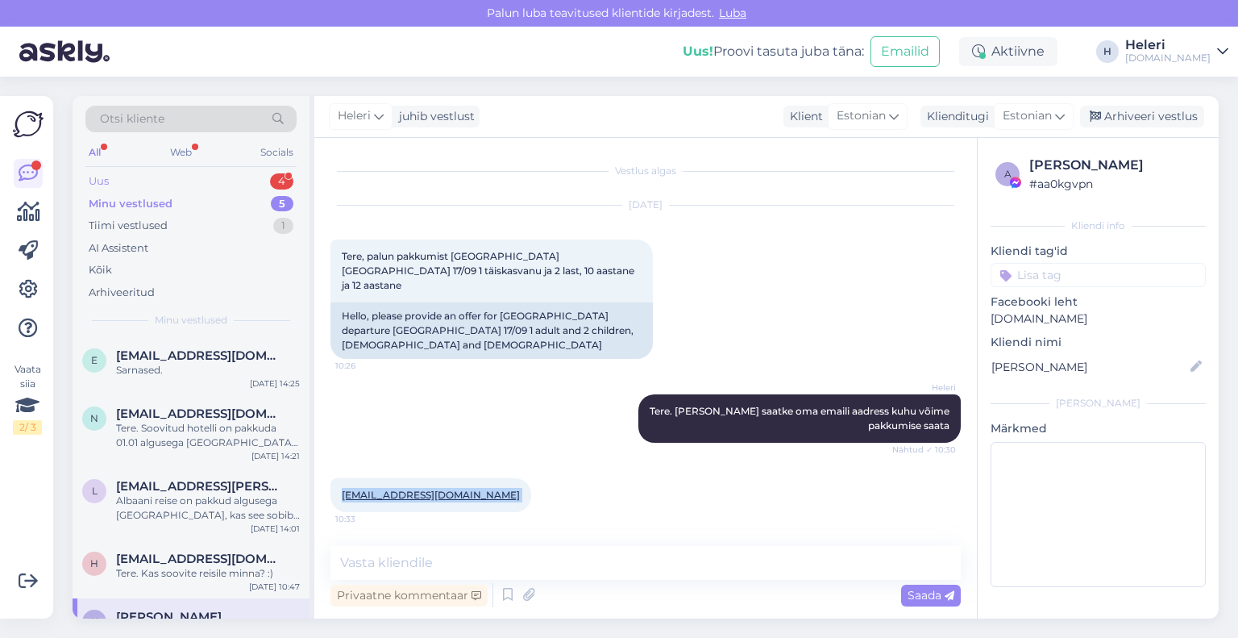
click at [190, 181] on div "Uus 4" at bounding box center [190, 181] width 211 height 23
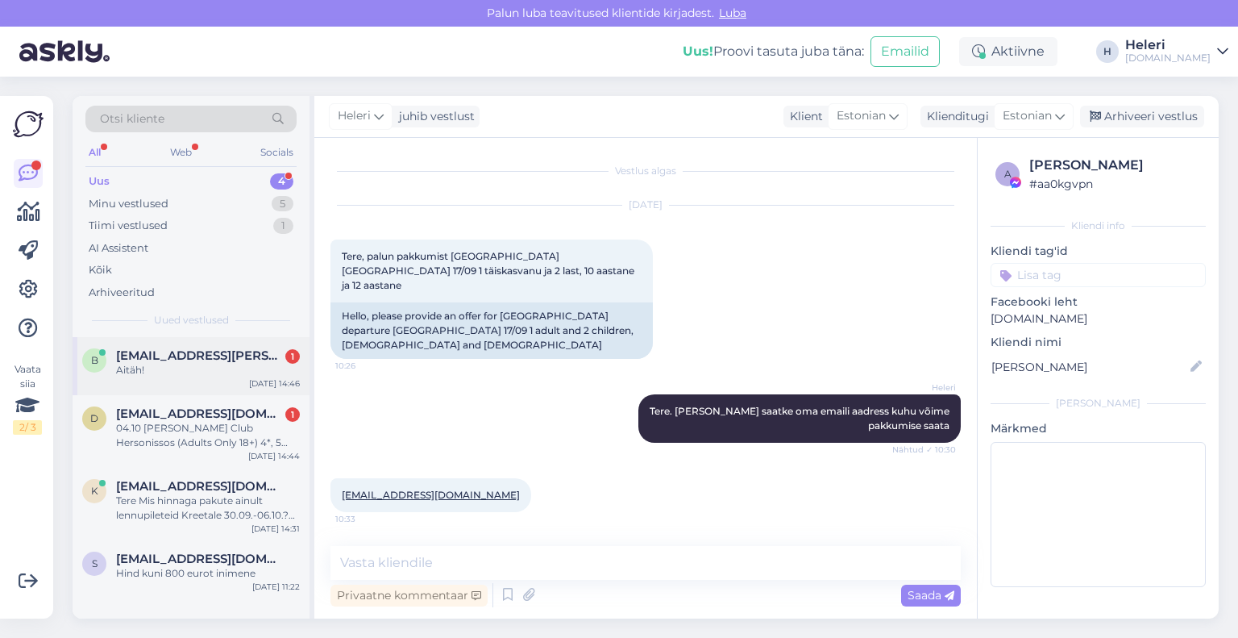
click at [198, 363] on div "Aitäh!" at bounding box center [208, 370] width 184 height 15
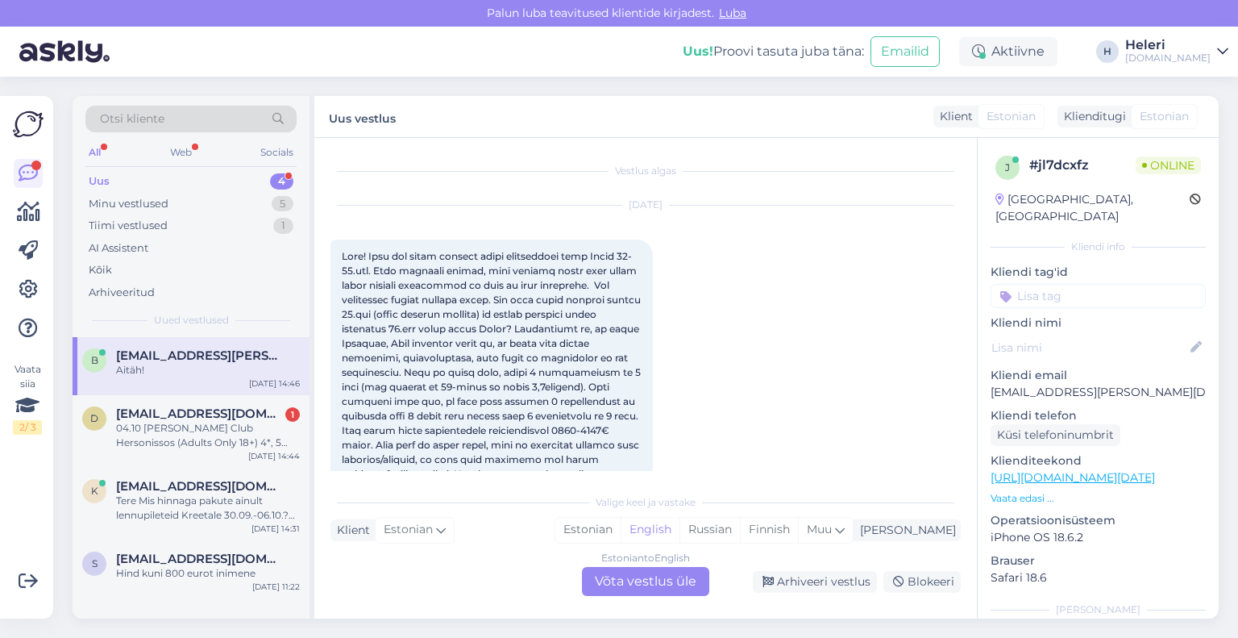
scroll to position [1469, 0]
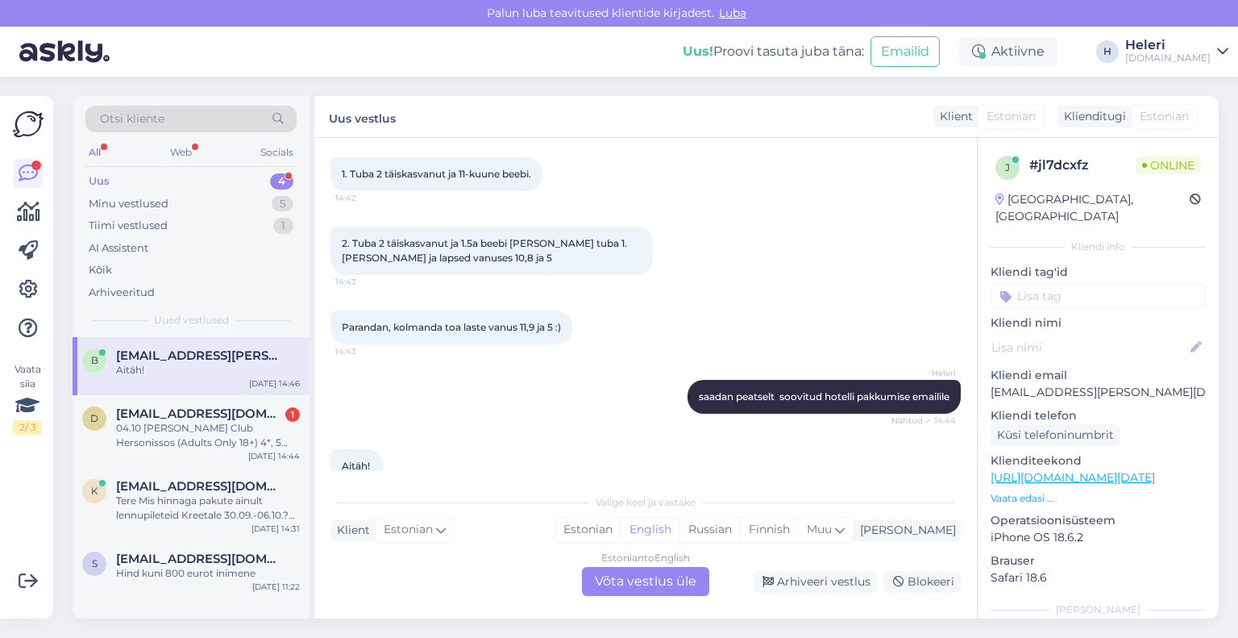
click at [655, 573] on div "Estonian to English Võta vestlus üle" at bounding box center [645, 581] width 127 height 29
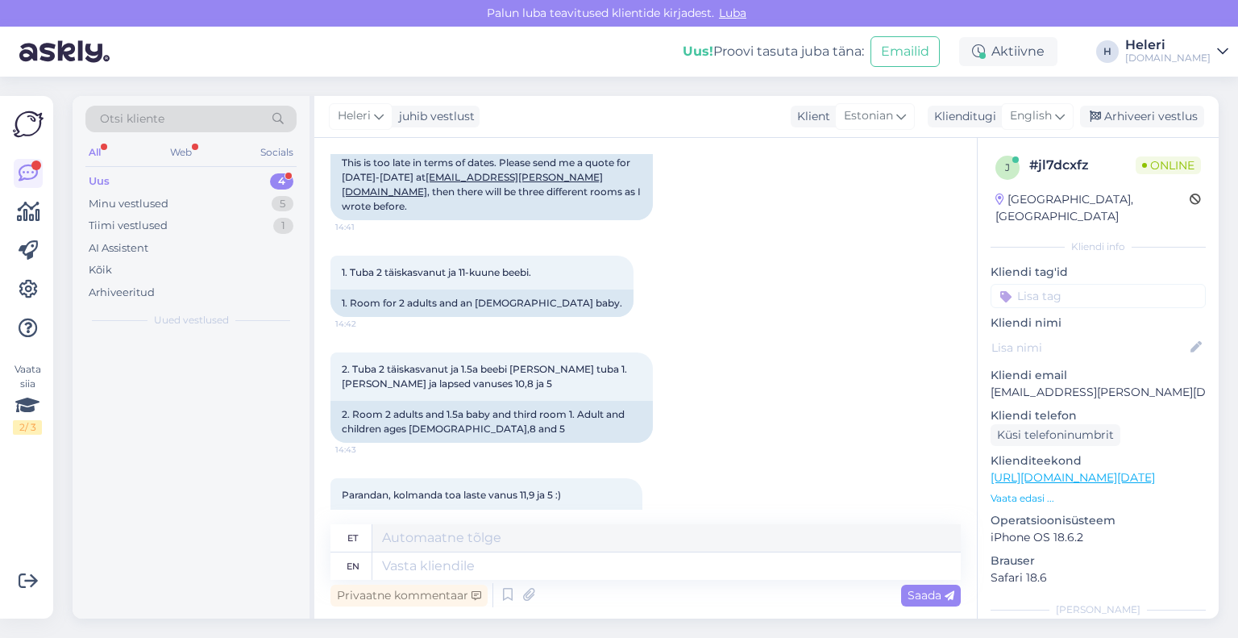
scroll to position [1580, 0]
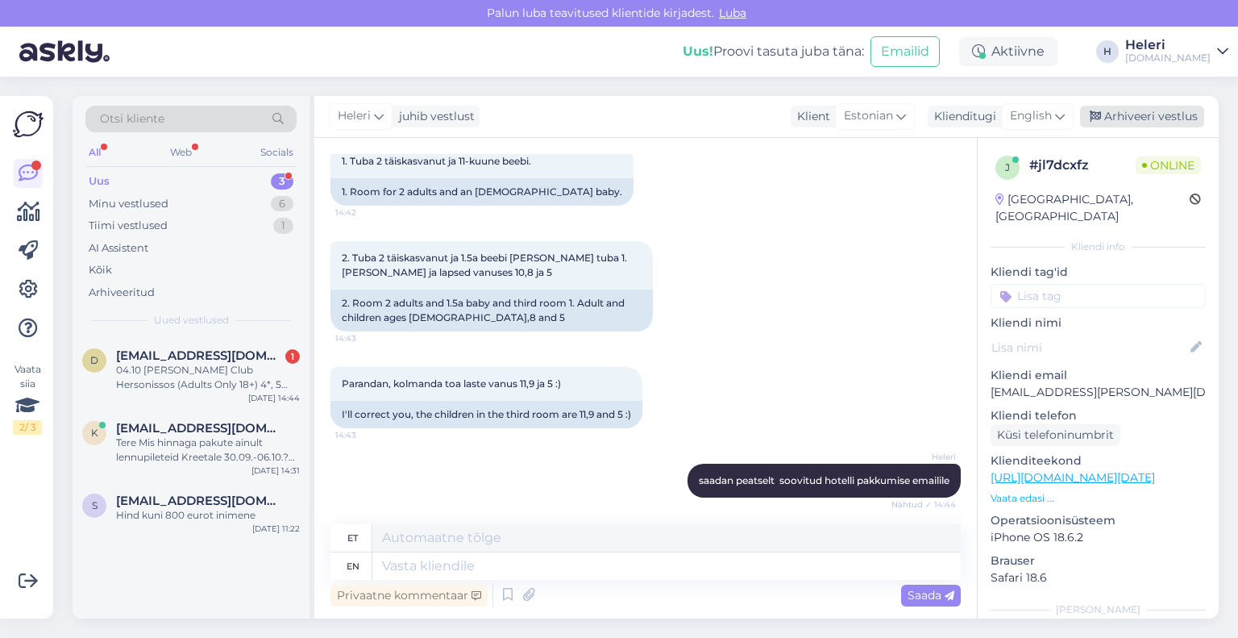
click at [1153, 108] on div "Arhiveeri vestlus" at bounding box center [1142, 117] width 124 height 22
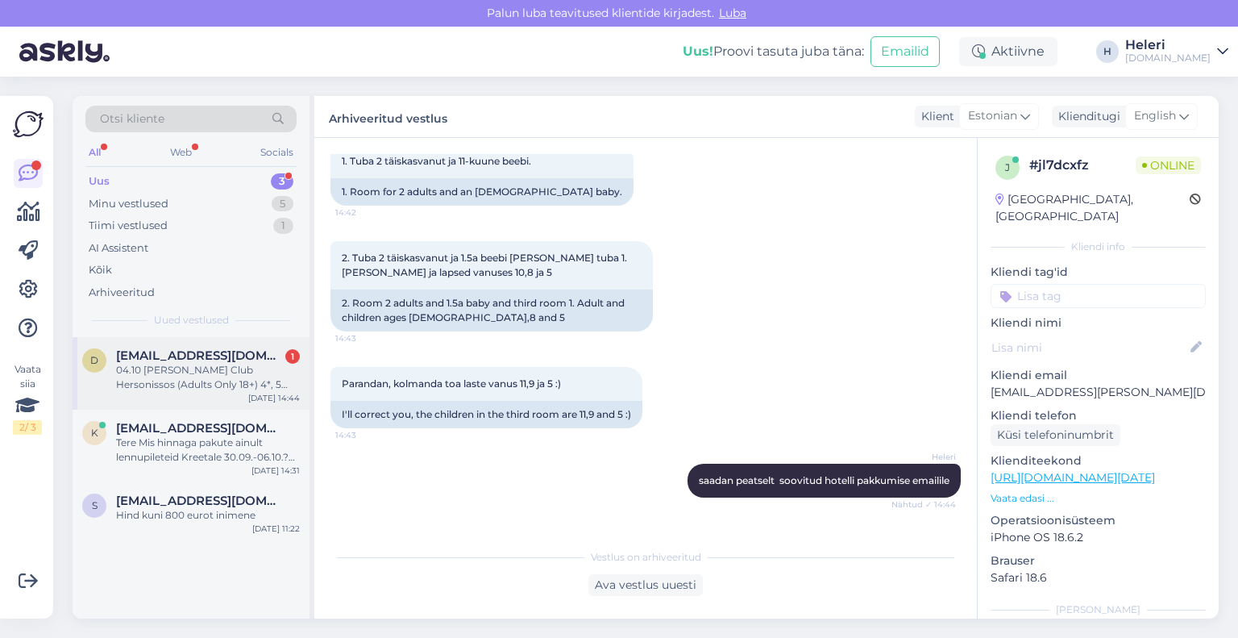
click at [210, 369] on div "04.10 [PERSON_NAME] Club Hersonissos (Adults Only 18+) 4*, 5 ööd, hommikusöökid…" at bounding box center [208, 377] width 184 height 29
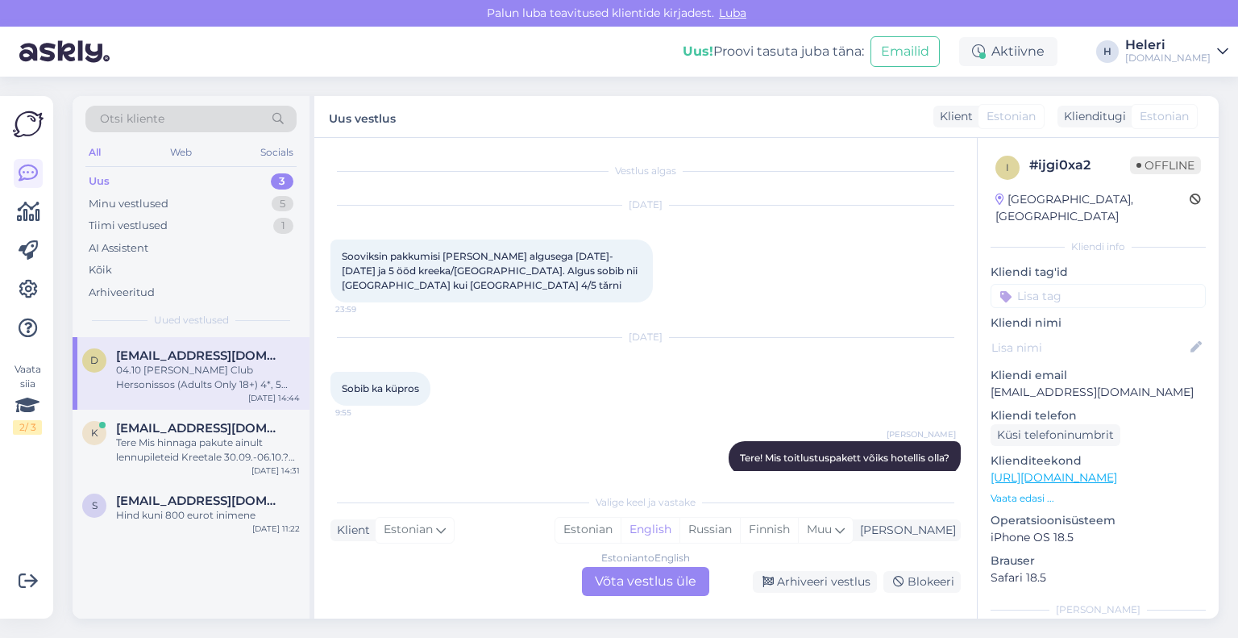
scroll to position [1821, 0]
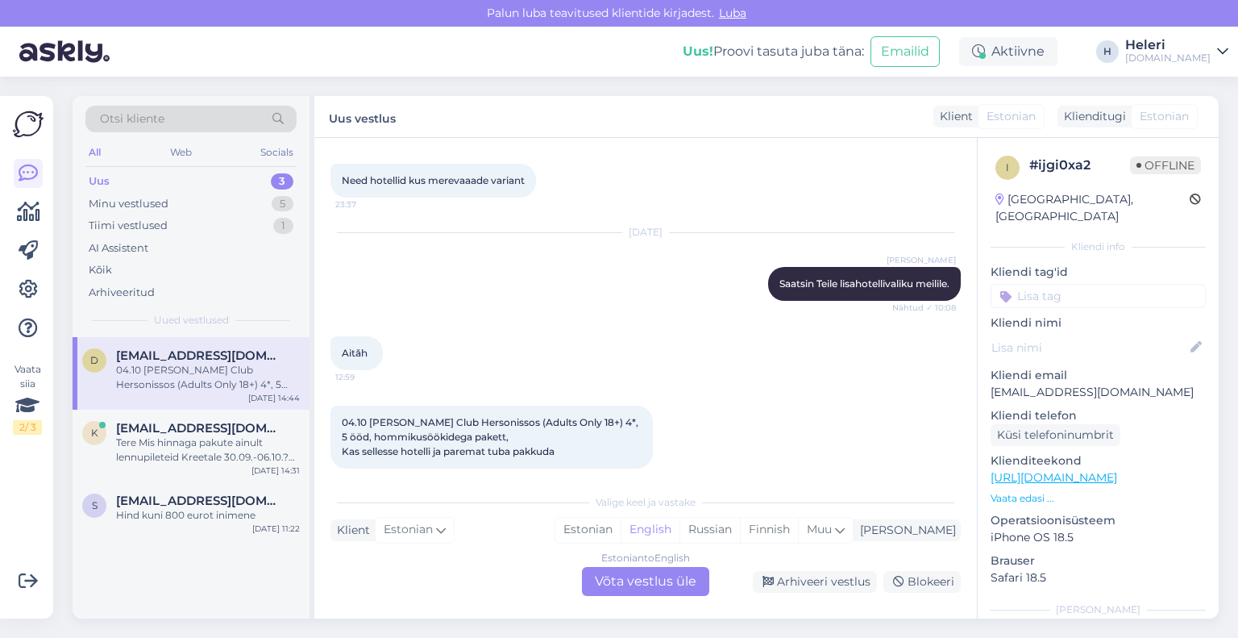
click at [683, 585] on div "Estonian to English Võta vestlus üle" at bounding box center [645, 581] width 127 height 29
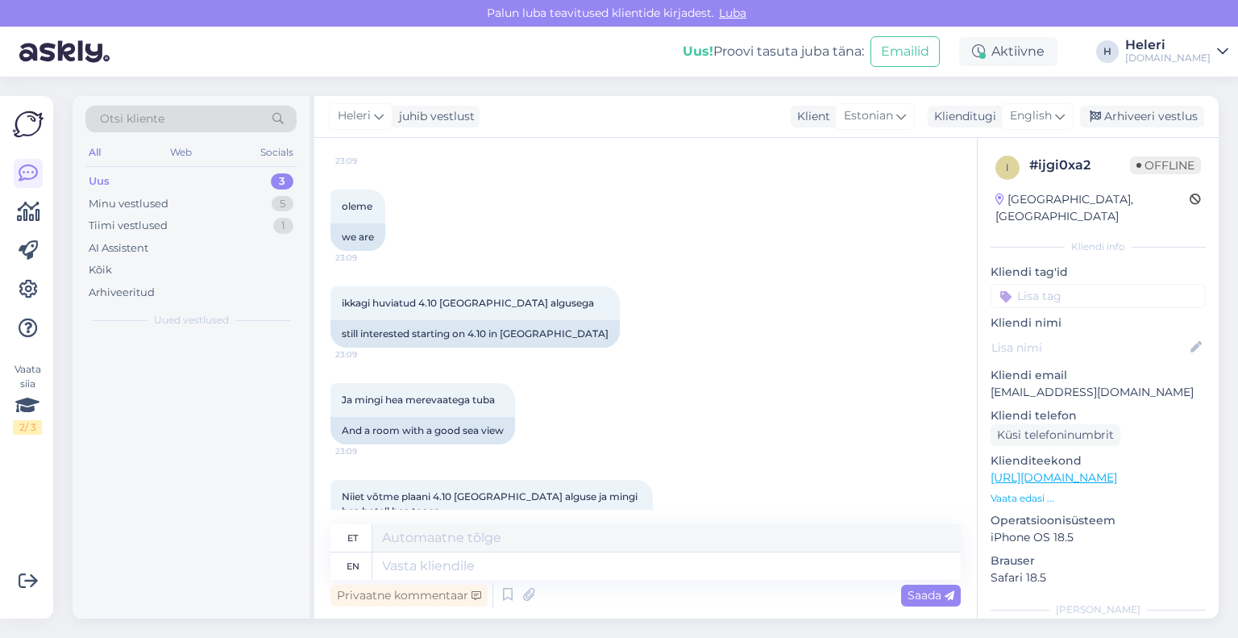
scroll to position [2332, 0]
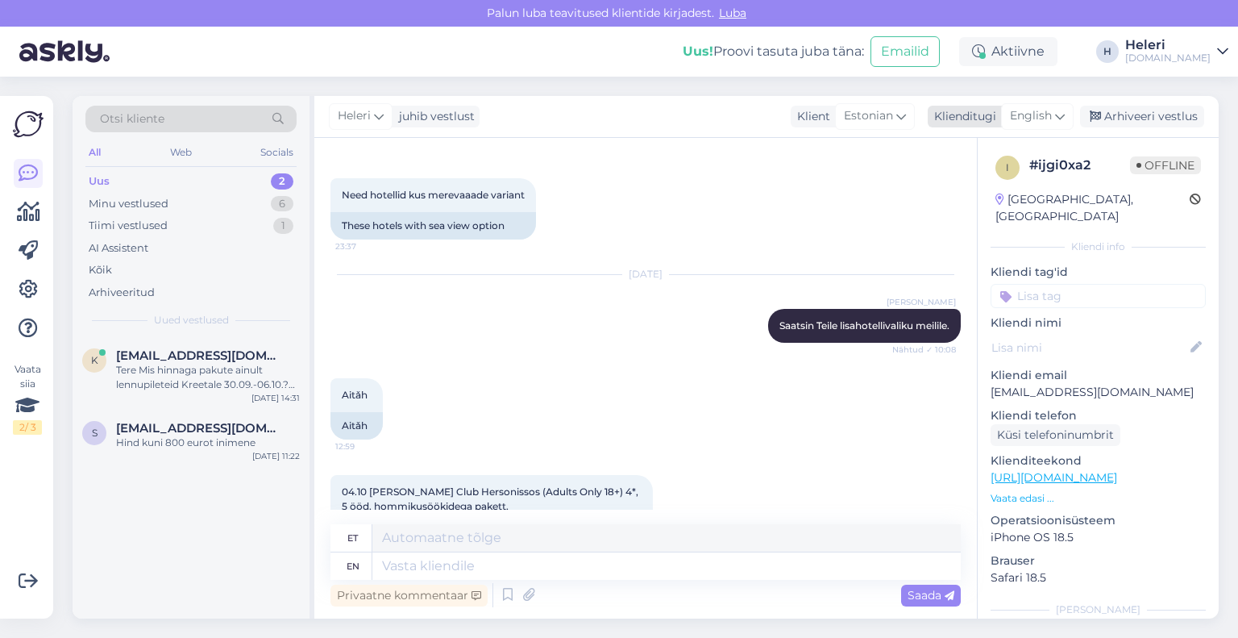
click at [1042, 112] on span "English" at bounding box center [1031, 116] width 42 height 18
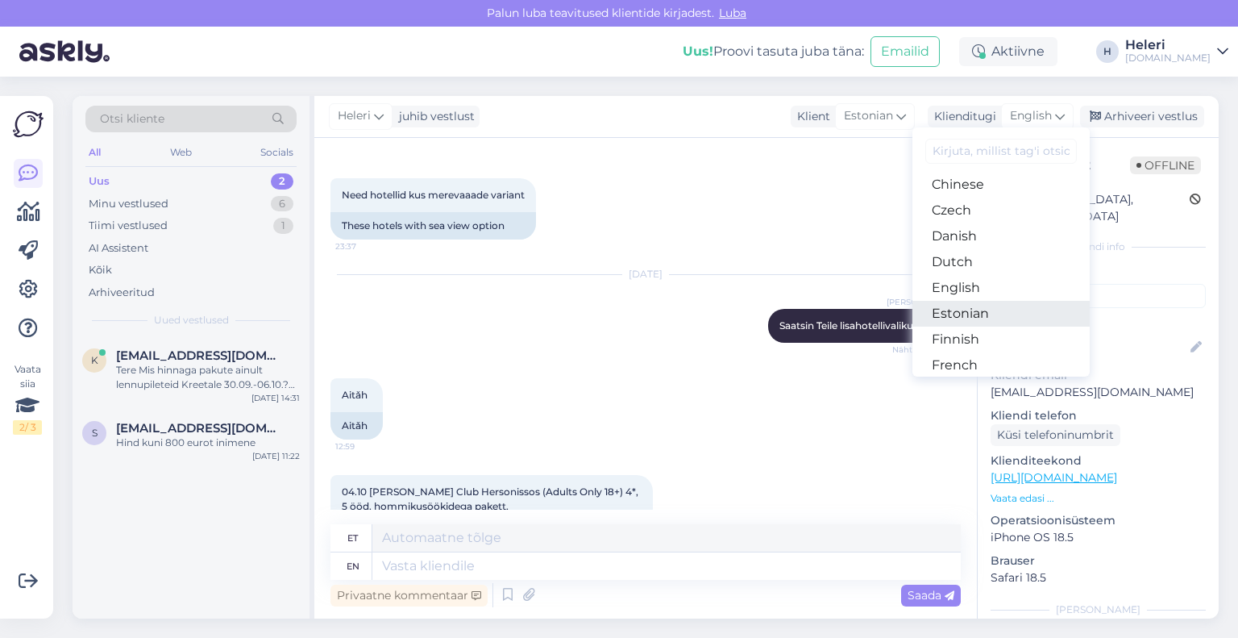
click at [959, 308] on link "Estonian" at bounding box center [1001, 314] width 177 height 26
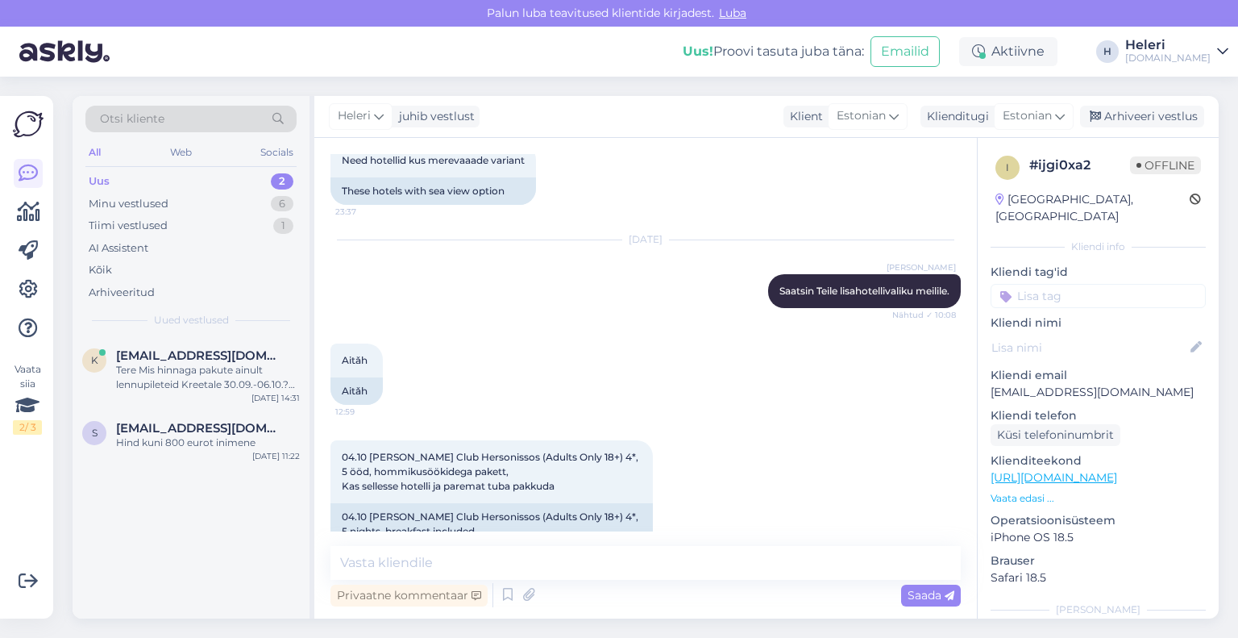
scroll to position [2383, 0]
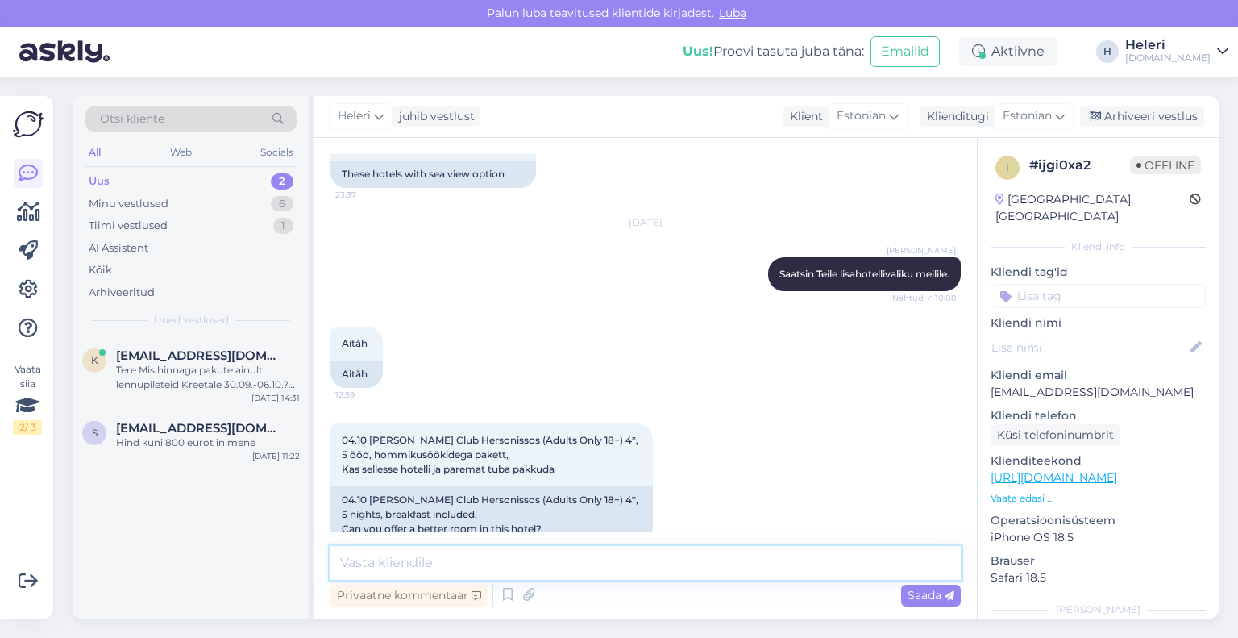
click at [539, 555] on textarea at bounding box center [646, 563] width 630 height 34
type textarea "T"
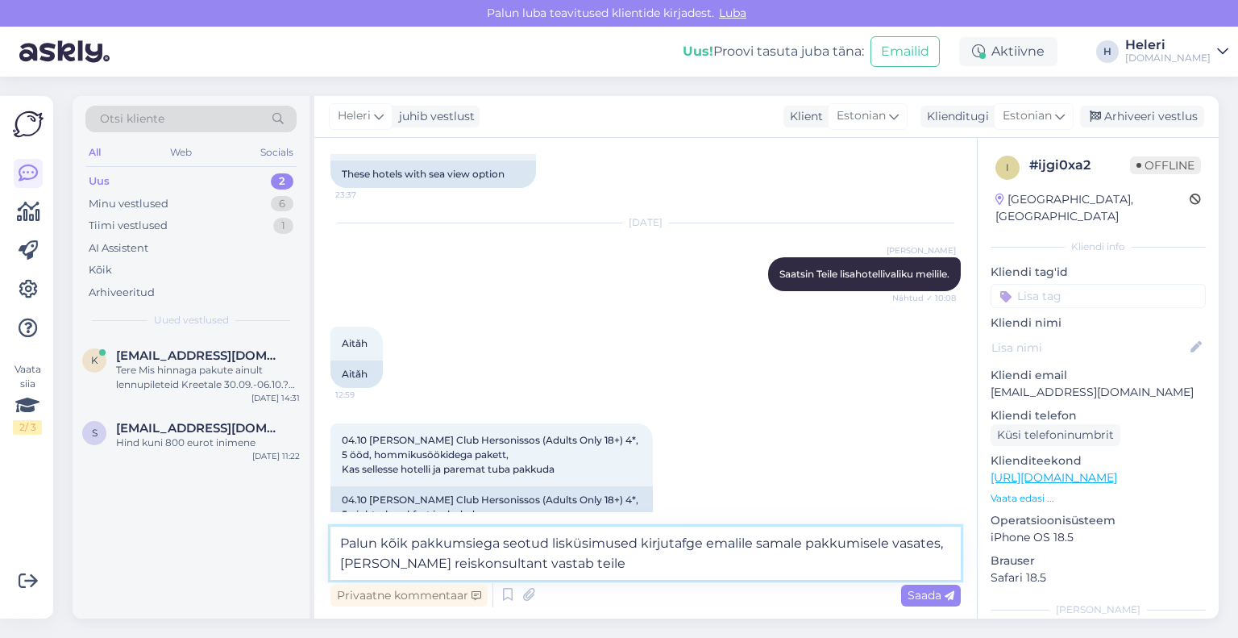
click at [476, 547] on textarea "Palun kõik pakkumsiega seotud lisküsimused kirjutafge emalile samale pakkumisel…" at bounding box center [646, 552] width 630 height 53
click at [564, 547] on textarea "Palun kõik pakkumisega seotud lisküsimused kirjutafge emalile samale pakkumisel…" at bounding box center [646, 552] width 630 height 53
click at [671, 546] on textarea "Palun kõik pakkumisega seotud küsimused kirjutafge emalile samale pakkumisele v…" at bounding box center [646, 552] width 630 height 53
drag, startPoint x: 938, startPoint y: 545, endPoint x: 950, endPoint y: 546, distance: 12.1
click at [950, 546] on textarea "Palun kõik pakkumisega seotud küsimused kirjutage emalile samale pakkumisele va…" at bounding box center [646, 552] width 630 height 53
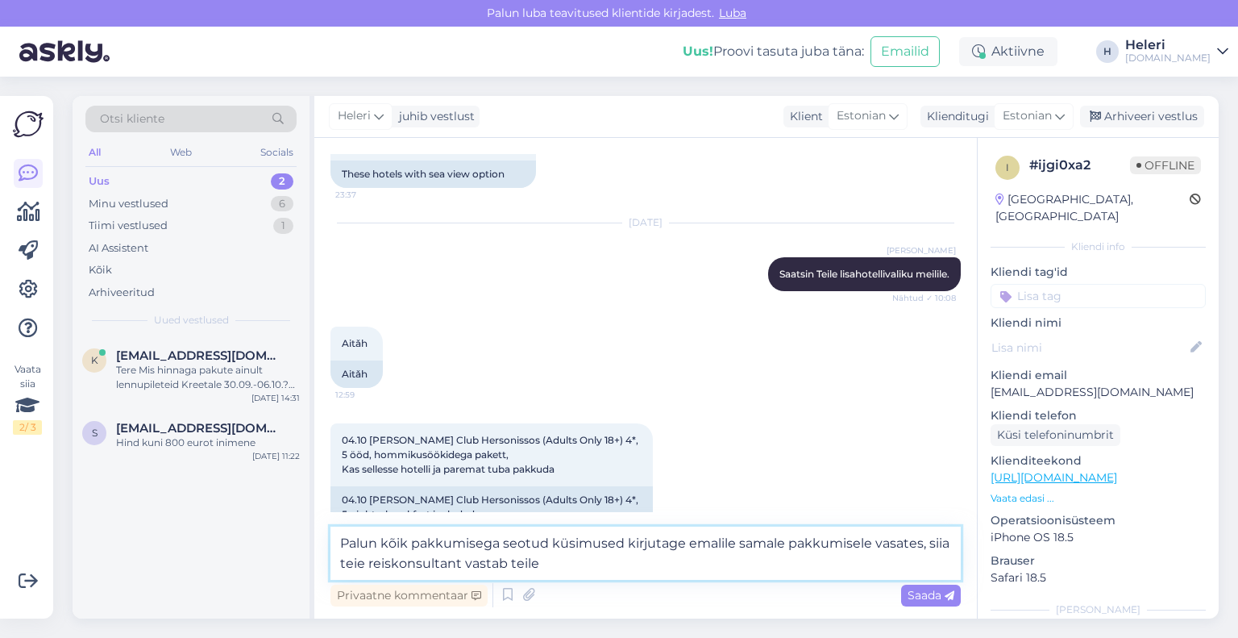
click at [392, 567] on textarea "Palun kõik pakkumisega seotud küsimused kirjutage emalile samale pakkumisele va…" at bounding box center [646, 552] width 630 height 53
drag, startPoint x: 467, startPoint y: 566, endPoint x: 593, endPoint y: 566, distance: 126.6
click at [593, 566] on textarea "Palun kõik pakkumisega seotud küsimused kirjutage emalile samale pakkumisele va…" at bounding box center [646, 552] width 630 height 53
type textarea "Palun kõik pakkumisega seotud küsimused kirjutage emalile samale pakkumisele va…"
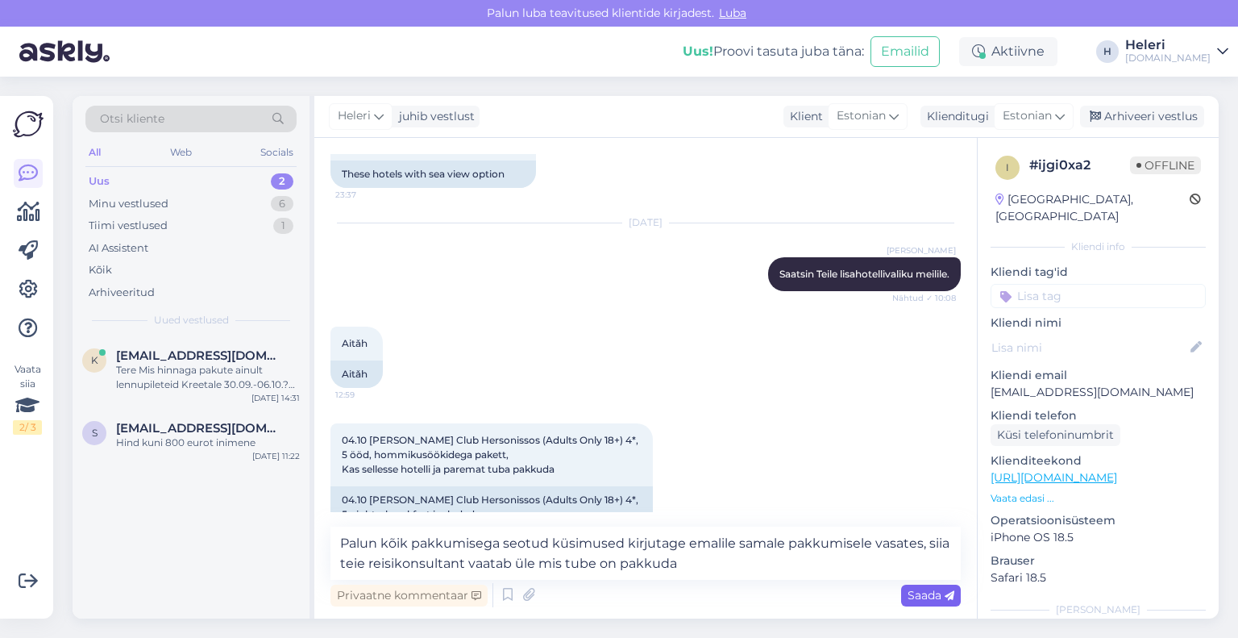
click at [906, 596] on div "Saada" at bounding box center [931, 596] width 60 height 22
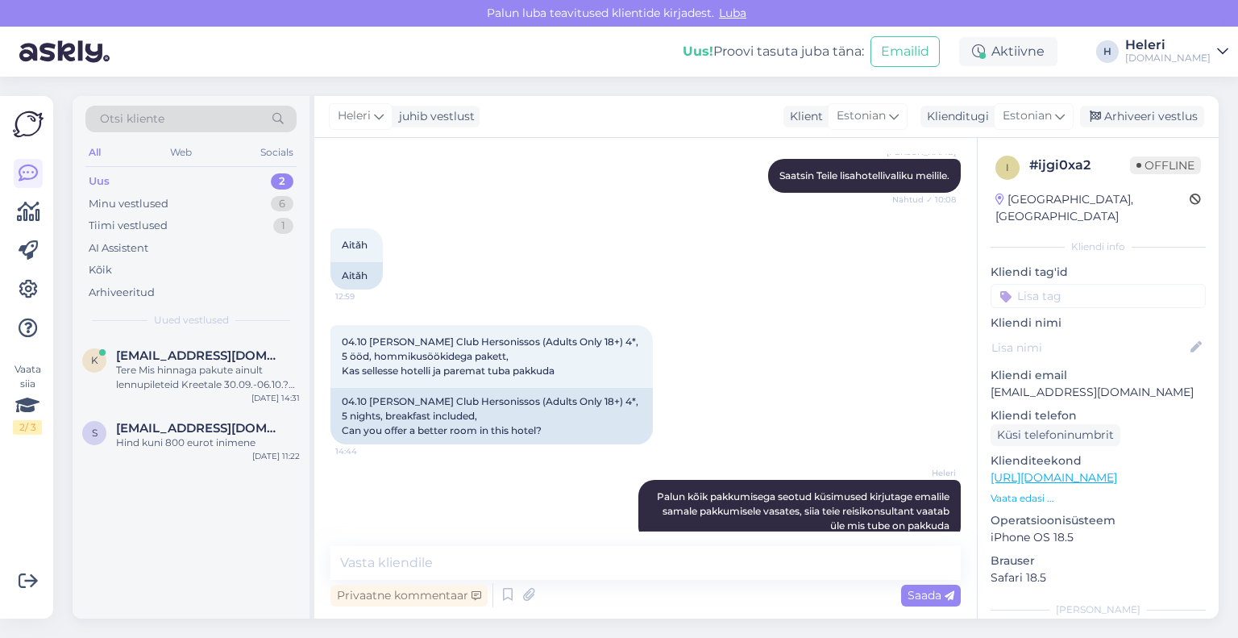
scroll to position [2481, 0]
click at [1161, 122] on div "Arhiveeri vestlus" at bounding box center [1142, 117] width 124 height 22
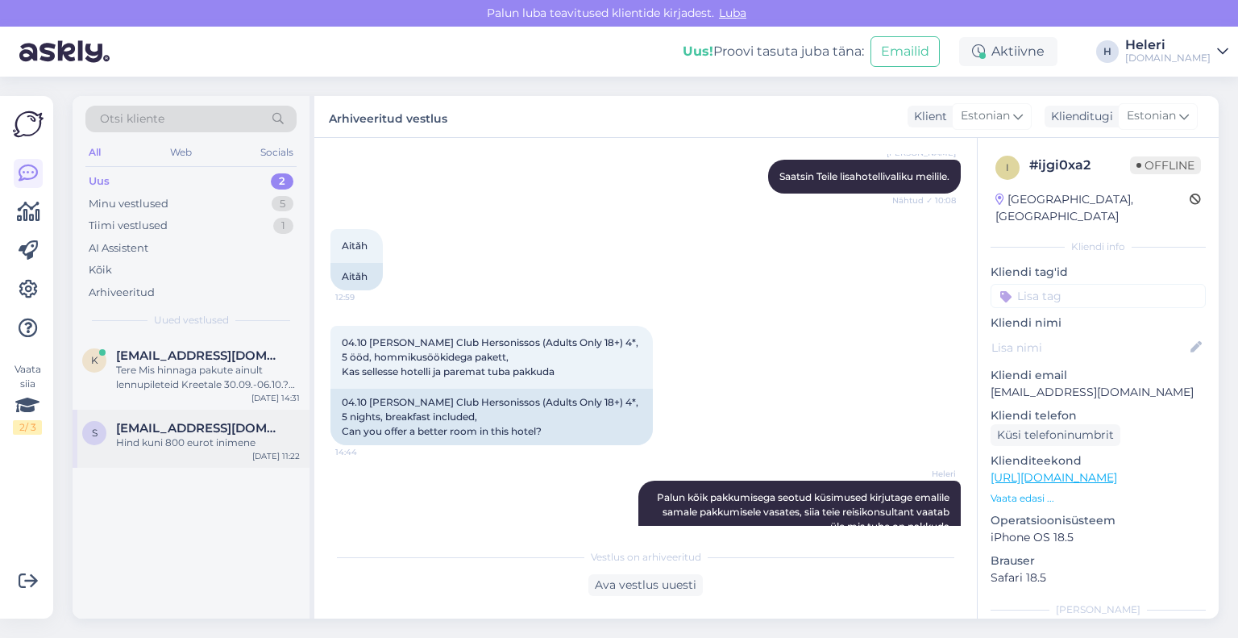
click at [223, 425] on span "[EMAIL_ADDRESS][DOMAIN_NAME]" at bounding box center [200, 428] width 168 height 15
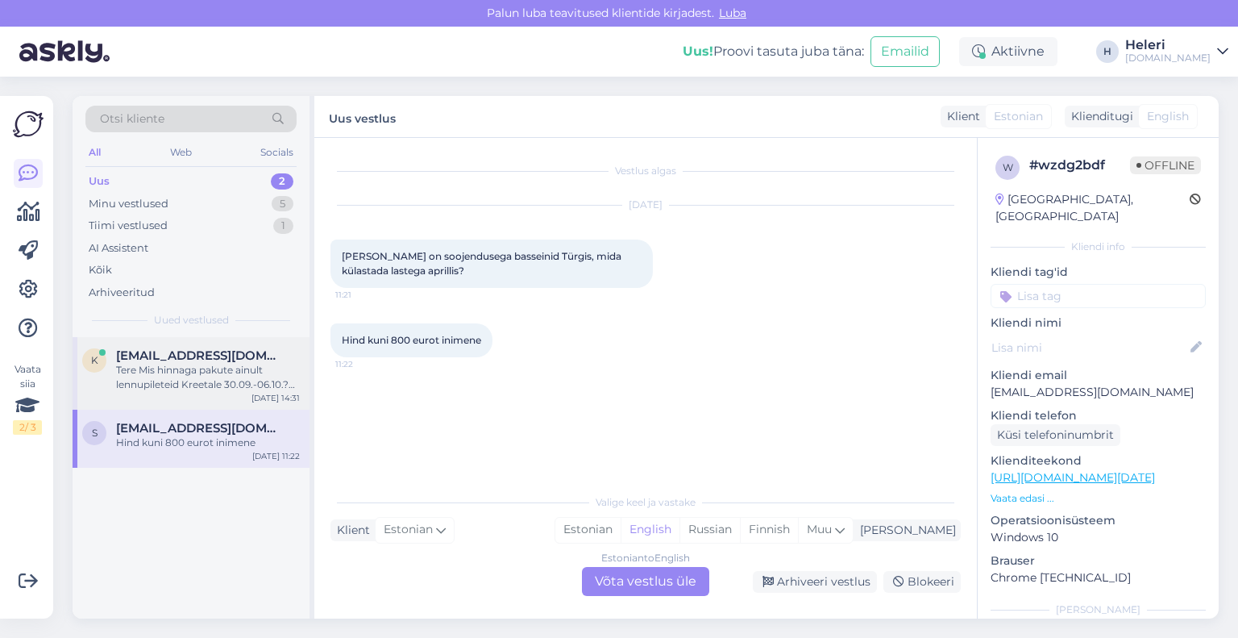
click at [175, 373] on div "Tere Mis hinnaga pakute ainult lennupileteid Kreetale 30.09.-06.10.? Tänan" at bounding box center [208, 377] width 184 height 29
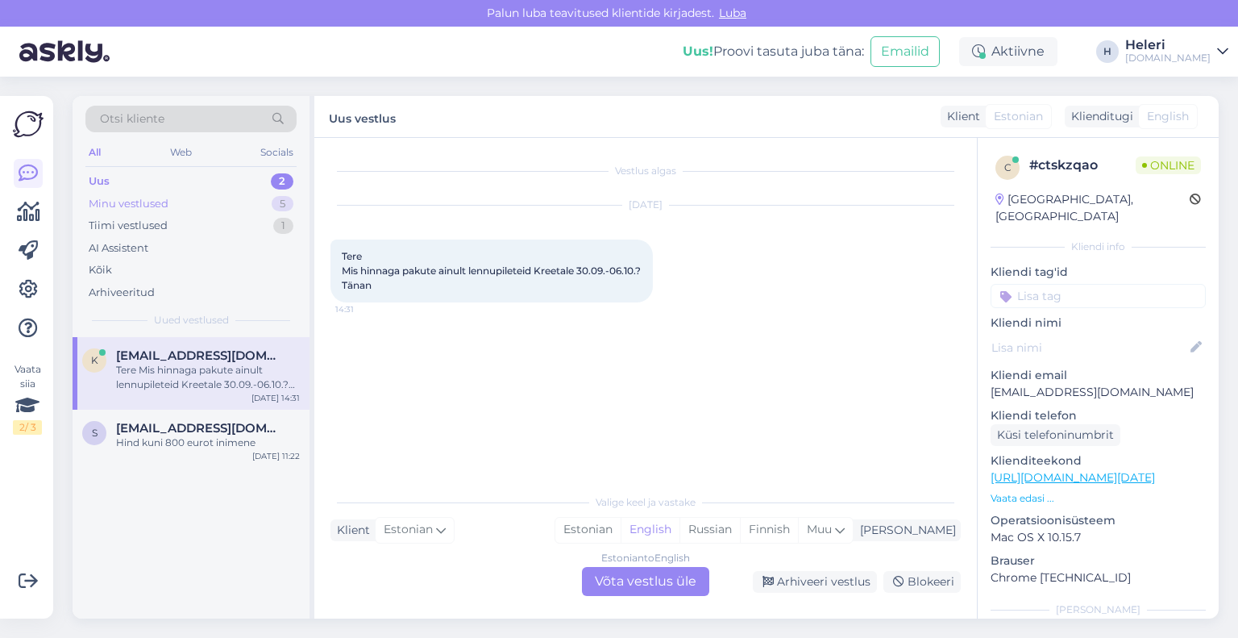
click at [158, 208] on div "Minu vestlused" at bounding box center [129, 204] width 80 height 16
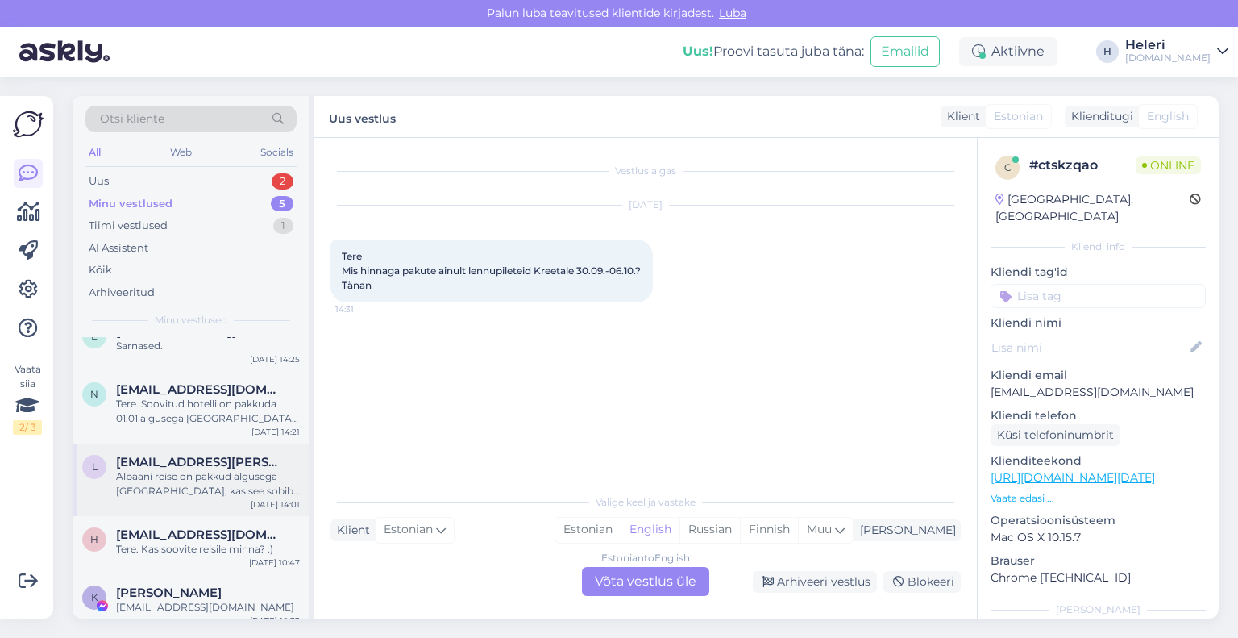
scroll to position [37, 0]
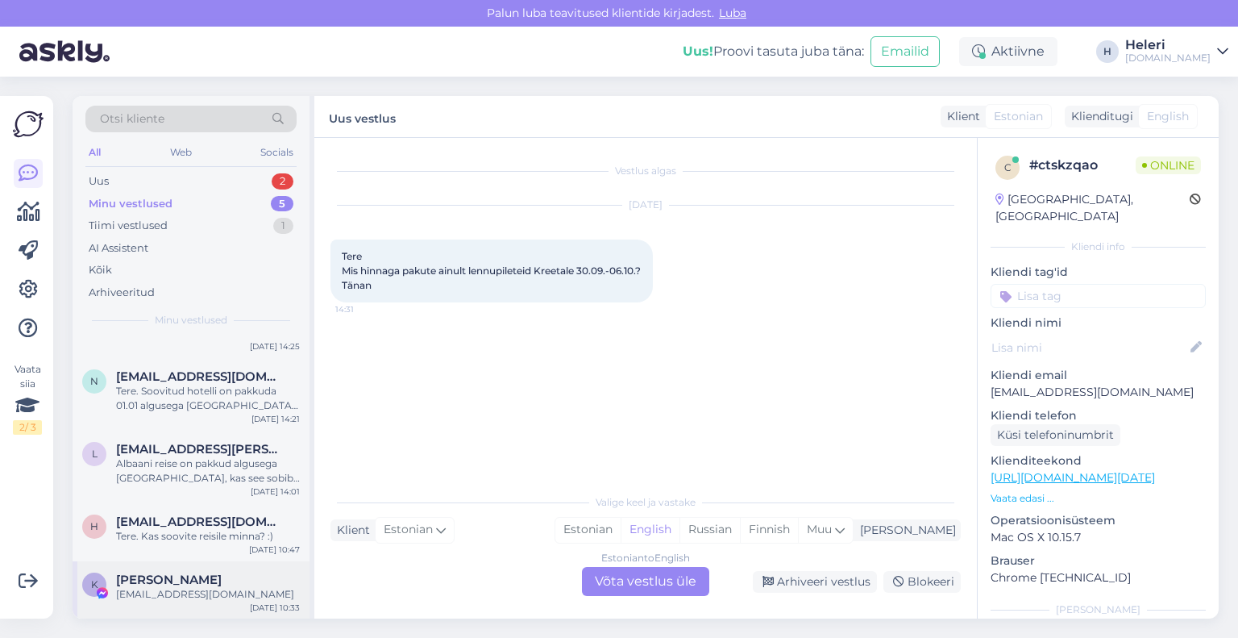
click at [200, 580] on span "[PERSON_NAME]" at bounding box center [169, 579] width 106 height 15
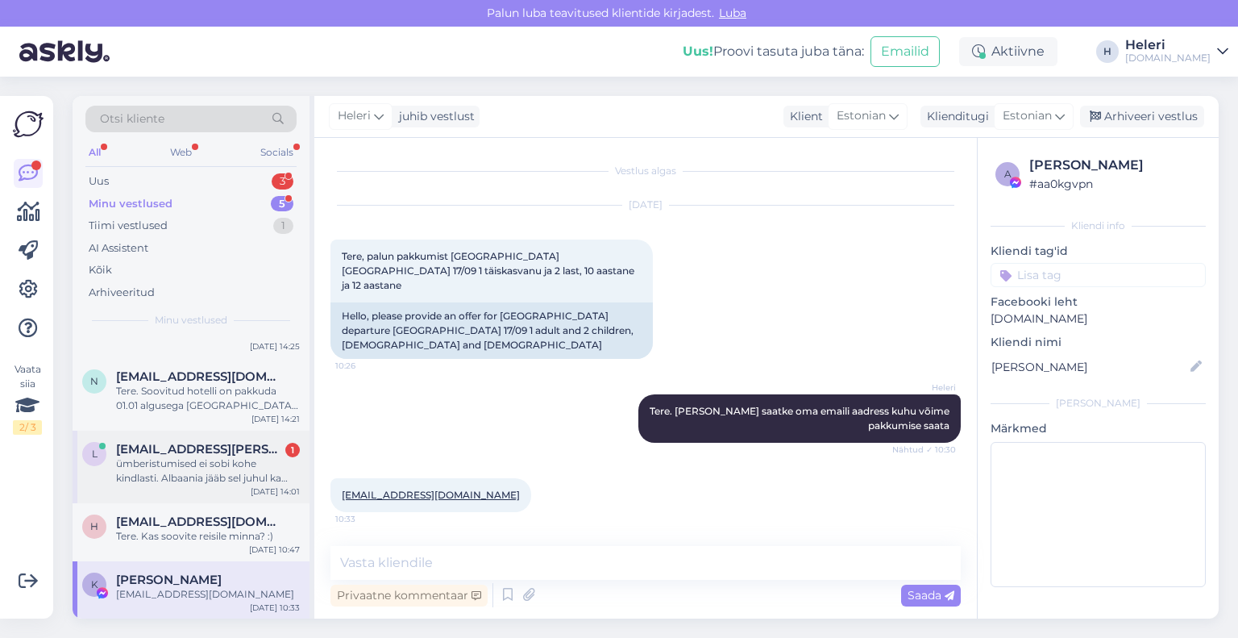
click at [221, 464] on div "ümberistumised ei sobi kohe kindlasti. Albaania jääb sel juhul ka ära. kui nüüd…" at bounding box center [208, 470] width 184 height 29
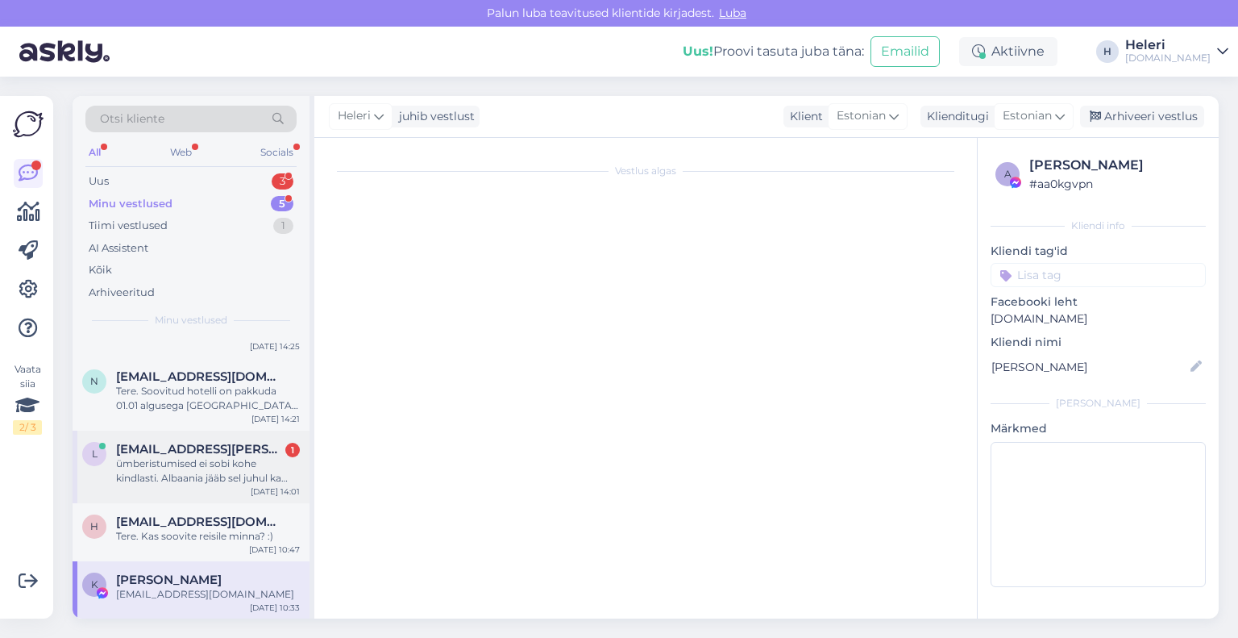
scroll to position [364, 0]
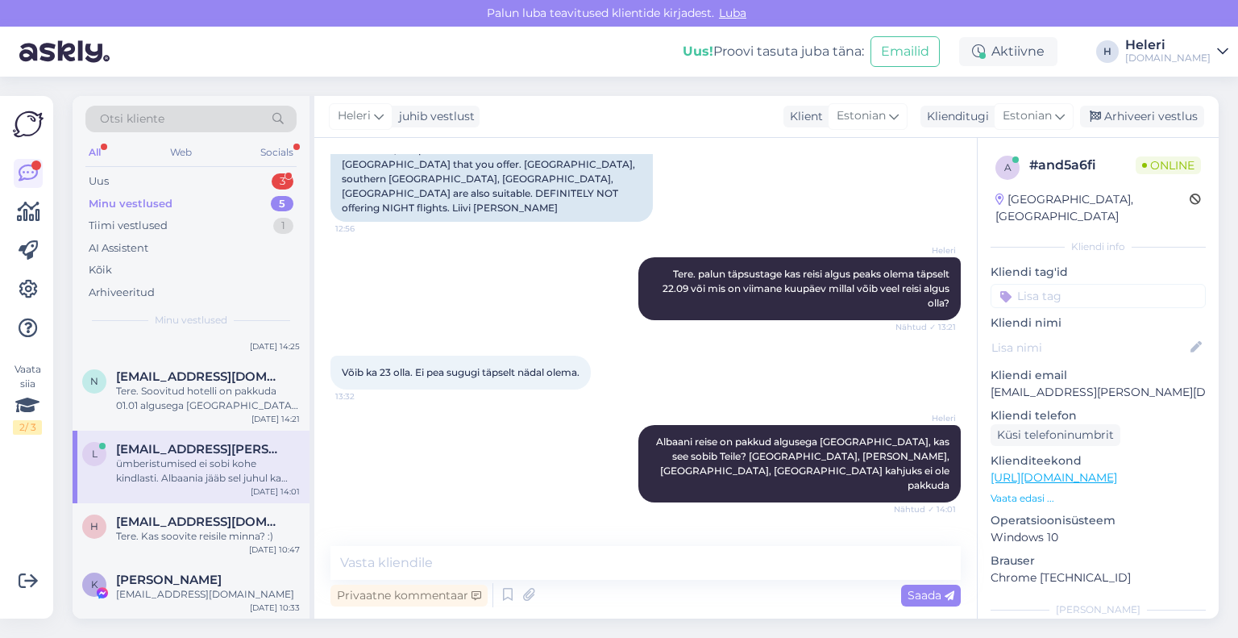
click at [148, 202] on div "Minu vestlused" at bounding box center [131, 204] width 84 height 16
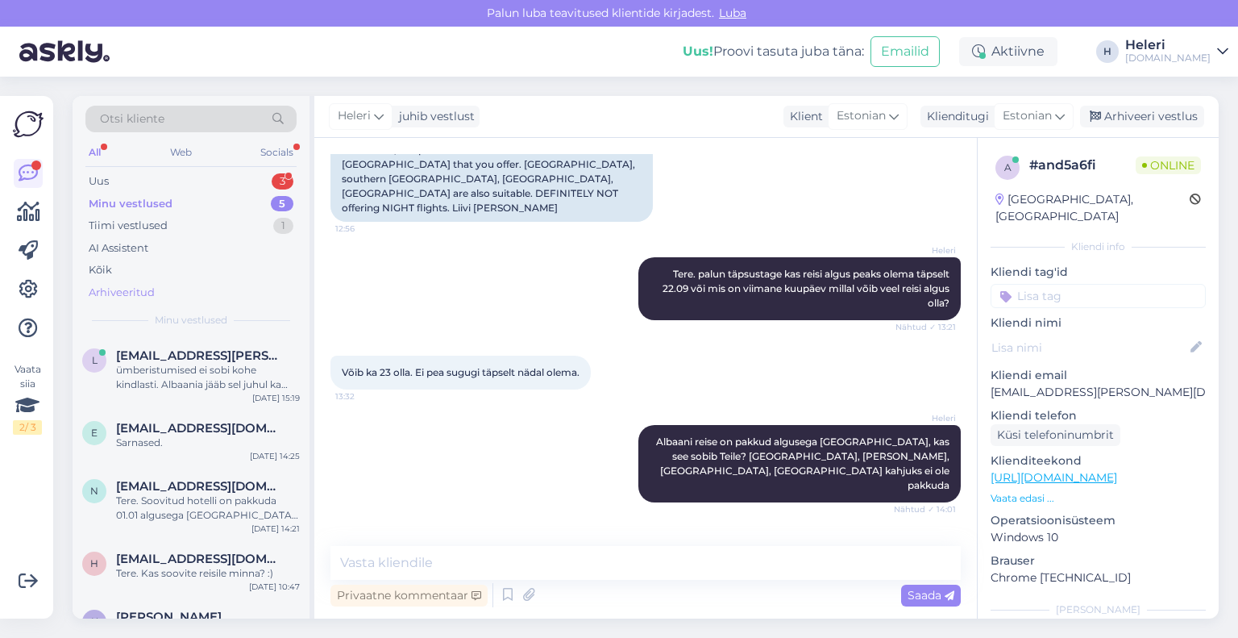
click at [139, 293] on div "Arhiveeritud" at bounding box center [122, 293] width 66 height 16
click at [163, 431] on span "[EMAIL_ADDRESS][PERSON_NAME][DOMAIN_NAME]" at bounding box center [200, 428] width 168 height 15
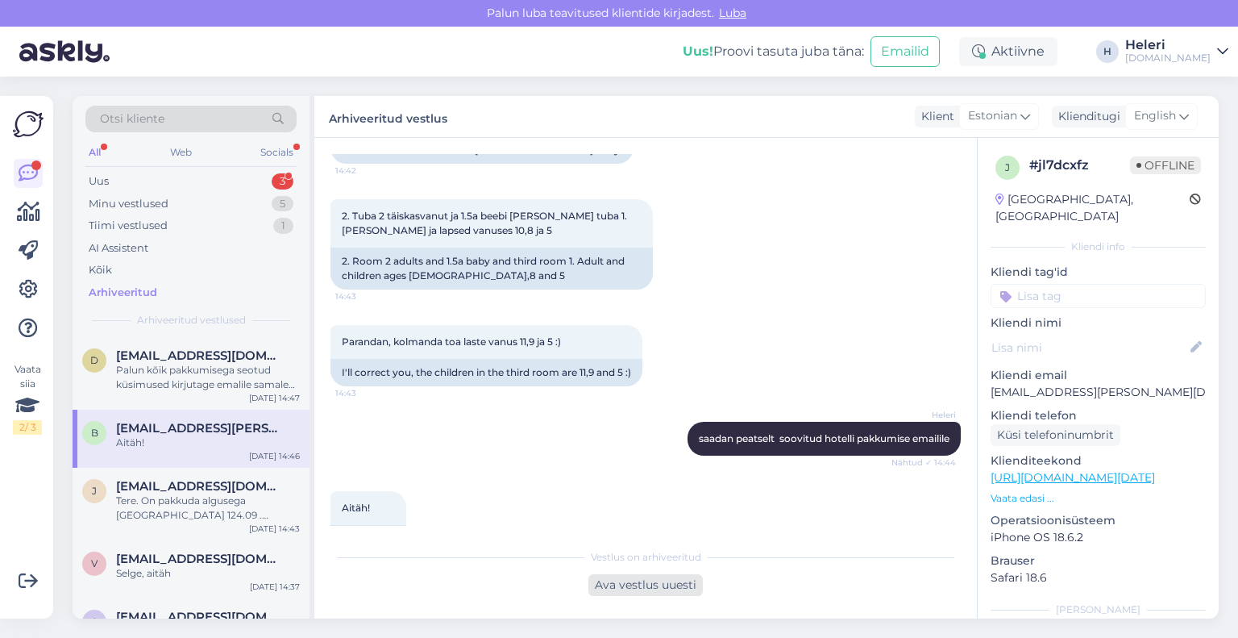
click at [651, 585] on div "Ava vestlus uuesti" at bounding box center [646, 585] width 114 height 22
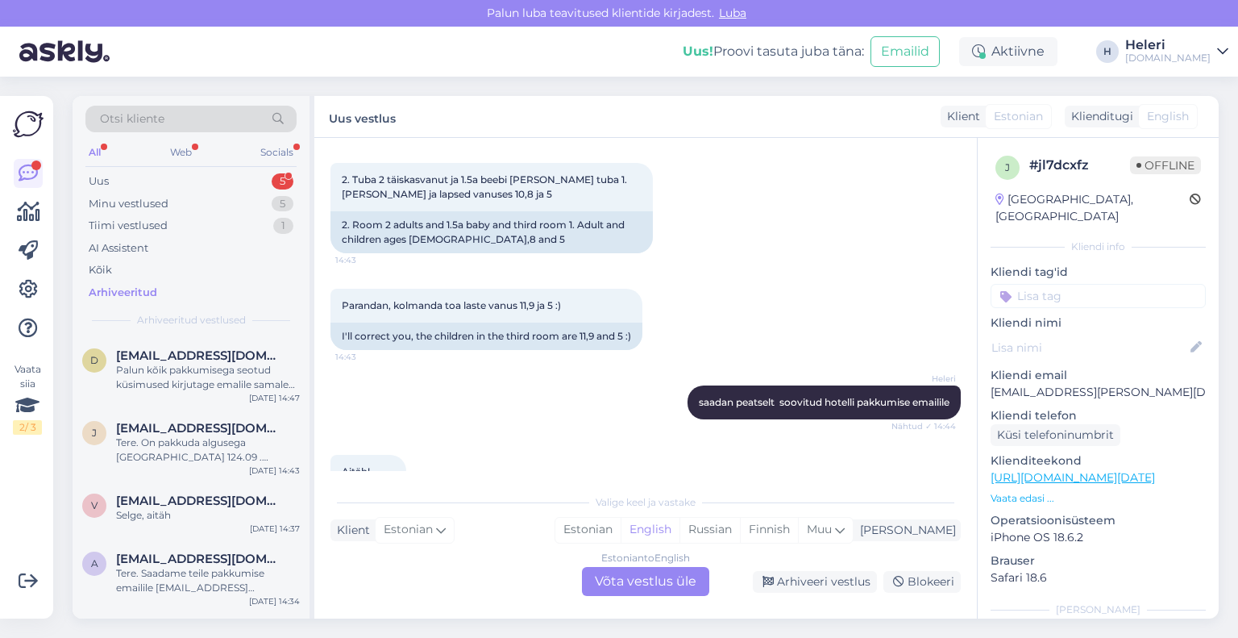
scroll to position [1677, 0]
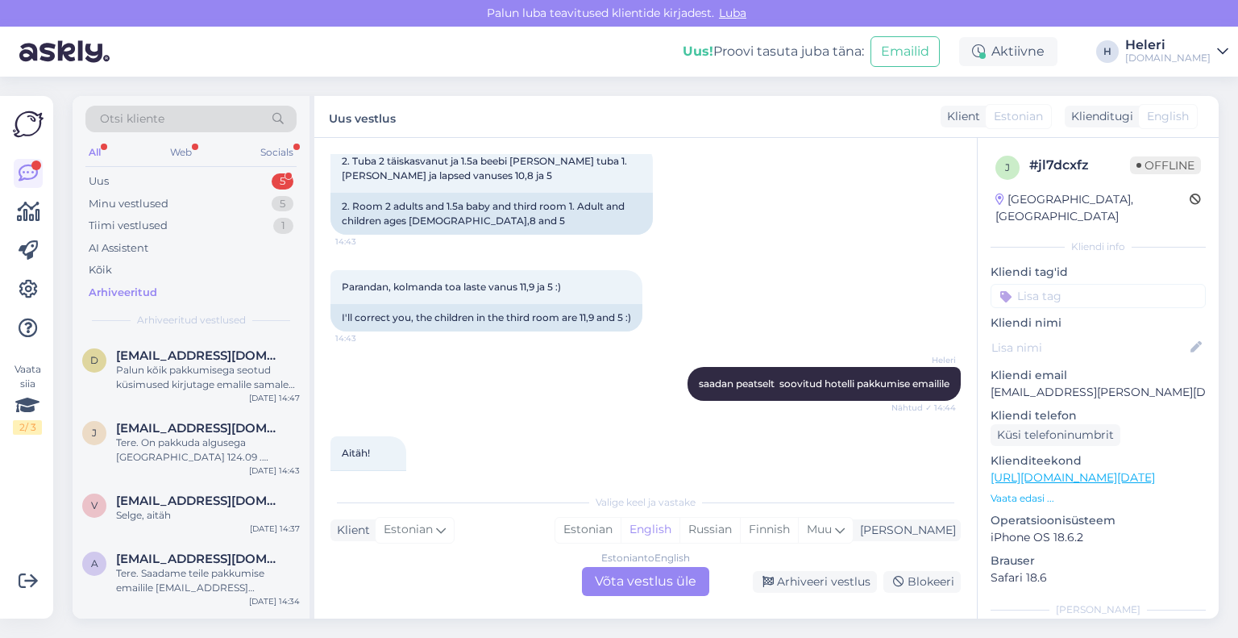
click at [659, 581] on div "Estonian to English Võta vestlus üle" at bounding box center [645, 581] width 127 height 29
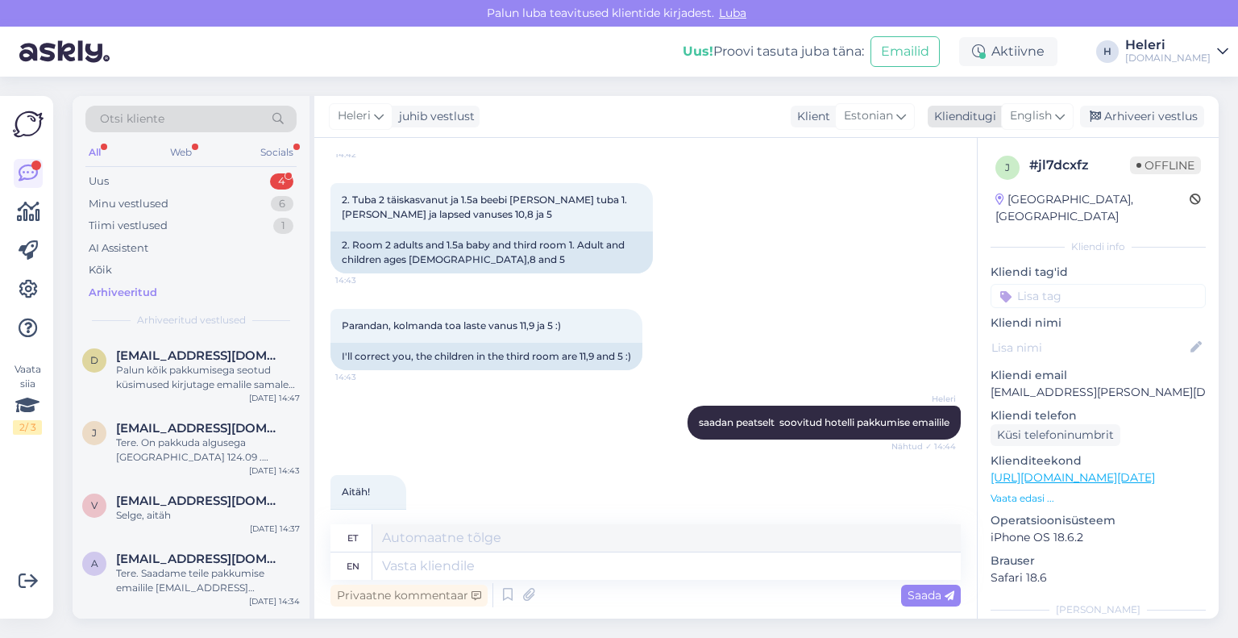
click at [1045, 113] on span "English" at bounding box center [1031, 116] width 42 height 18
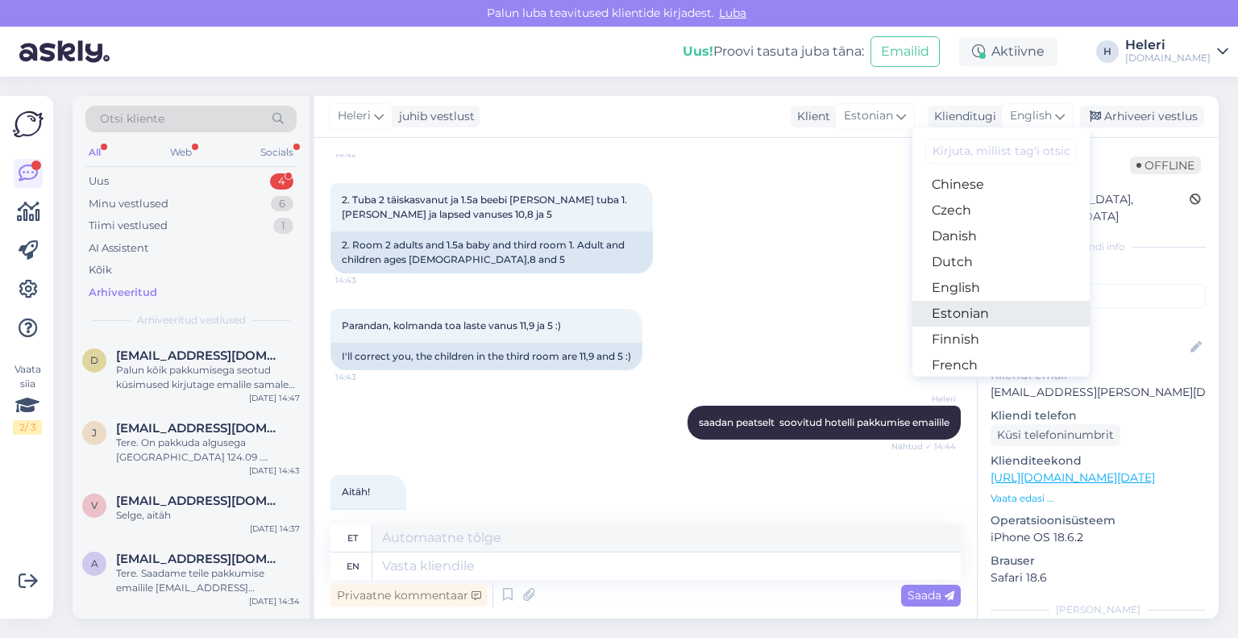
click at [971, 307] on link "Estonian" at bounding box center [1001, 314] width 177 height 26
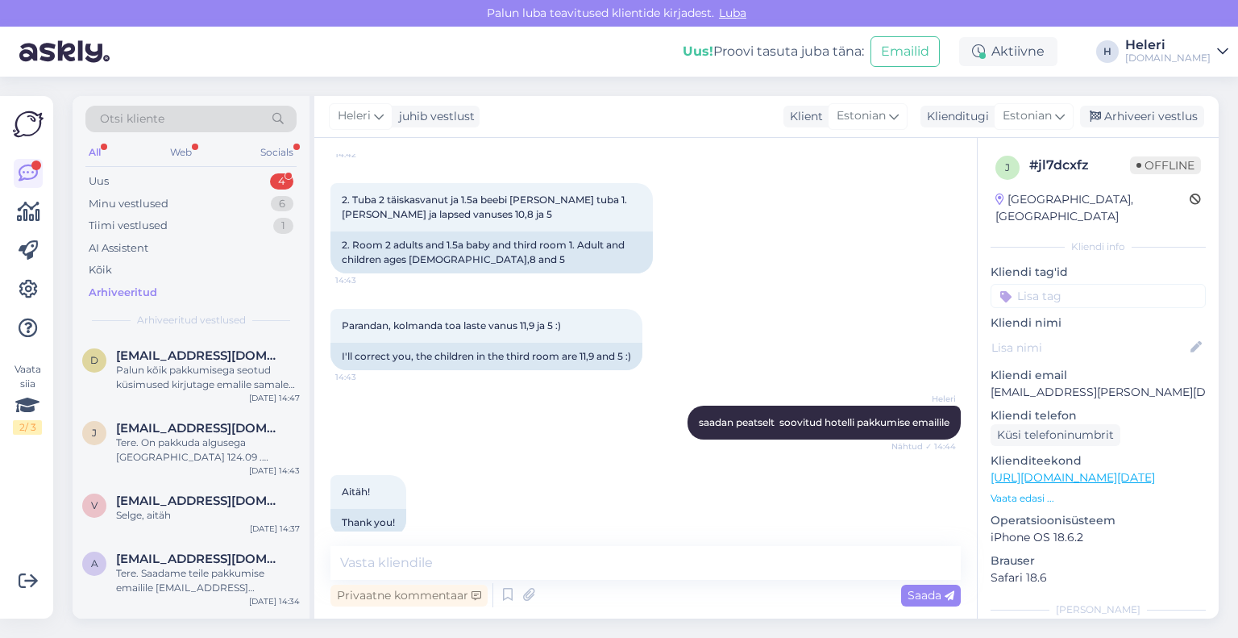
scroll to position [1617, 0]
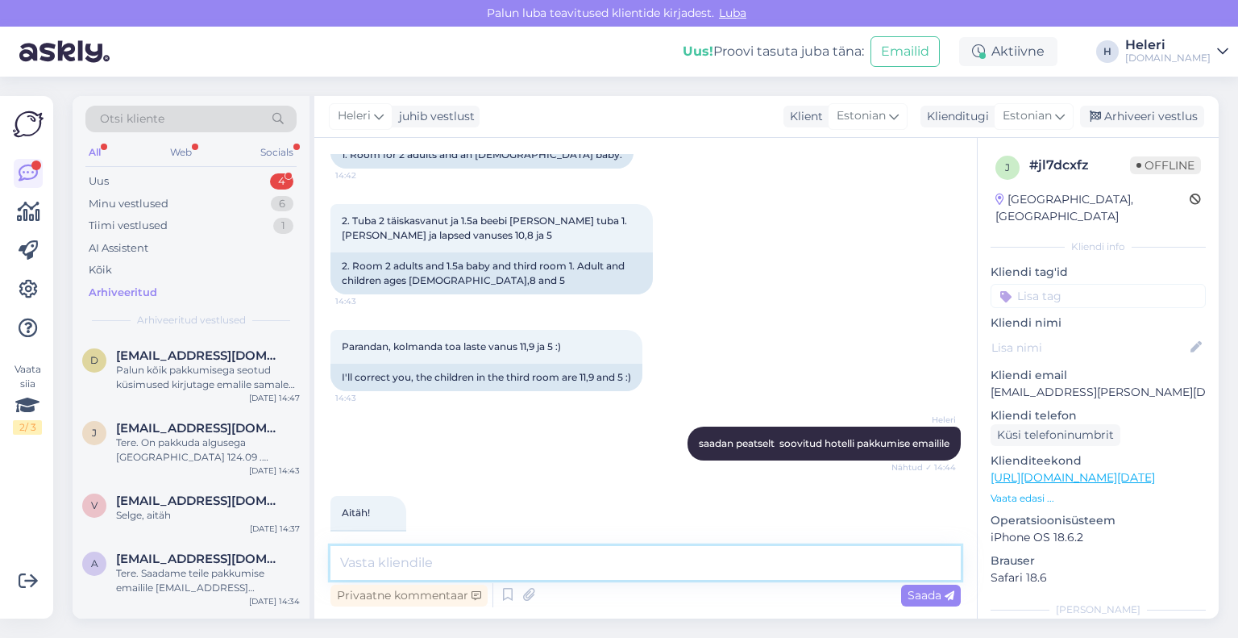
click at [484, 559] on textarea at bounding box center [646, 563] width 630 height 34
type textarea "pakkumine on saadetud :)"
click at [937, 593] on span "Saada" at bounding box center [931, 595] width 47 height 15
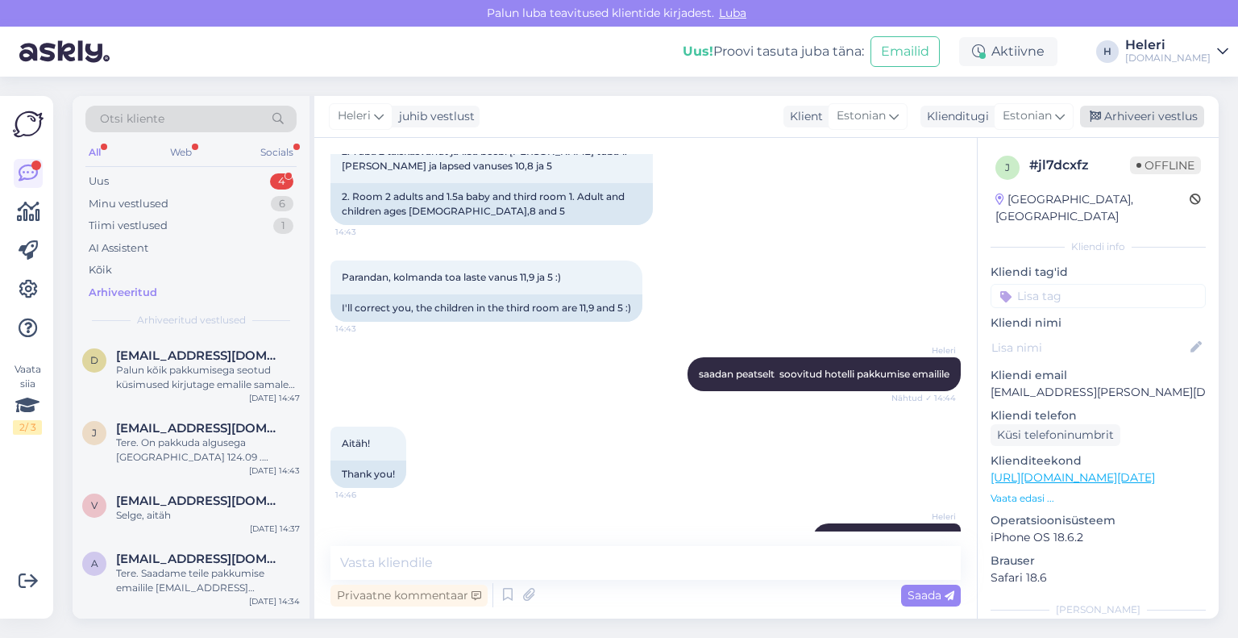
click at [1141, 116] on div "Arhiveeri vestlus" at bounding box center [1142, 117] width 124 height 22
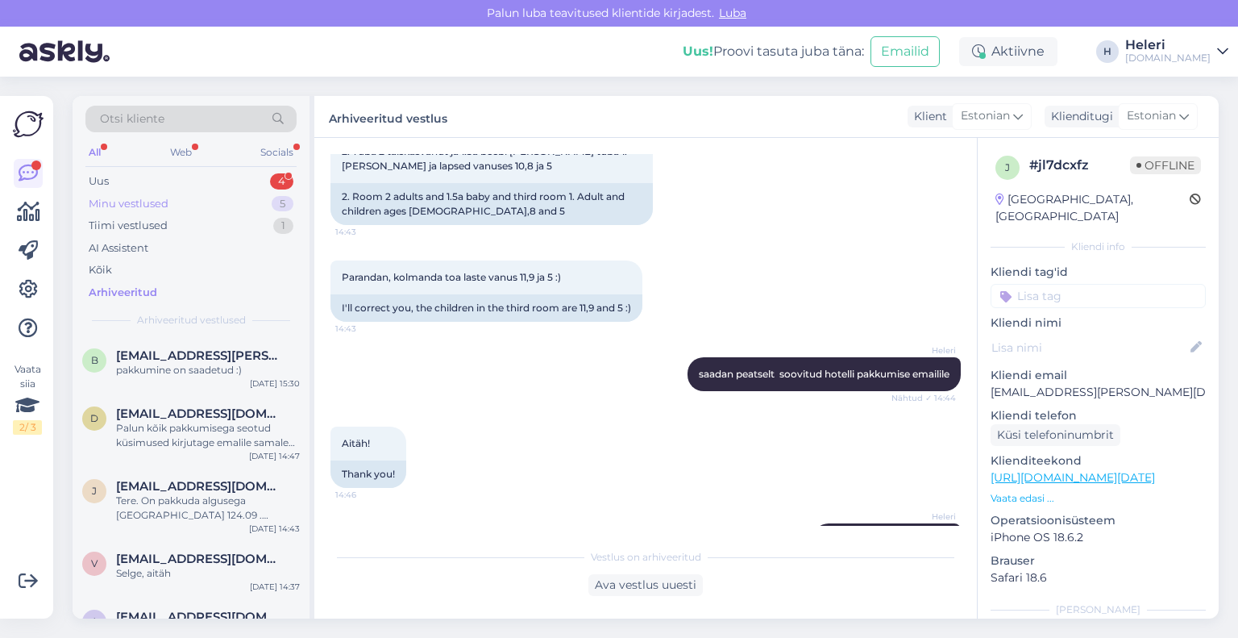
click at [212, 206] on div "Minu vestlused 5" at bounding box center [190, 204] width 211 height 23
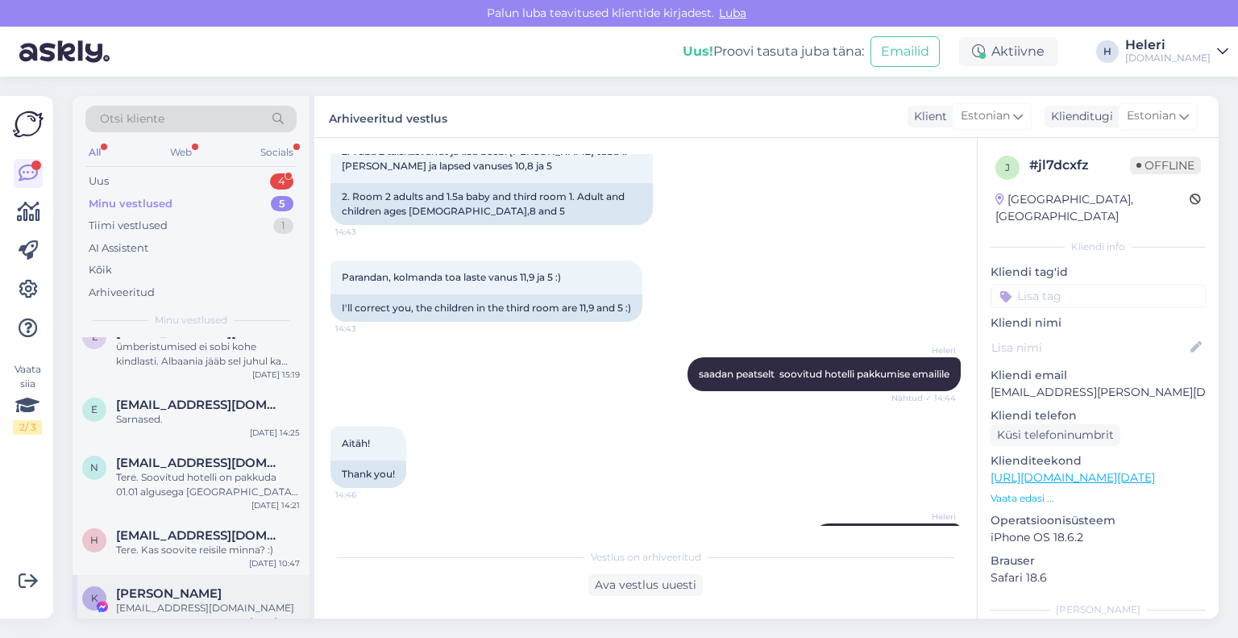
scroll to position [37, 0]
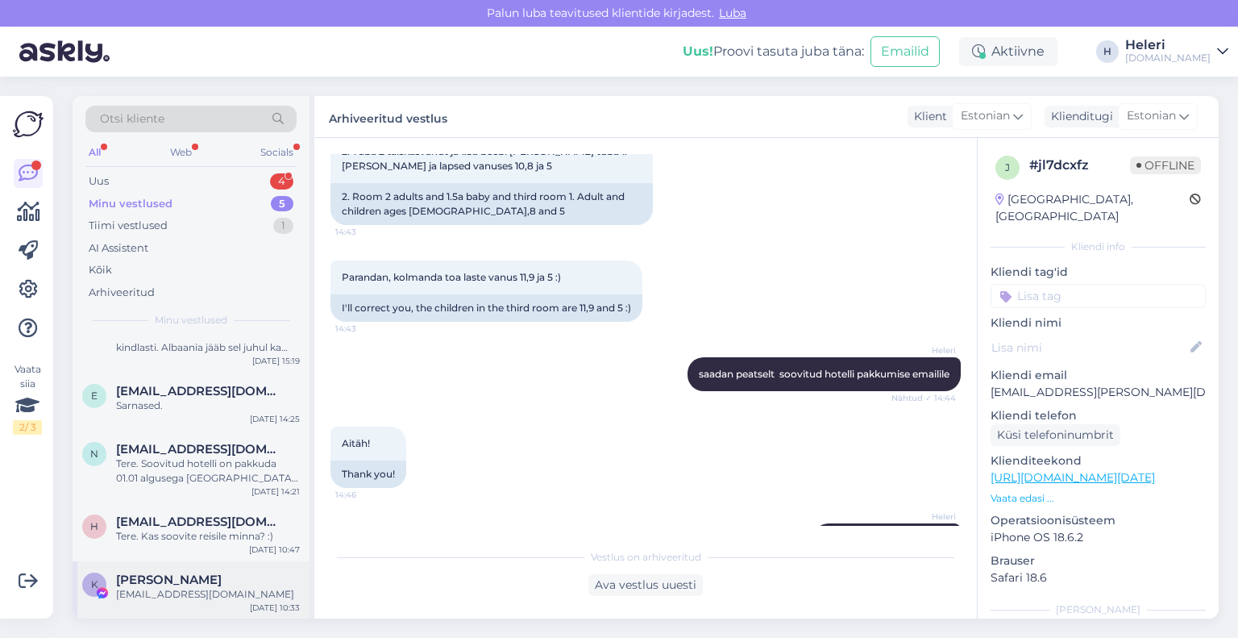
click at [202, 585] on div "[PERSON_NAME]" at bounding box center [208, 579] width 184 height 15
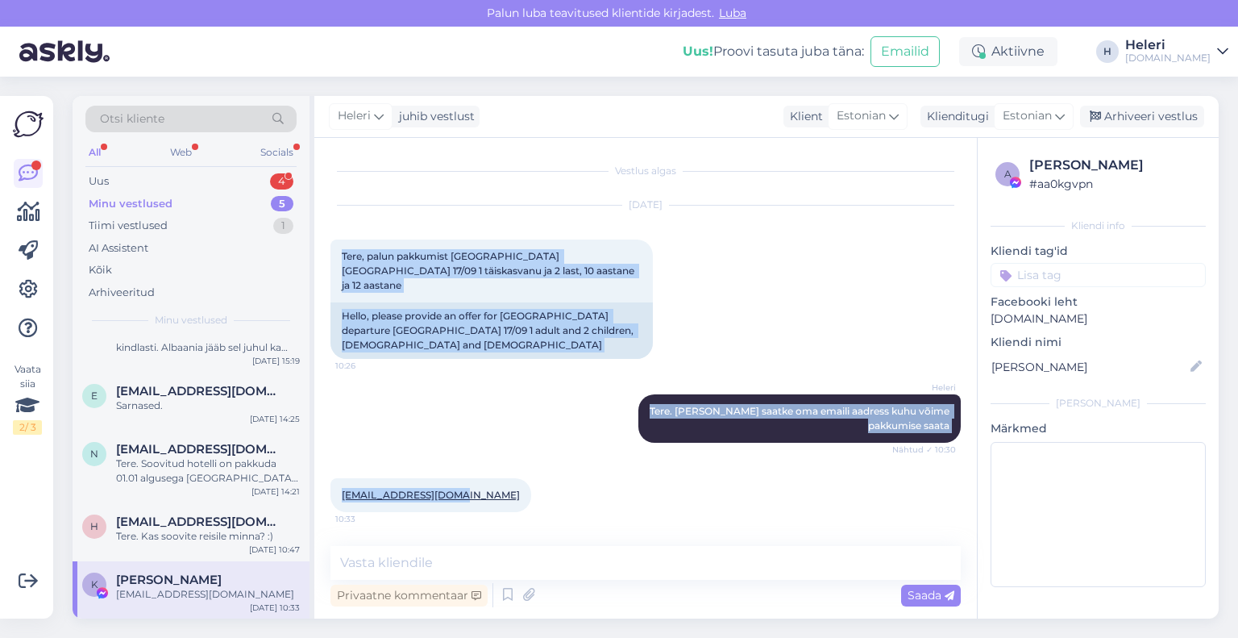
drag, startPoint x: 338, startPoint y: 243, endPoint x: 629, endPoint y: 485, distance: 378.4
click at [629, 485] on div "Vestlus algas [DATE] Tere, palun pakkumist [GEOGRAPHIC_DATA] [GEOGRAPHIC_DATA] …" at bounding box center [653, 342] width 645 height 377
click at [704, 486] on div "[EMAIL_ADDRESS][DOMAIN_NAME] 10:33" at bounding box center [646, 494] width 630 height 69
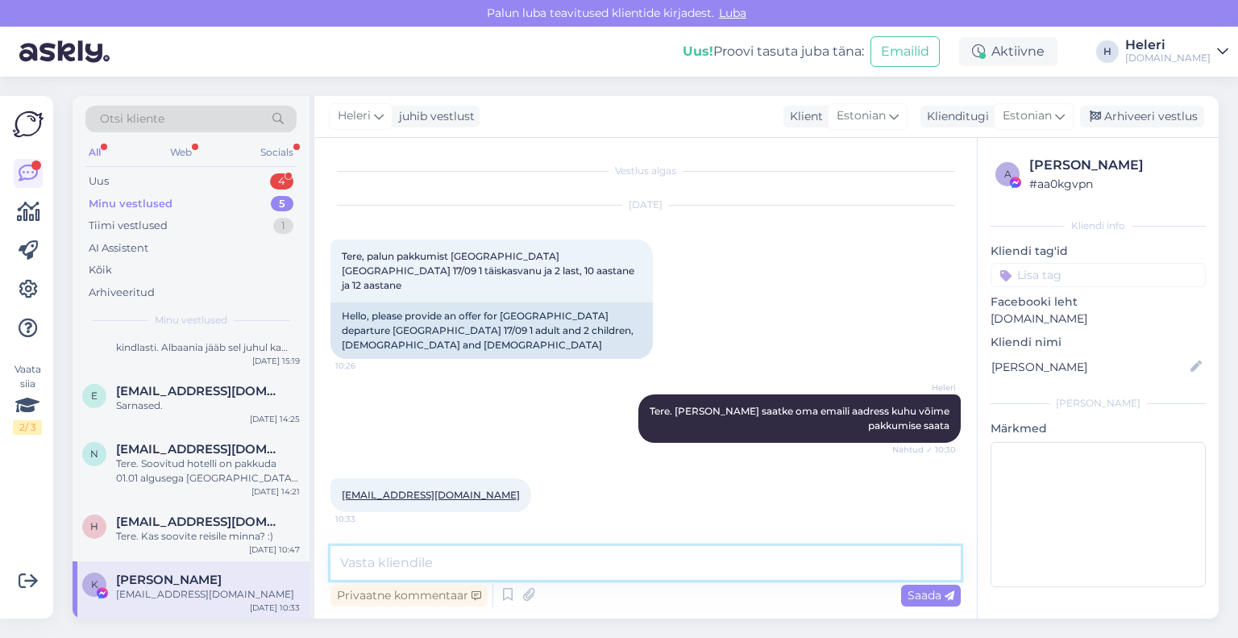
click at [501, 564] on textarea at bounding box center [646, 563] width 630 height 34
click at [1131, 113] on div "Arhiveeri vestlus" at bounding box center [1142, 117] width 124 height 22
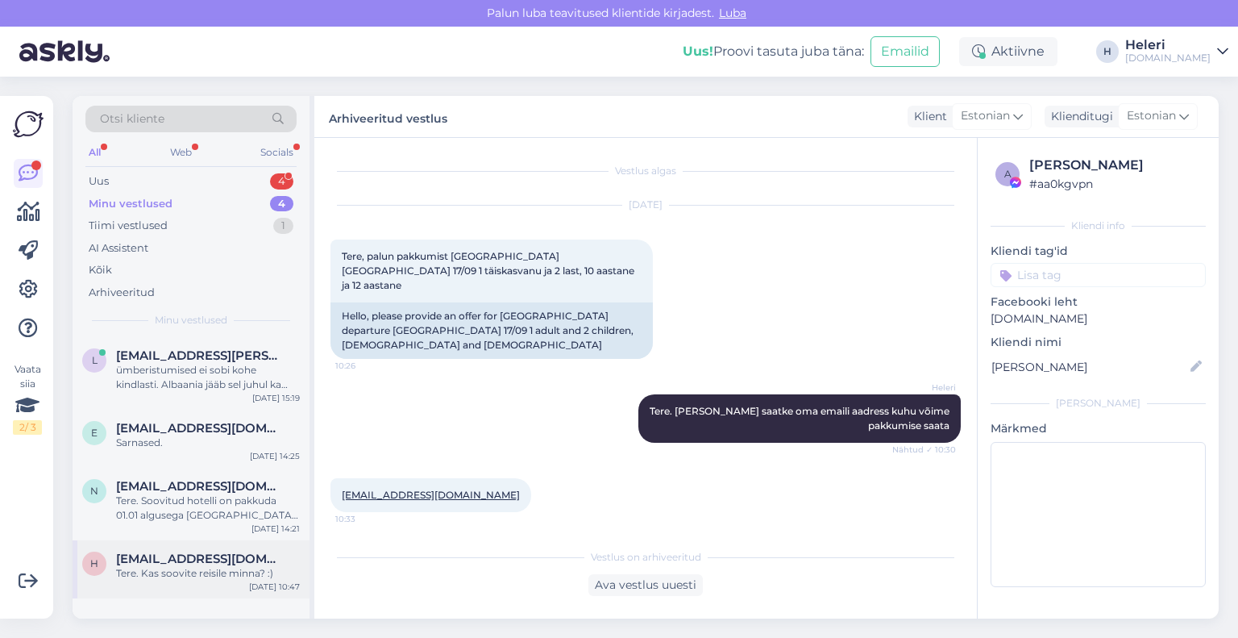
click at [226, 554] on span "[EMAIL_ADDRESS][DOMAIN_NAME]" at bounding box center [200, 558] width 168 height 15
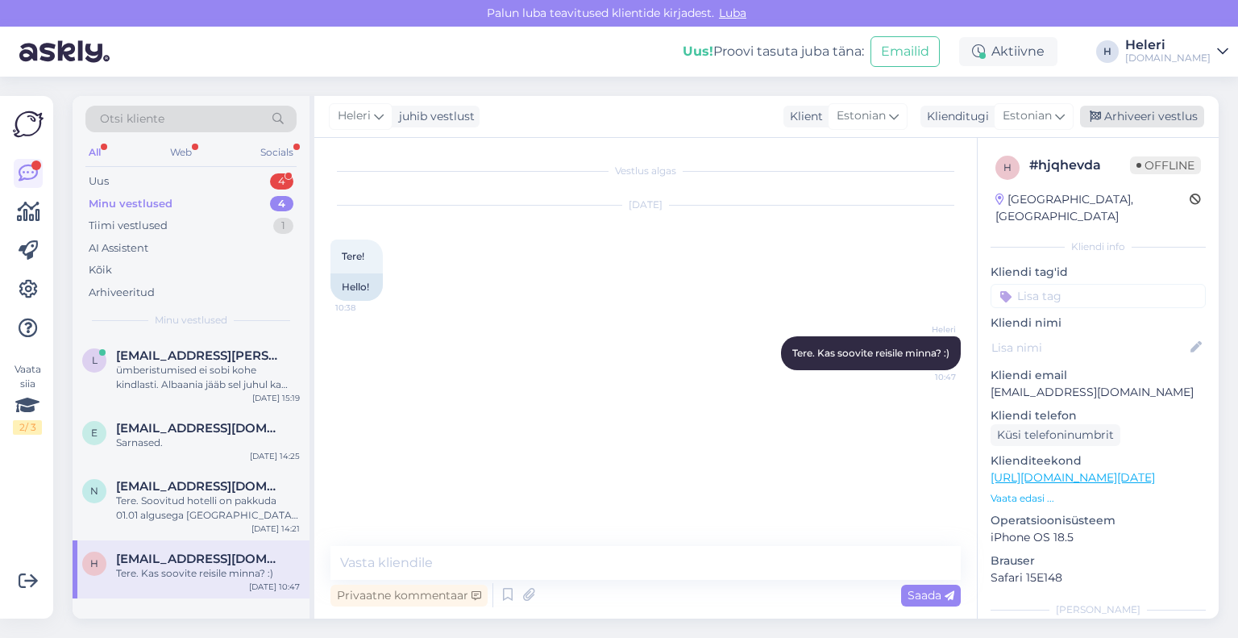
click at [1138, 109] on div "Arhiveeri vestlus" at bounding box center [1142, 117] width 124 height 22
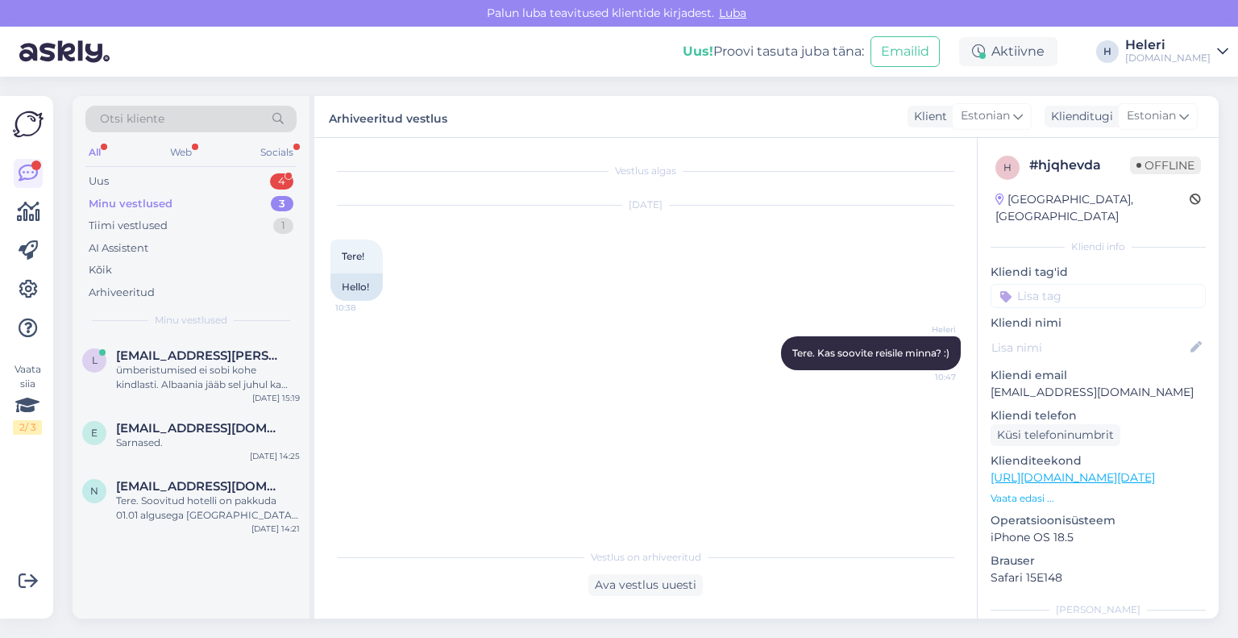
click at [189, 201] on div "Minu vestlused 3" at bounding box center [190, 204] width 211 height 23
click at [187, 489] on span "[EMAIL_ADDRESS][DOMAIN_NAME]" at bounding box center [200, 486] width 168 height 15
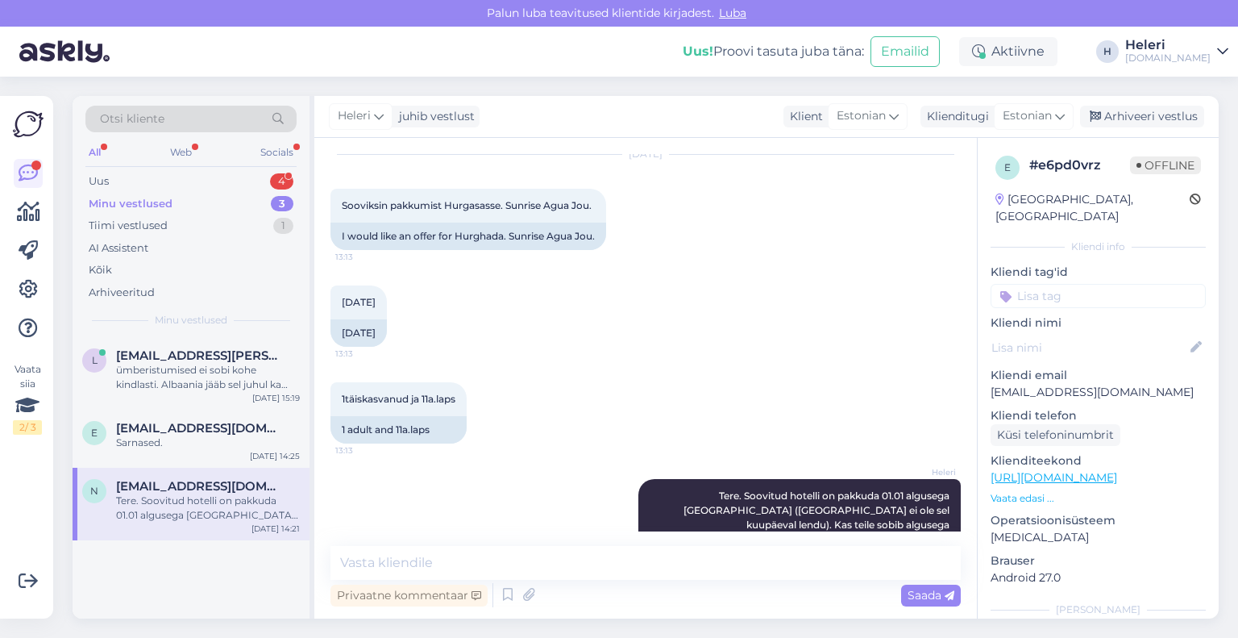
scroll to position [78, 0]
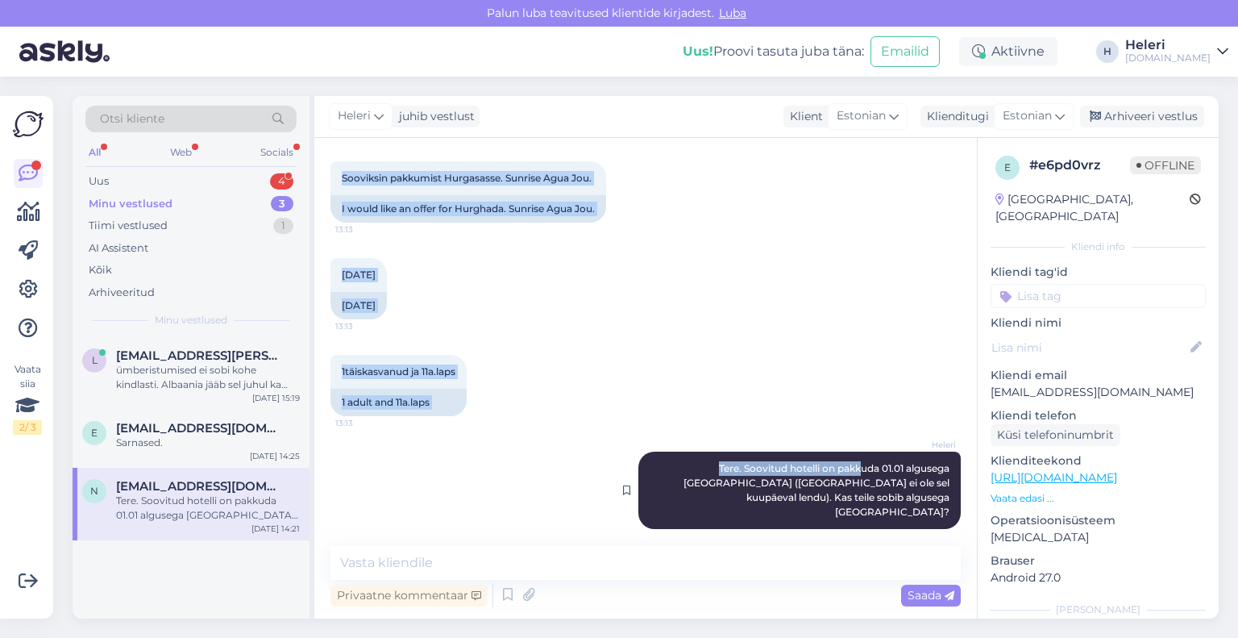
drag, startPoint x: 342, startPoint y: 173, endPoint x: 816, endPoint y: 464, distance: 556.3
click at [816, 464] on div "Vestlus algas [DATE] Sooviksin pakkumist Hurgasasse. Sunrise Agua Jou. 13:13 I …" at bounding box center [653, 342] width 645 height 377
click at [826, 424] on div "1täiskasvanud ja 11a.laps 13:13 1 adult and 11a.laps" at bounding box center [646, 385] width 630 height 97
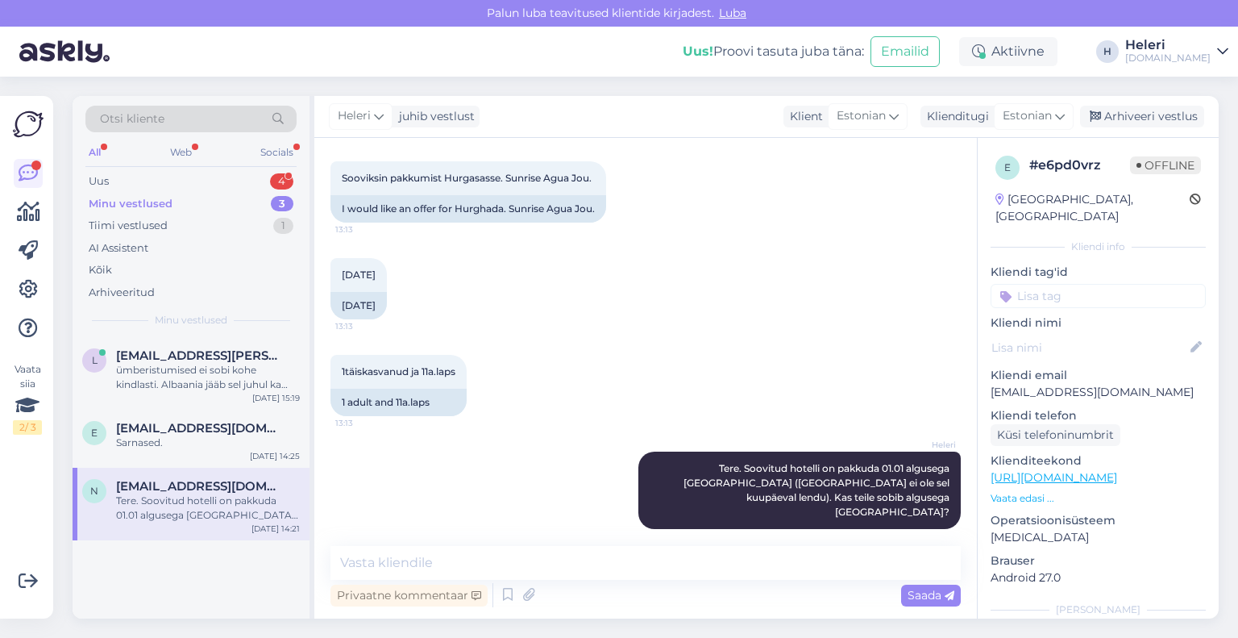
click at [1041, 470] on link "[URL][DOMAIN_NAME]" at bounding box center [1054, 477] width 127 height 15
click at [1137, 119] on div "Arhiveeri vestlus" at bounding box center [1142, 117] width 124 height 22
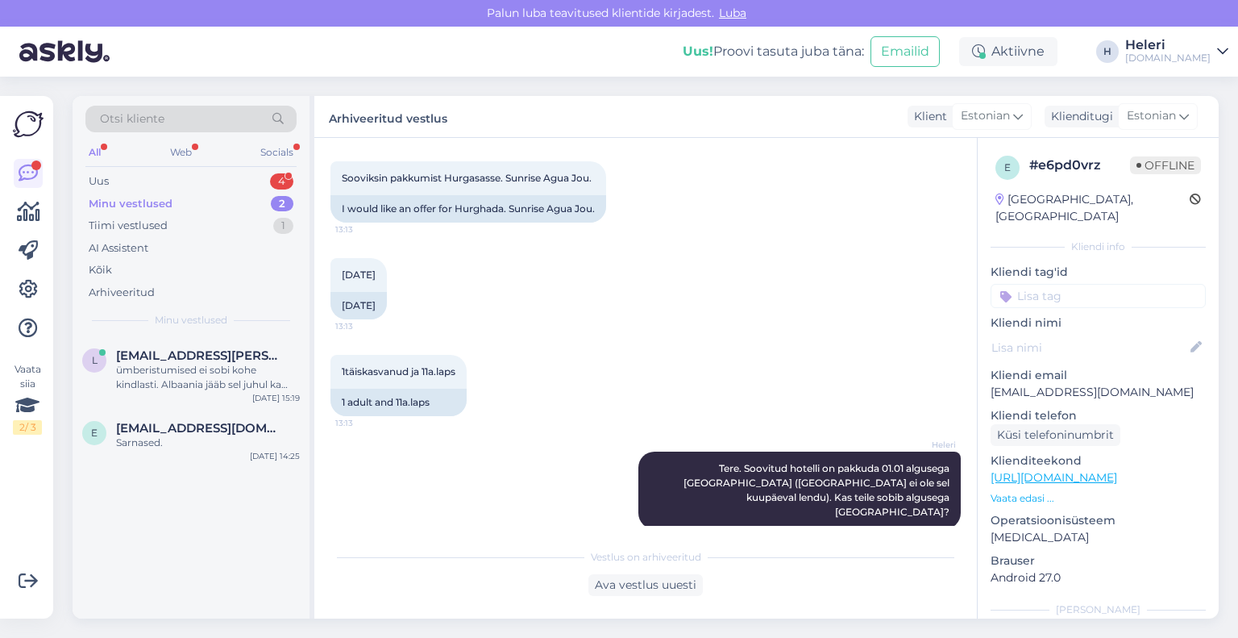
click at [187, 211] on div "Minu vestlused 2" at bounding box center [190, 204] width 211 height 23
click at [184, 206] on div "Minu vestlused 2" at bounding box center [190, 204] width 211 height 23
click at [177, 443] on div "Sarnased." at bounding box center [208, 442] width 184 height 15
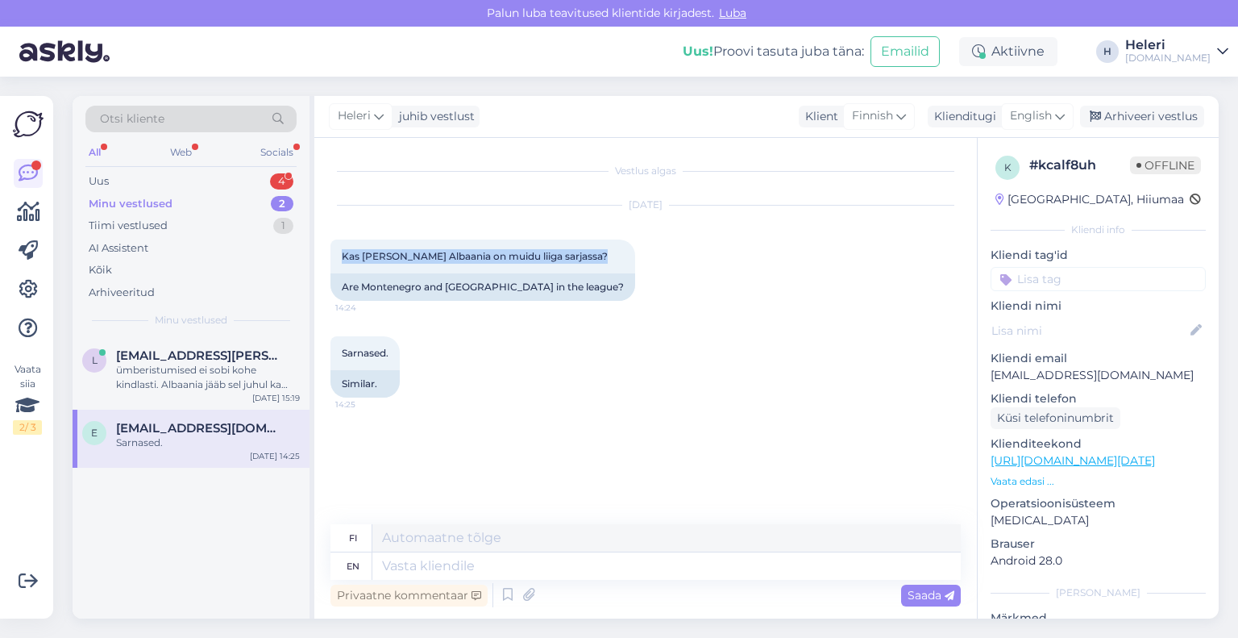
drag, startPoint x: 349, startPoint y: 250, endPoint x: 629, endPoint y: 254, distance: 279.8
click at [626, 253] on div "[DATE] Kas [PERSON_NAME] Albaania on muidu liiga sarjassa? 14:24 Are Montenegro…" at bounding box center [646, 253] width 630 height 131
drag, startPoint x: 996, startPoint y: 373, endPoint x: 1125, endPoint y: 372, distance: 129.0
click at [1158, 372] on p "[EMAIL_ADDRESS][DOMAIN_NAME]" at bounding box center [1098, 375] width 215 height 17
drag, startPoint x: 986, startPoint y: 371, endPoint x: 1085, endPoint y: 378, distance: 99.4
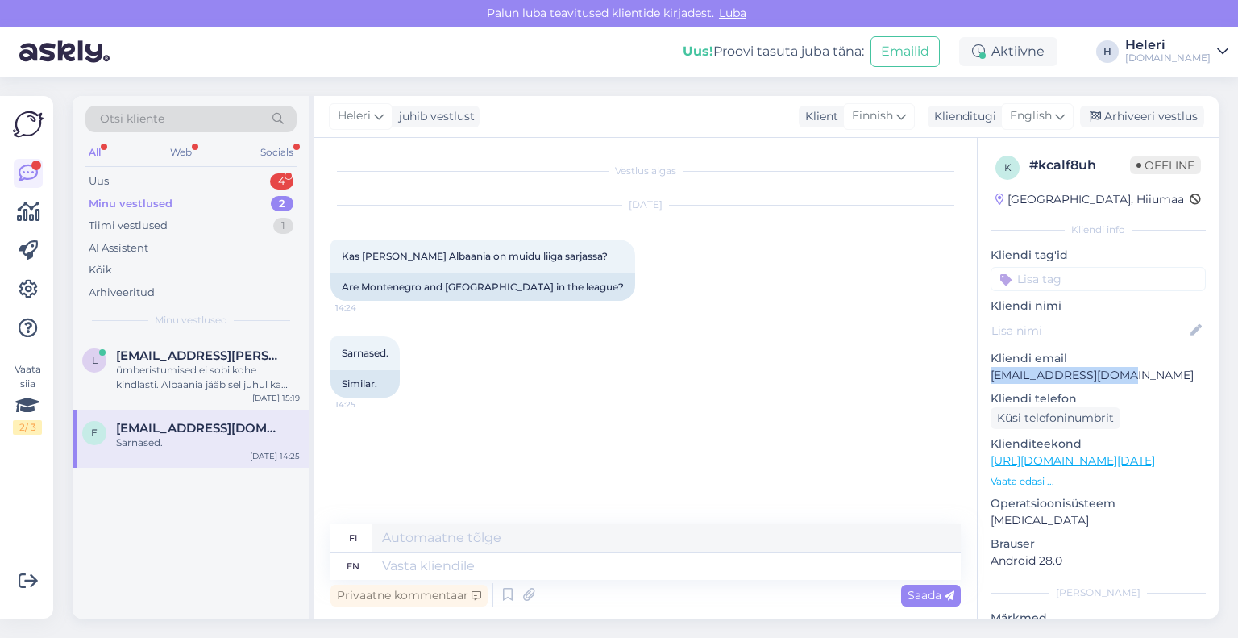
click at [1159, 381] on div "k # kcalf8uh Offline [GEOGRAPHIC_DATA], Hiiumaa Kliendi info Kliendi tag'id Kli…" at bounding box center [1098, 469] width 241 height 663
click at [381, 254] on span "Kas [PERSON_NAME] Albaania on muidu liiga sarjassa?" at bounding box center [475, 256] width 266 height 12
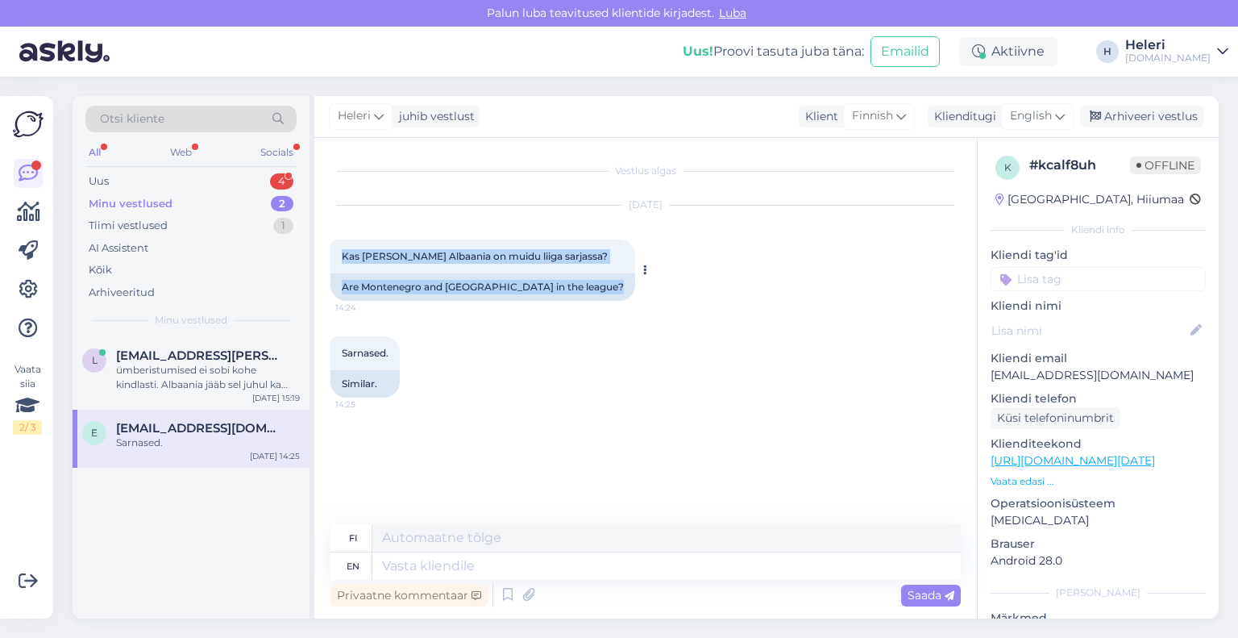
drag, startPoint x: 334, startPoint y: 256, endPoint x: 614, endPoint y: 256, distance: 280.6
click at [614, 256] on div "Kas [PERSON_NAME] Albaania on muidu liiga sarjassa? 14:24 Are Montenegro and [G…" at bounding box center [483, 269] width 305 height 61
click at [548, 257] on span "Kas [PERSON_NAME] Albaania on muidu liiga sarjassa?" at bounding box center [475, 256] width 266 height 12
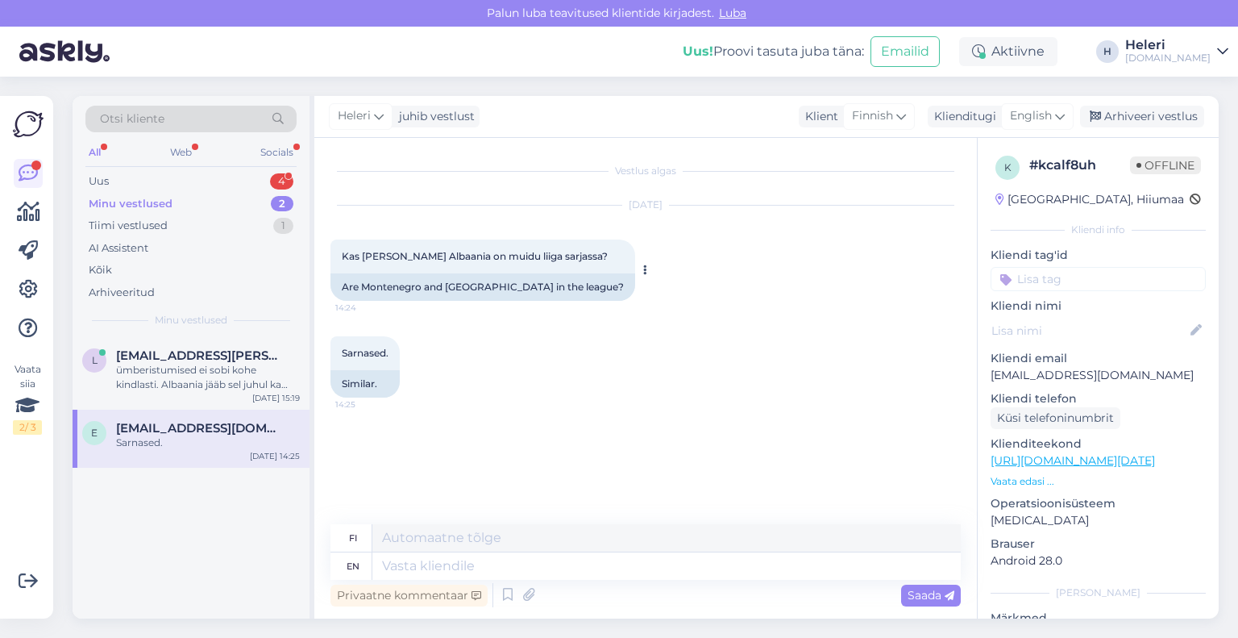
click at [457, 268] on div "Kas [PERSON_NAME] Albaania on muidu liiga sarjassa? 14:24" at bounding box center [483, 256] width 305 height 34
drag, startPoint x: 347, startPoint y: 252, endPoint x: 601, endPoint y: 250, distance: 253.2
click at [601, 250] on div "Kas [PERSON_NAME] Albaania on muidu liiga sarjassa? 14:24" at bounding box center [483, 256] width 305 height 34
